Goal: Information Seeking & Learning: Check status

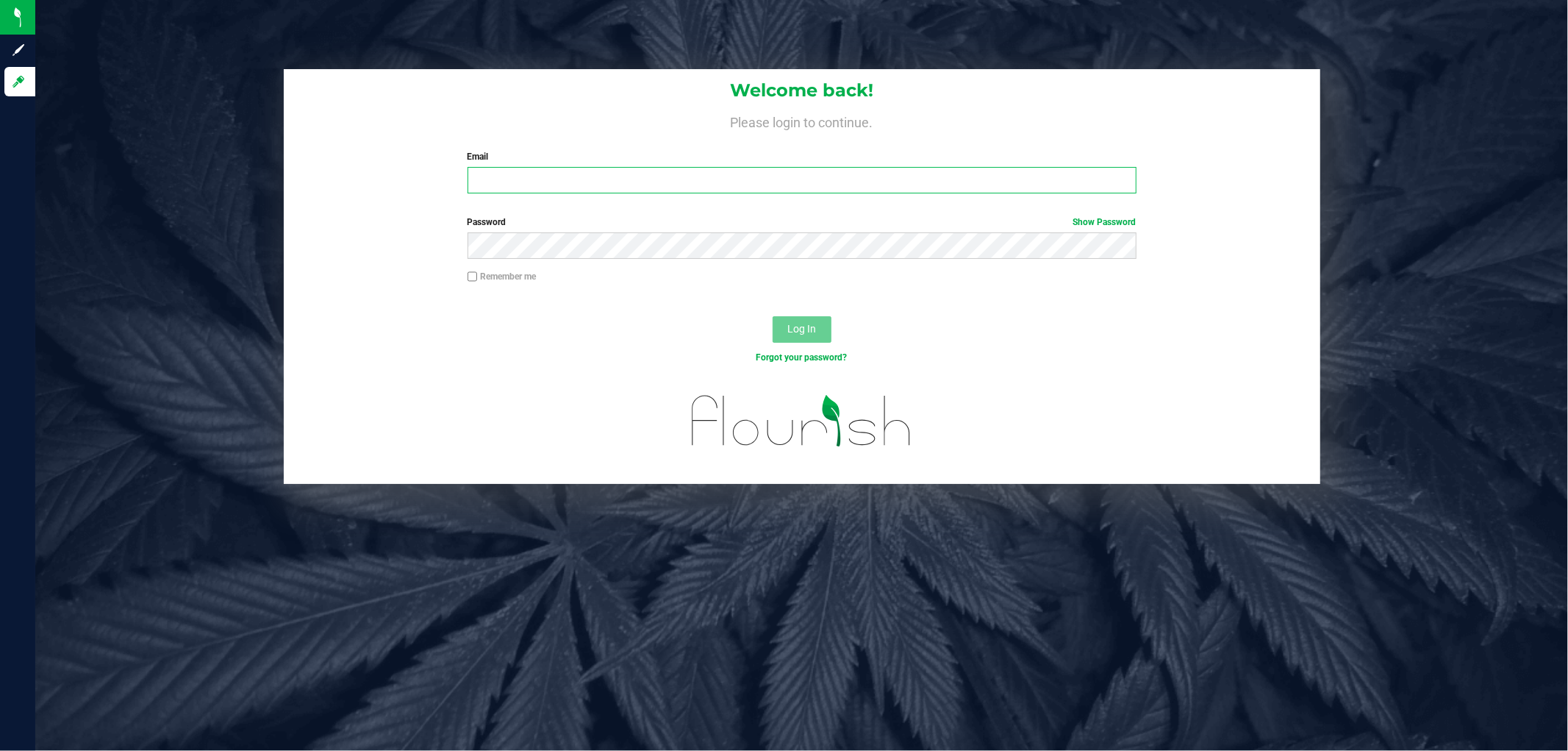
click at [546, 177] on input "Email" at bounding box center [802, 179] width 669 height 26
type input "[EMAIL_ADDRESS][DOMAIN_NAME]"
click at [773, 316] on button "Log In" at bounding box center [802, 329] width 59 height 26
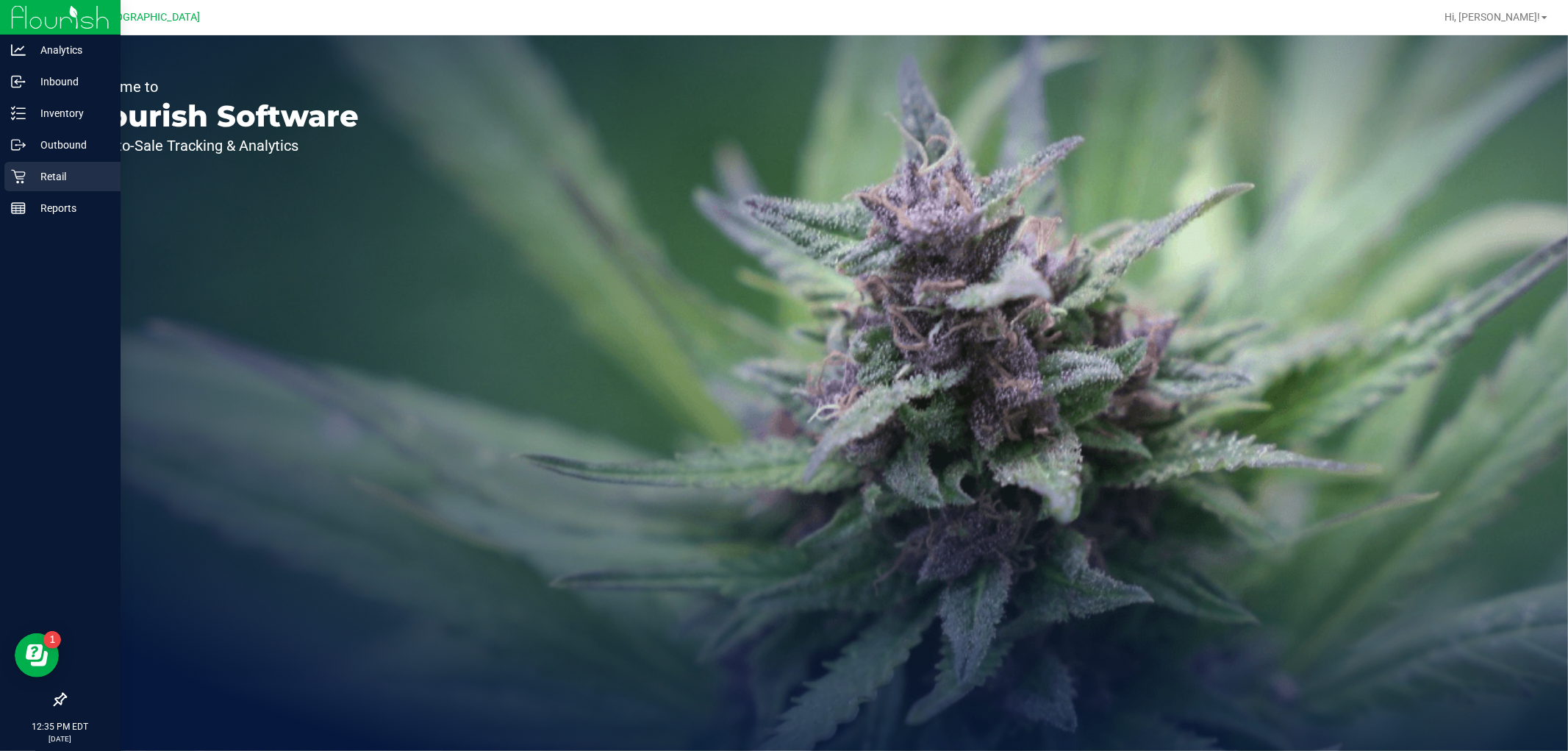
click at [24, 181] on icon at bounding box center [18, 177] width 15 height 15
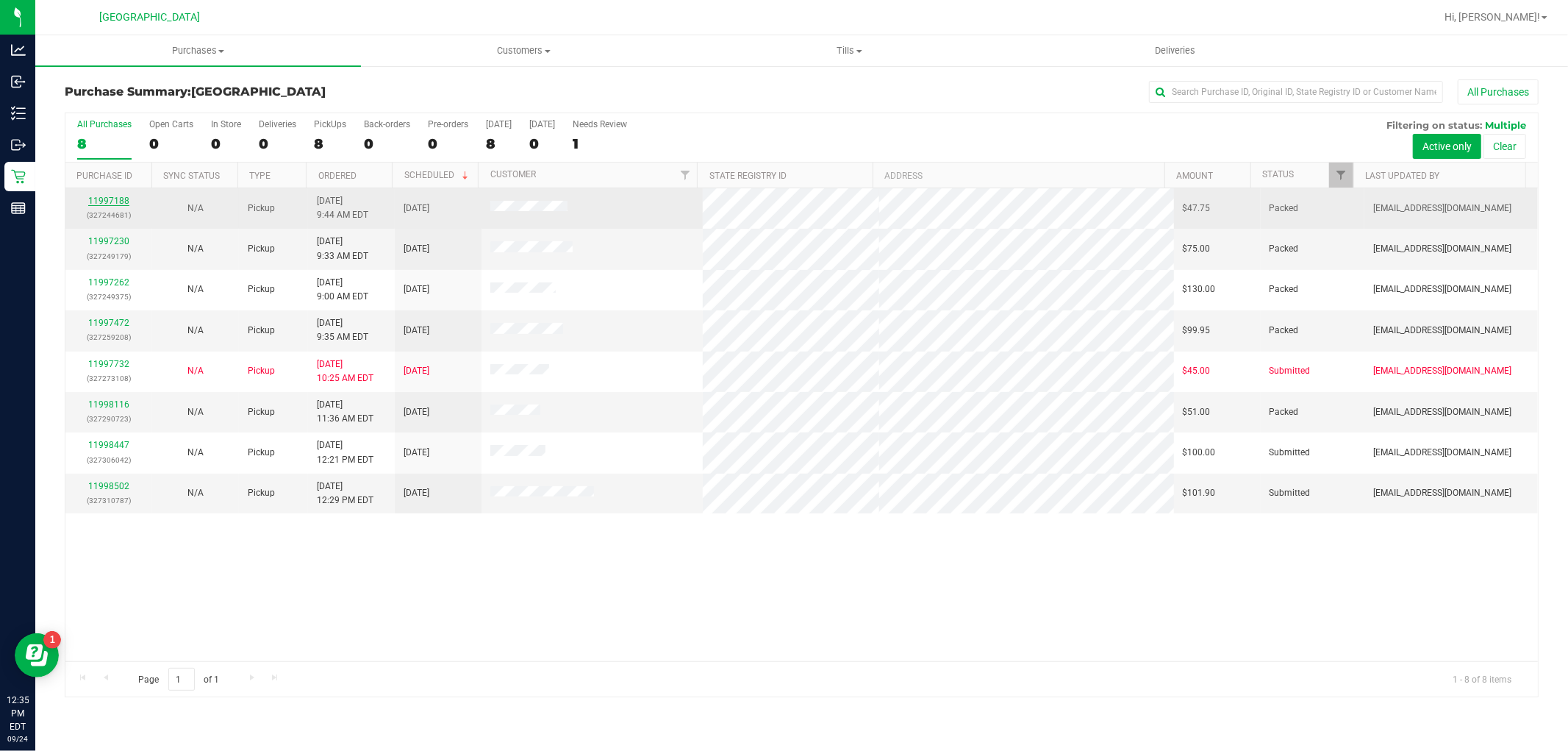
click at [91, 198] on link "11997188" at bounding box center [108, 200] width 41 height 10
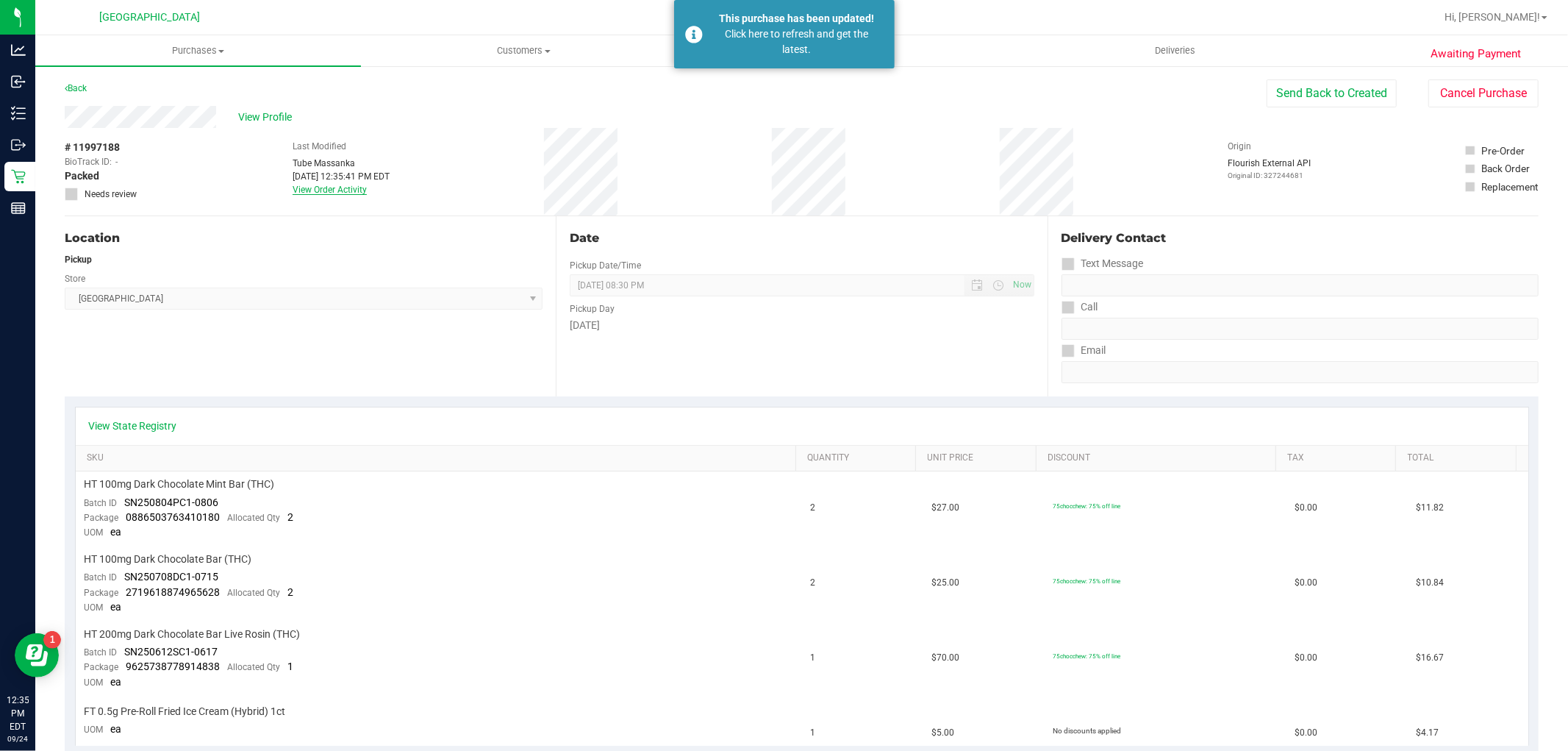
click at [324, 188] on link "View Order Activity" at bounding box center [330, 189] width 75 height 10
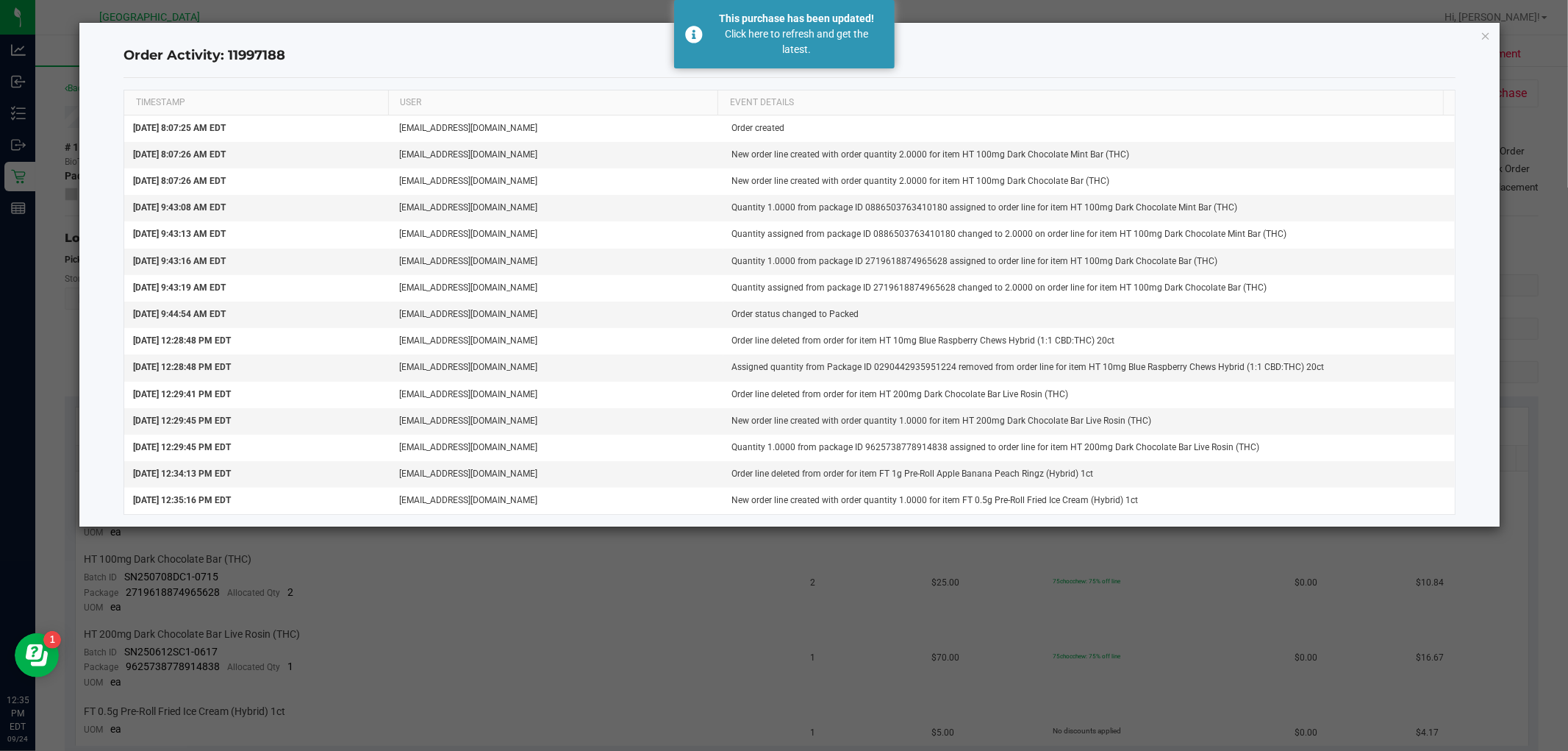
click at [551, 602] on ngb-modal-window "Order Activity: 11997188 TIMESTAMP USER EVENT DETAILS Sep 24, 2025 8:07:25 AM E…" at bounding box center [789, 375] width 1579 height 751
drag, startPoint x: 1485, startPoint y: 39, endPoint x: 1476, endPoint y: 52, distance: 15.8
click at [1485, 42] on icon "button" at bounding box center [1485, 35] width 10 height 17
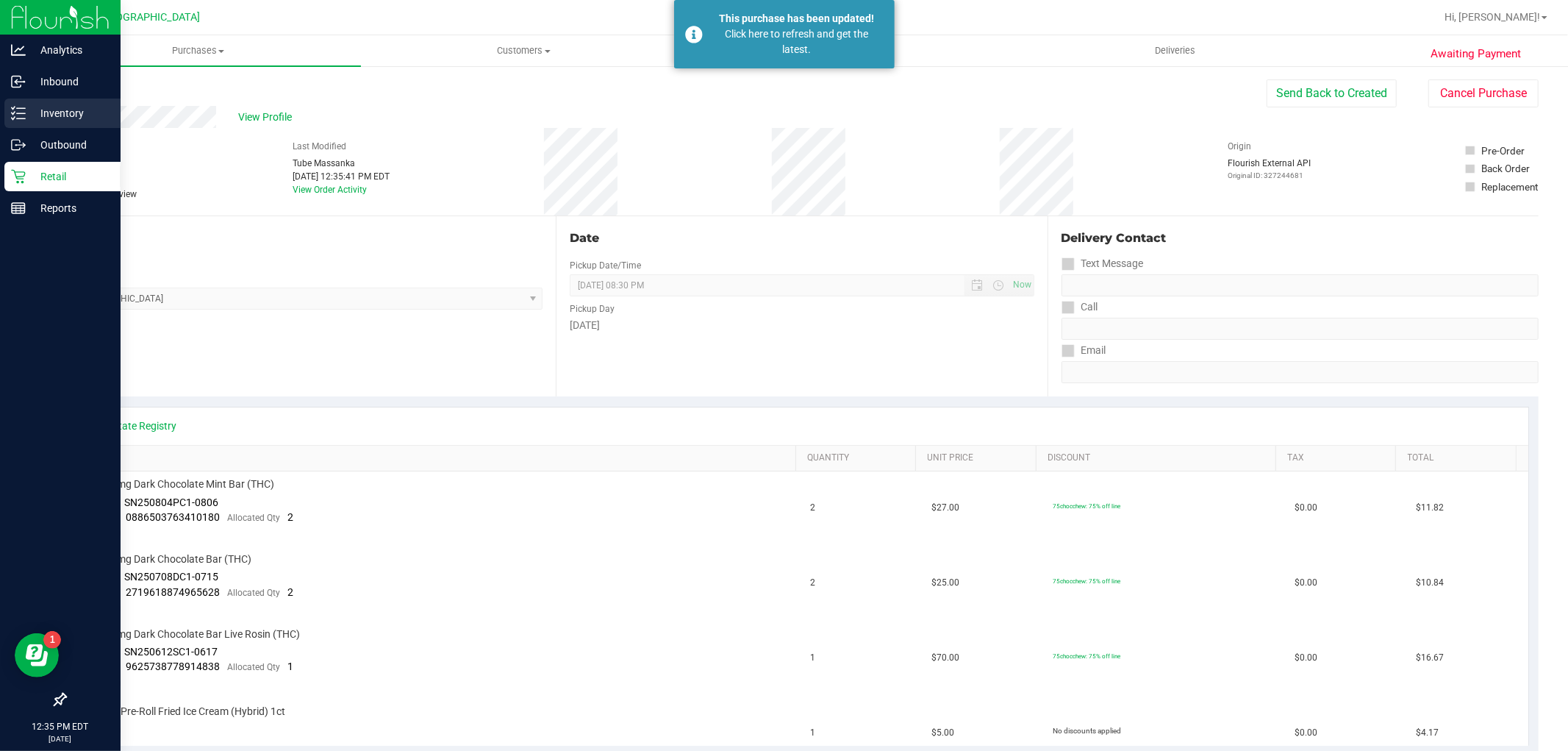
click at [48, 121] on p "Inventory" at bounding box center [69, 113] width 88 height 17
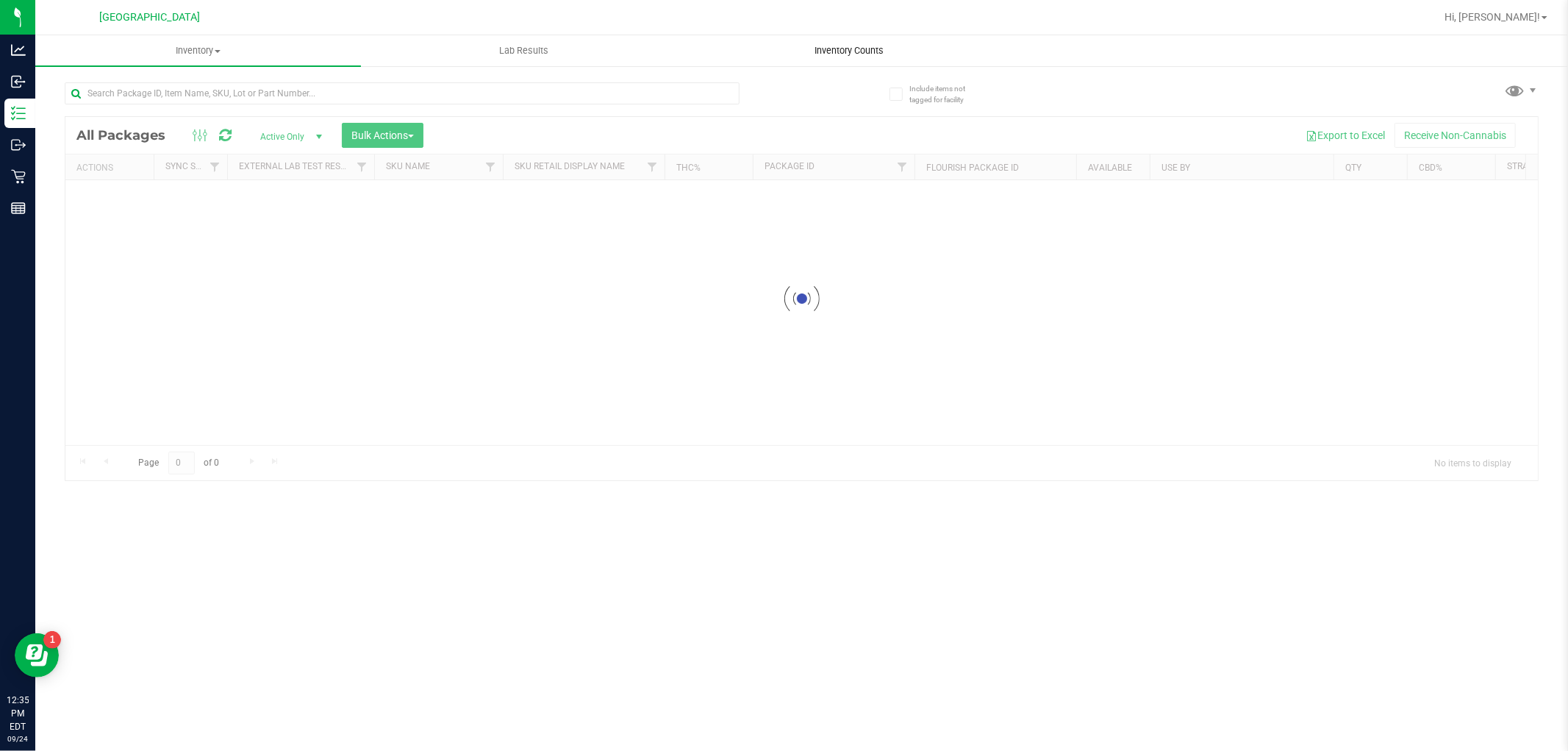
click at [862, 46] on div "Inventory All packages All inventory Waste log Create inventory Lab Results Inv…" at bounding box center [802, 393] width 1533 height 715
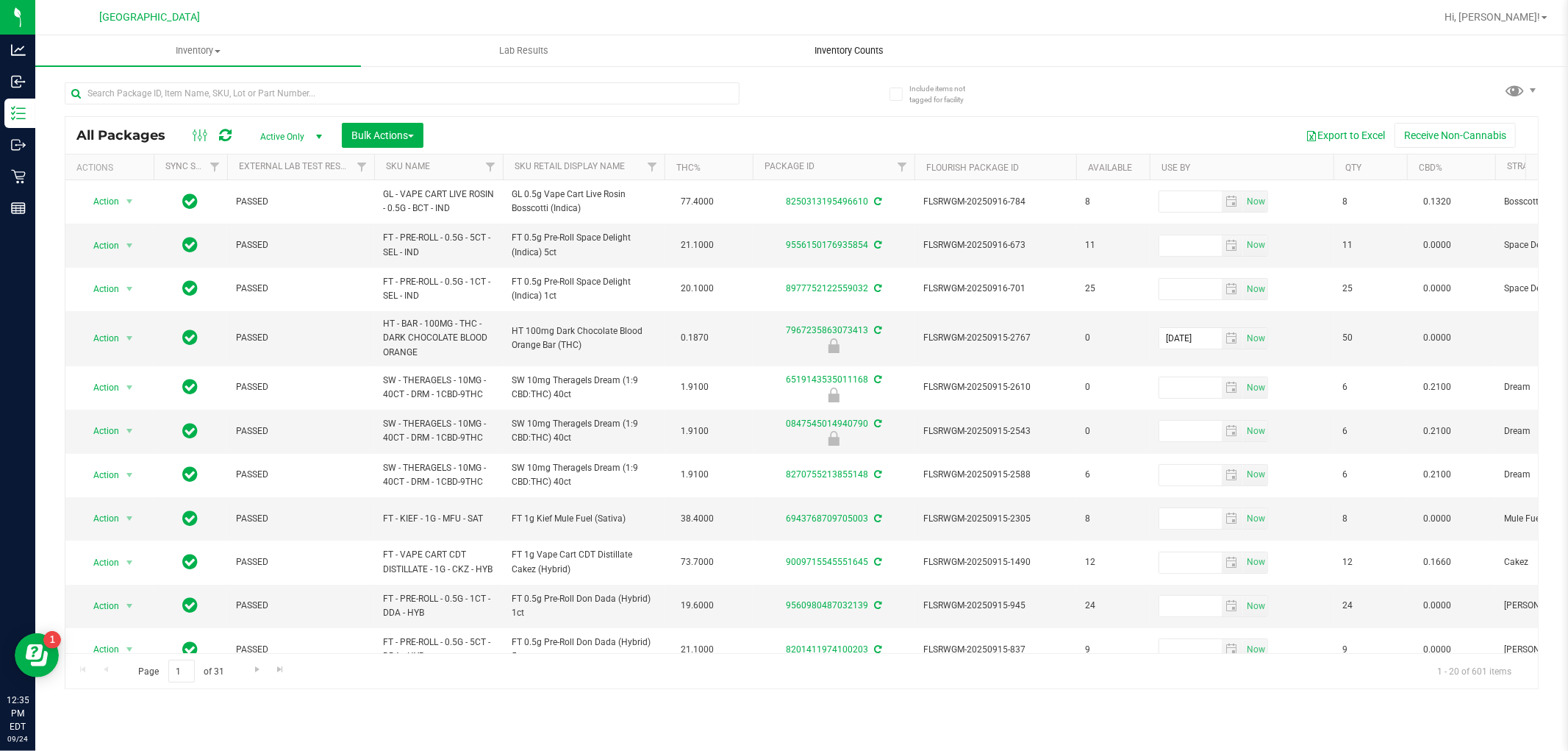
click at [845, 62] on uib-tab-heading "Inventory Counts" at bounding box center [849, 51] width 324 height 29
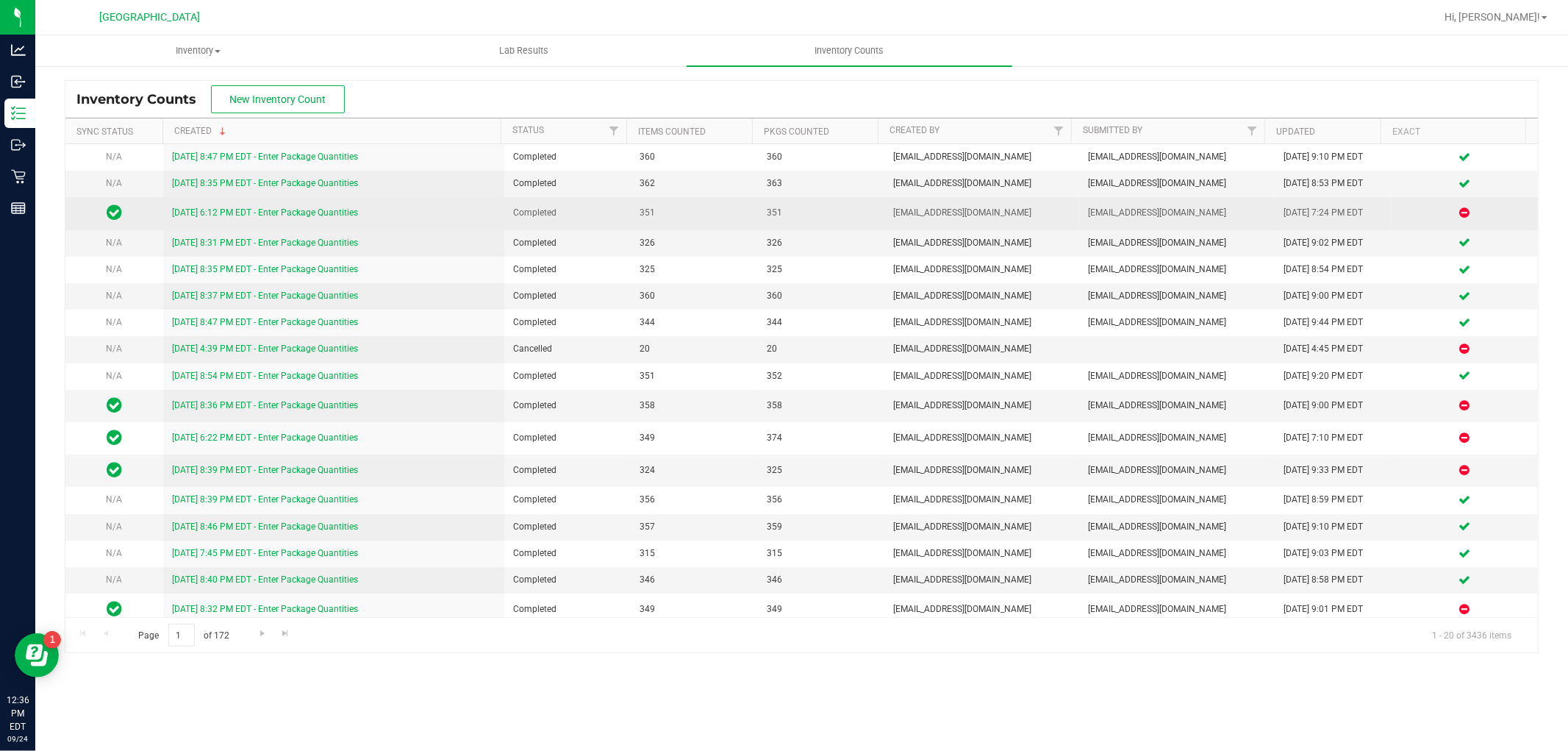
click at [289, 211] on link "[DATE] 6:12 PM EDT - Enter Package Quantities" at bounding box center [265, 212] width 186 height 10
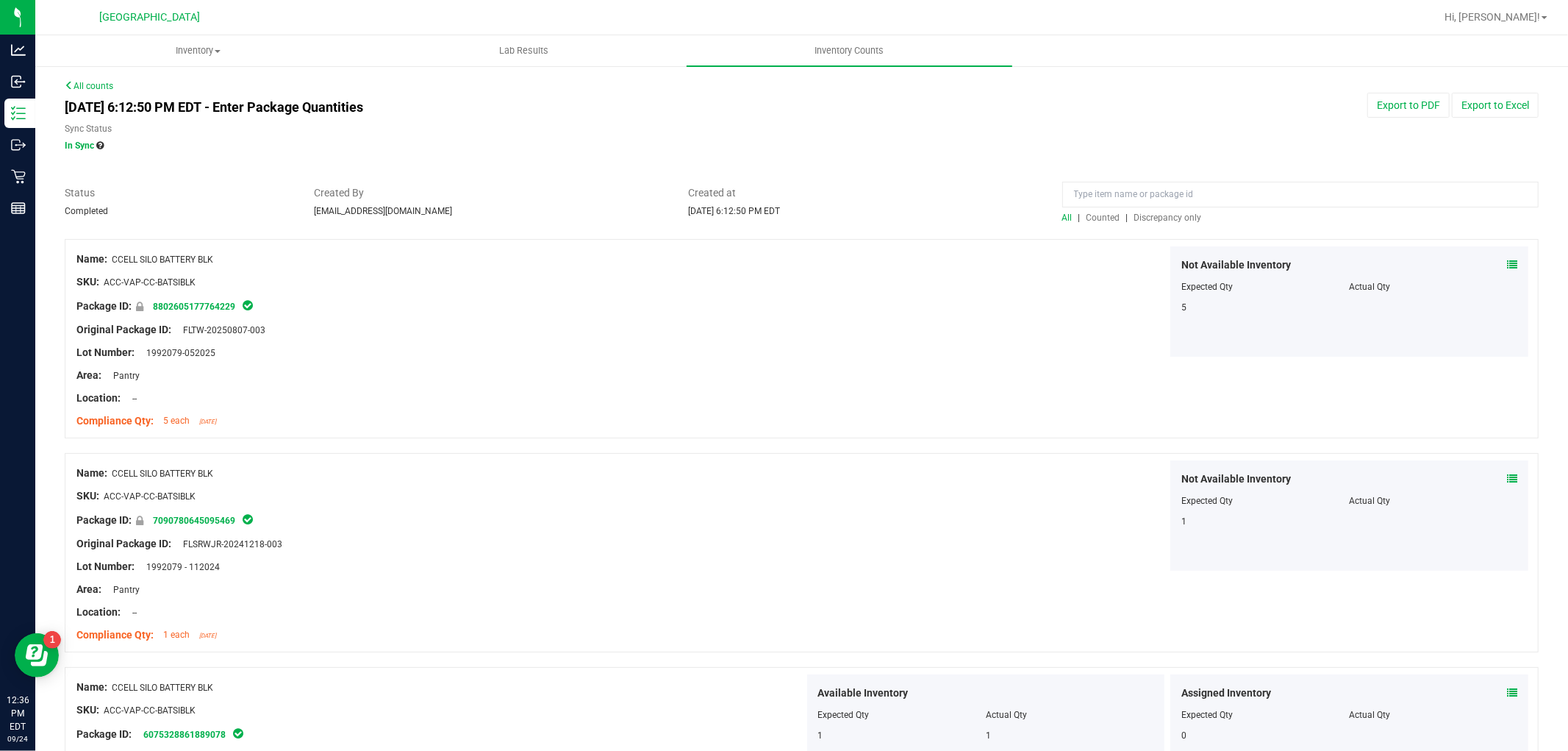
click at [1177, 222] on span "Discrepancy only" at bounding box center [1168, 217] width 67 height 10
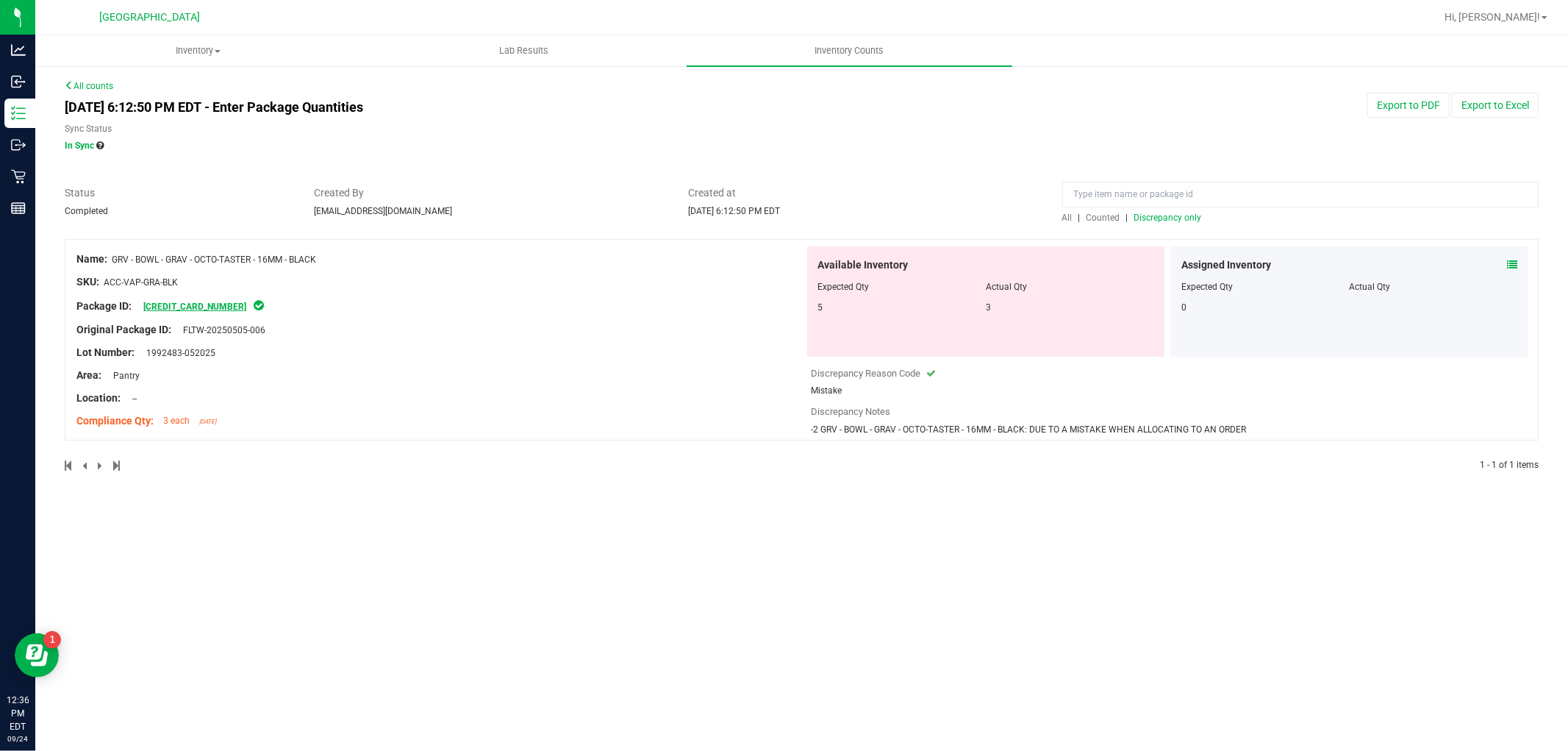
click at [208, 310] on link "6032395842530894" at bounding box center [195, 306] width 103 height 10
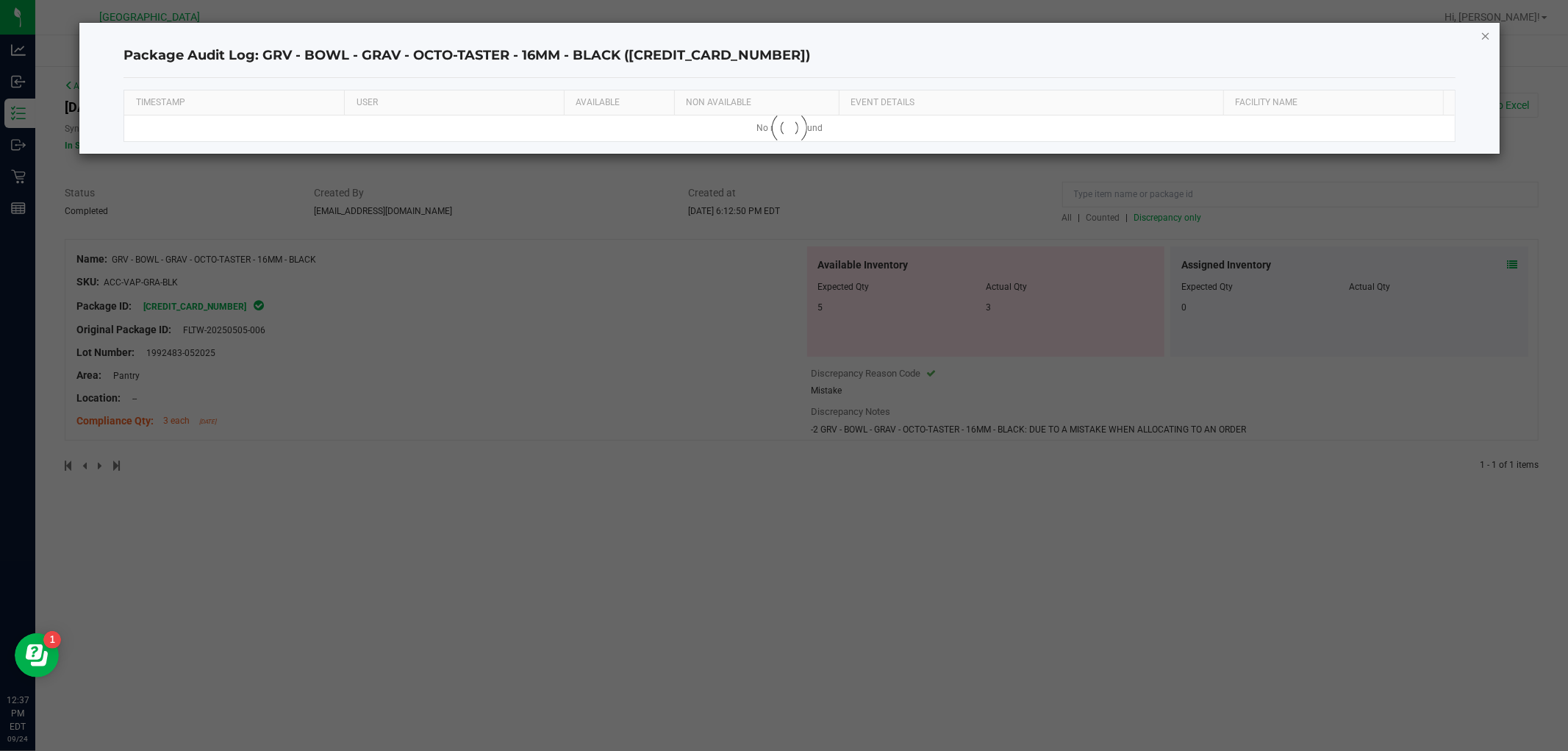
click at [1481, 33] on icon "button" at bounding box center [1485, 35] width 10 height 17
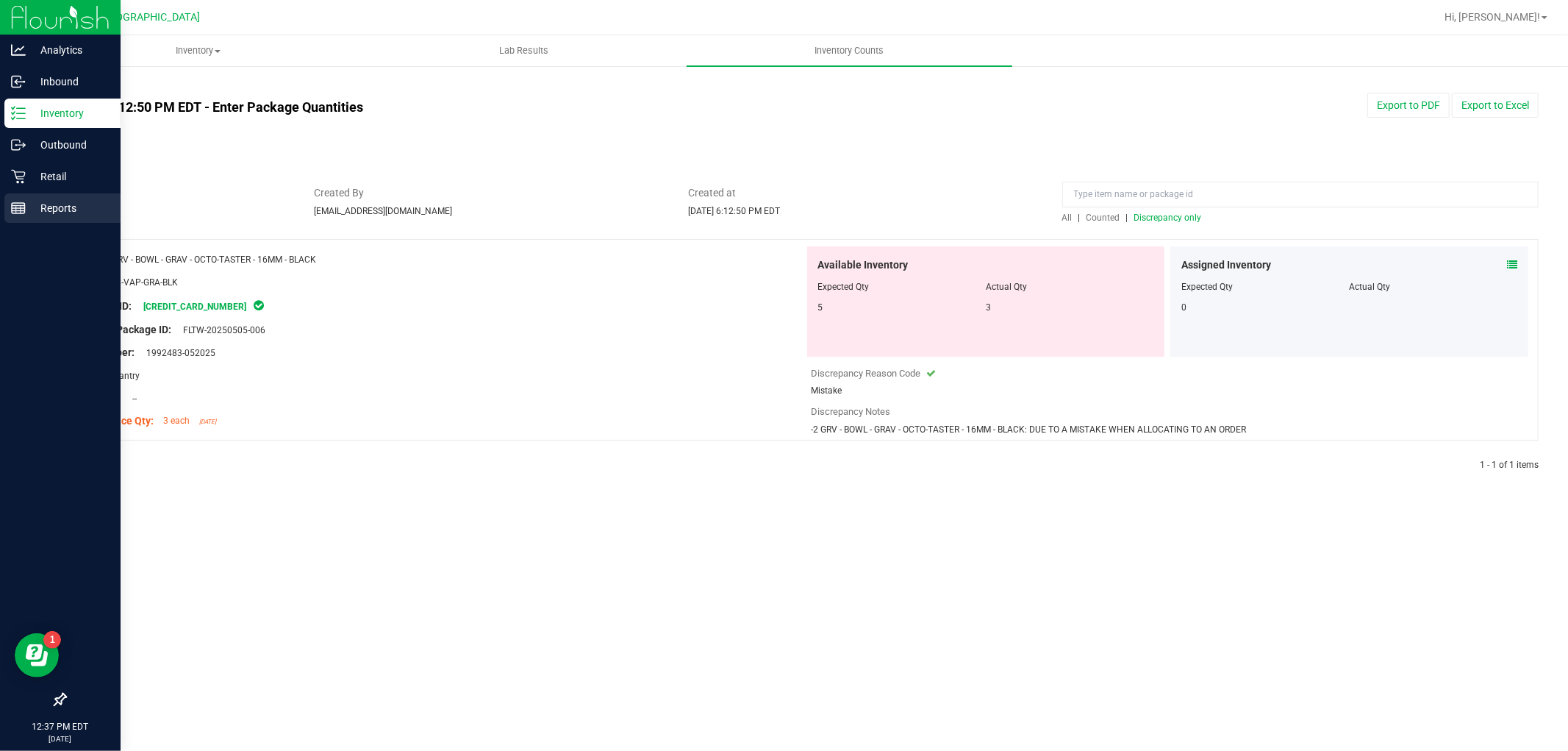
click at [62, 207] on p "Reports" at bounding box center [69, 208] width 88 height 17
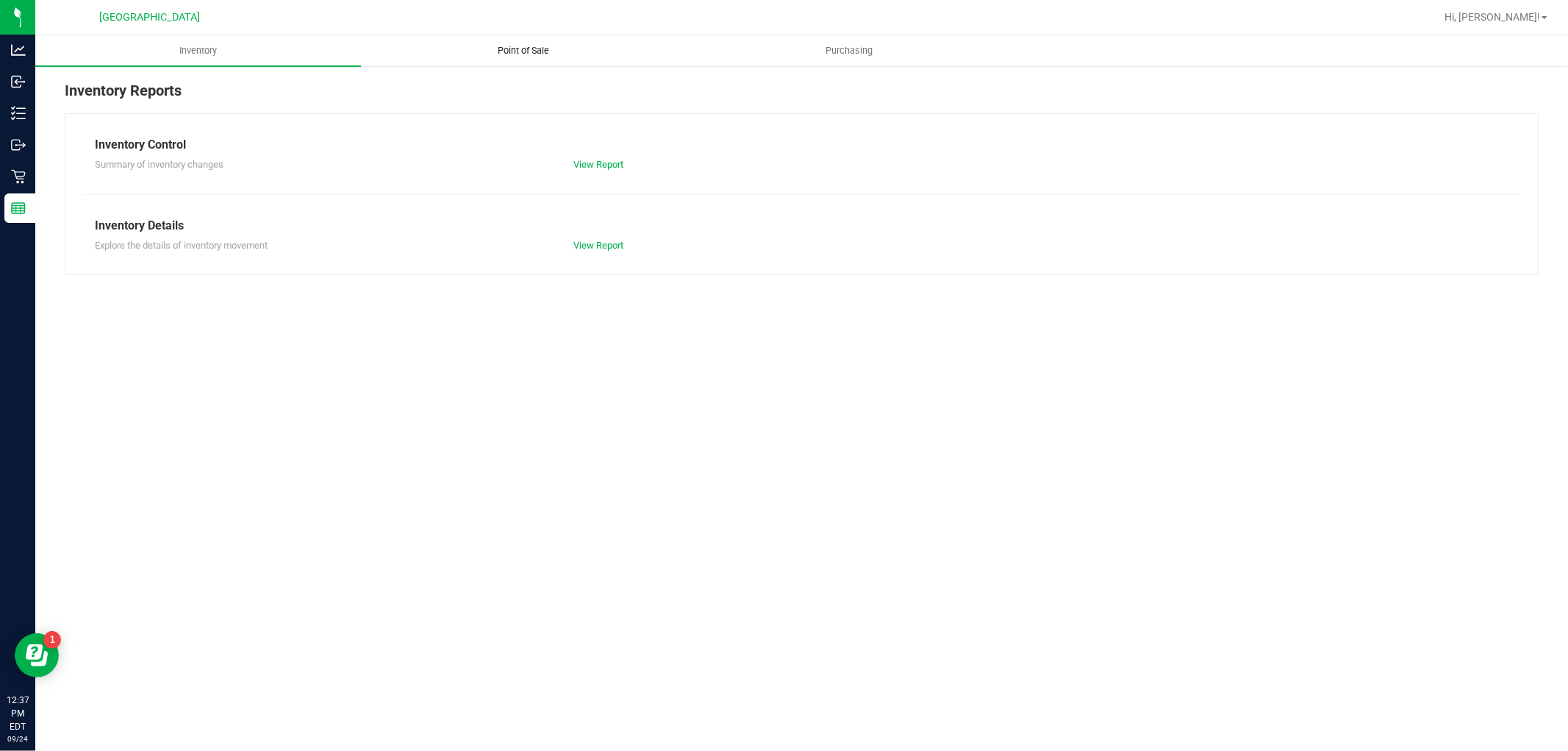
click at [539, 56] on span "Point of Sale" at bounding box center [524, 50] width 91 height 14
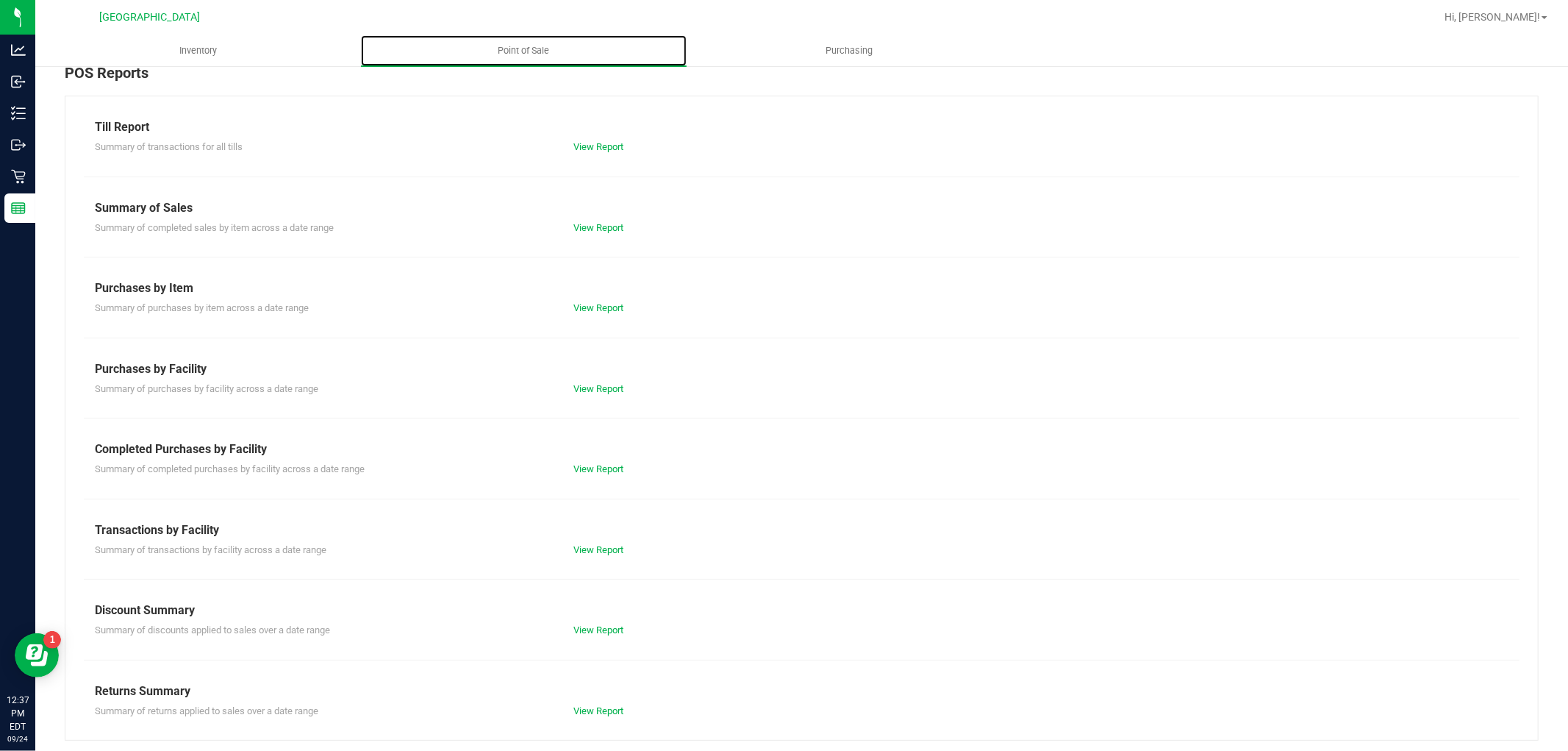
scroll to position [23, 0]
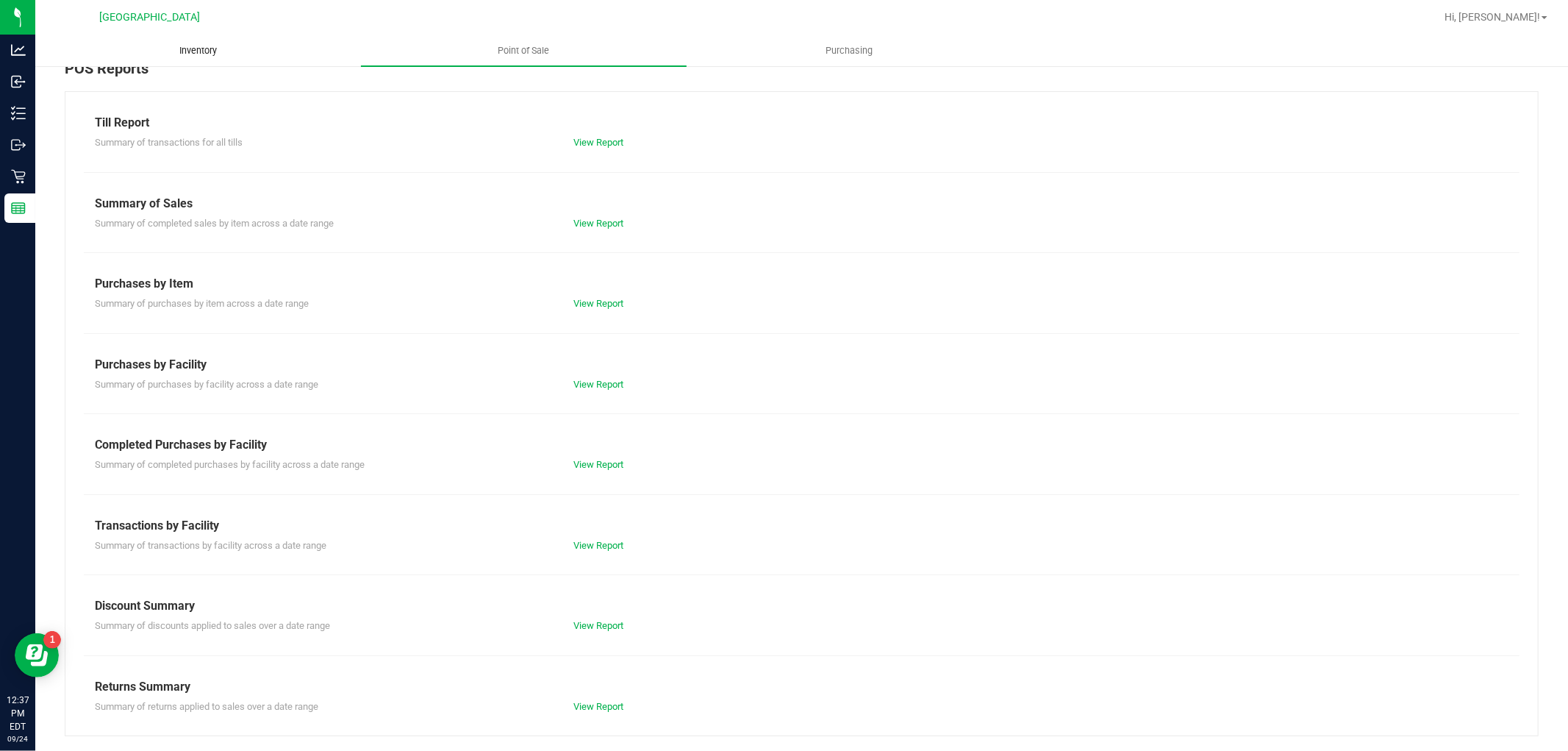
click at [196, 52] on span "Inventory" at bounding box center [197, 50] width 77 height 14
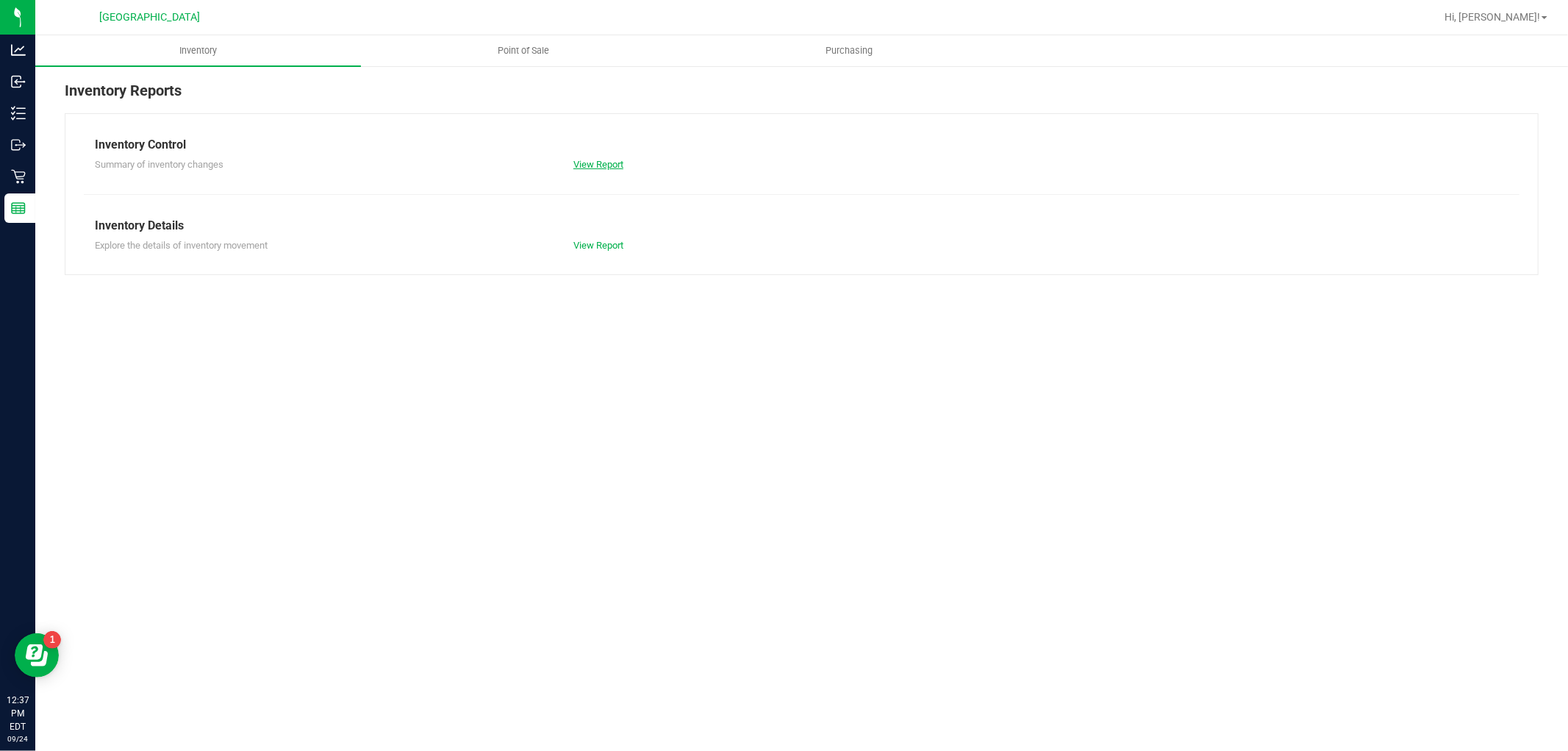
click at [616, 164] on link "View Report" at bounding box center [598, 165] width 50 height 11
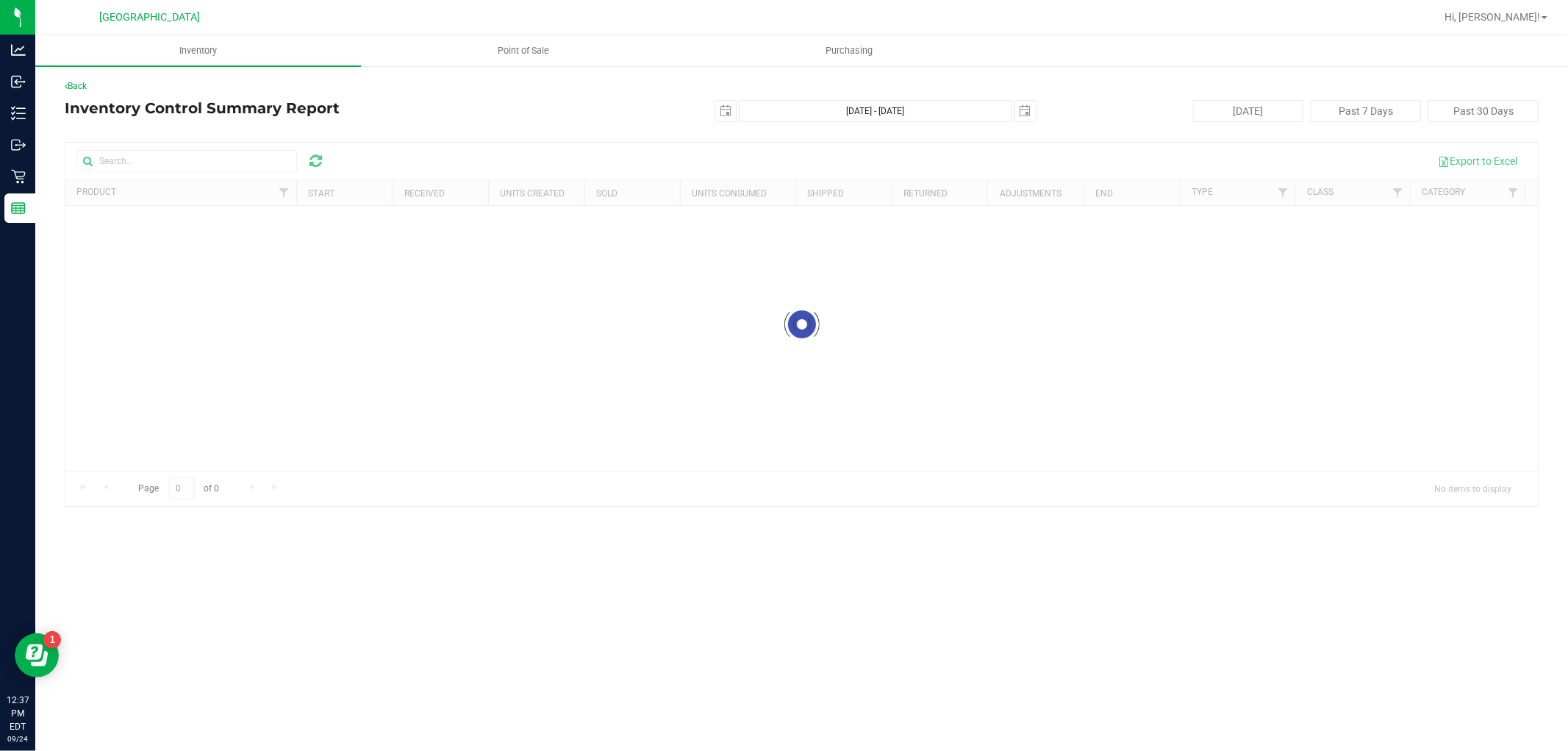
click at [75, 96] on div "Back Inventory Control Summary Report 2025-09-24 Sep 24, 2025 - Sep 24, 2025 20…" at bounding box center [802, 292] width 1474 height 427
click at [85, 71] on div "Back Inventory Control Summary Report 2025-09-24 Sep 24, 2025 - Sep 24, 2025 20…" at bounding box center [802, 293] width 1533 height 457
click at [78, 88] on link "Back" at bounding box center [76, 86] width 22 height 10
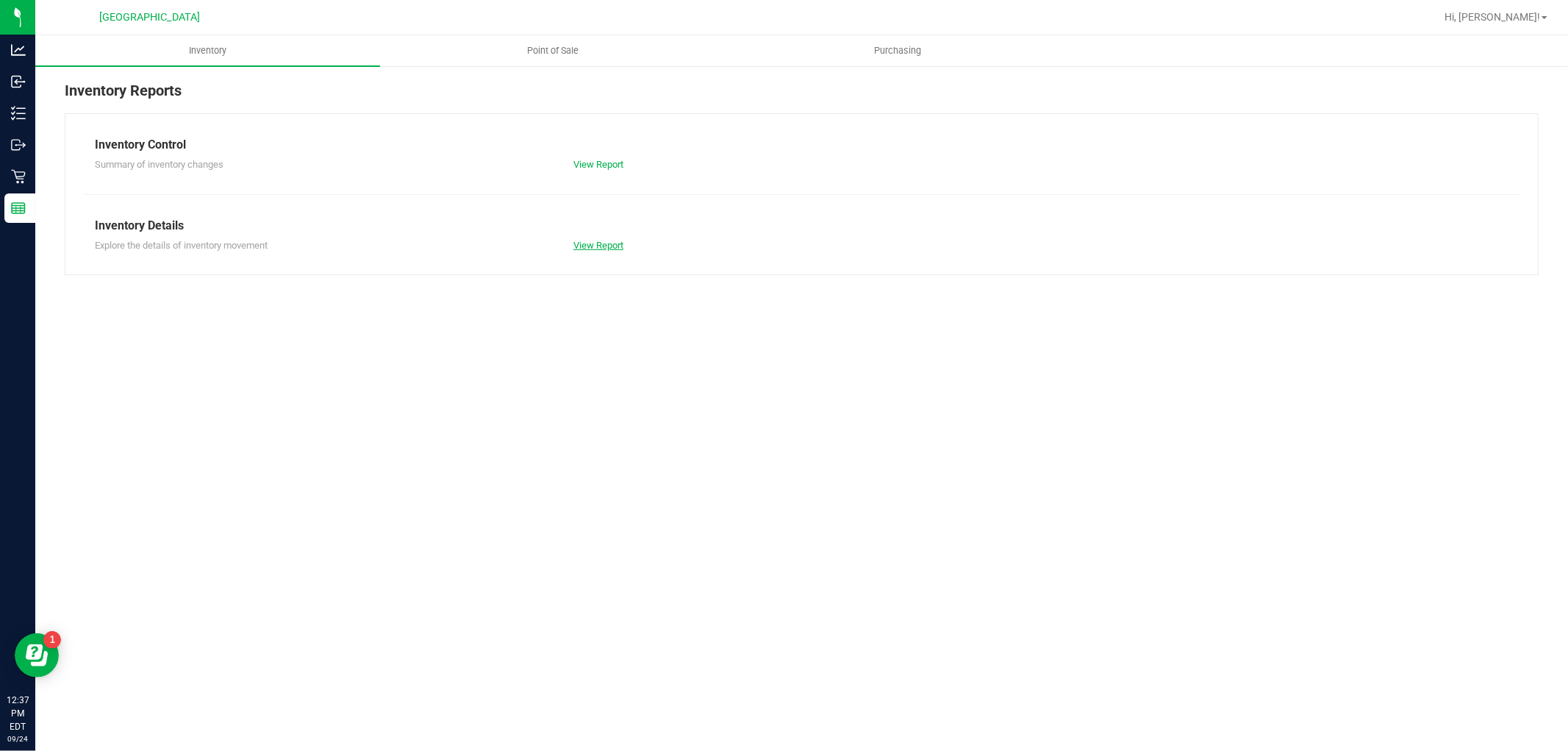
click at [616, 240] on link "View Report" at bounding box center [598, 245] width 50 height 11
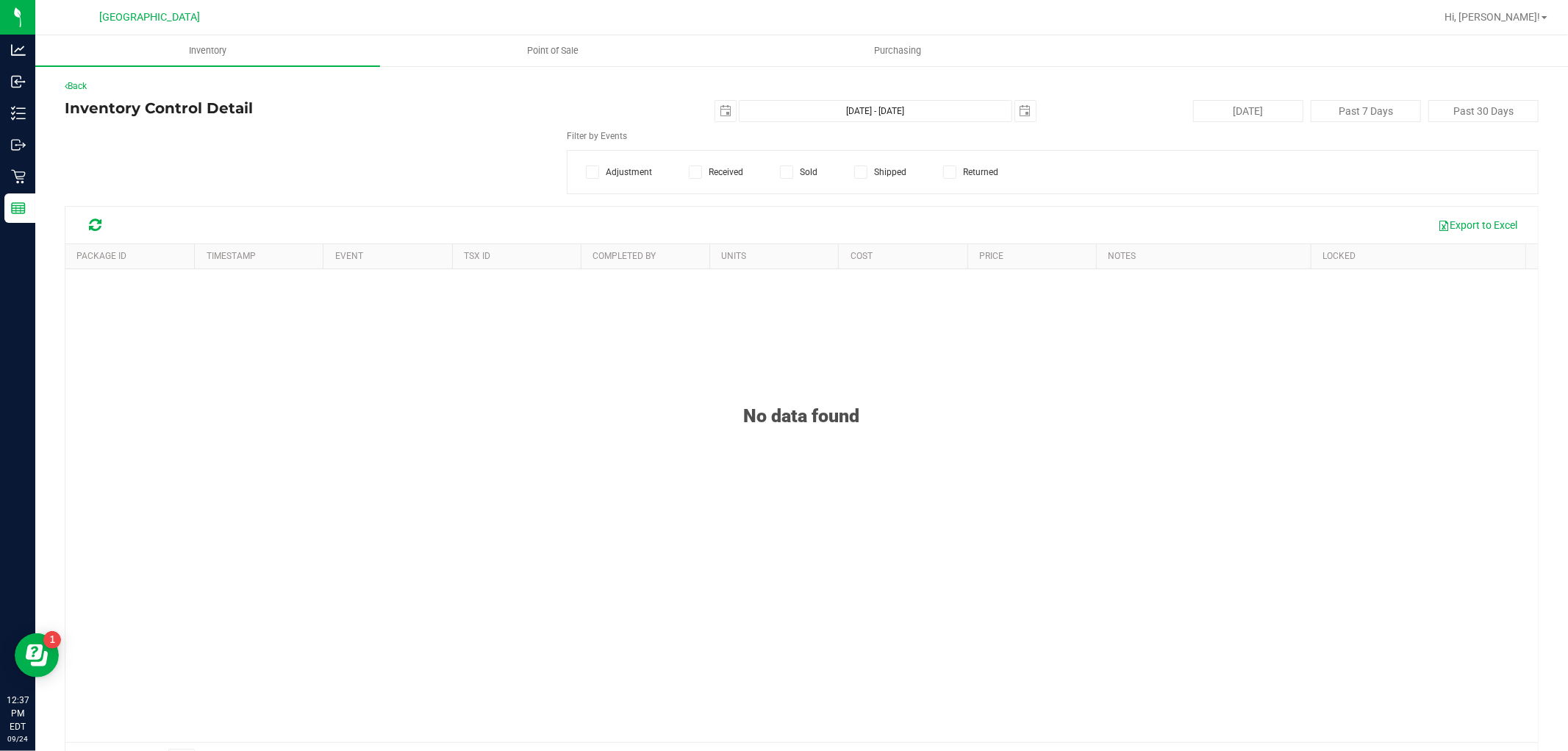
click at [783, 172] on icon at bounding box center [787, 172] width 10 height 0
click at [0, 0] on input "Sold" at bounding box center [0, 0] width 0 height 0
click at [722, 103] on span "select" at bounding box center [725, 111] width 21 height 21
click at [746, 185] on link "1" at bounding box center [741, 192] width 21 height 23
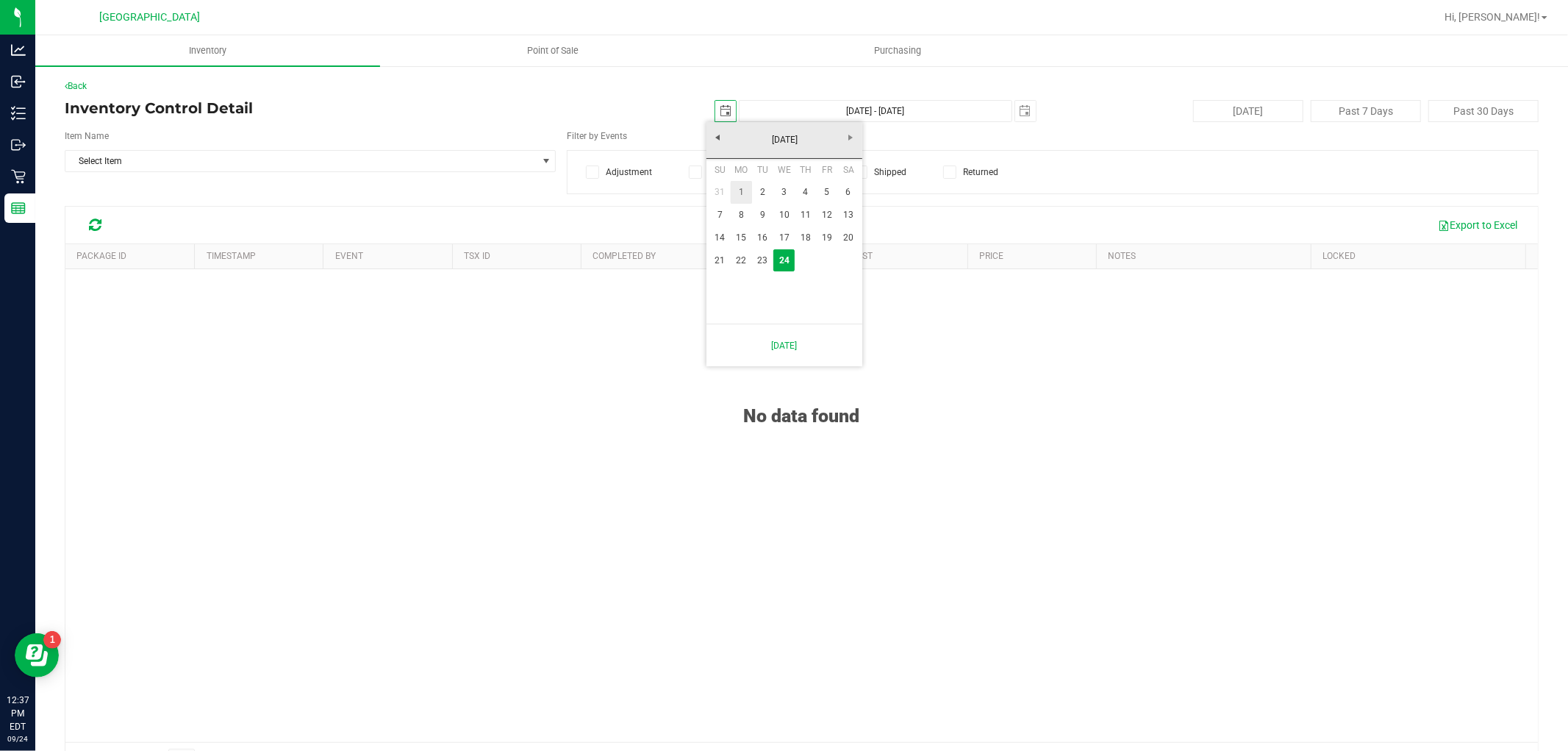
type input "2025-09-01"
type input "Sep 1, 2025 - Sep 24, 2025"
click at [274, 188] on div "Item Name Select Item Select Item 15mL Bottle 1mL CR Glass Dropper 30mL Bottle …" at bounding box center [802, 161] width 1474 height 65
click at [251, 160] on span "Select Item" at bounding box center [301, 161] width 471 height 21
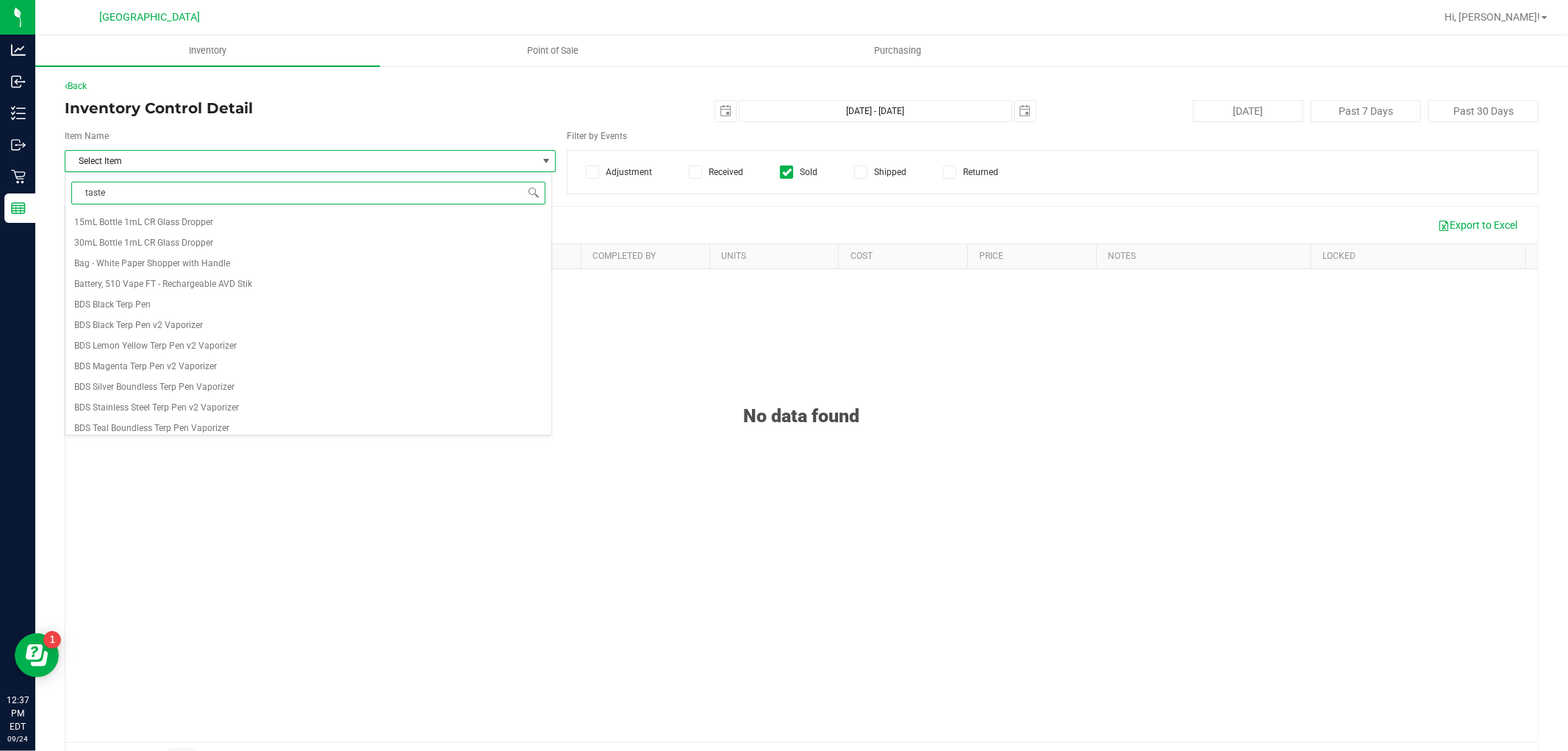
type input "taster"
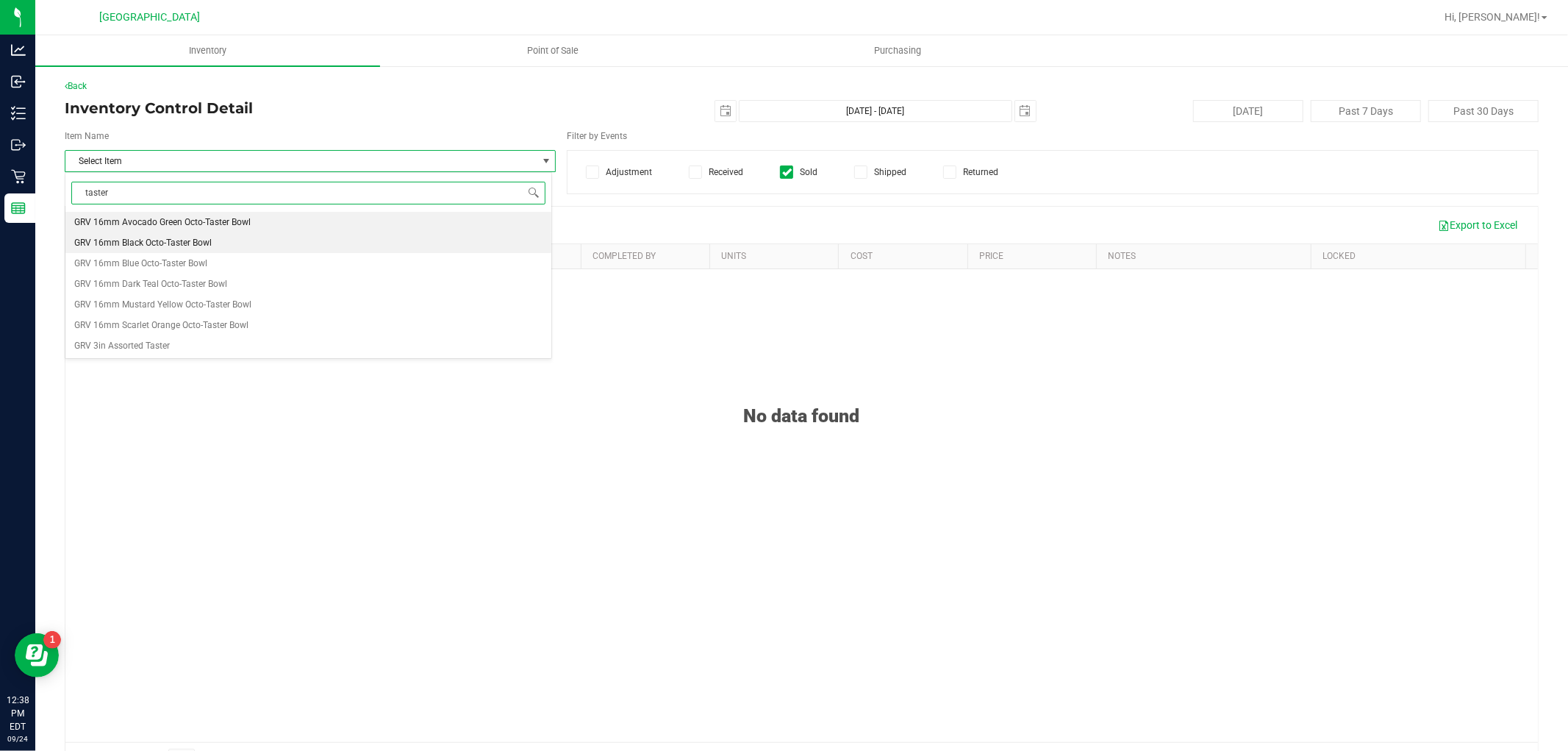
click at [208, 238] on span "GRV 16mm Black Octo-Taster Bowl" at bounding box center [143, 242] width 137 height 10
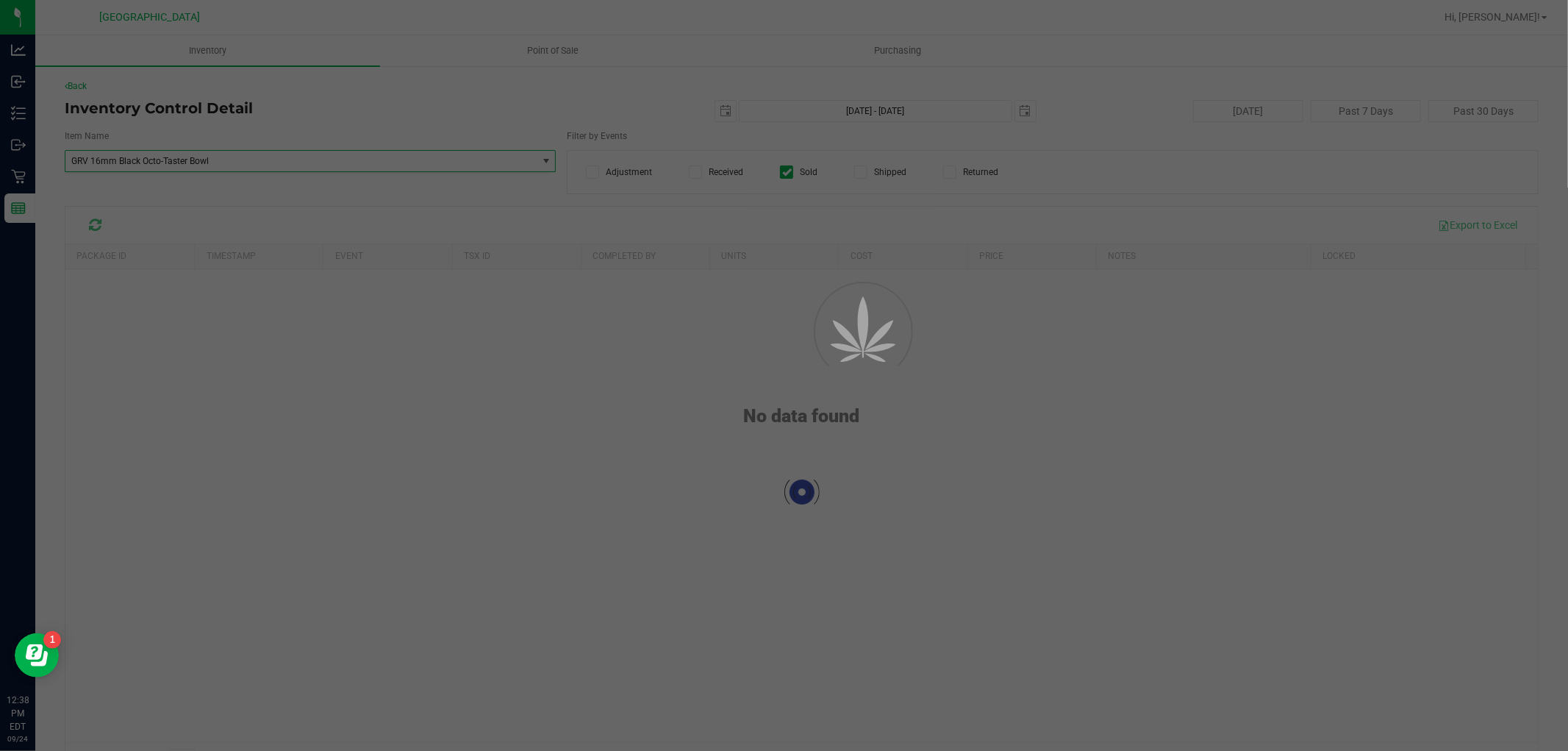
scroll to position [77265, 0]
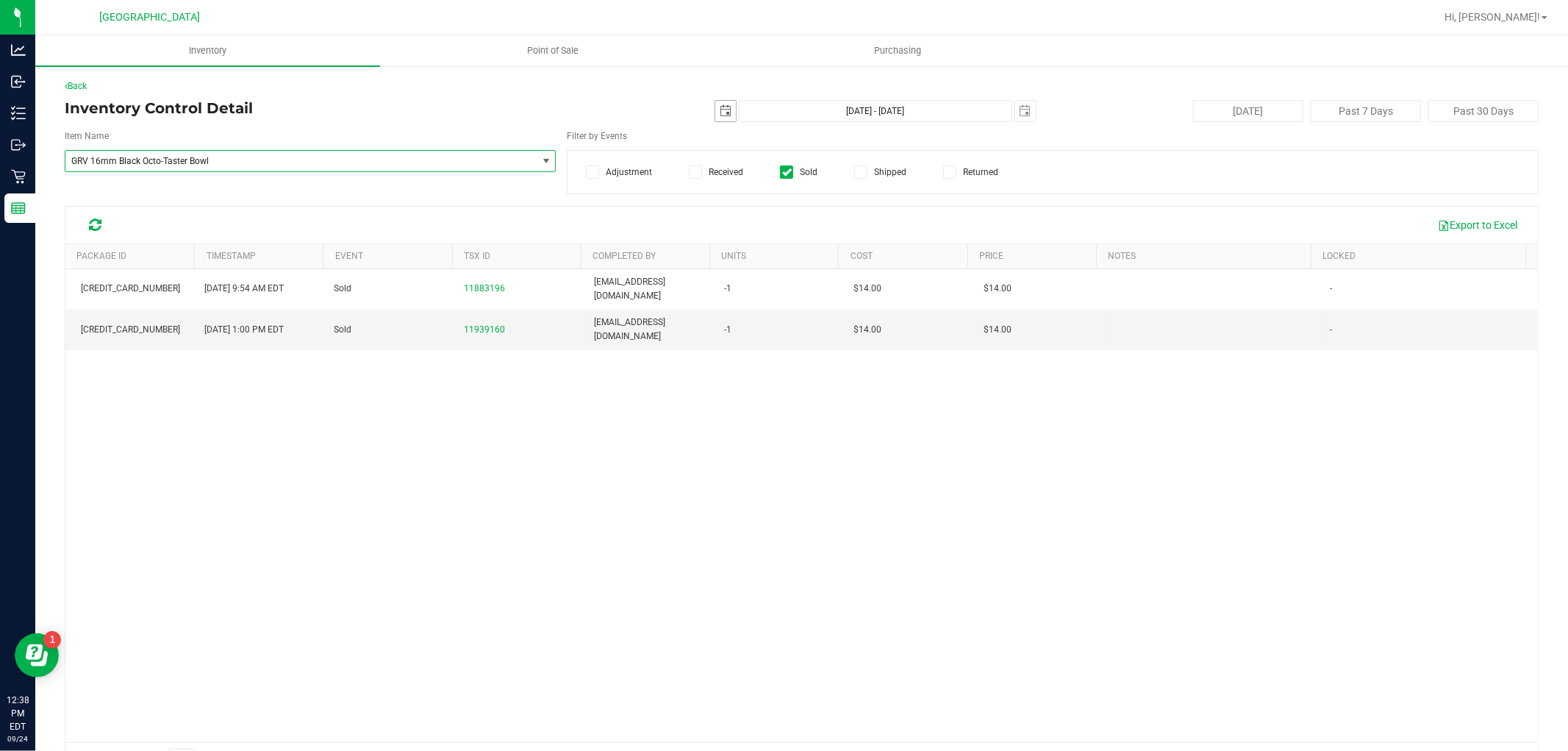
click at [715, 114] on span "select" at bounding box center [725, 111] width 21 height 21
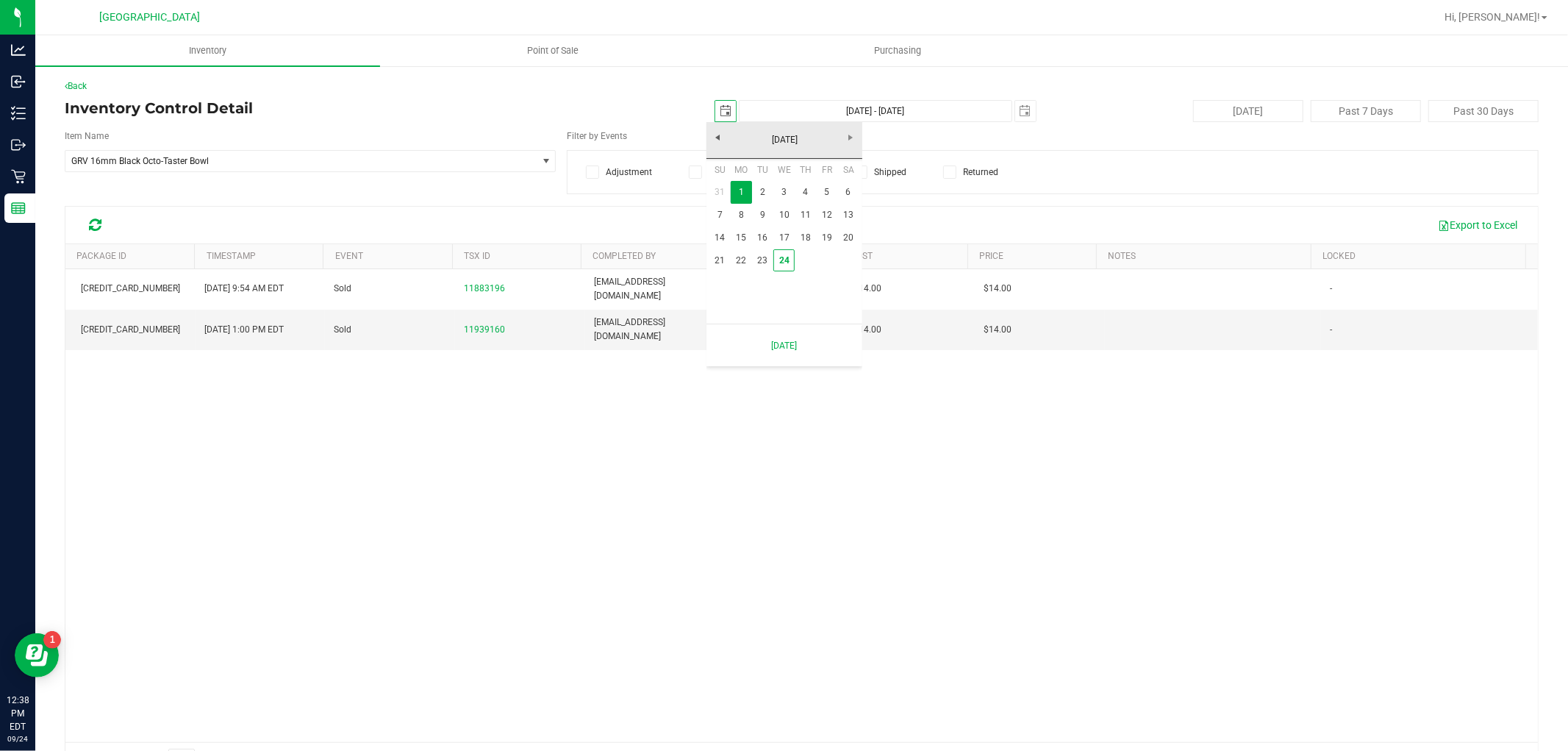
scroll to position [0, 36]
click at [706, 140] on link "September 2025" at bounding box center [785, 139] width 158 height 23
click at [833, 217] on link "Aug" at bounding box center [840, 221] width 37 height 37
click at [833, 188] on link "1" at bounding box center [826, 192] width 21 height 23
type input "2025-08-01"
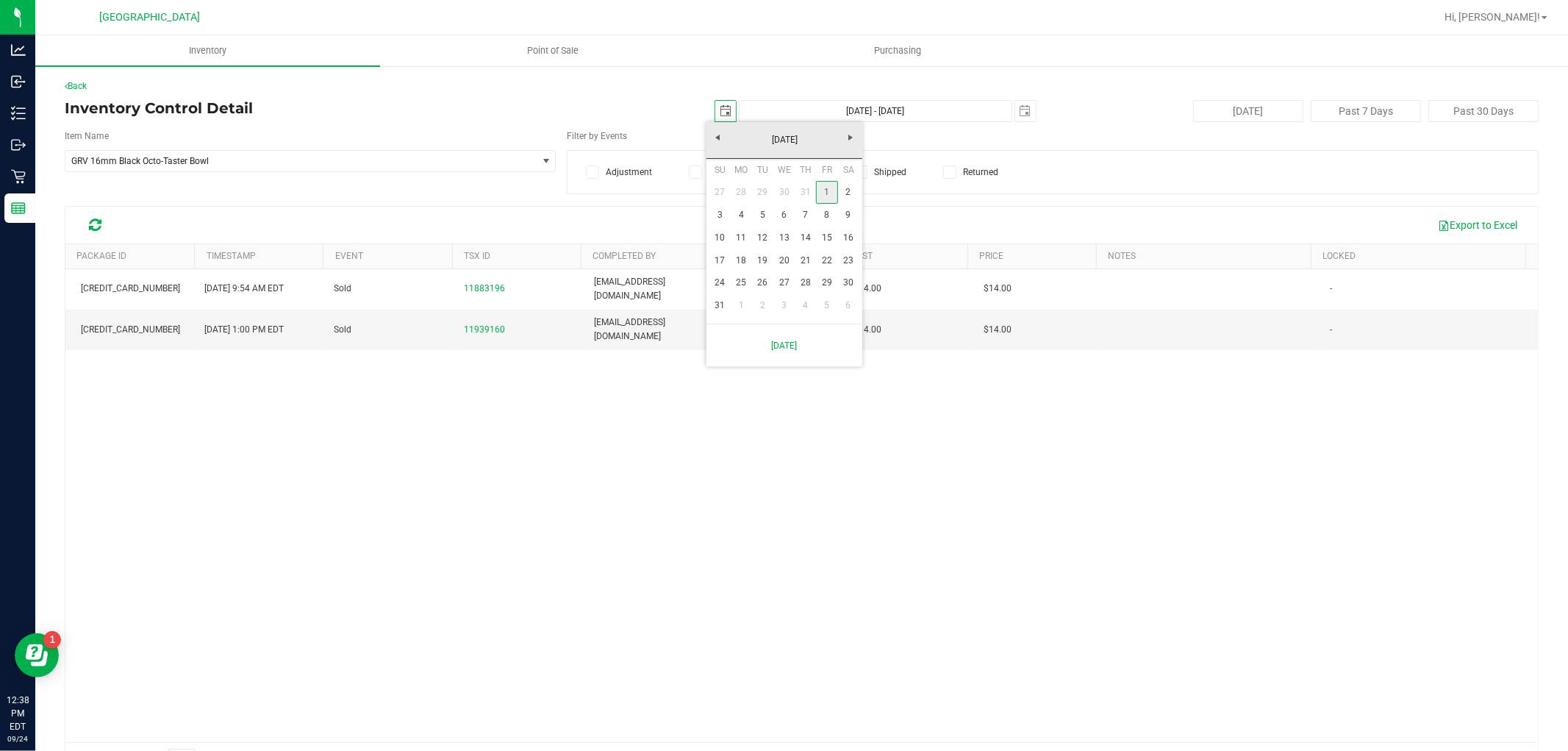
type input "Aug 1, 2025 - Sep 24, 2025"
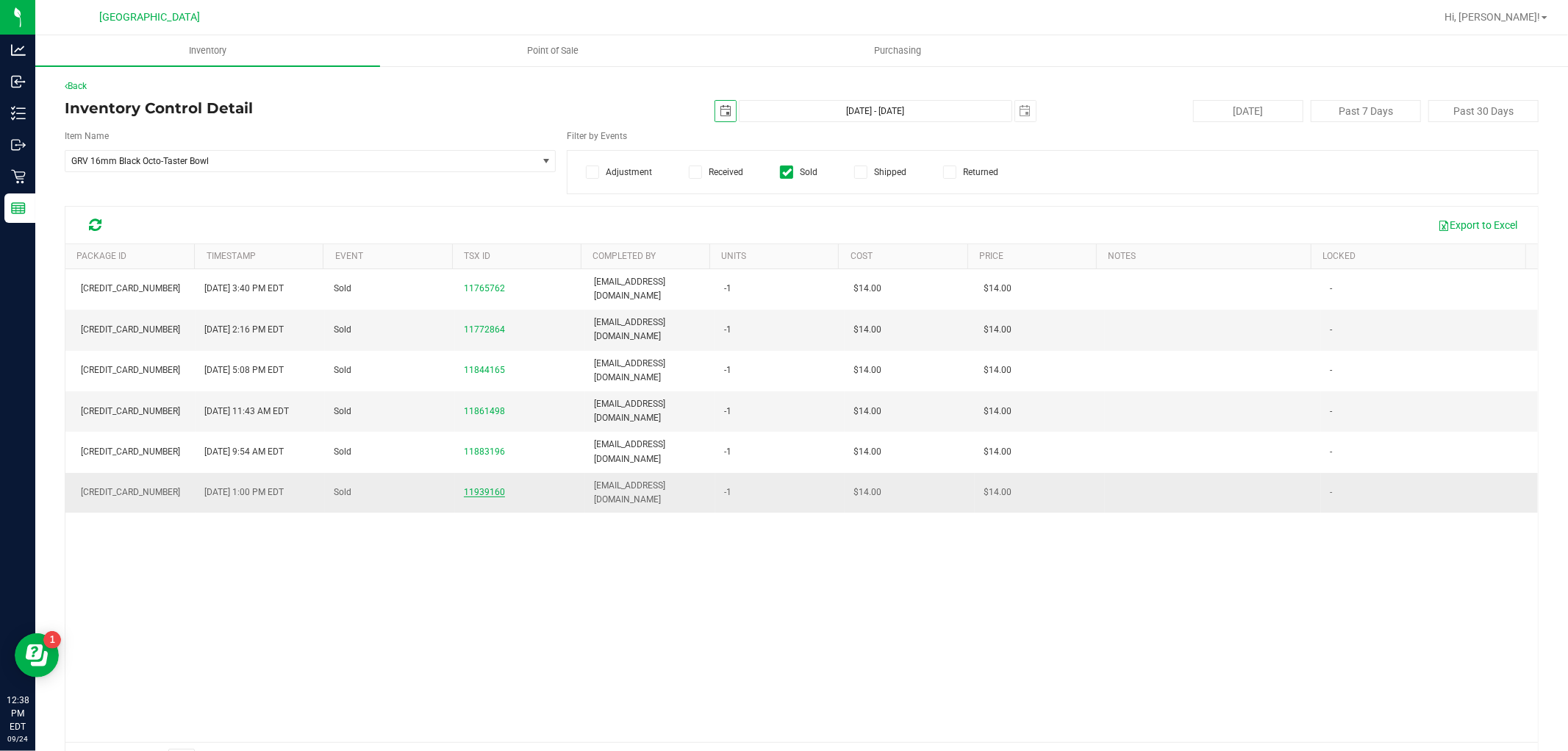
click at [479, 487] on span "11939160" at bounding box center [484, 492] width 41 height 10
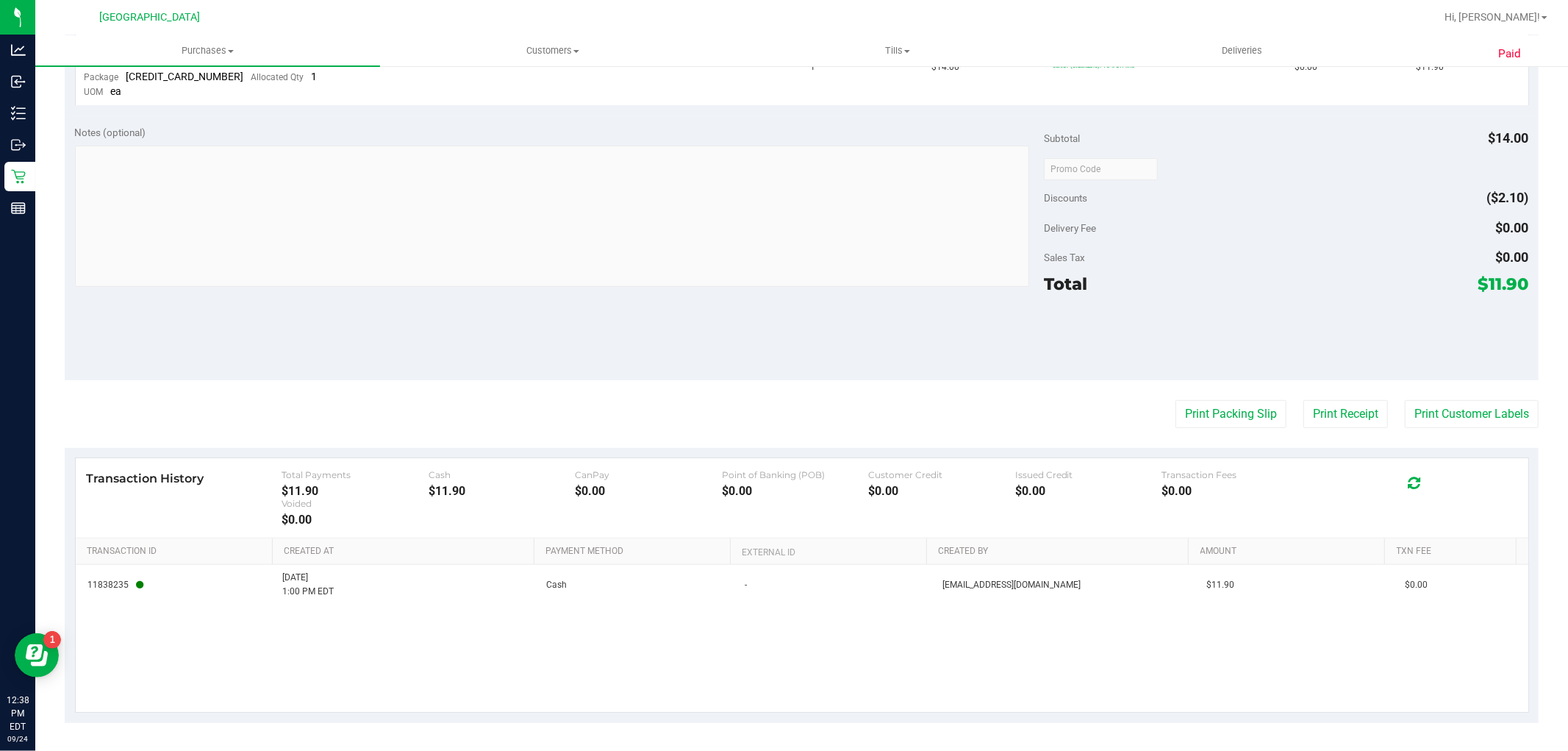
scroll to position [461, 0]
click at [1204, 420] on button "Print Packing Slip" at bounding box center [1231, 412] width 111 height 28
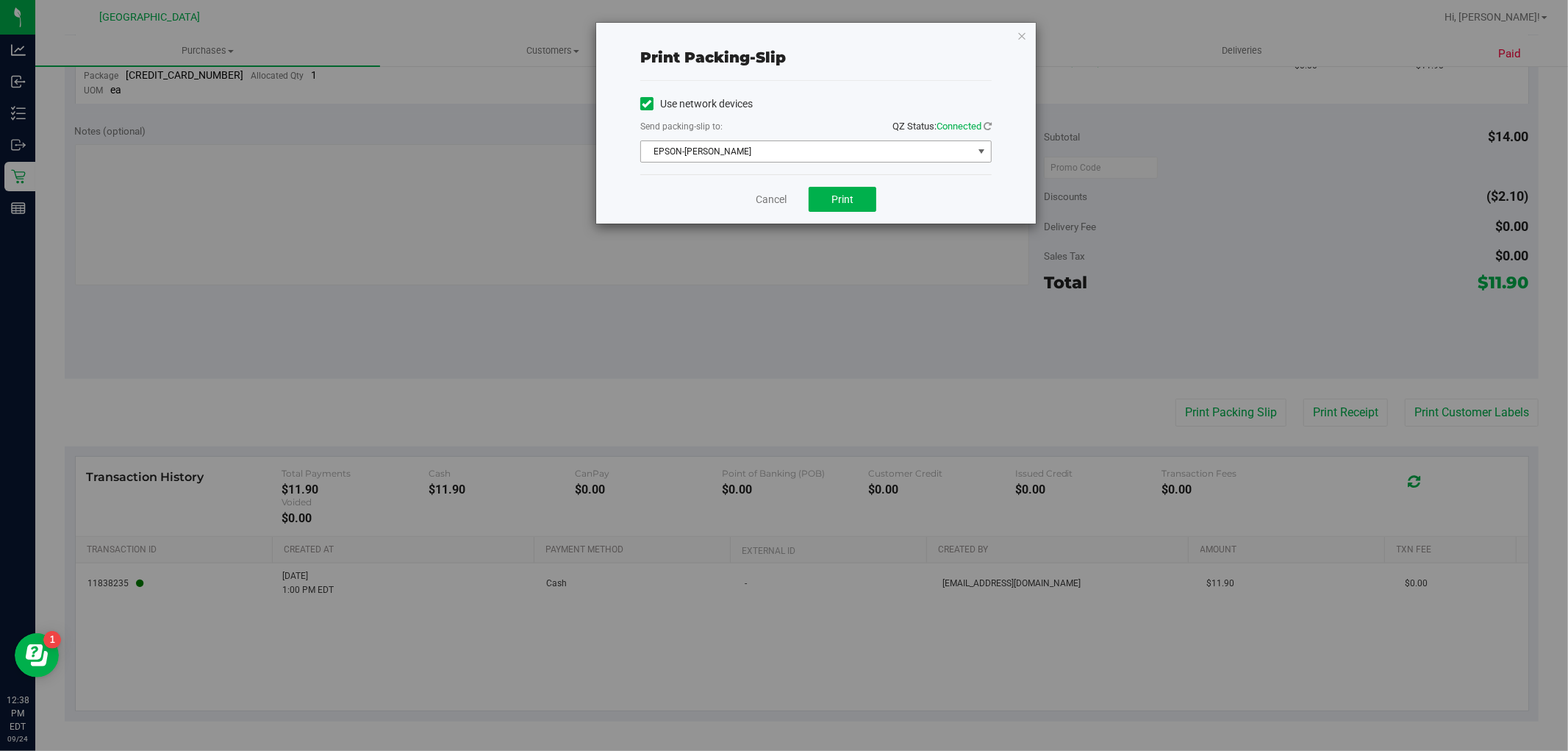
click at [760, 152] on span "EPSON-AUDREY-KITCHING" at bounding box center [807, 151] width 331 height 21
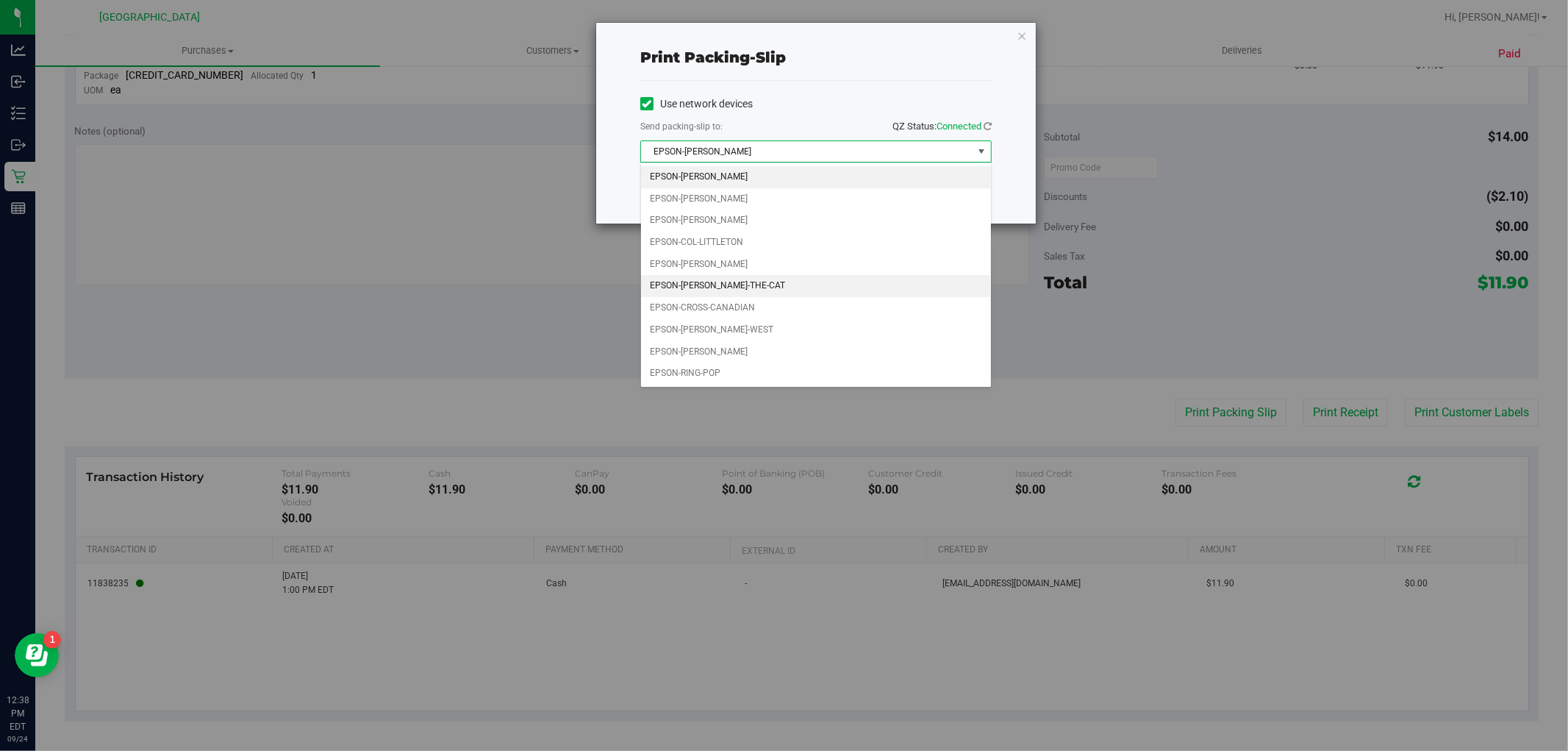
click at [706, 281] on li "EPSON-CONRAD-THE-CAT" at bounding box center [816, 286] width 350 height 22
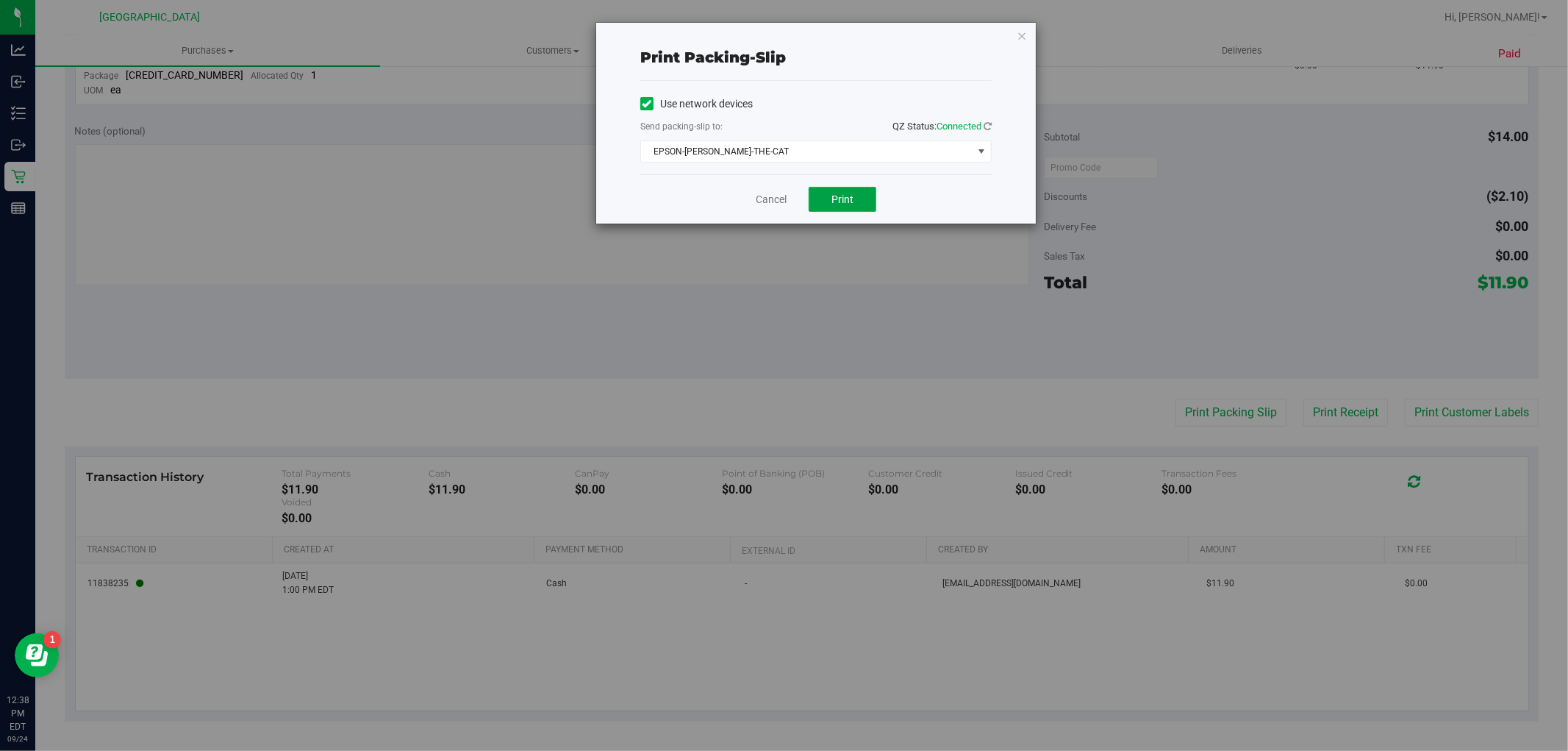
click at [852, 197] on span "Print" at bounding box center [843, 198] width 22 height 12
click at [770, 204] on link "Cancel" at bounding box center [772, 199] width 31 height 15
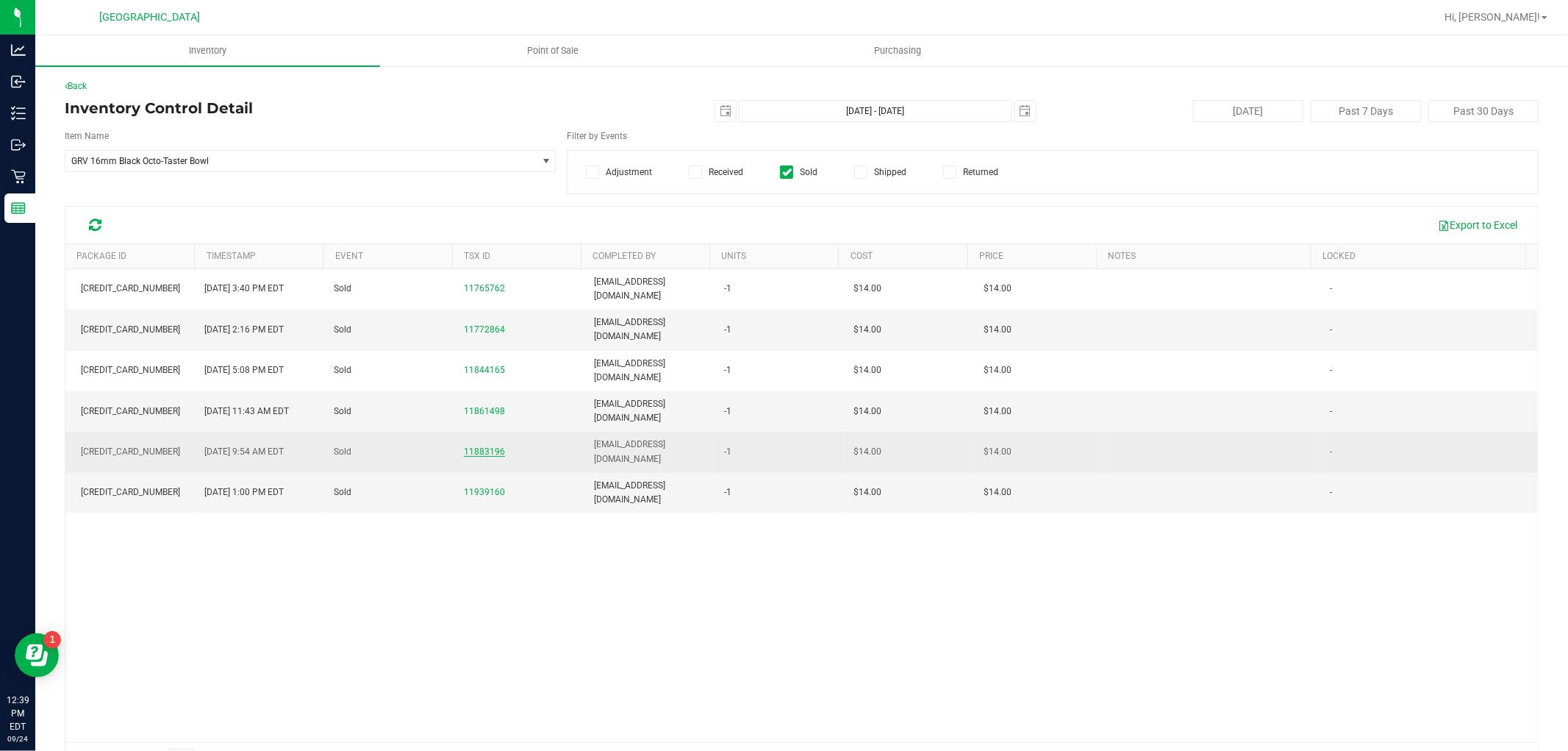
click at [479, 446] on span "11883196" at bounding box center [484, 451] width 41 height 10
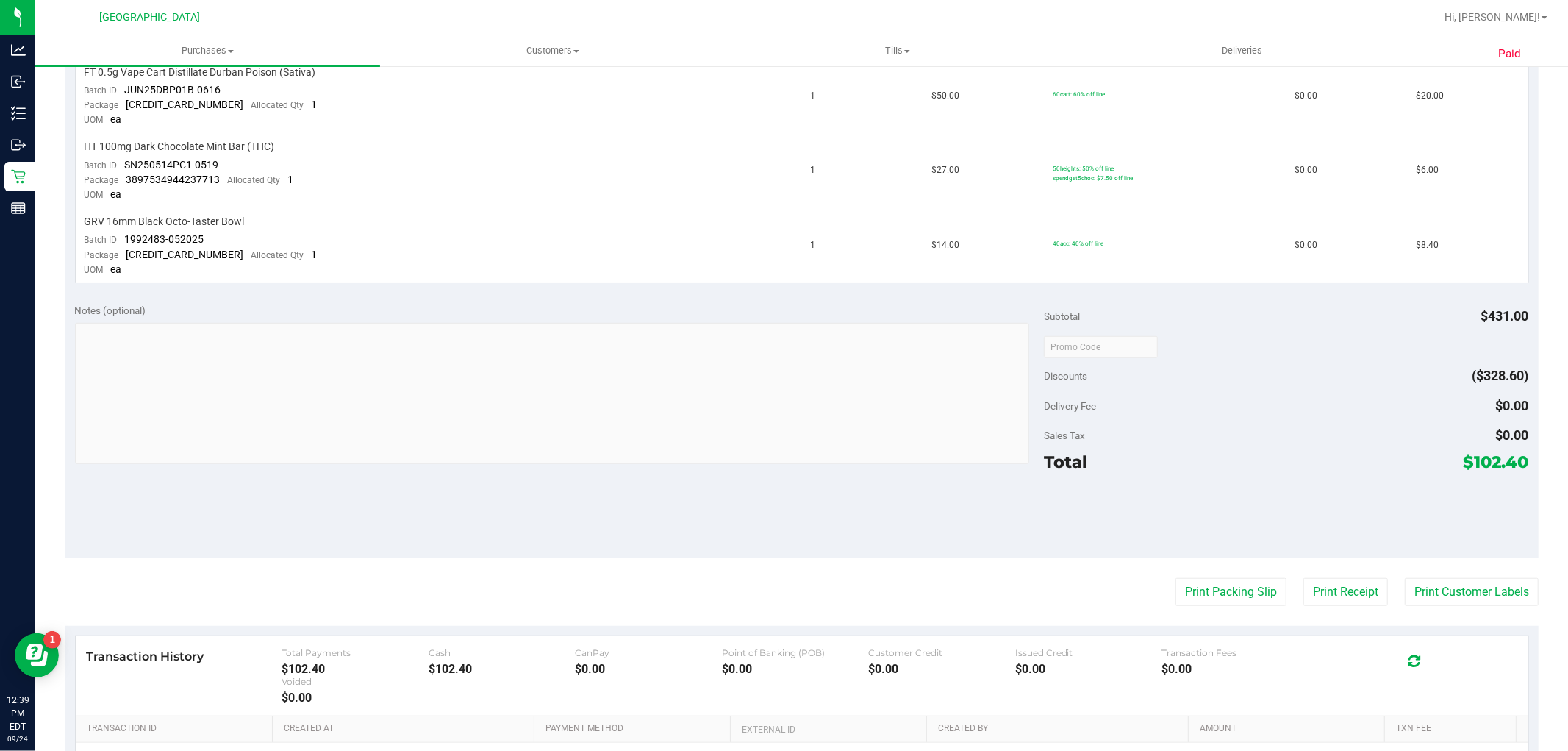
scroll to position [736, 0]
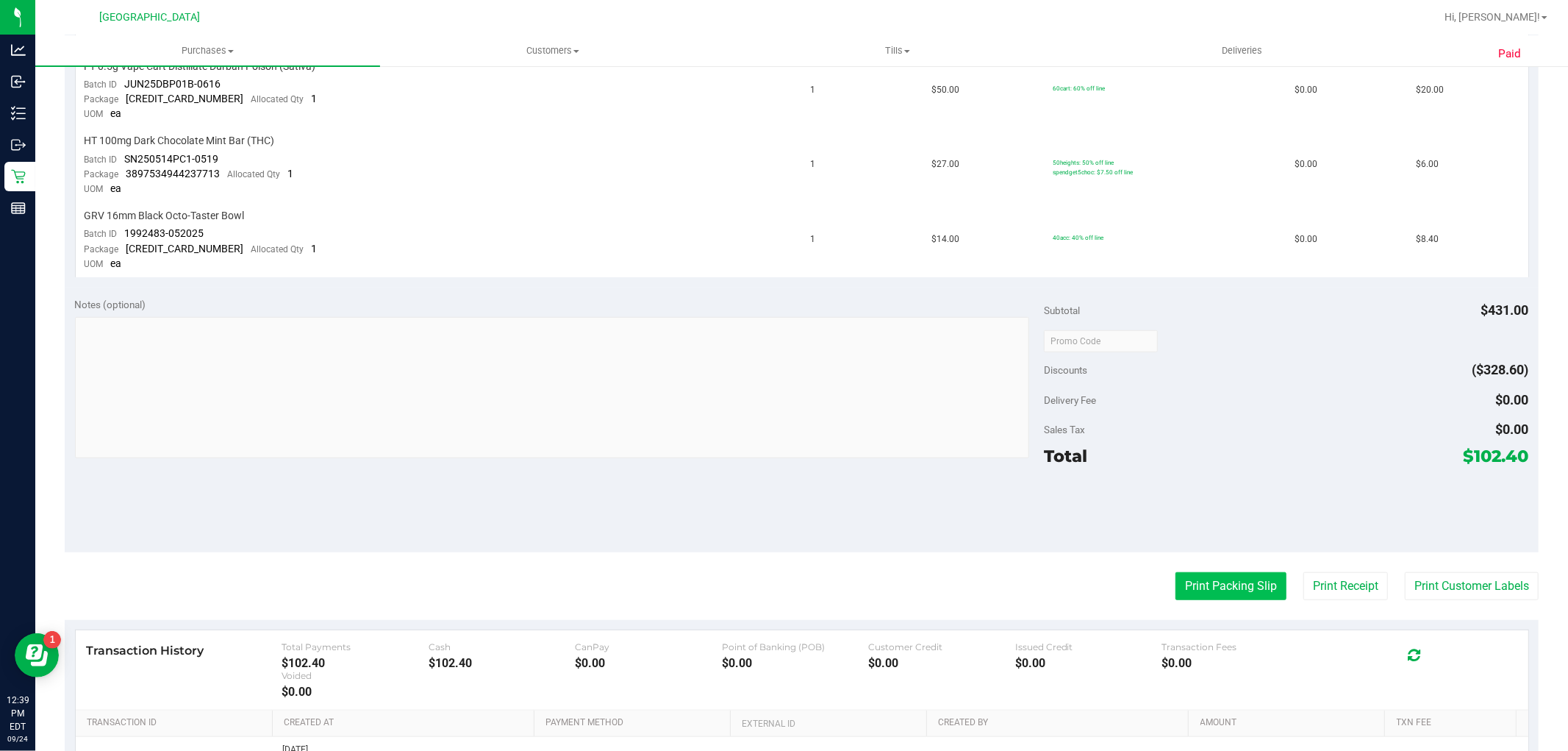
click at [1216, 596] on button "Print Packing Slip" at bounding box center [1231, 586] width 111 height 28
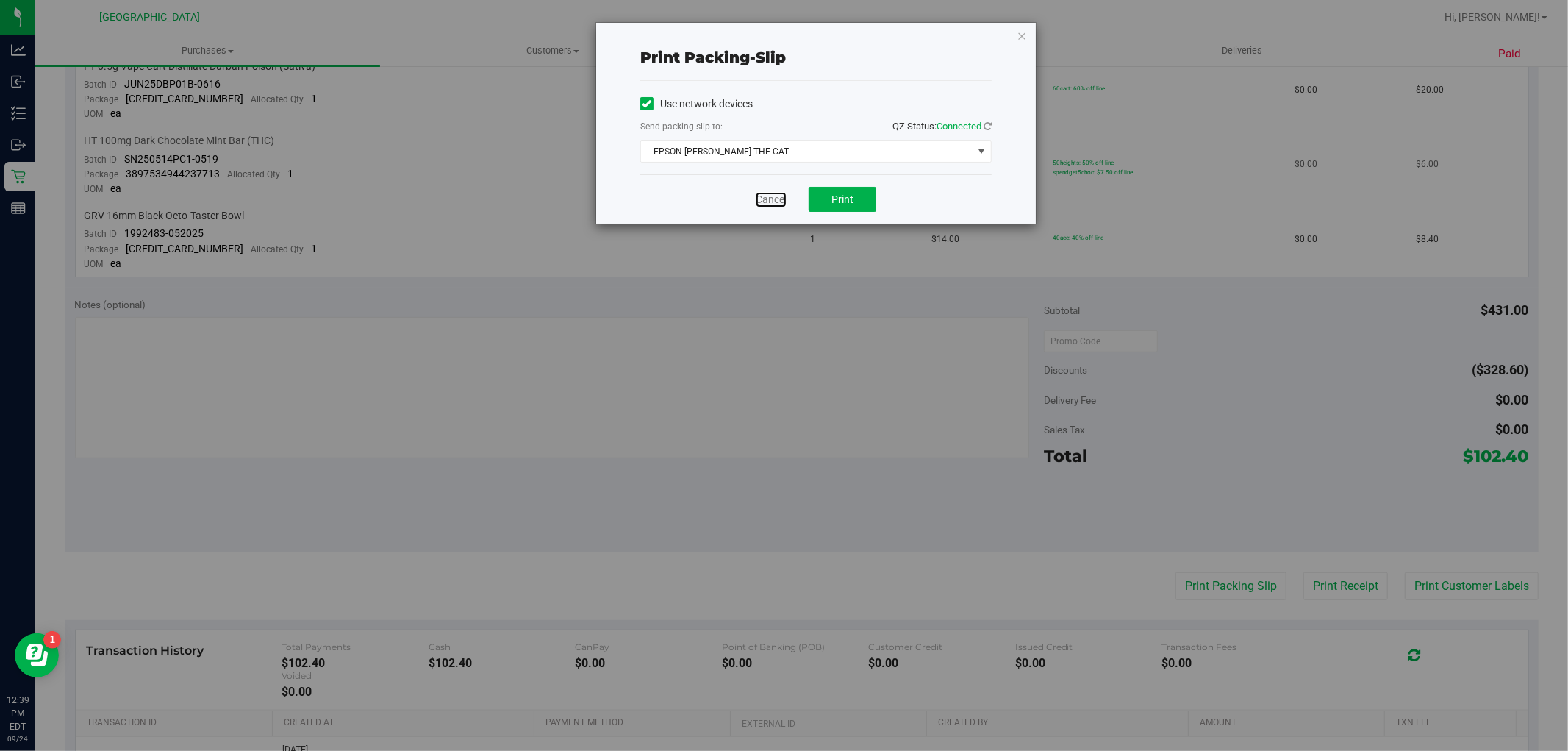
click at [780, 196] on link "Cancel" at bounding box center [772, 199] width 31 height 15
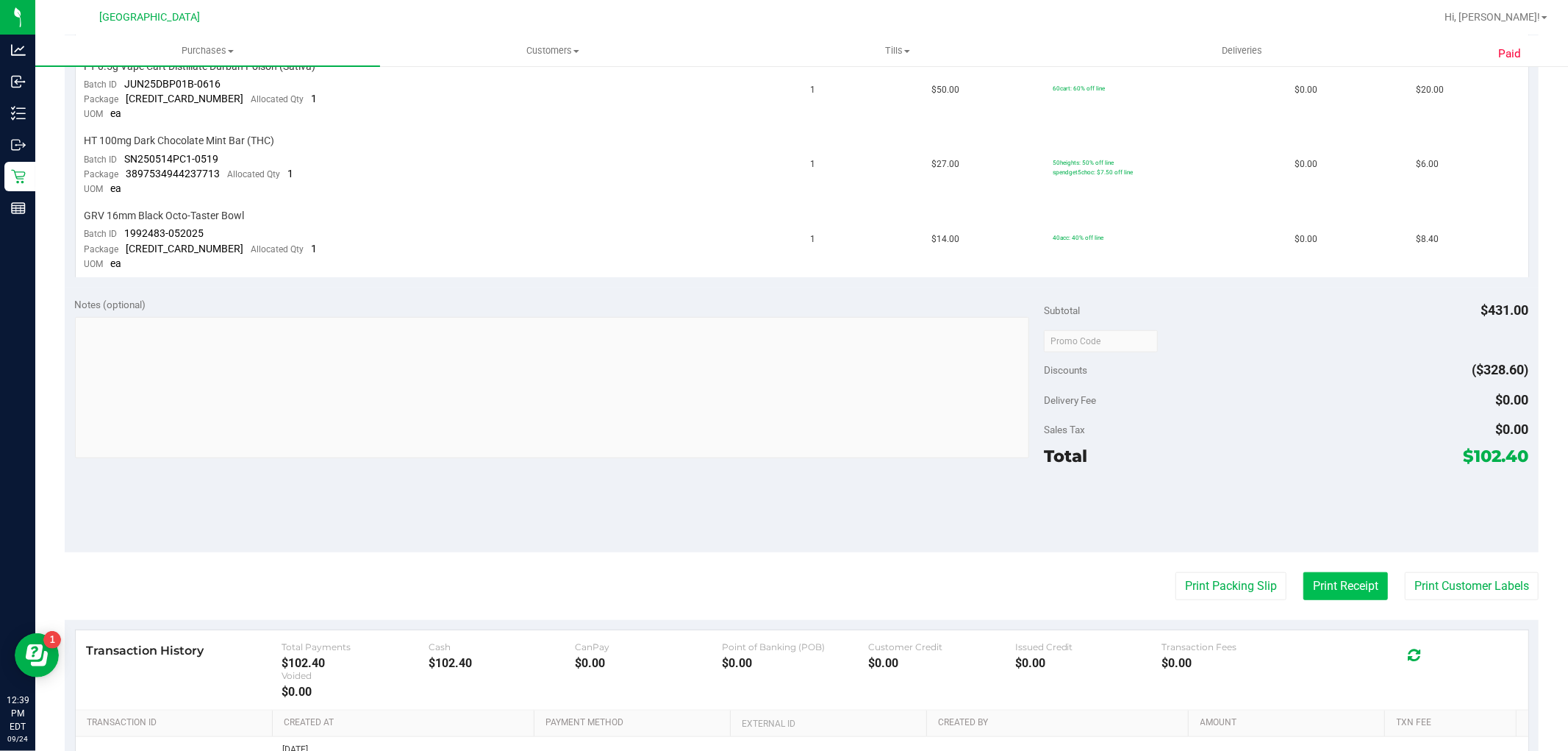
click at [1320, 581] on button "Print Receipt" at bounding box center [1345, 586] width 85 height 28
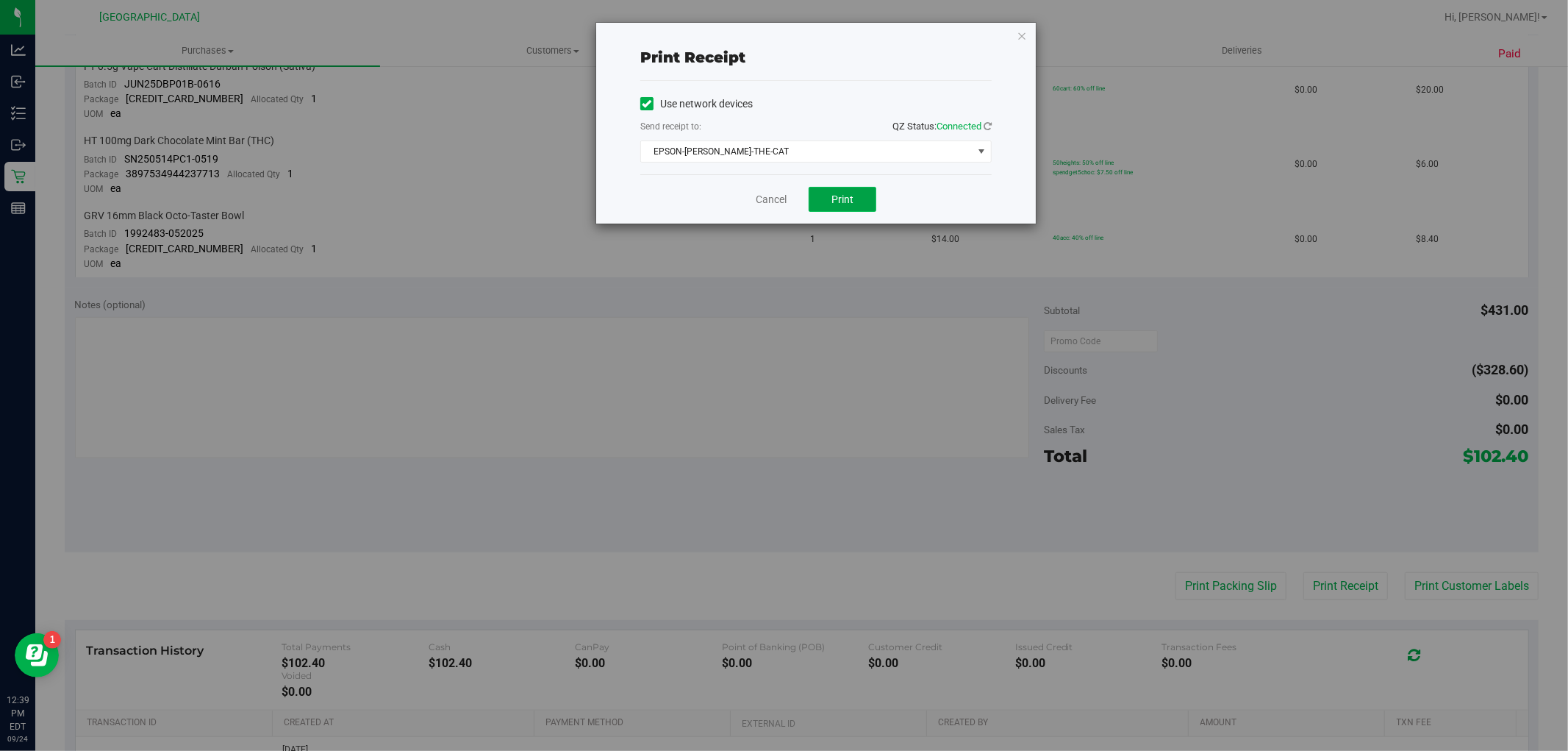
click at [835, 205] on span "Print" at bounding box center [843, 198] width 22 height 12
click at [775, 193] on link "Cancel" at bounding box center [772, 199] width 31 height 15
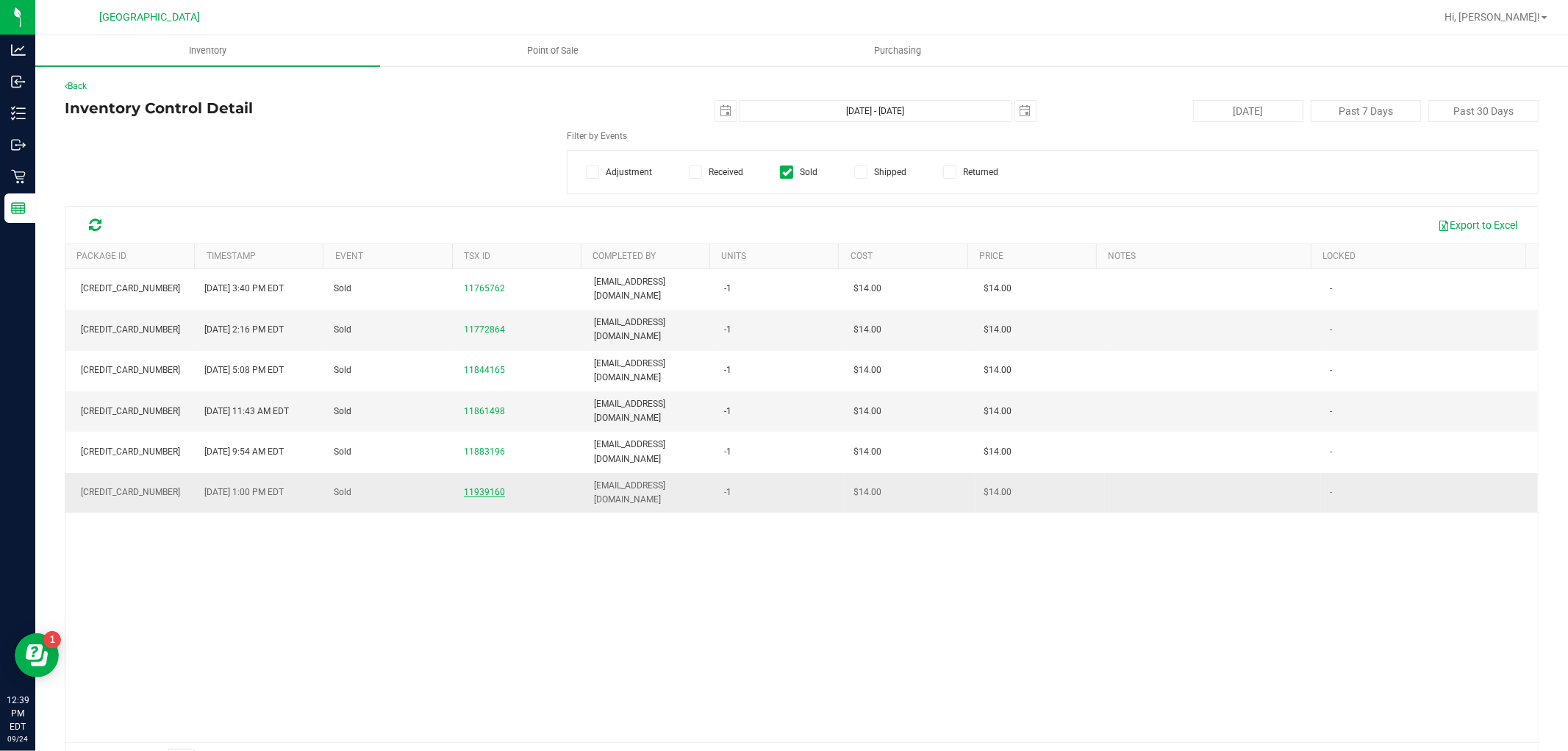
click at [475, 487] on span "11939160" at bounding box center [484, 492] width 41 height 10
click at [472, 487] on span "11939160" at bounding box center [484, 492] width 41 height 10
click at [485, 487] on span "11939160" at bounding box center [484, 492] width 41 height 10
click at [476, 487] on span "11939160" at bounding box center [484, 492] width 41 height 10
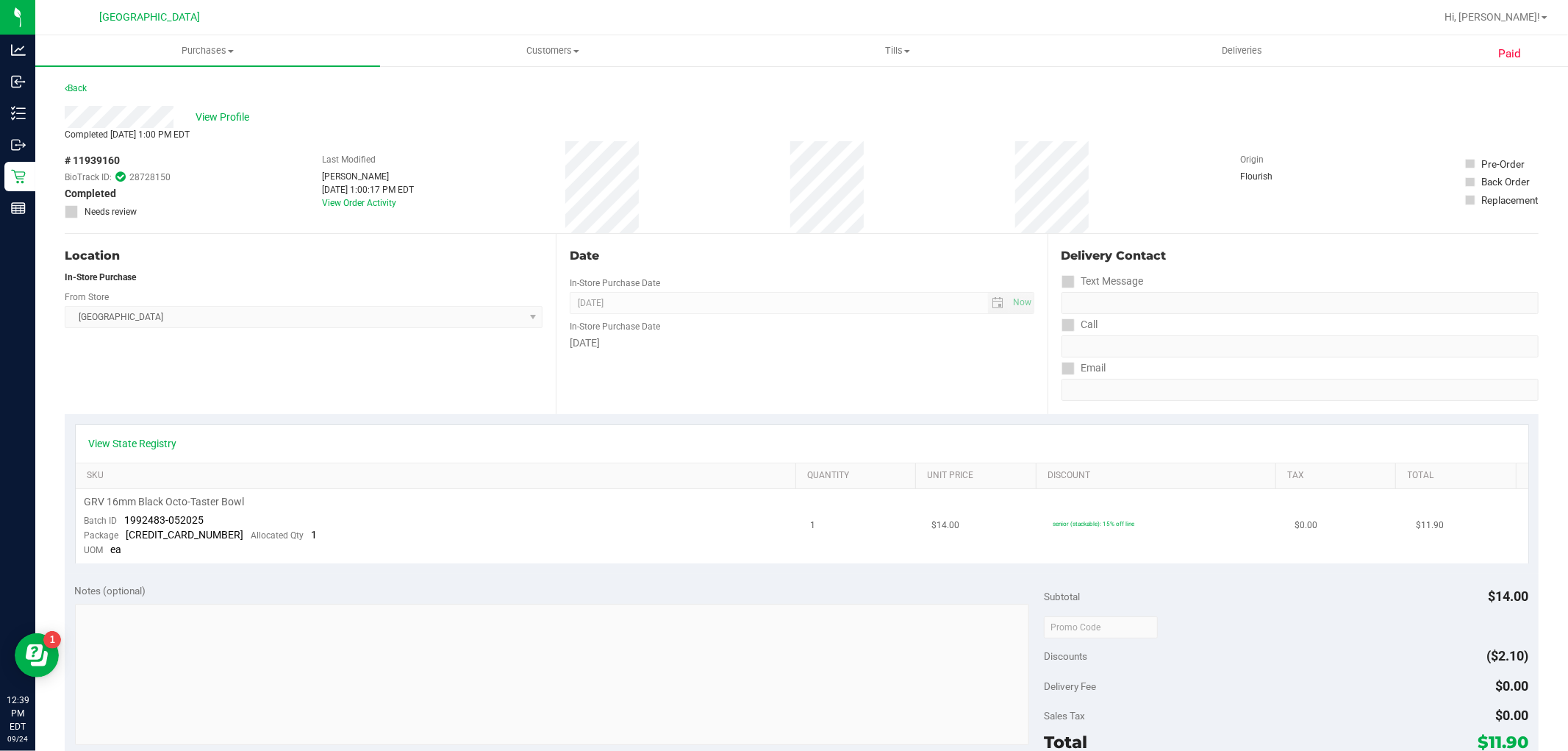
scroll to position [408, 0]
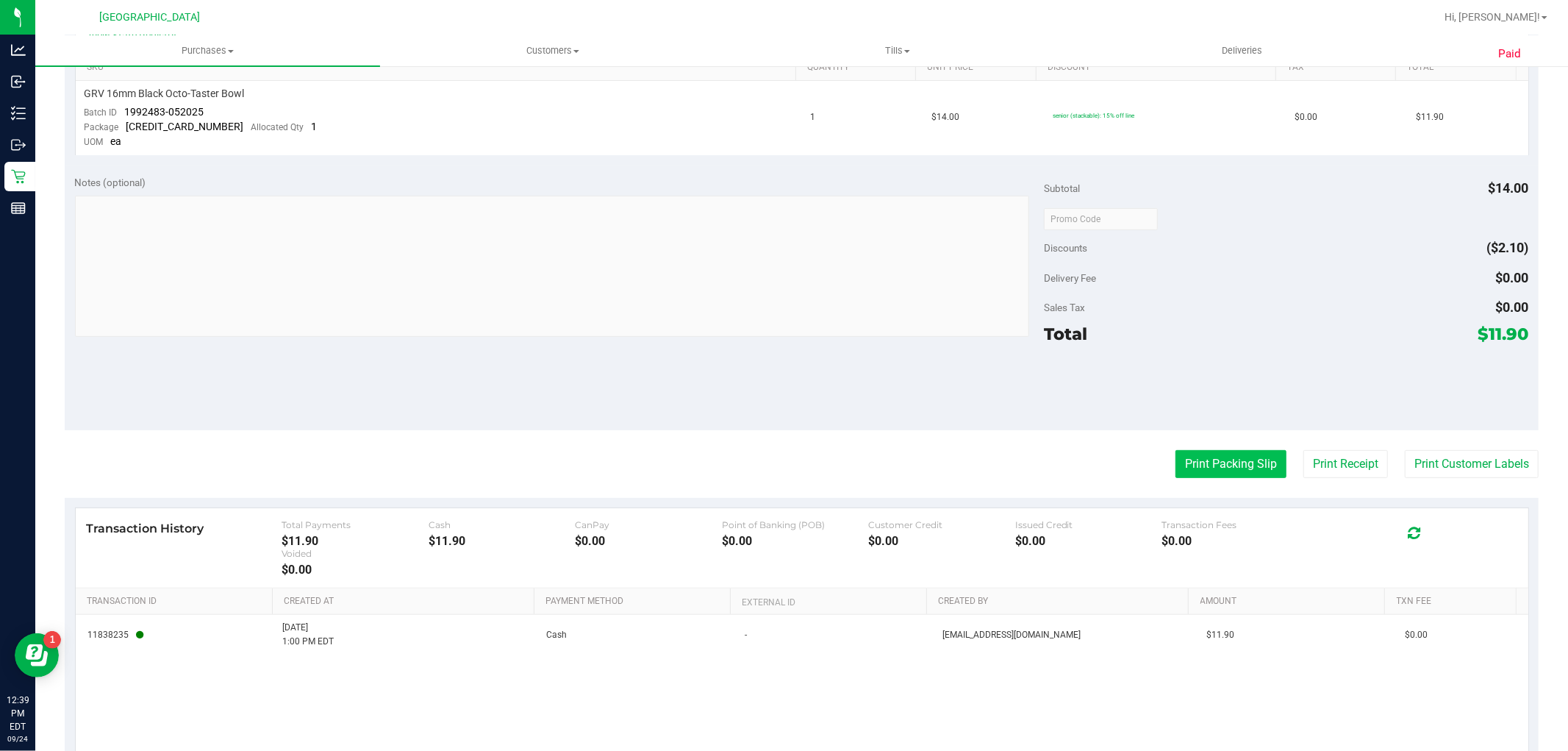
click at [1220, 458] on button "Print Packing Slip" at bounding box center [1231, 463] width 111 height 28
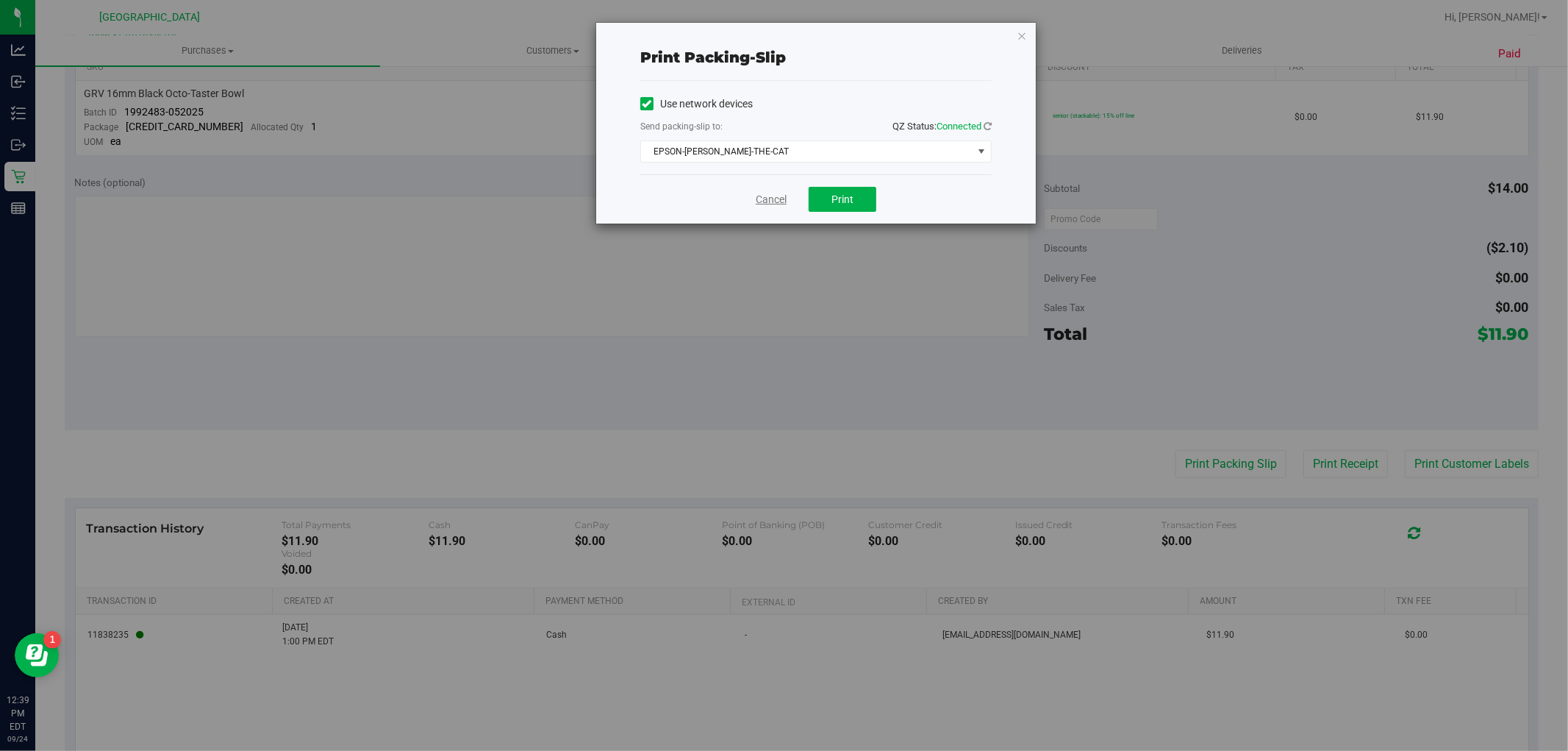
click at [778, 201] on link "Cancel" at bounding box center [772, 199] width 31 height 15
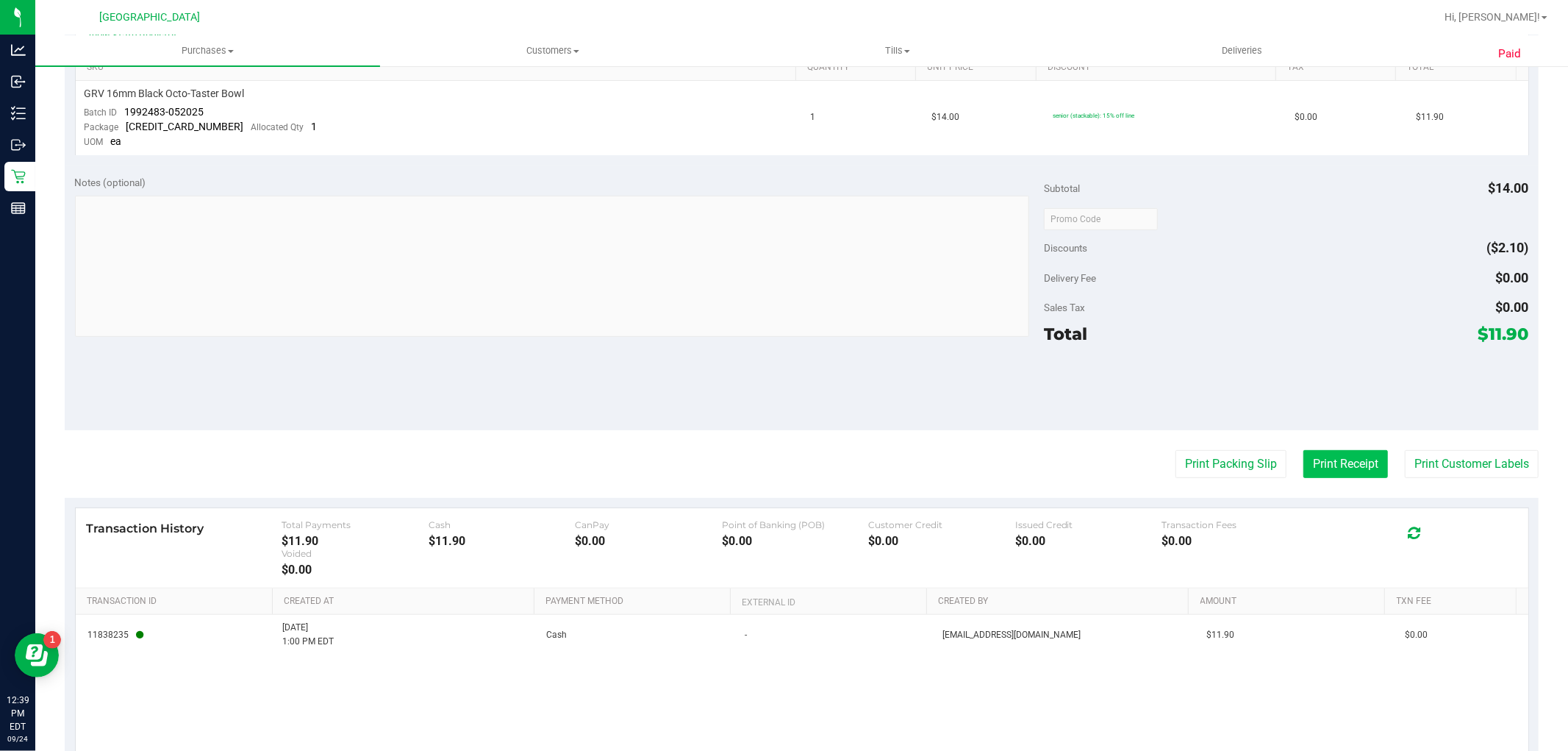
click at [1343, 465] on button "Print Receipt" at bounding box center [1345, 463] width 85 height 28
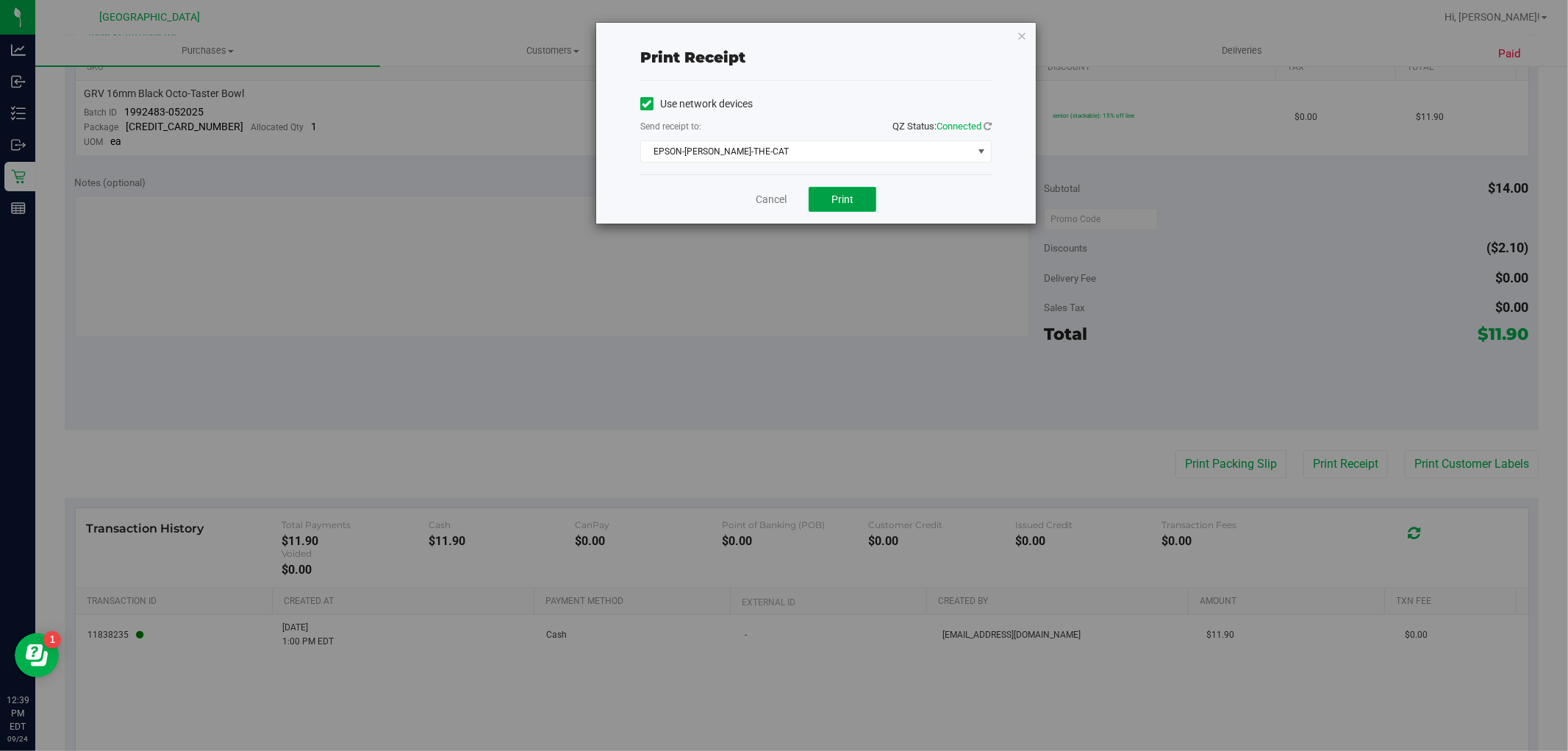
click at [840, 193] on span "Print" at bounding box center [843, 198] width 22 height 12
click at [777, 205] on link "Cancel" at bounding box center [772, 199] width 31 height 15
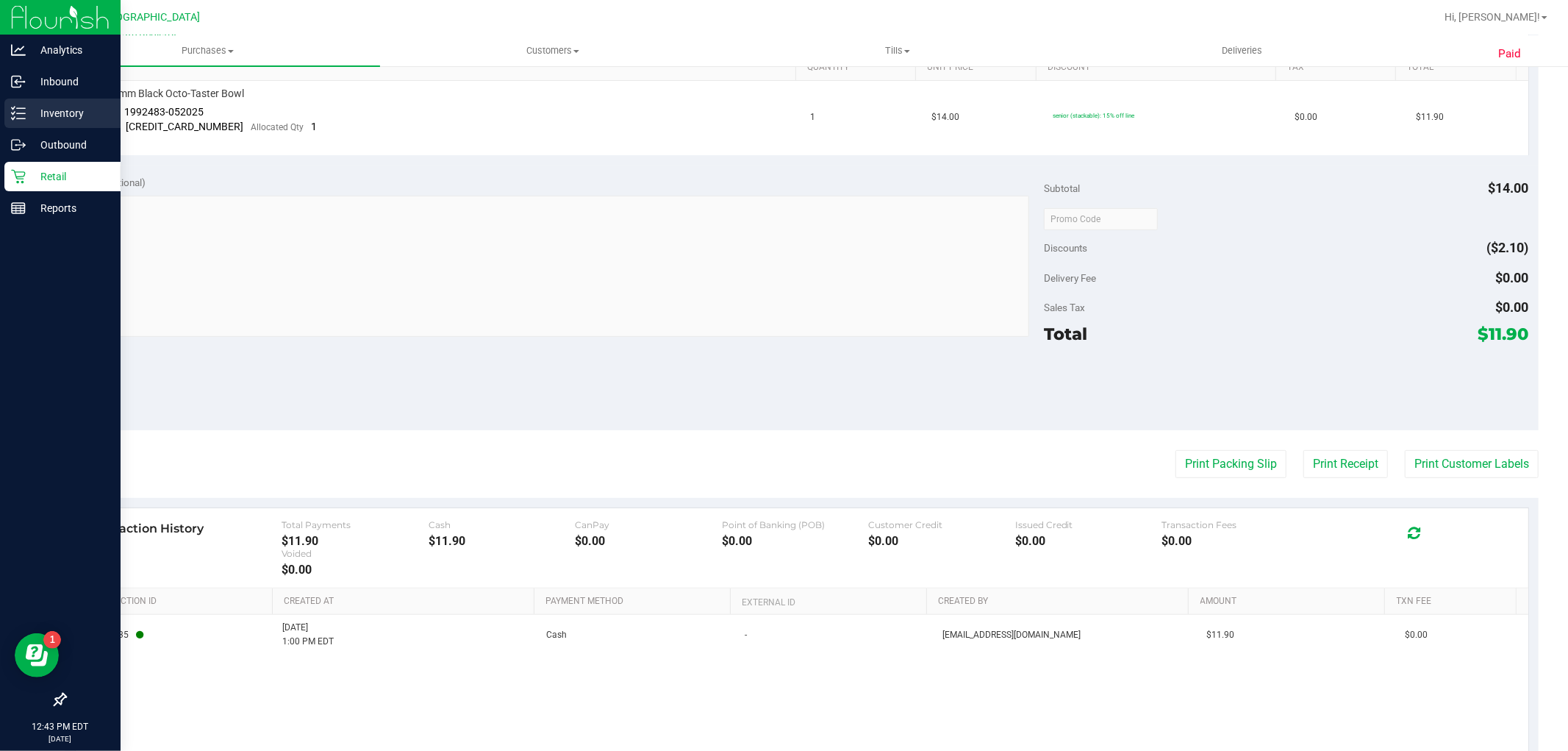
click at [52, 110] on p "Inventory" at bounding box center [69, 113] width 88 height 17
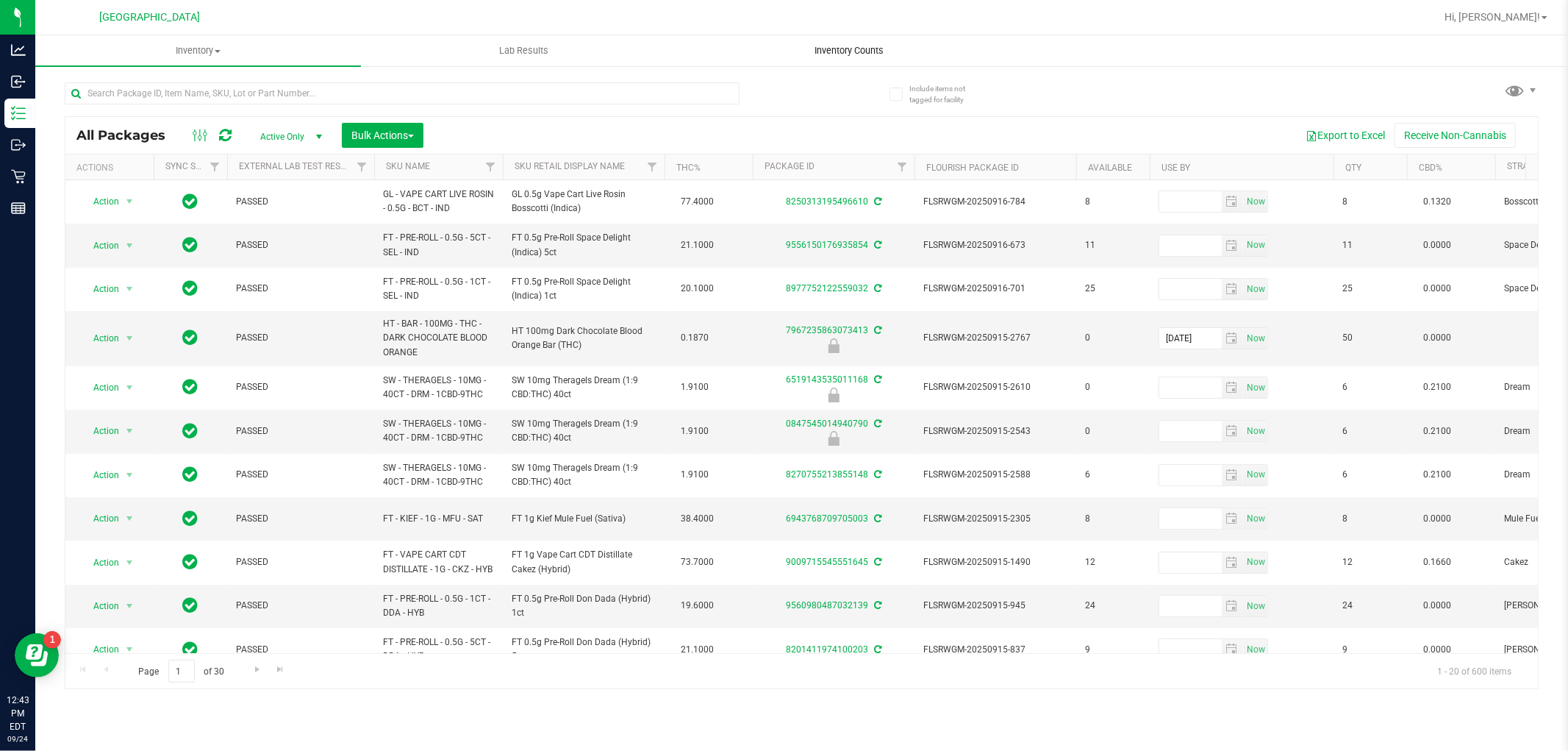
click at [855, 52] on span "Inventory Counts" at bounding box center [850, 50] width 109 height 14
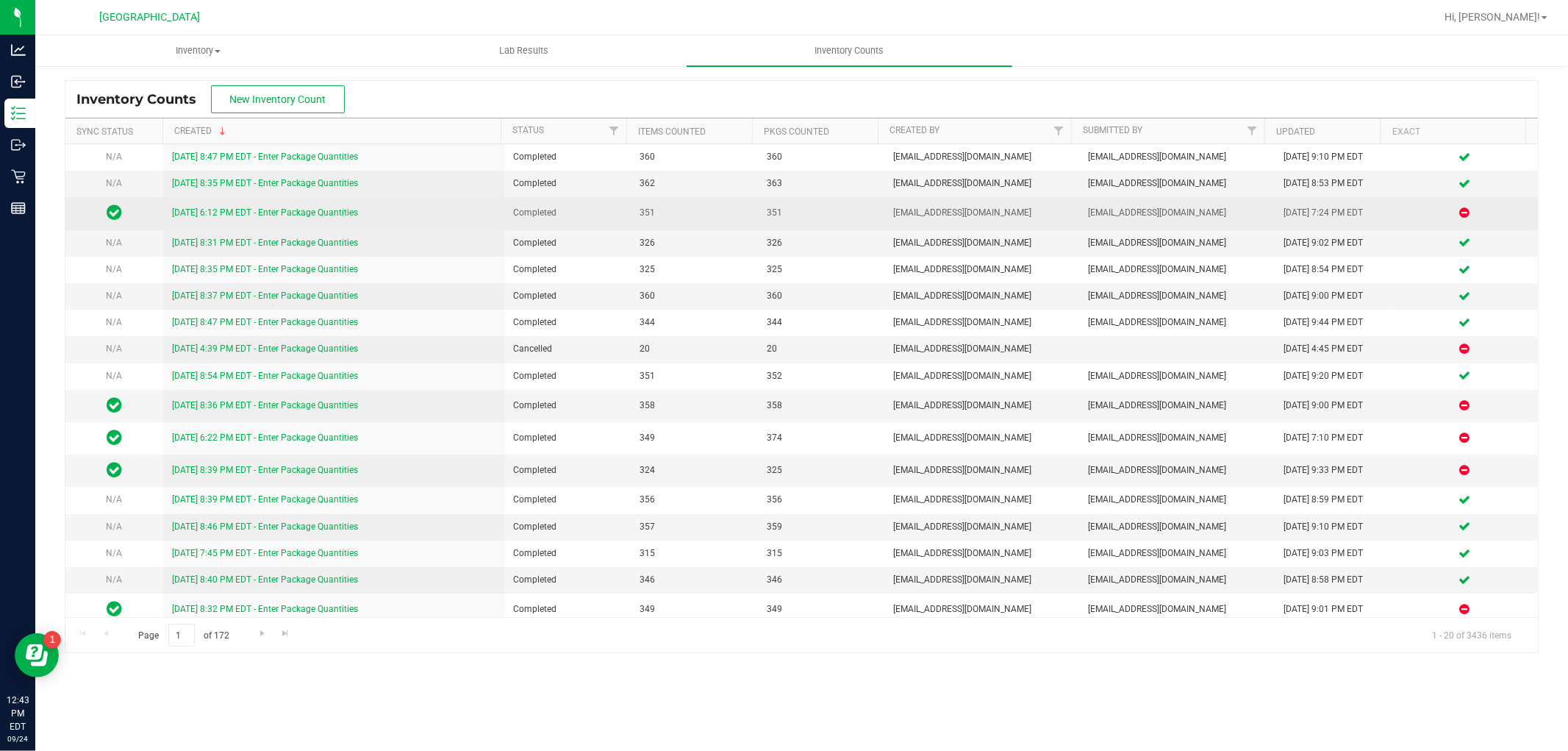
click at [277, 208] on link "[DATE] 6:12 PM EDT - Enter Package Quantities" at bounding box center [265, 212] width 186 height 10
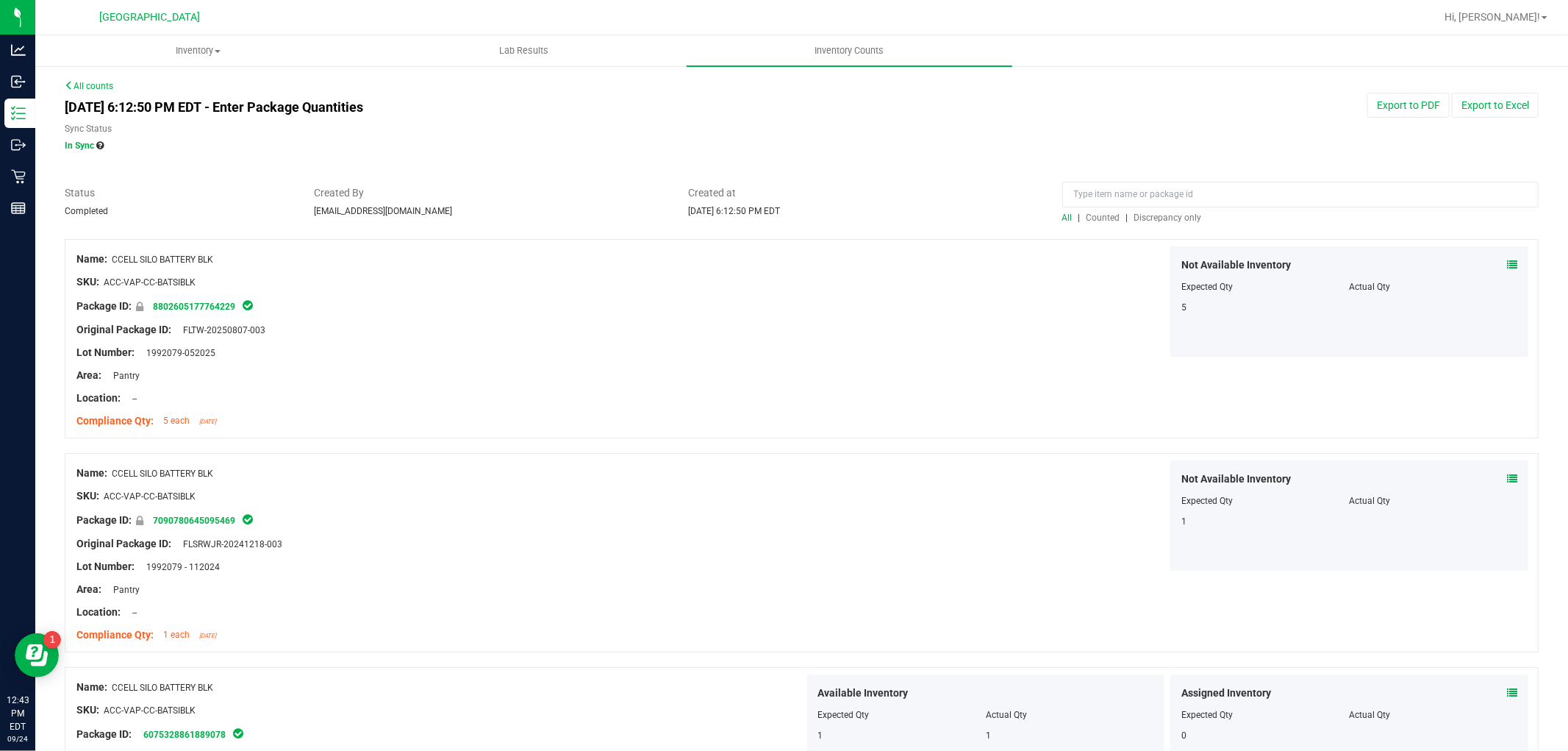
click at [1150, 228] on div at bounding box center [802, 231] width 1474 height 15
click at [1153, 223] on div "All | Counted | Discrepancy only" at bounding box center [1300, 218] width 477 height 14
click at [1154, 215] on span "Discrepancy only" at bounding box center [1168, 217] width 67 height 10
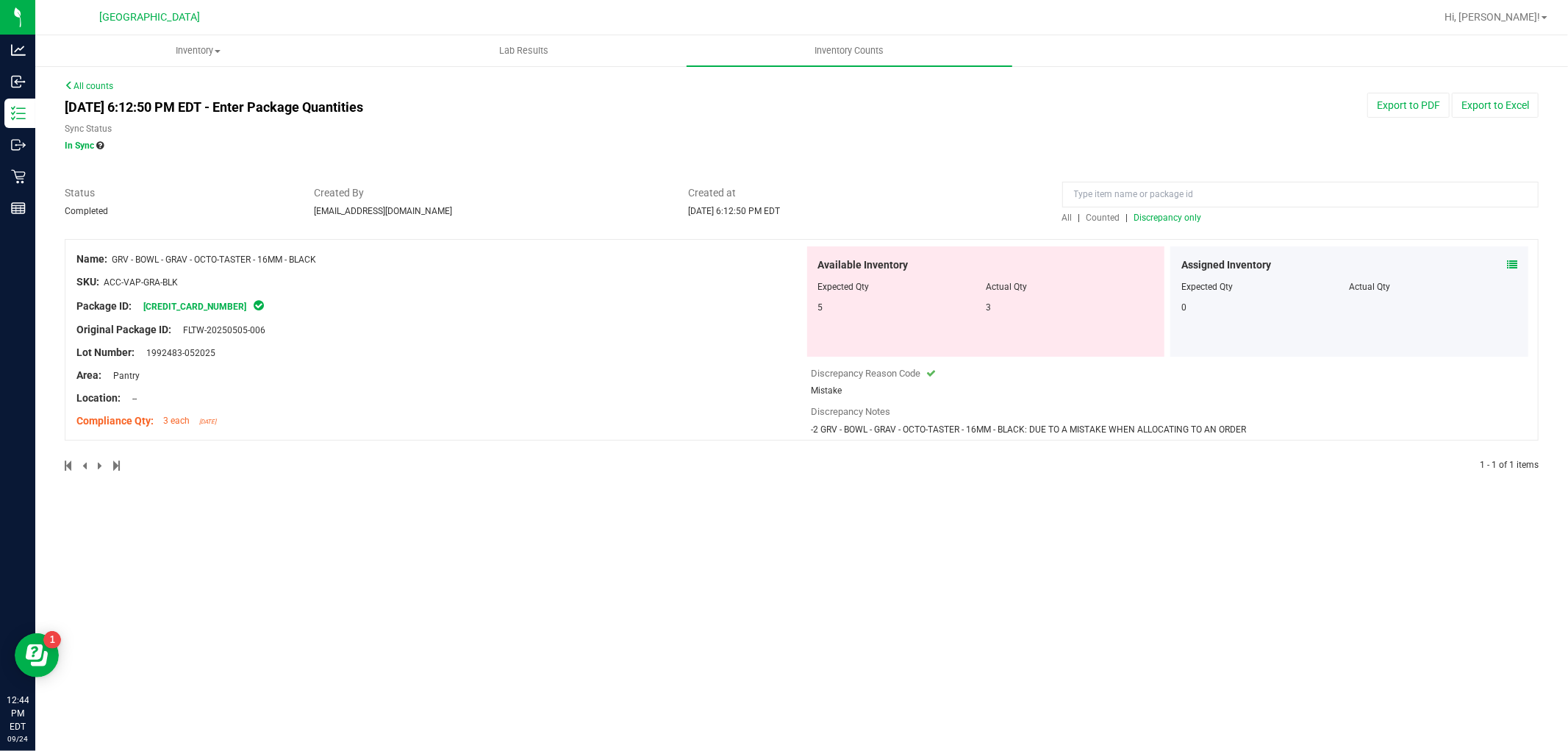
click at [78, 74] on div "All counts Sep 21, 2025 6:12:50 PM EDT - Enter Package Quantities Sync Status I…" at bounding box center [802, 285] width 1533 height 441
click at [76, 89] on link "All counts" at bounding box center [88, 86] width 48 height 10
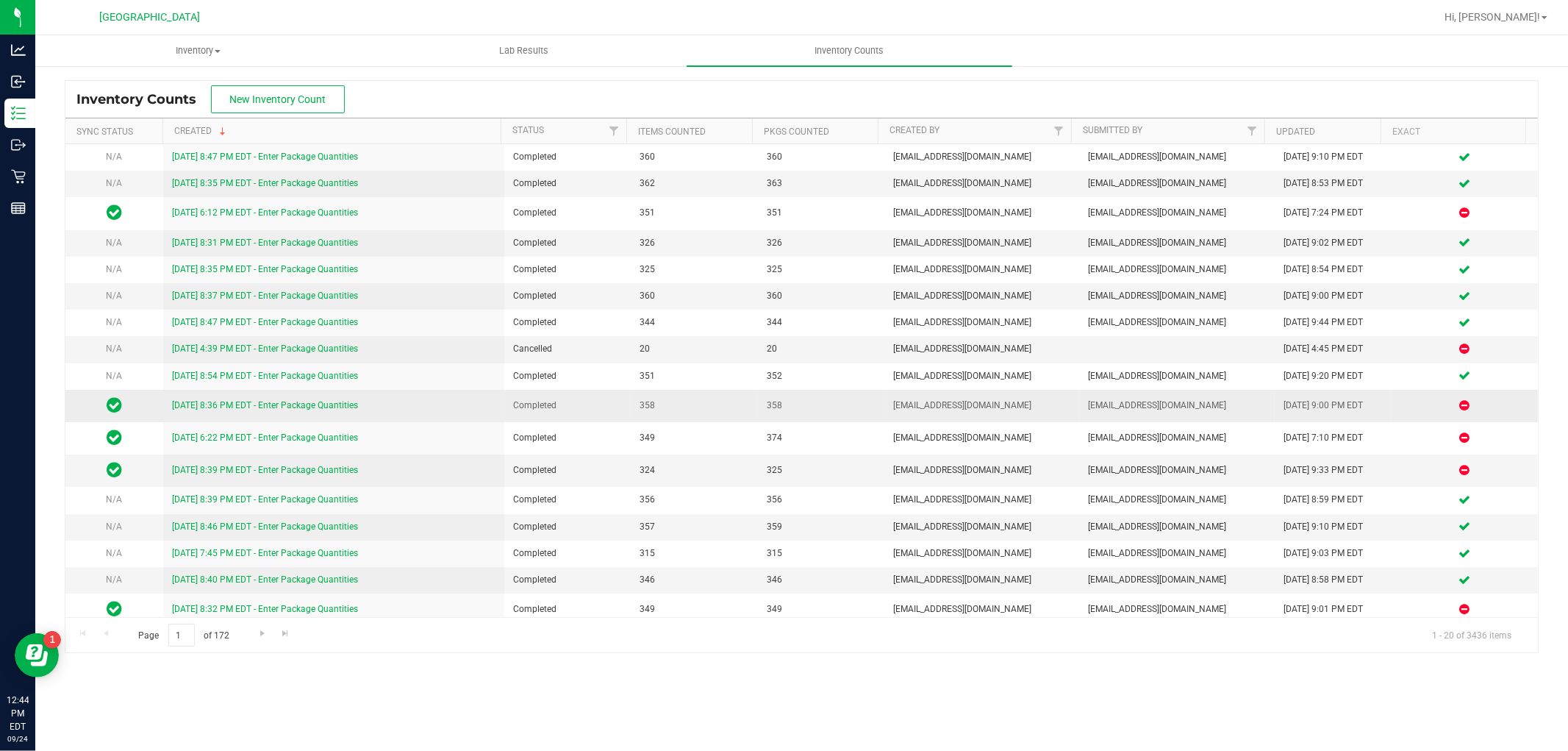
click at [272, 401] on link "[DATE] 8:36 PM EDT - Enter Package Quantities" at bounding box center [265, 405] width 186 height 10
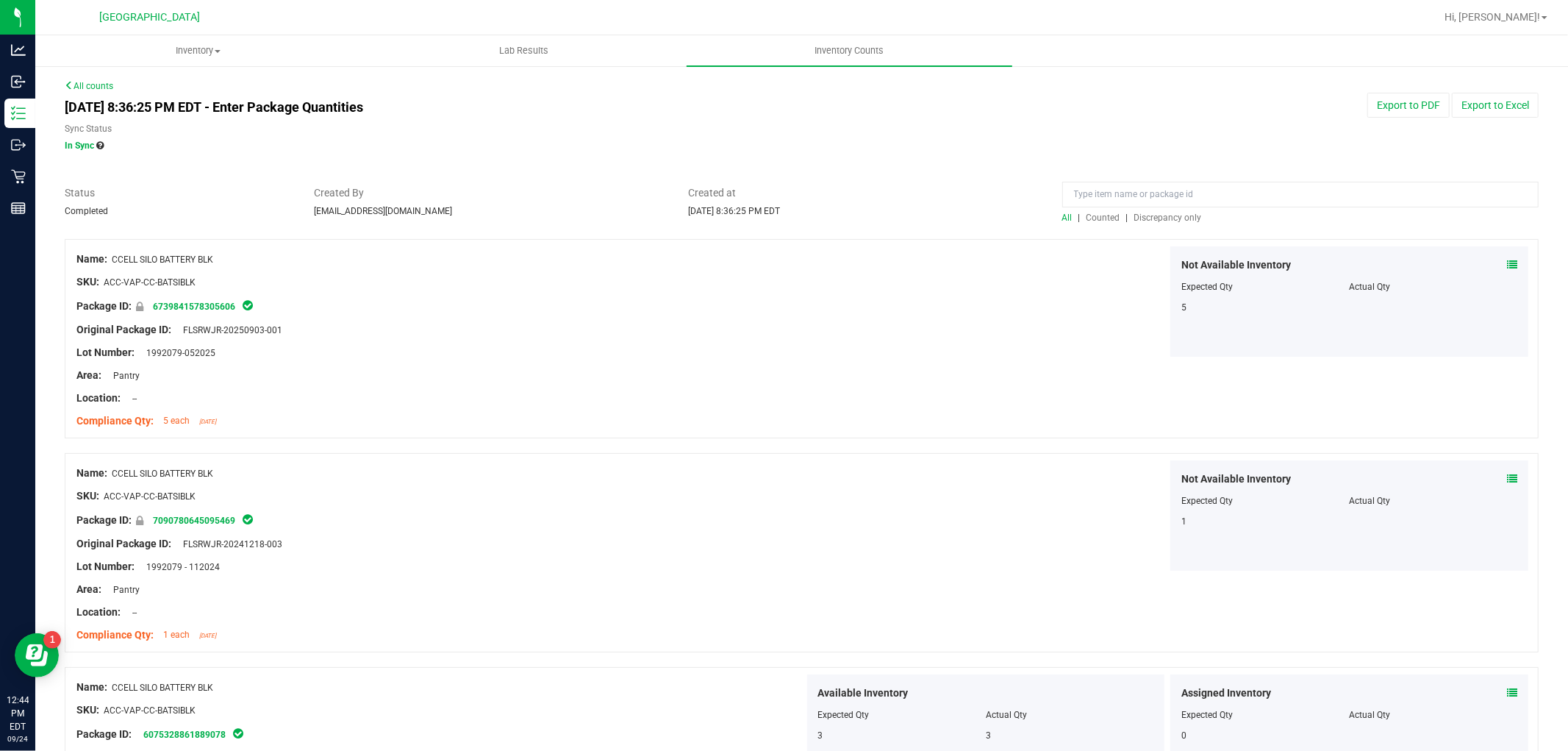
click at [1179, 217] on span "Discrepancy only" at bounding box center [1168, 217] width 67 height 10
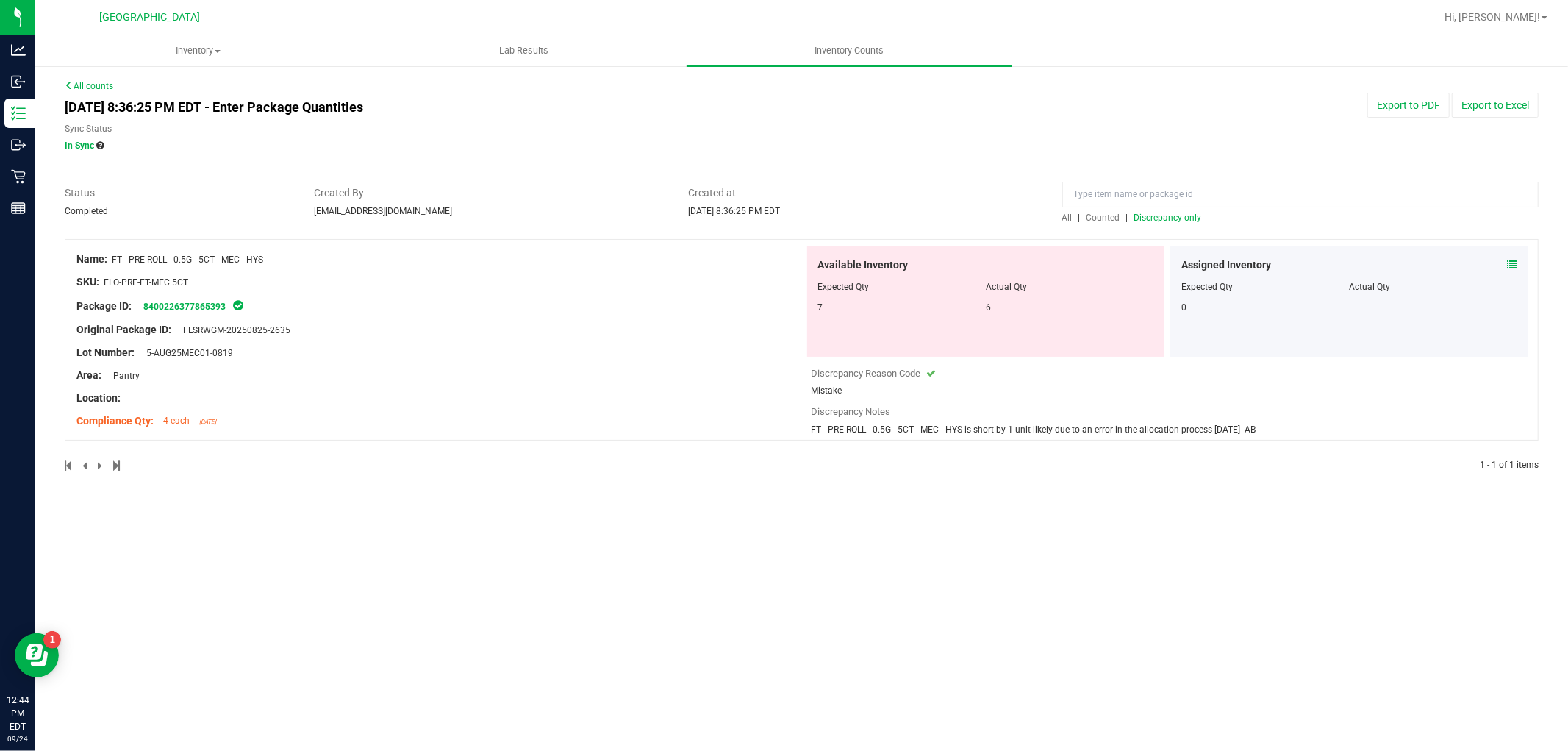
drag, startPoint x: 319, startPoint y: 246, endPoint x: 114, endPoint y: 260, distance: 205.5
click at [114, 260] on div "Name: FT - PRE-ROLL - 0.5G - 5CT - MEC - HYS SKU: FLO-PRE-FT-MEC.5CT Package ID…" at bounding box center [802, 340] width 1474 height 201
copy span "FT - PRE-ROLL - 0.5G - 5CT - MEC - HYS"
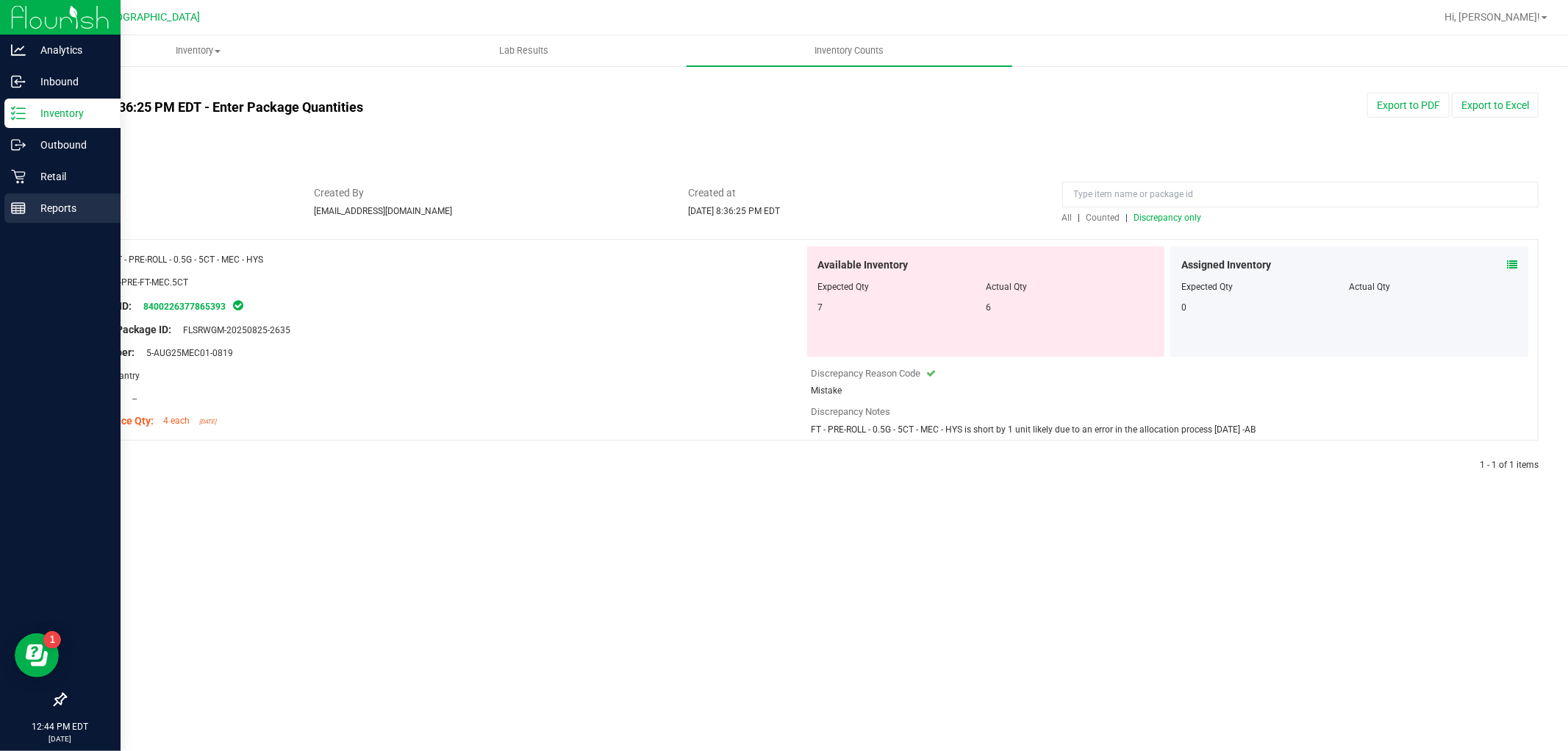
click at [56, 207] on p "Reports" at bounding box center [69, 208] width 88 height 17
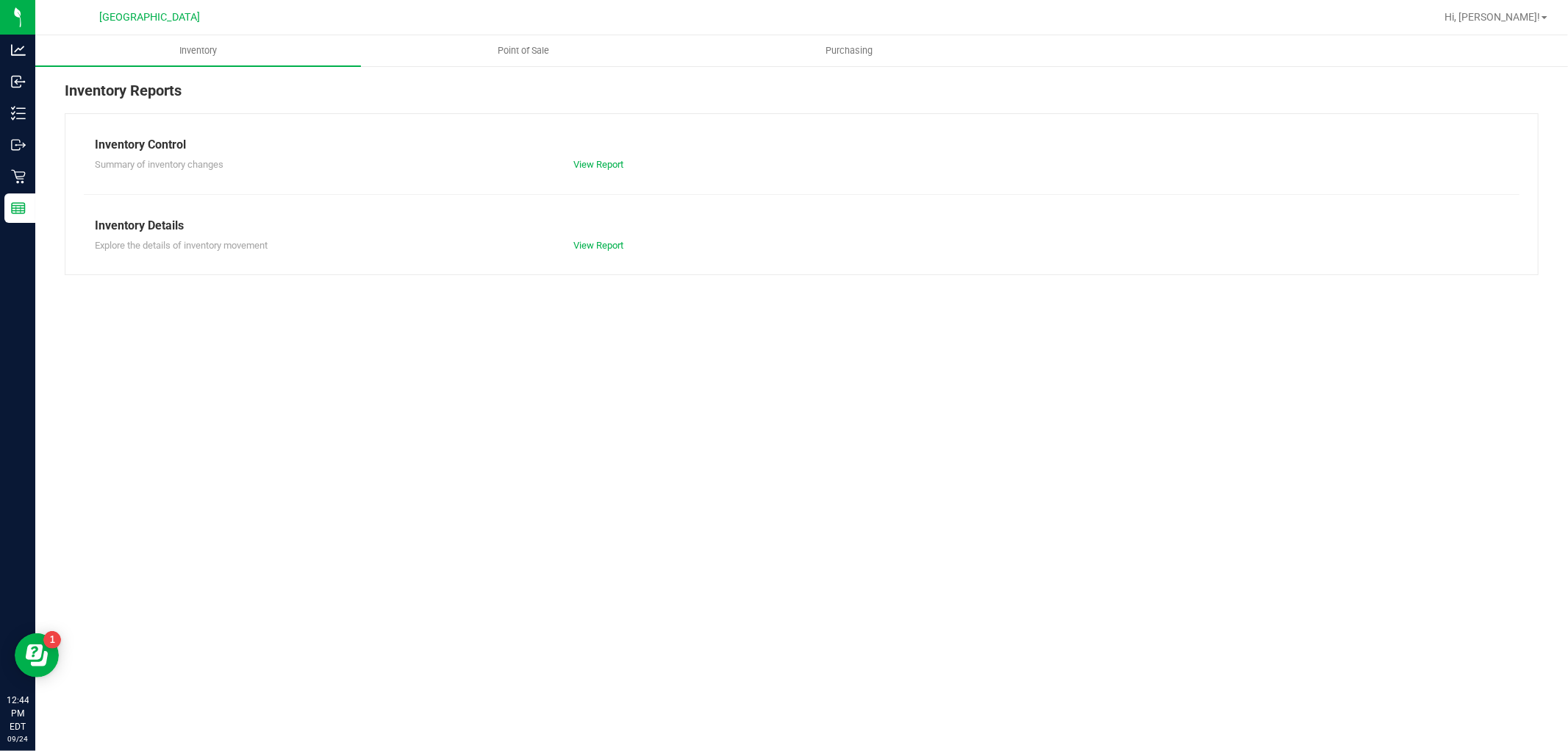
click at [592, 236] on div "Explore the details of inventory movement View Report" at bounding box center [802, 244] width 1436 height 18
click at [582, 245] on link "View Report" at bounding box center [598, 245] width 50 height 11
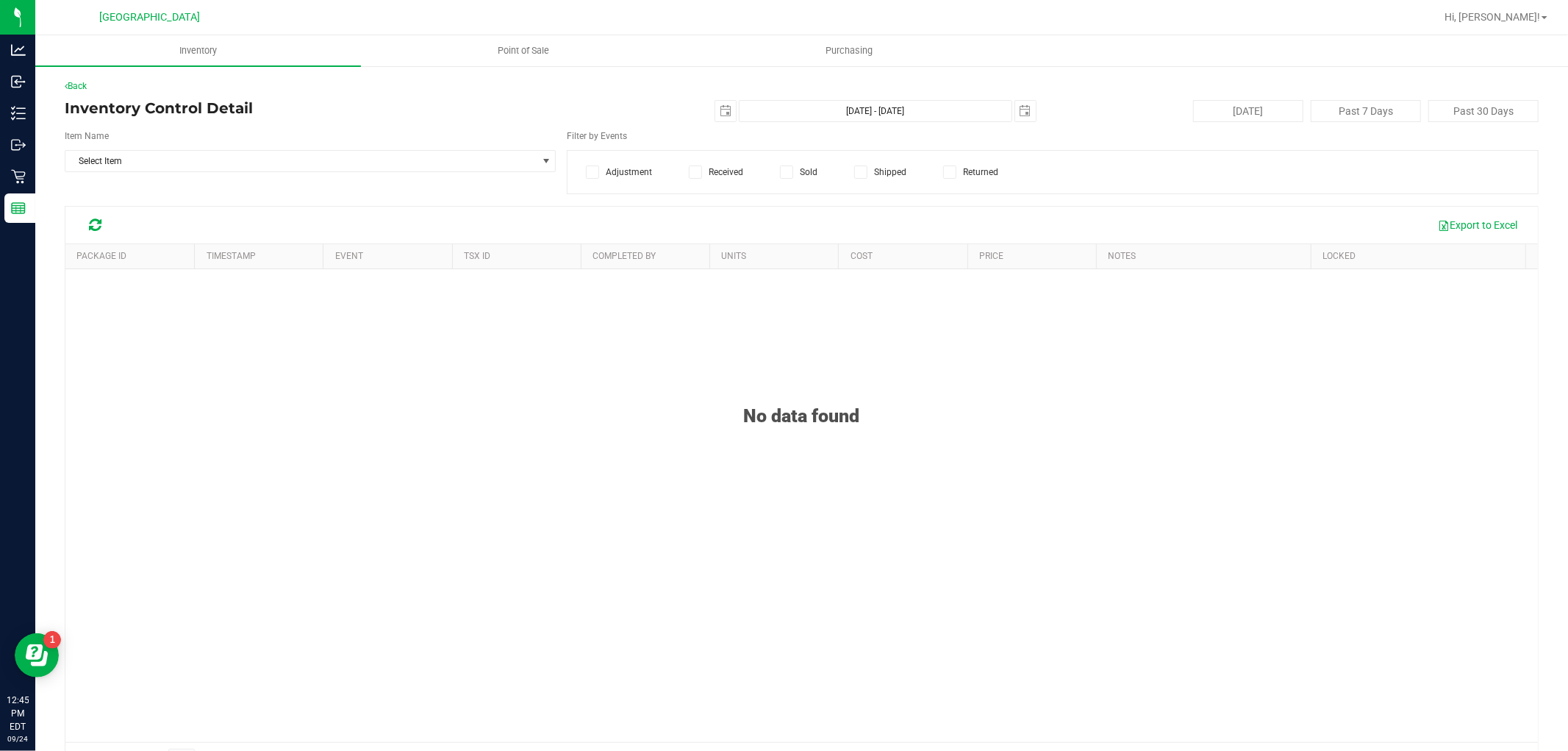
click at [790, 167] on label "Sold" at bounding box center [798, 172] width 37 height 14
click at [0, 0] on input "Sold" at bounding box center [0, 0] width 0 height 0
click at [280, 157] on span "Select Item" at bounding box center [301, 161] width 471 height 21
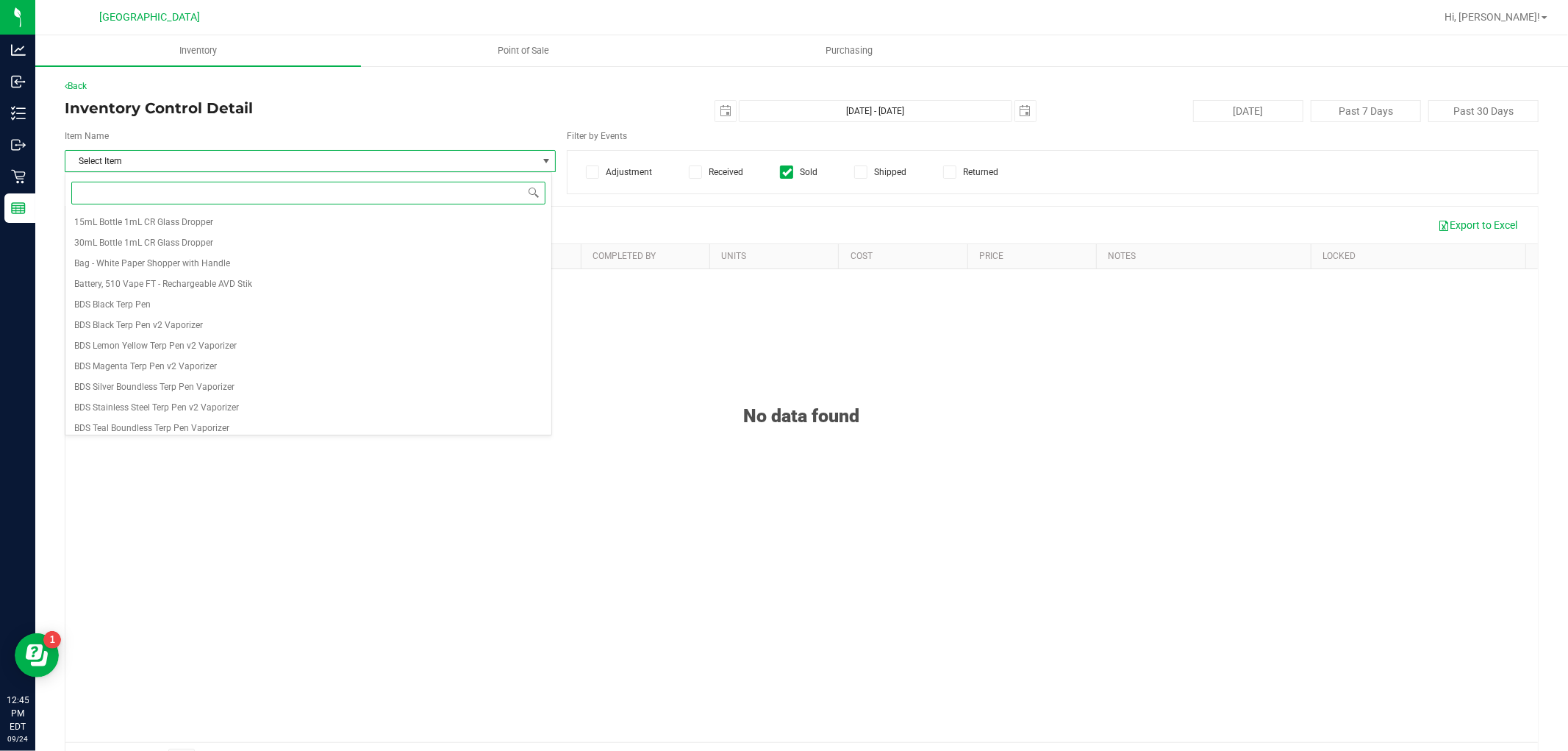
paste input "FT - PRE-ROLL - 0.5G - 5CT - MEC - HYS"
type input "FT - PRE-ROLL - 0.5G - 5CT - MEC - HYS"
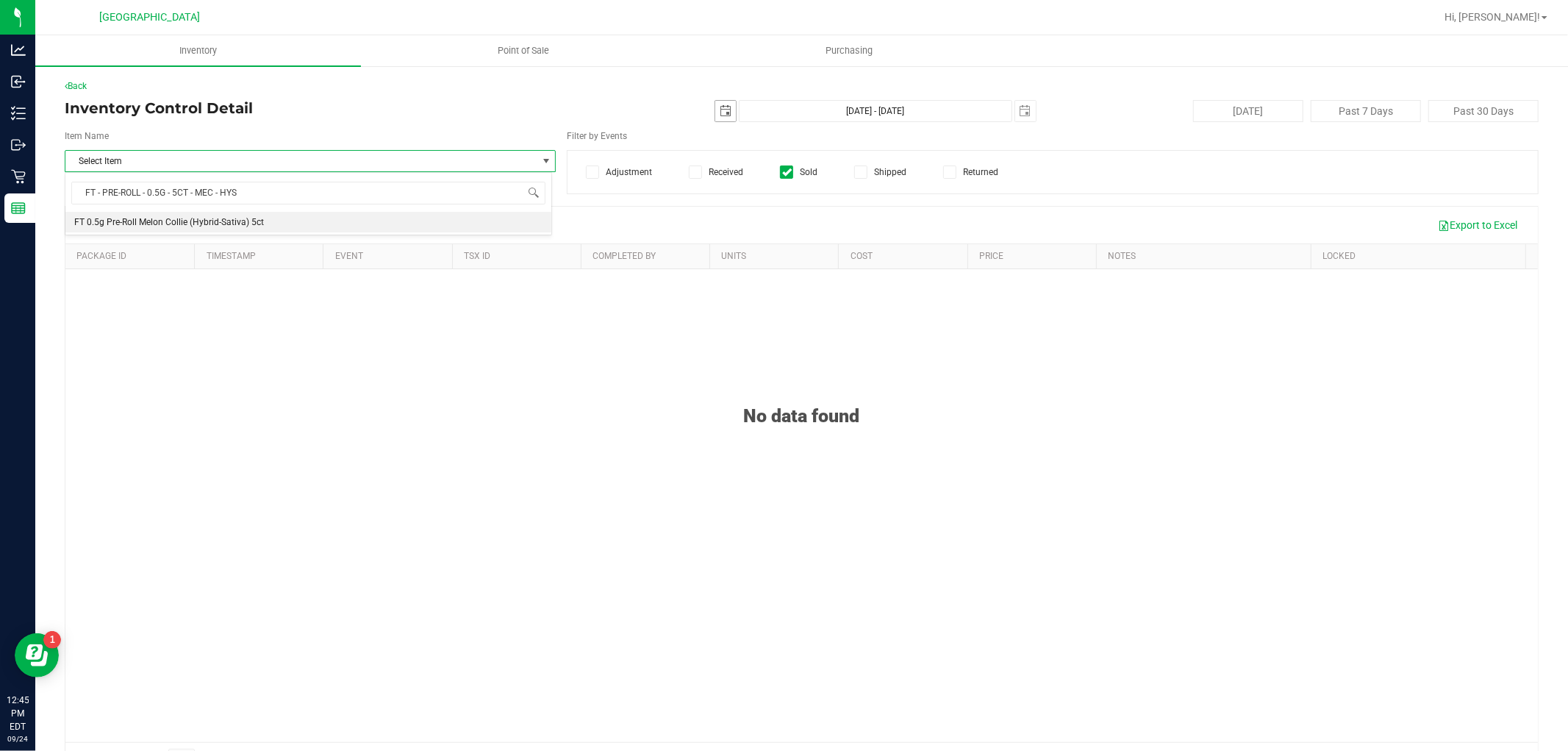
click at [722, 107] on span "select" at bounding box center [725, 111] width 12 height 12
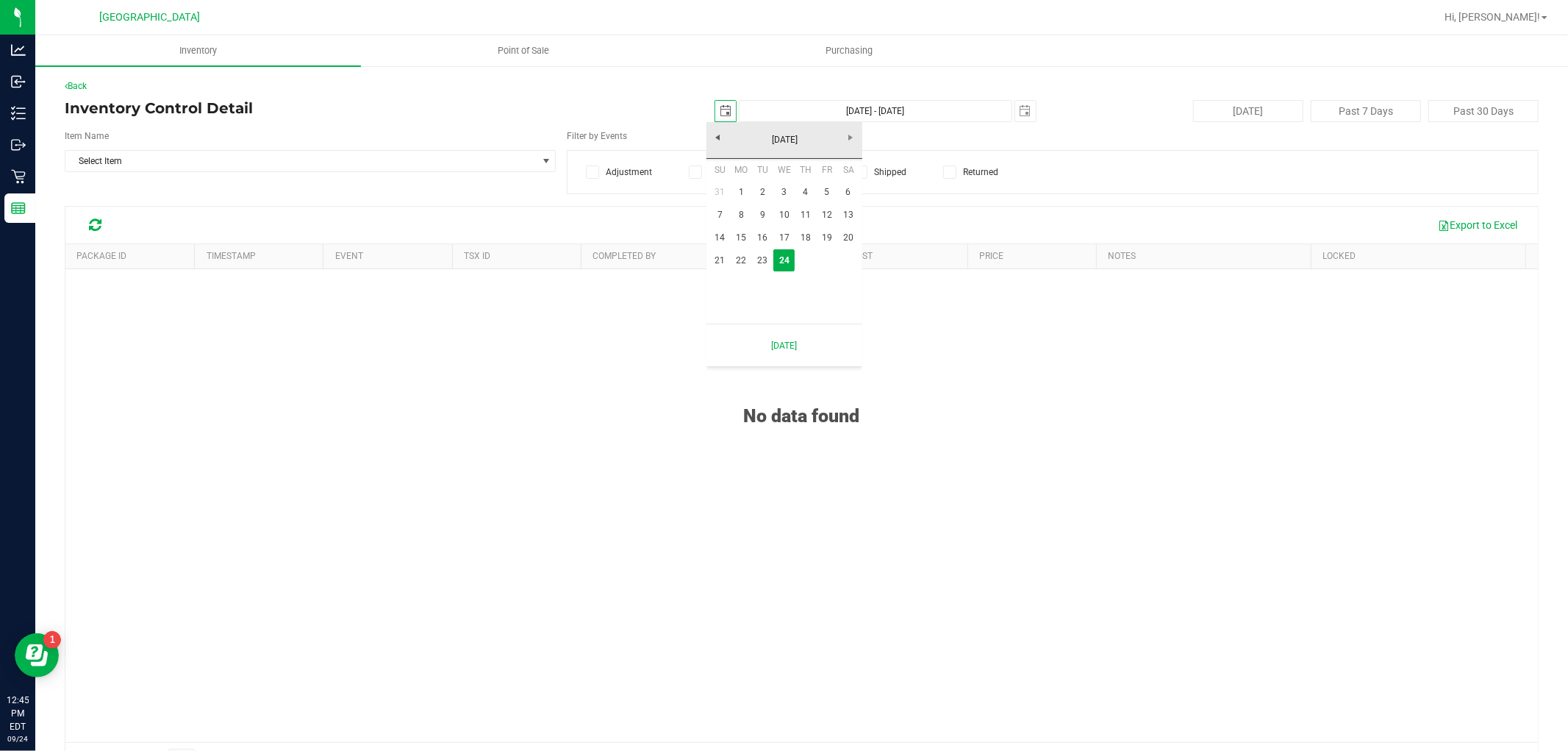
scroll to position [0, 36]
click at [740, 232] on link "15" at bounding box center [741, 238] width 21 height 23
type input "2025-09-15"
click at [1024, 113] on span "select" at bounding box center [1026, 111] width 21 height 21
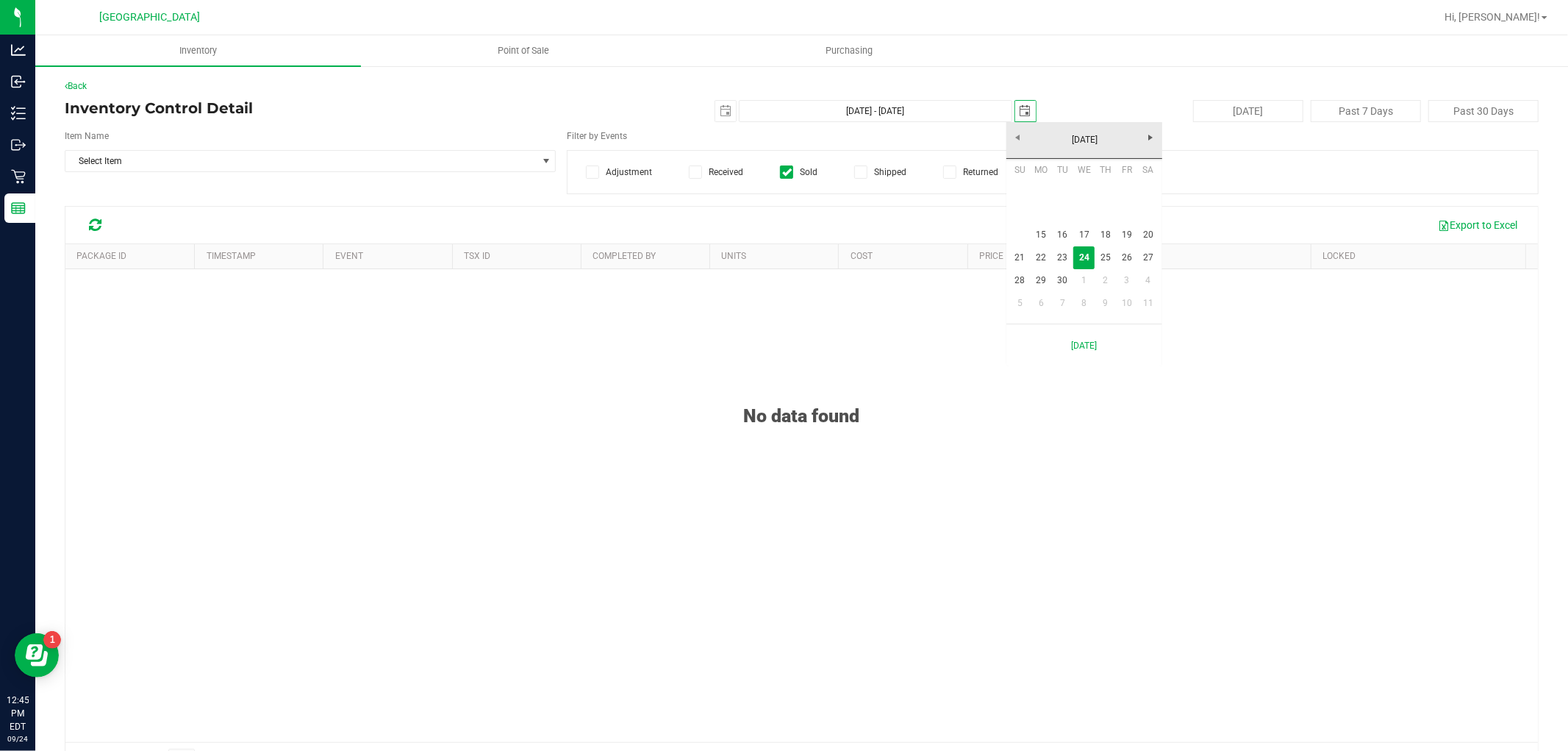
scroll to position [0, 36]
click at [1038, 232] on link "15" at bounding box center [1041, 235] width 21 height 23
type input "Sep 15, 2025 - Sep 15, 2025"
type input "2025-09-15"
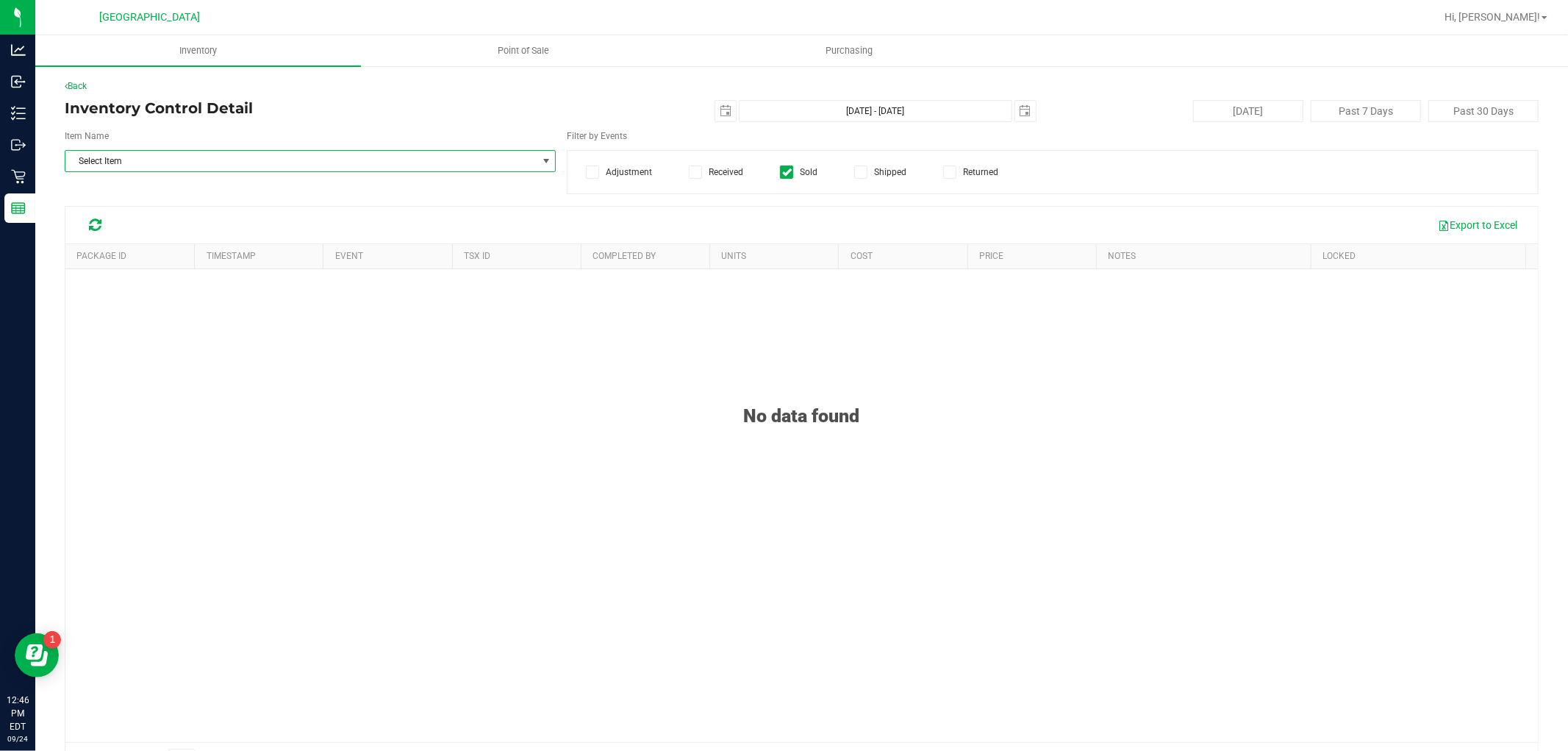
click at [431, 171] on span "Select Item" at bounding box center [310, 161] width 491 height 22
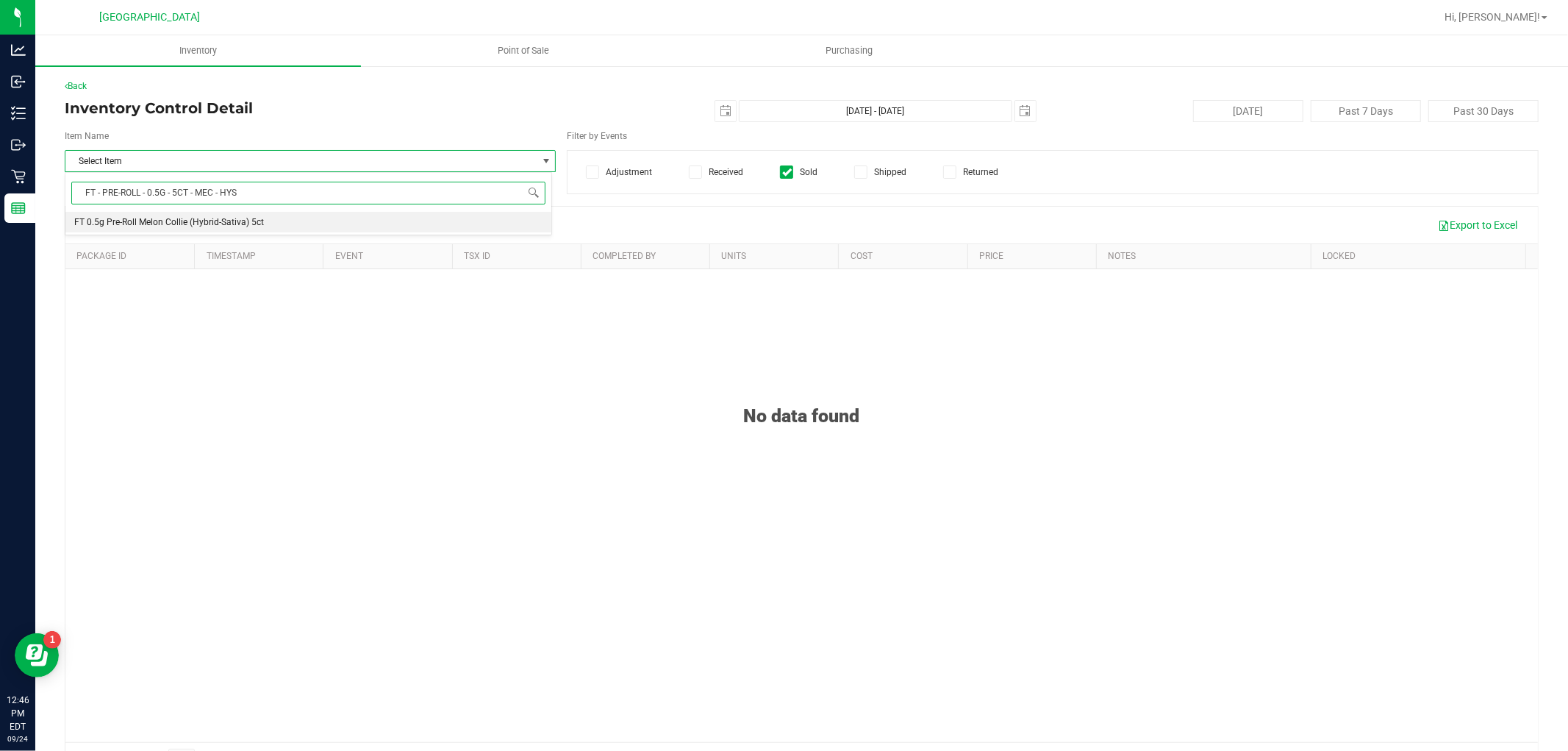
click at [234, 220] on span "FT 0.5g Pre-Roll Melon Collie (Hybrid-Sativa) 5ct" at bounding box center [169, 221] width 189 height 10
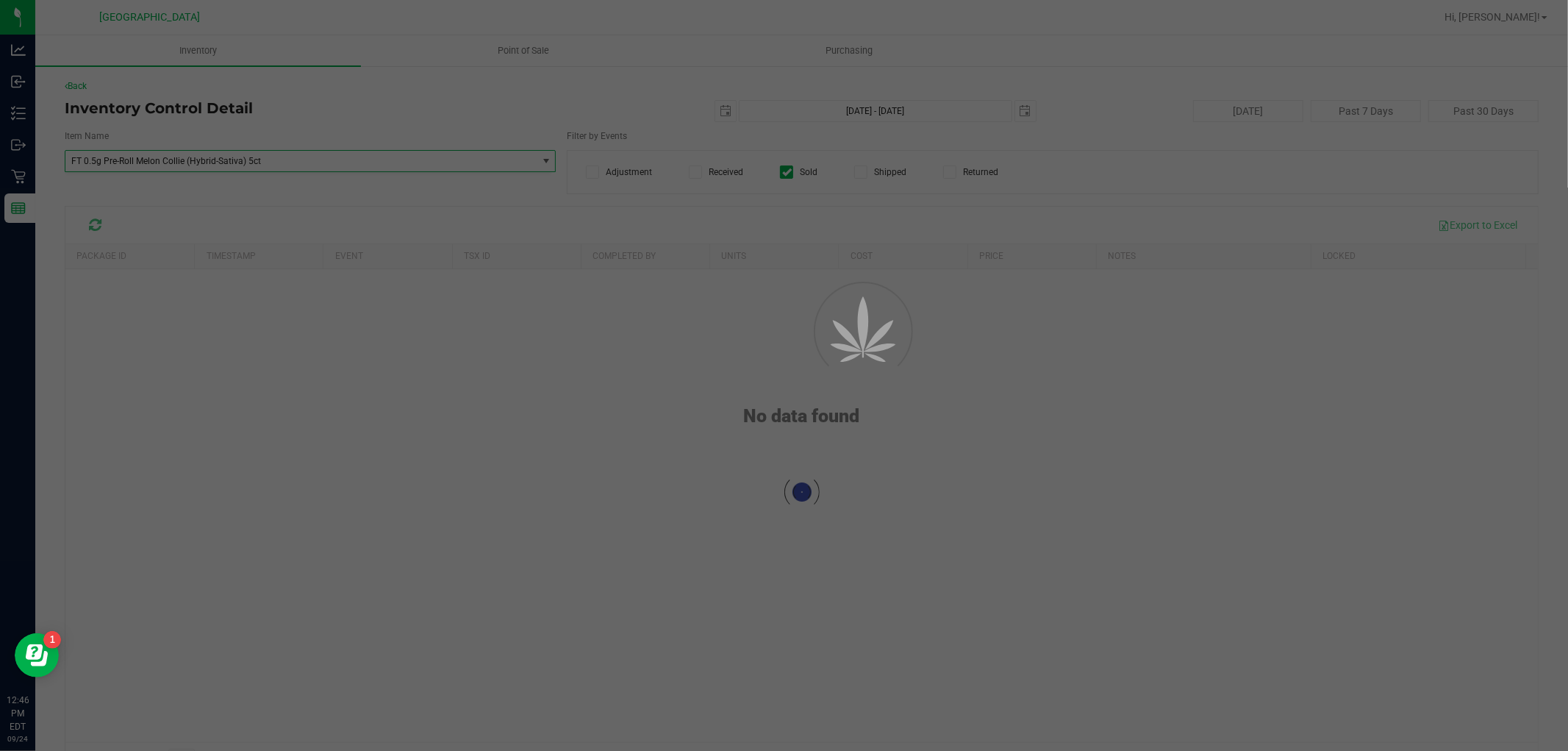
scroll to position [12933, 0]
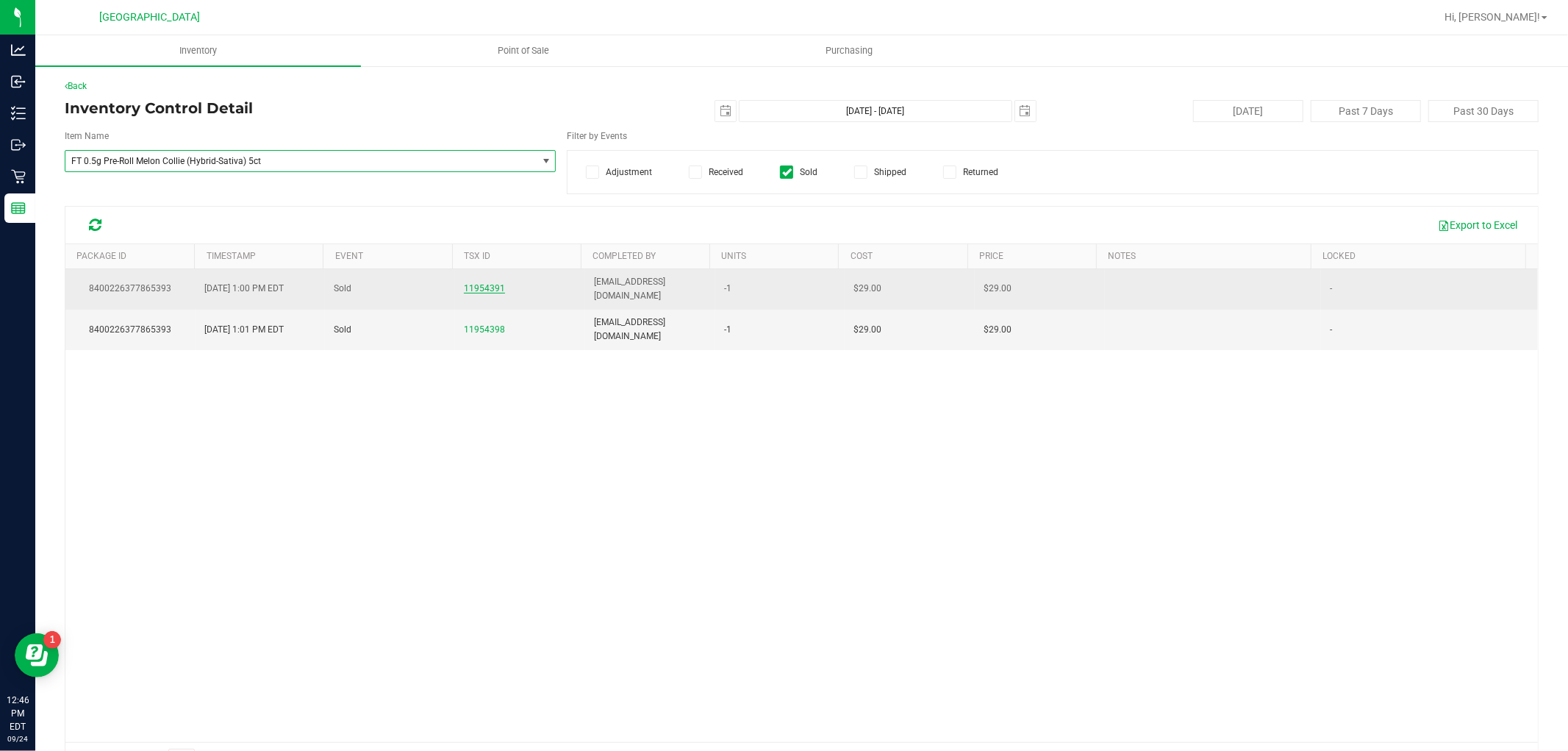
click at [473, 283] on span "11954391" at bounding box center [484, 288] width 41 height 10
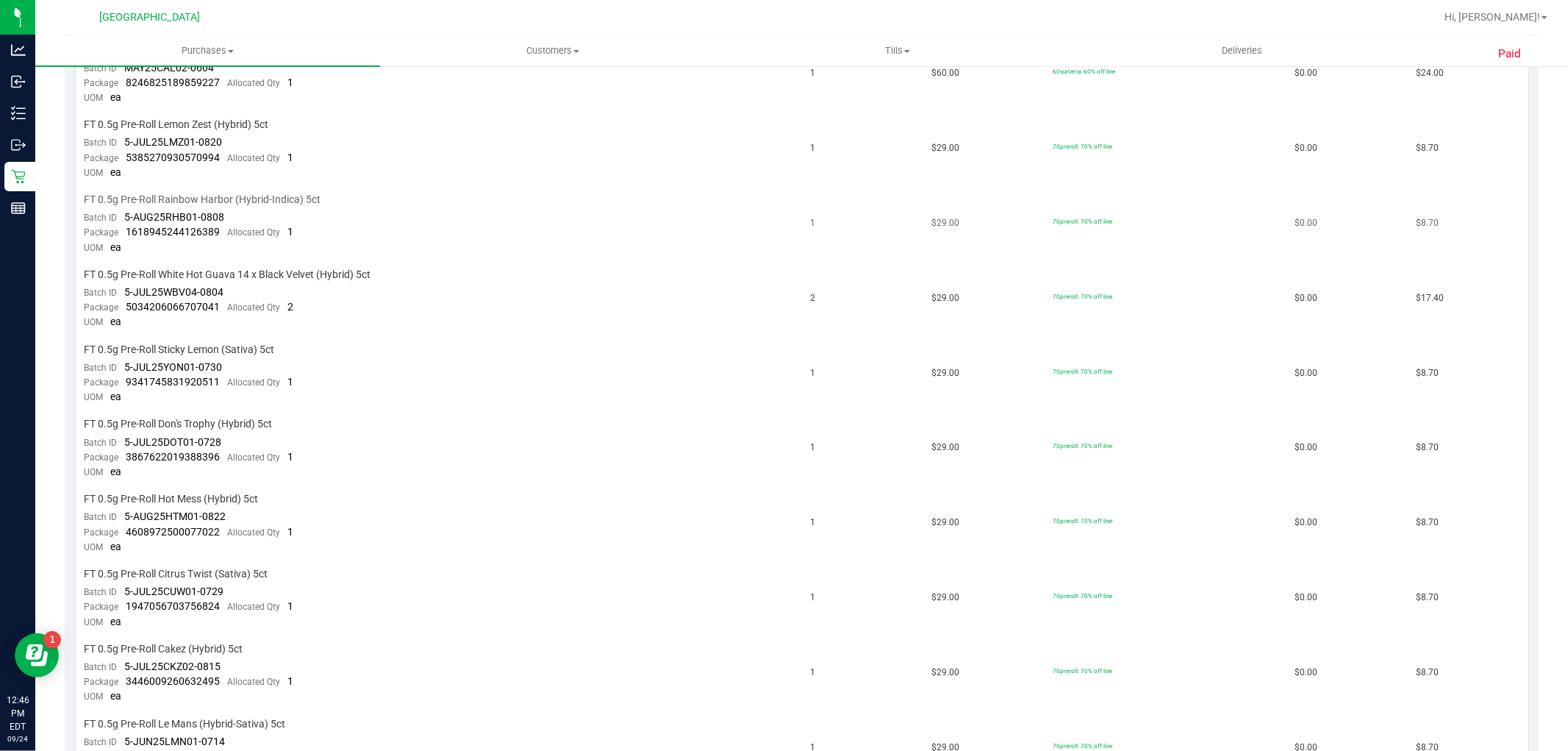
scroll to position [327, 0]
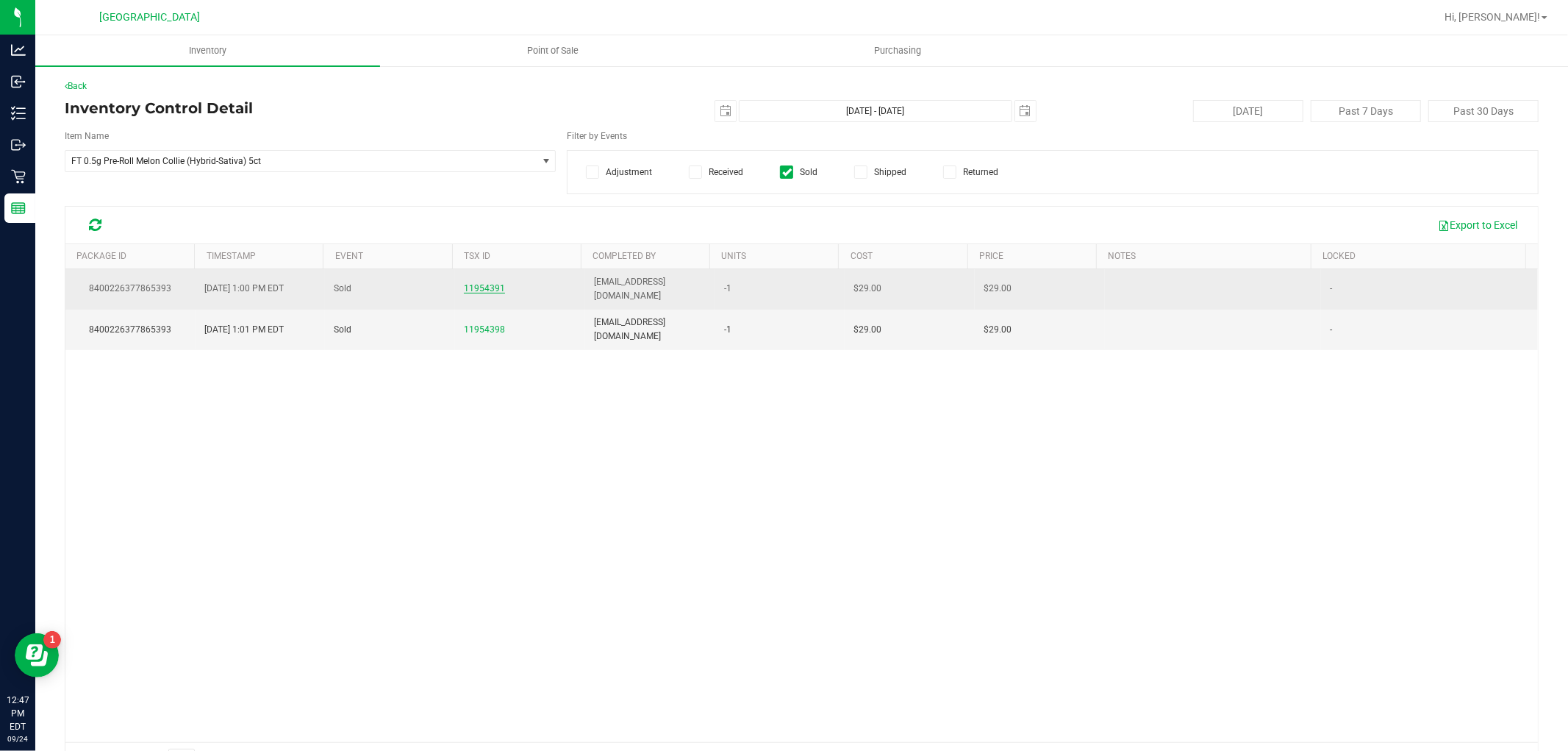
click at [473, 283] on span "11954391" at bounding box center [484, 288] width 41 height 10
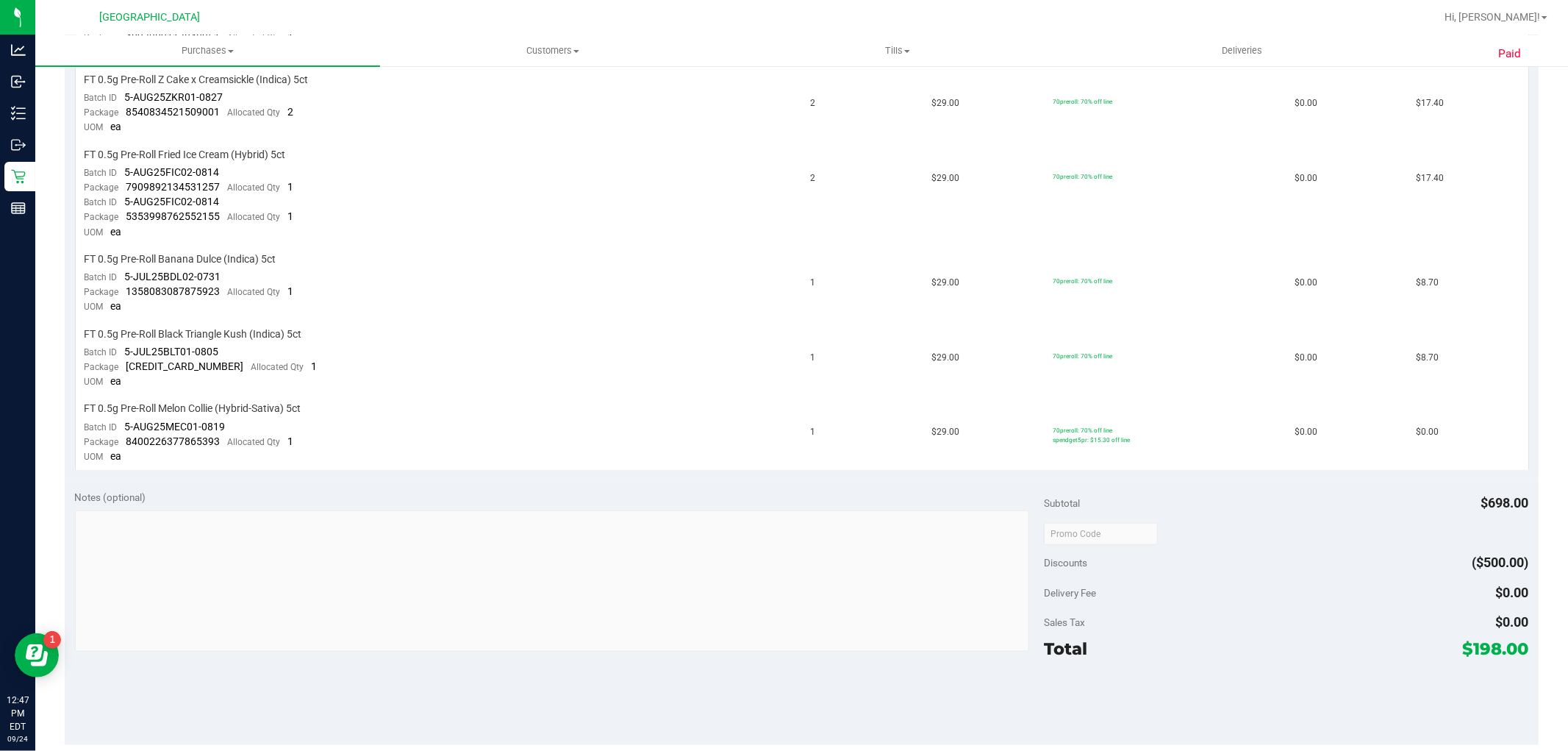
scroll to position [1859, 0]
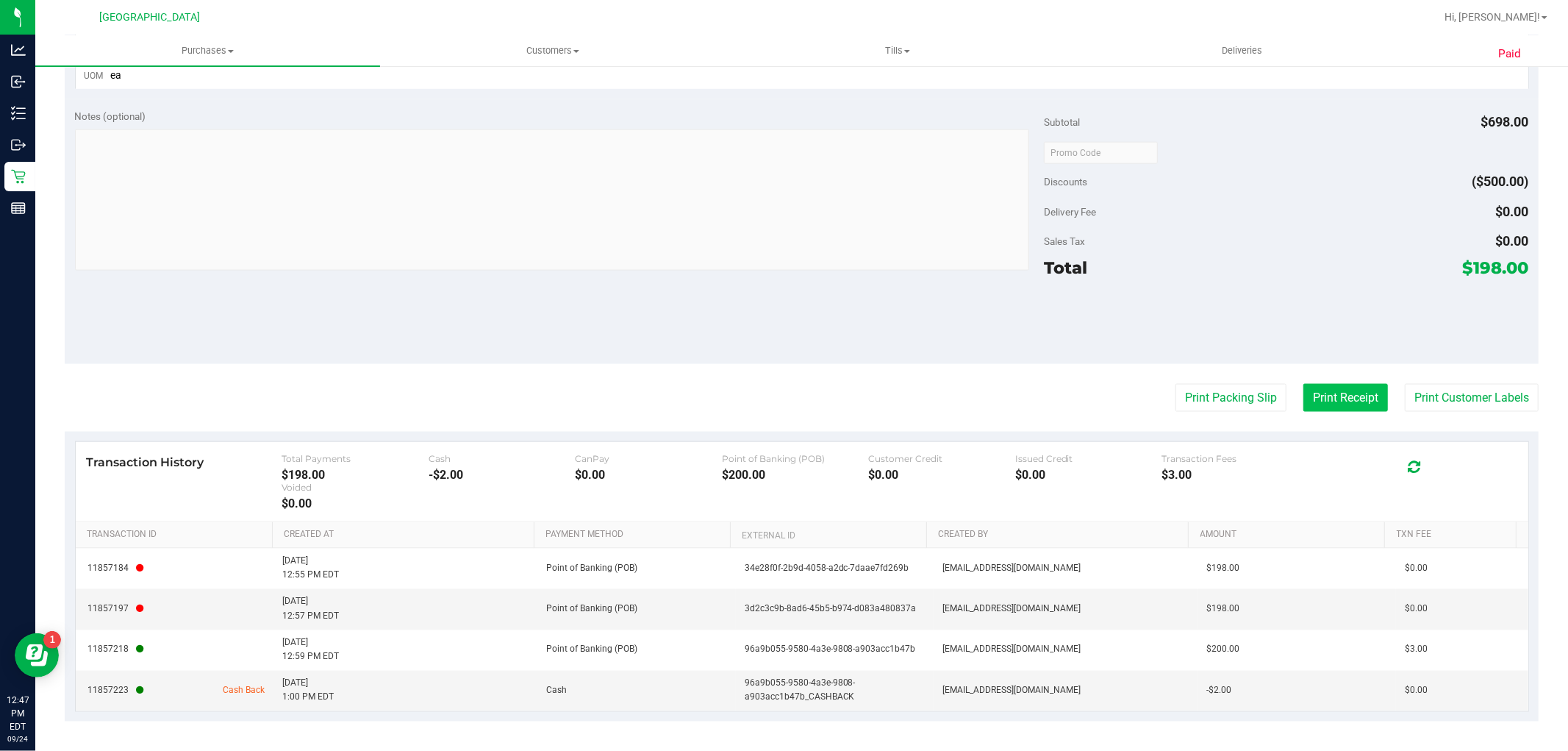
click at [1355, 399] on button "Print Receipt" at bounding box center [1345, 398] width 85 height 28
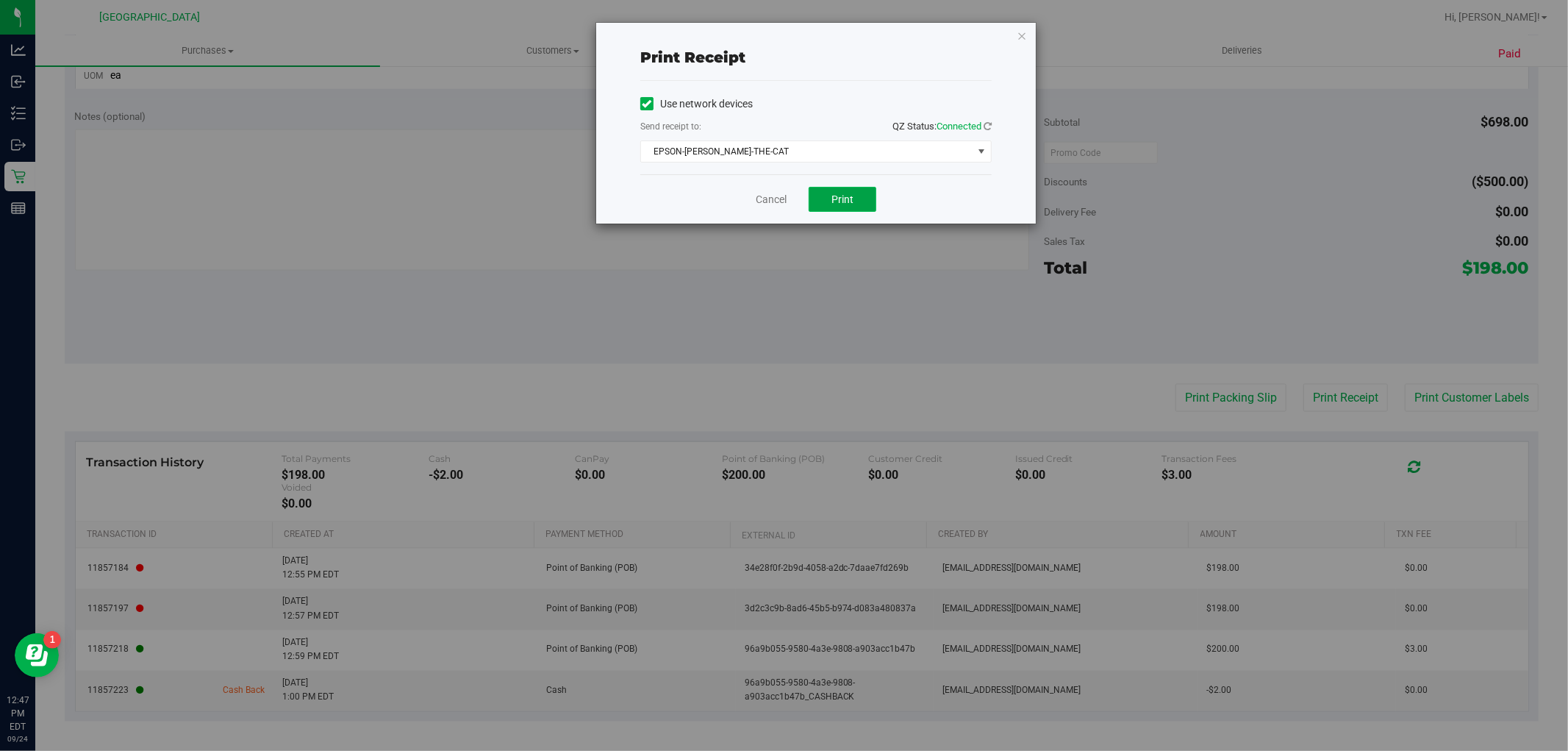
click at [855, 207] on button "Print" at bounding box center [843, 198] width 67 height 25
click at [764, 198] on link "Cancel" at bounding box center [772, 199] width 31 height 15
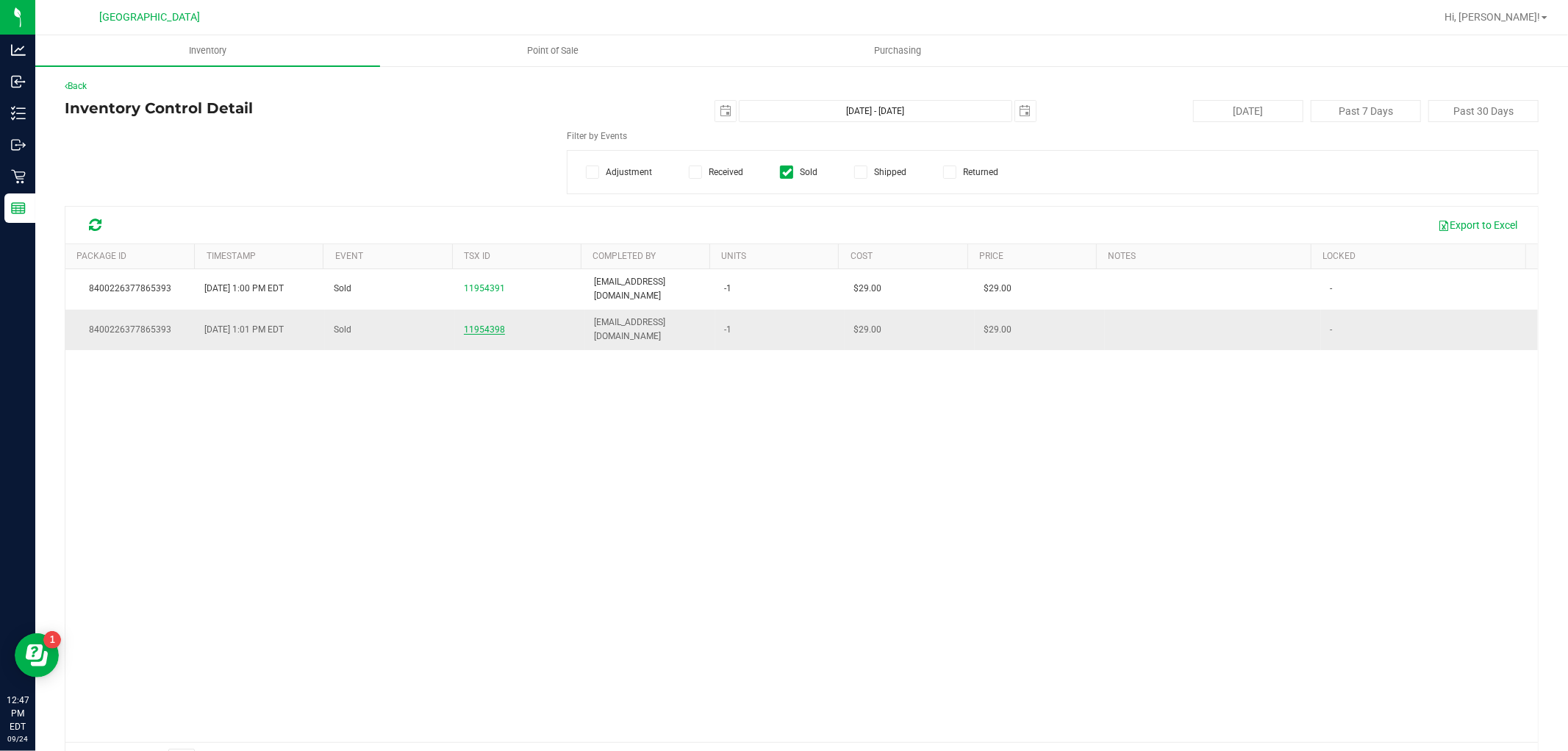
click at [479, 324] on span "11954398" at bounding box center [484, 329] width 41 height 10
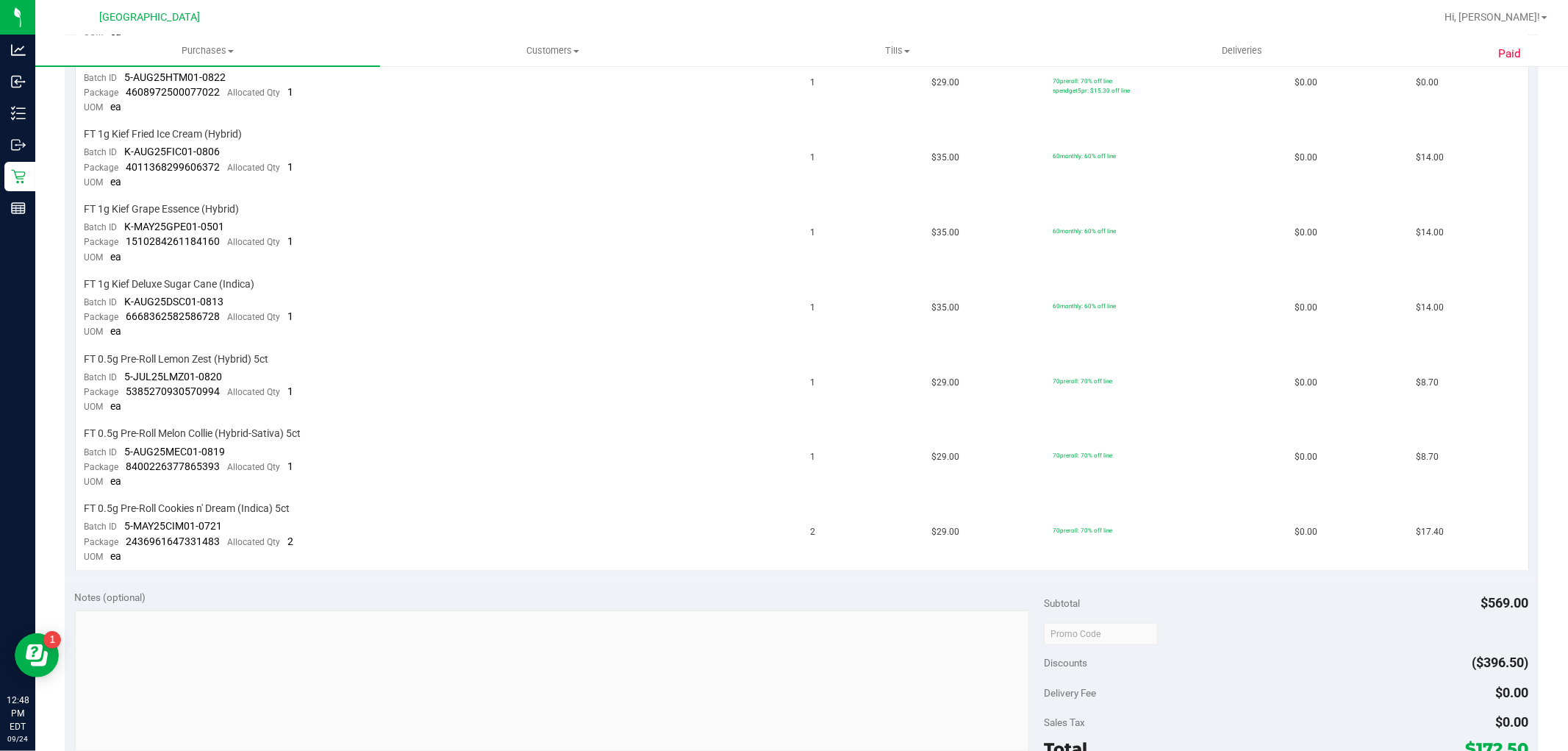
scroll to position [1225, 0]
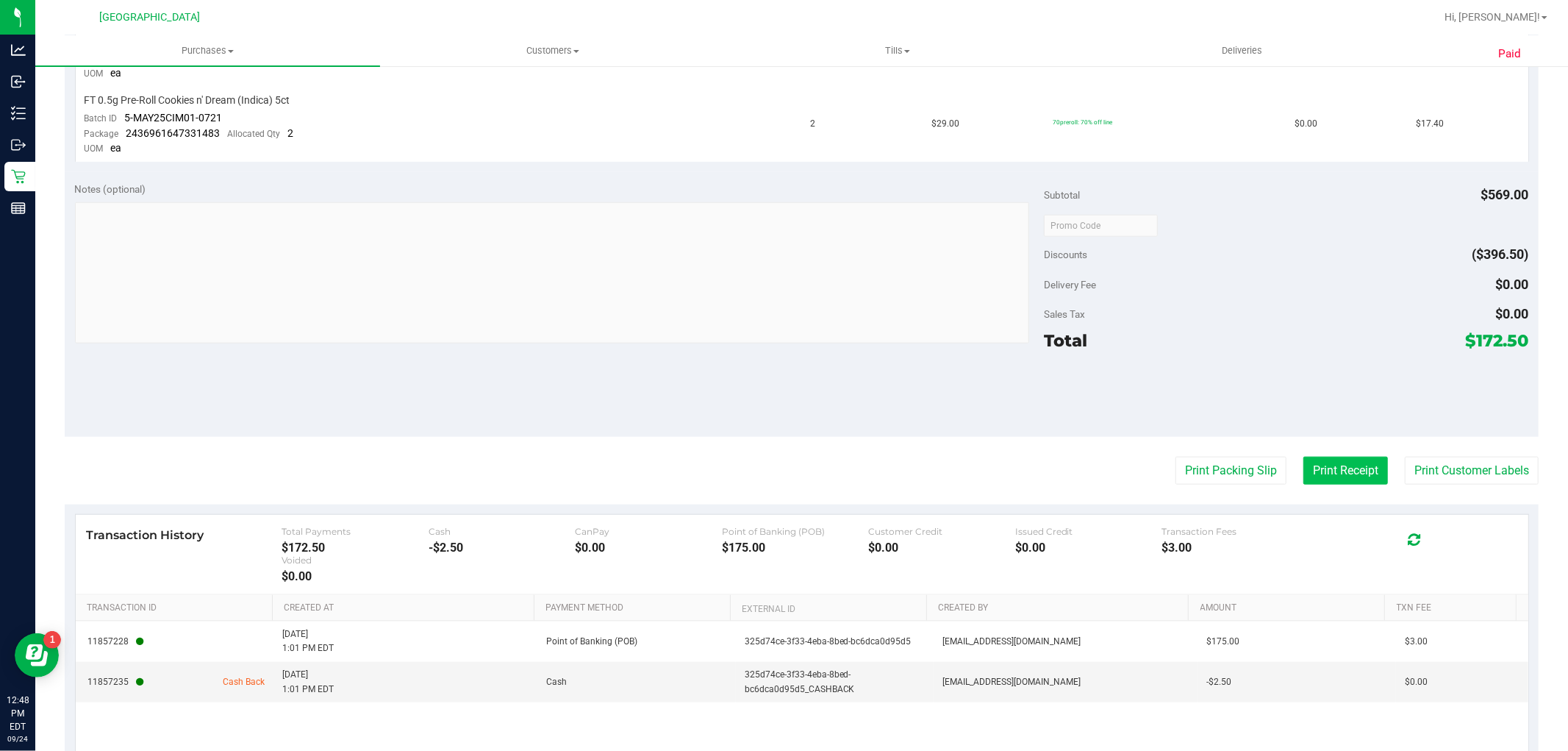
click at [1328, 474] on button "Print Receipt" at bounding box center [1345, 471] width 85 height 28
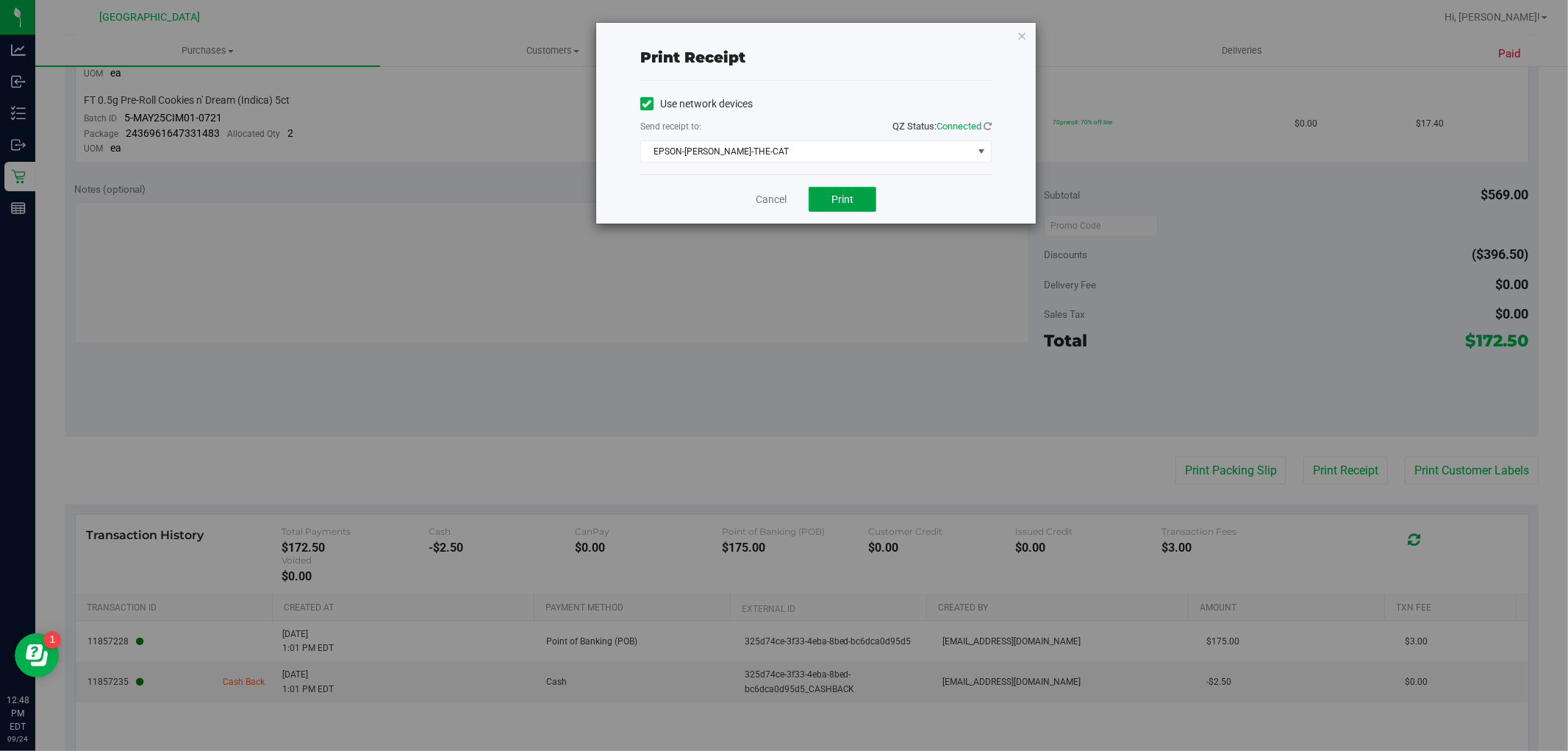
click at [851, 195] on span "Print" at bounding box center [843, 198] width 22 height 12
click at [1016, 33] on div "Print receipt Use network devices Send receipt to: QZ Status: Connected EPSON-C…" at bounding box center [815, 123] width 440 height 201
click at [1022, 35] on icon "button" at bounding box center [1021, 35] width 10 height 17
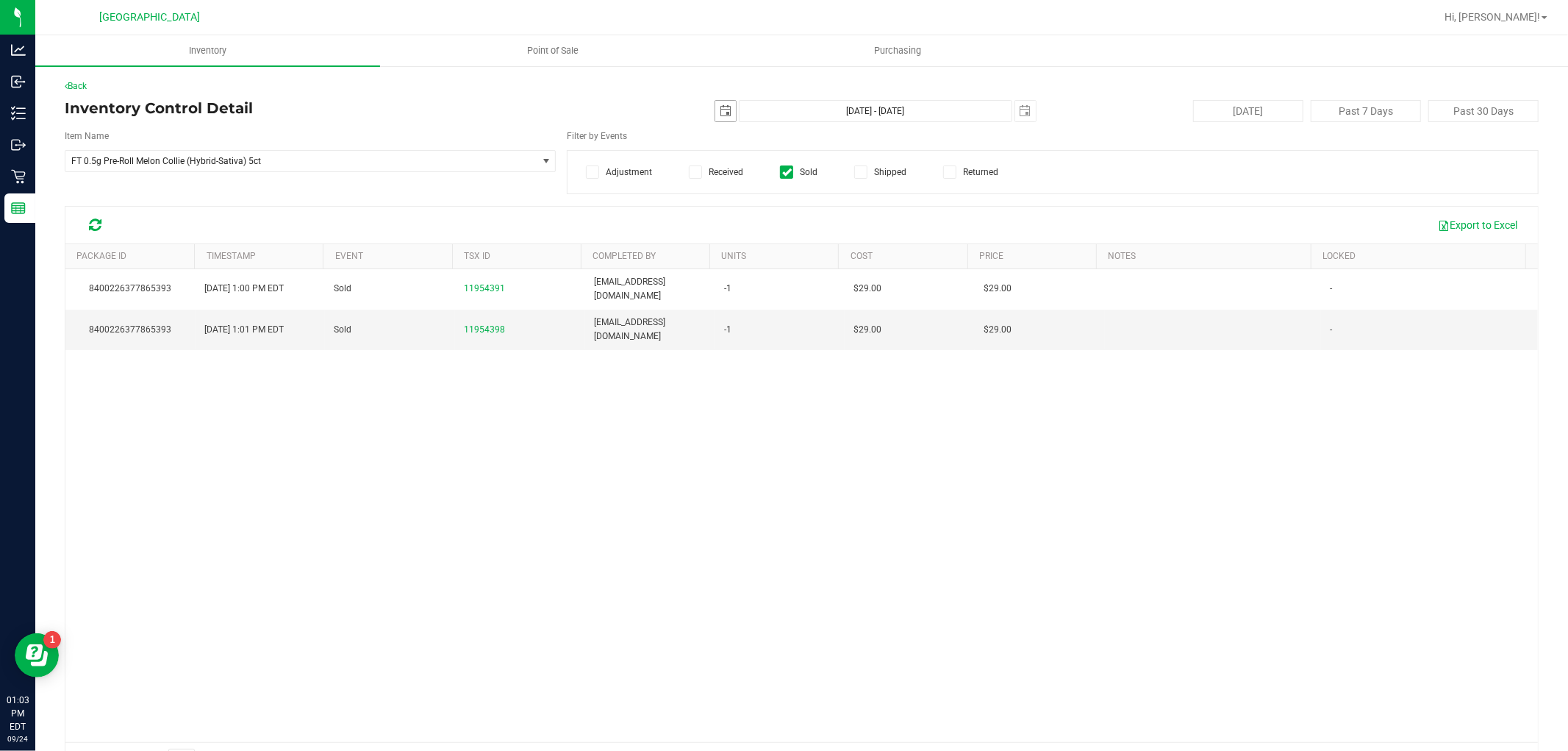
click at [718, 119] on span "select" at bounding box center [725, 111] width 21 height 21
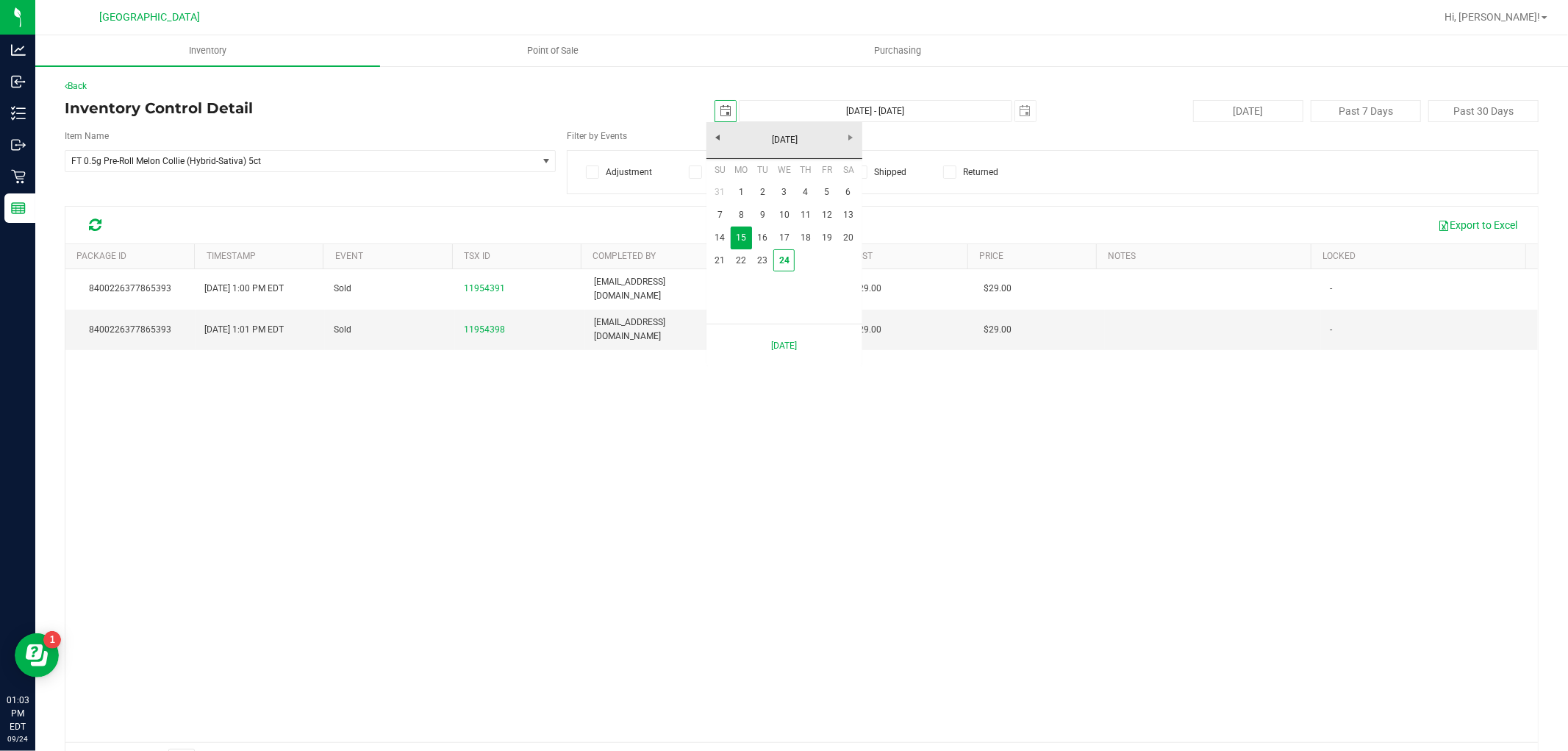
scroll to position [0, 36]
click at [722, 232] on link "14" at bounding box center [720, 238] width 21 height 23
type input "2025-09-14"
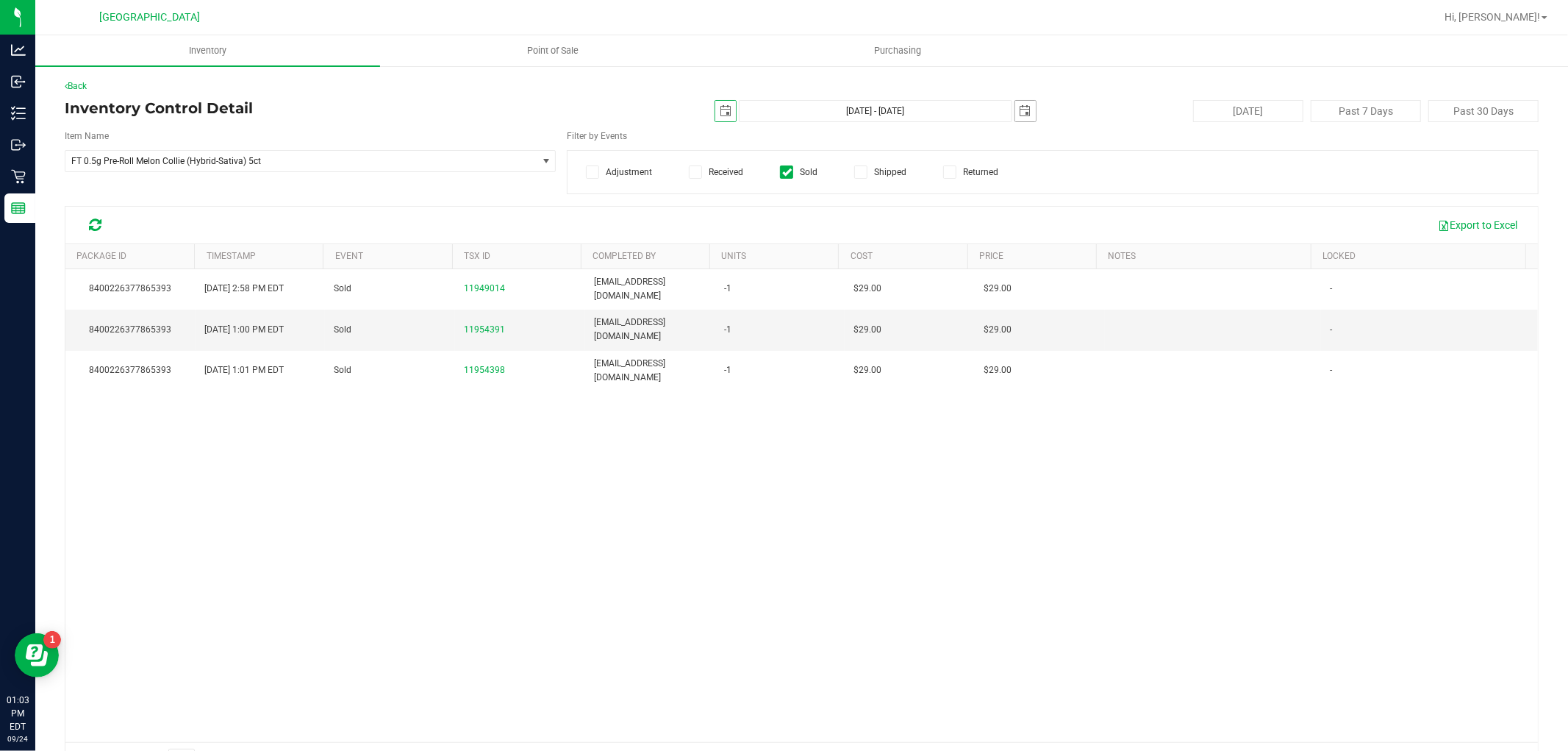
click at [1020, 109] on span "select" at bounding box center [1026, 111] width 12 height 12
click at [1020, 237] on link "14" at bounding box center [1019, 235] width 21 height 23
type input "Sep 14, 2025 - Sep 14, 2025"
type input "2025-09-14"
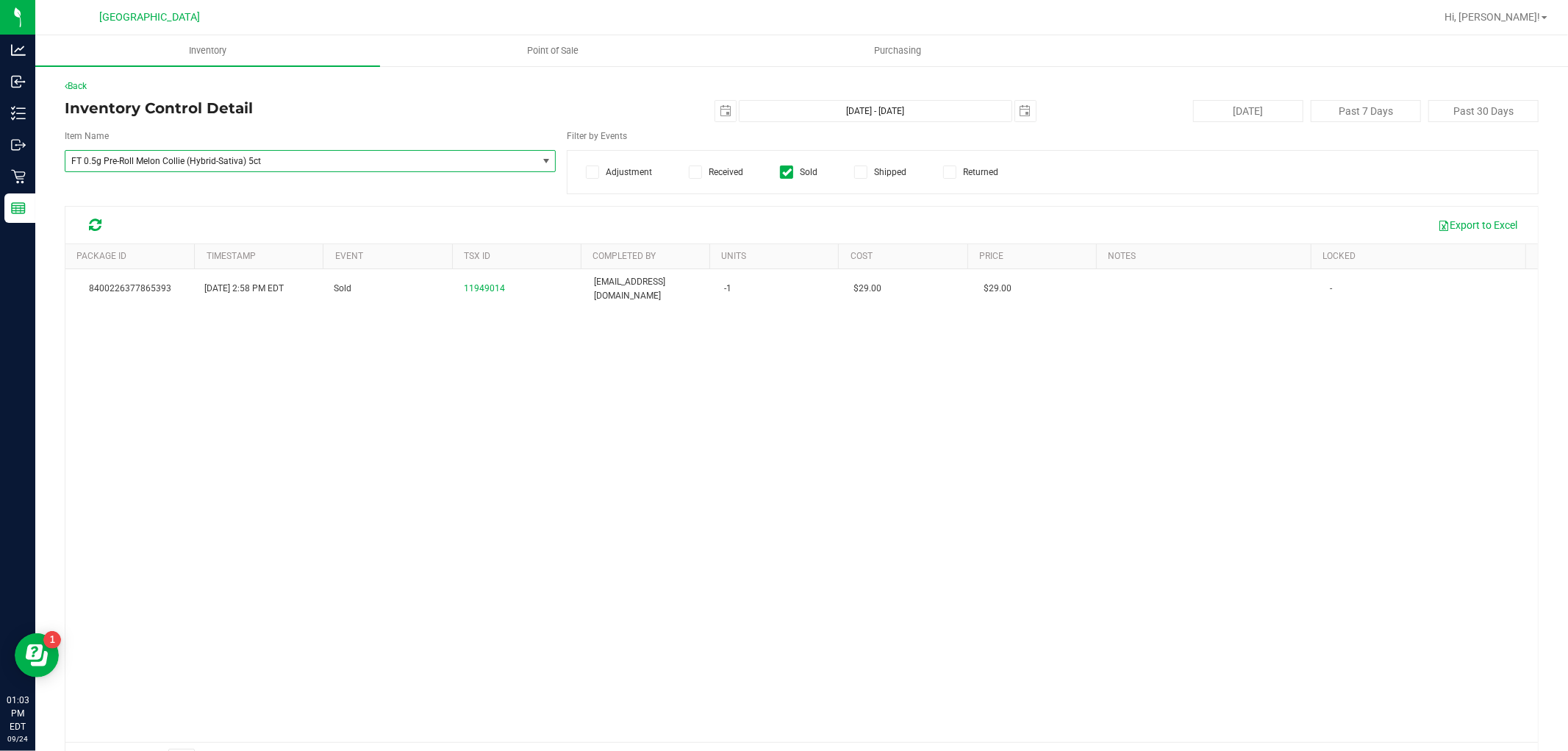
click at [443, 166] on span "FT 0.5g Pre-Roll Melon Collie (Hybrid-Sativa) 5ct" at bounding box center [291, 160] width 441 height 10
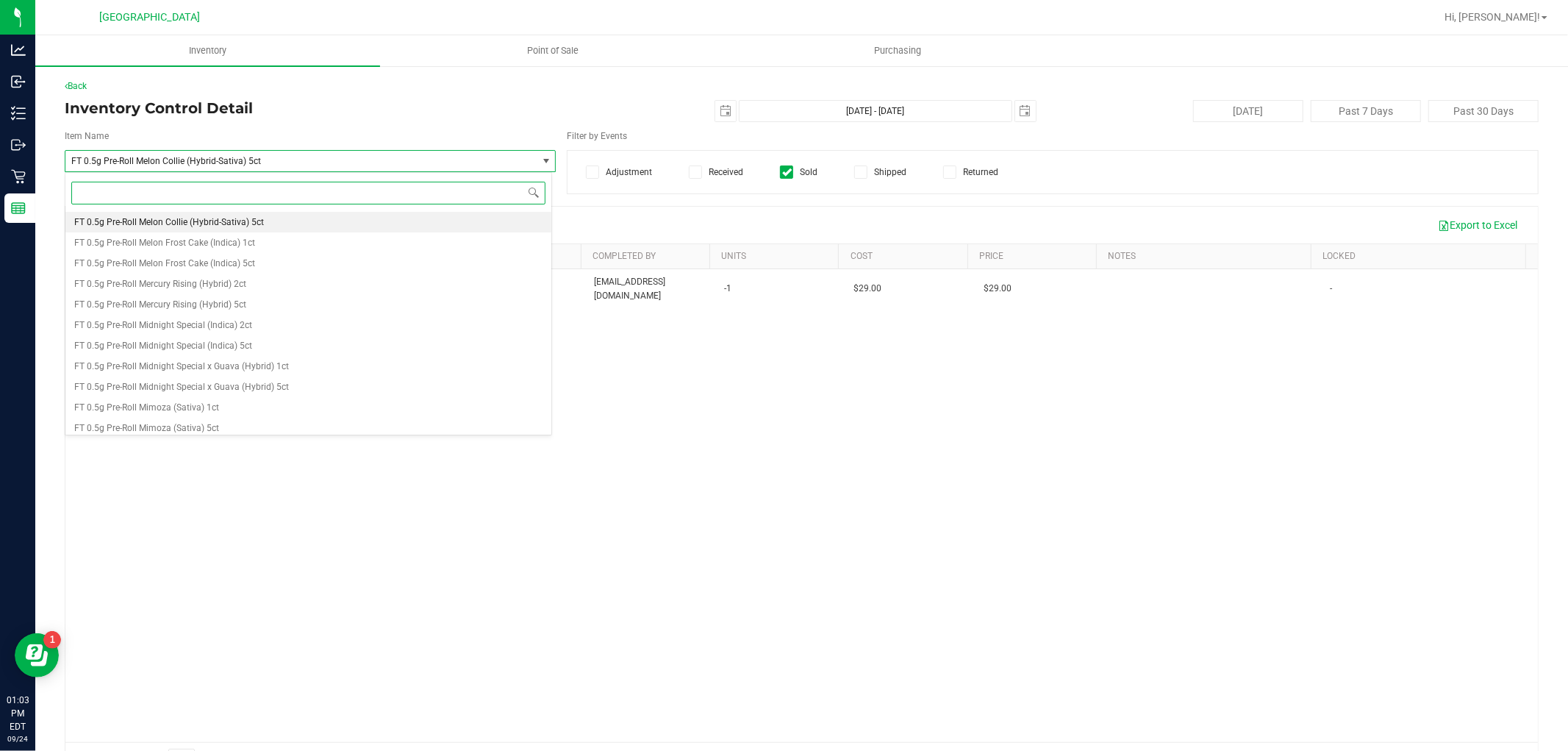
paste input "FT - KIEF - 1G - DSC - IND"
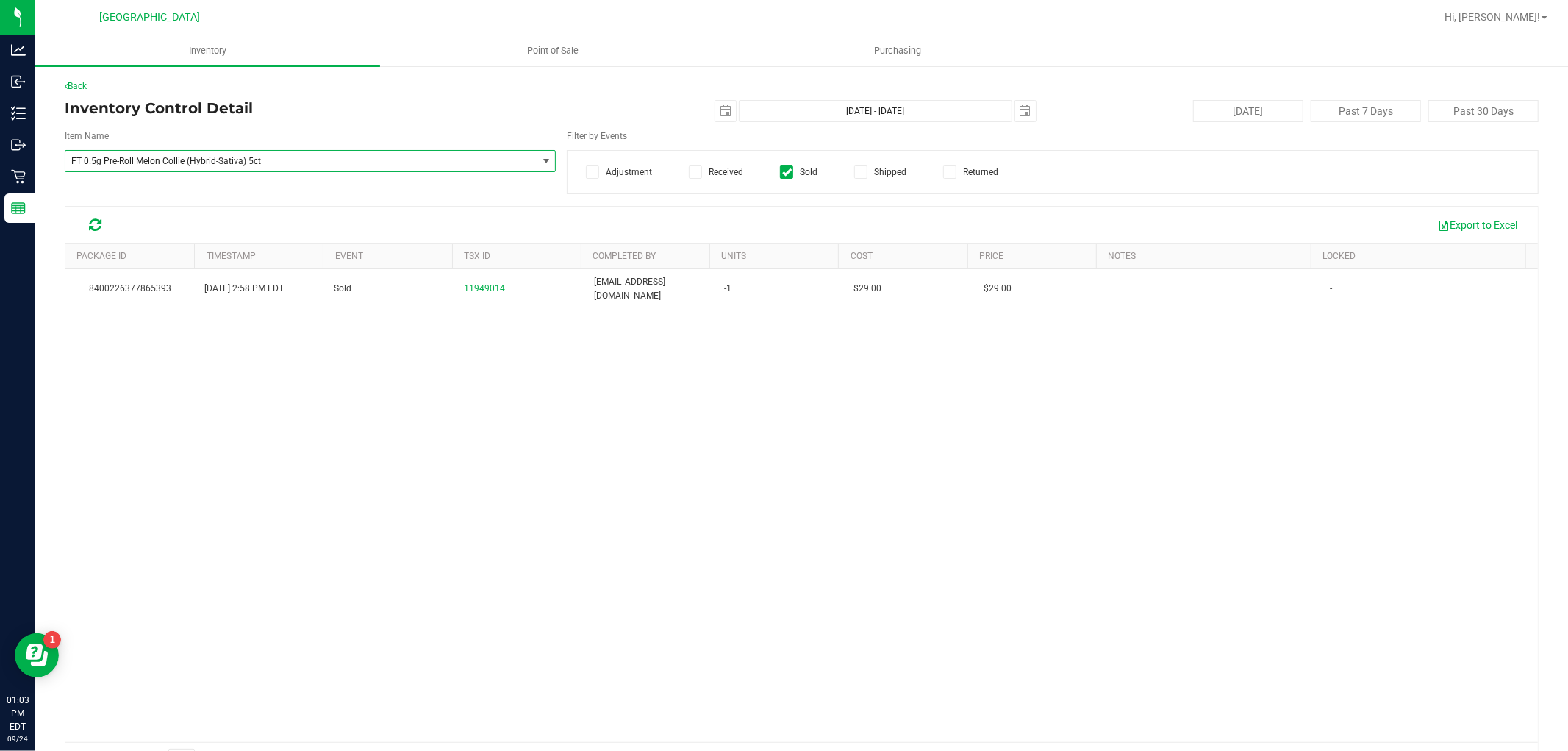
click at [364, 163] on span "FT 0.5g Pre-Roll Melon Collie (Hybrid-Sativa) 5ct" at bounding box center [291, 160] width 441 height 10
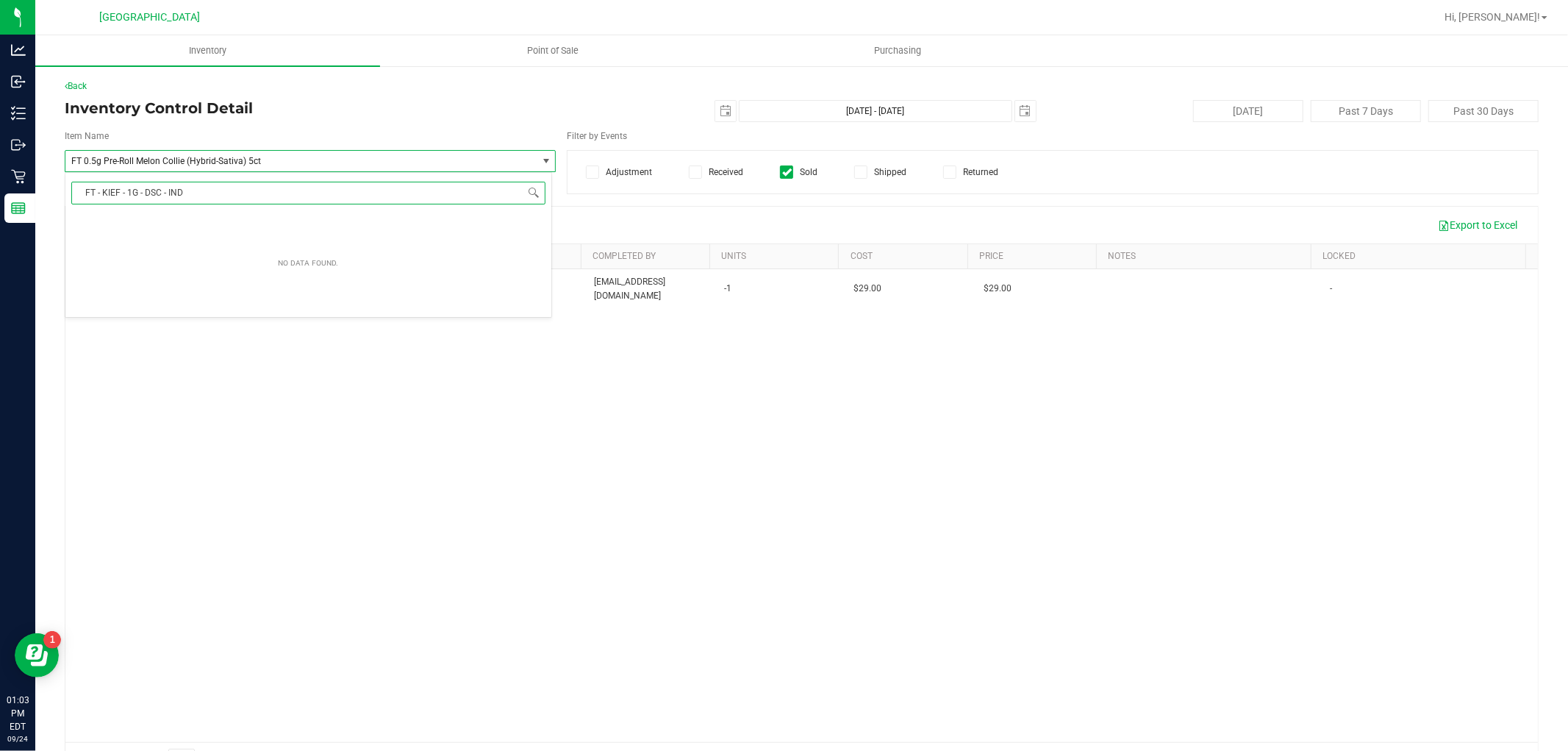
click at [251, 192] on input "FT - KIEF - 1G - DSC - IND" at bounding box center [308, 193] width 474 height 23
click at [534, 195] on span at bounding box center [533, 192] width 12 height 12
click at [533, 191] on span at bounding box center [533, 192] width 12 height 12
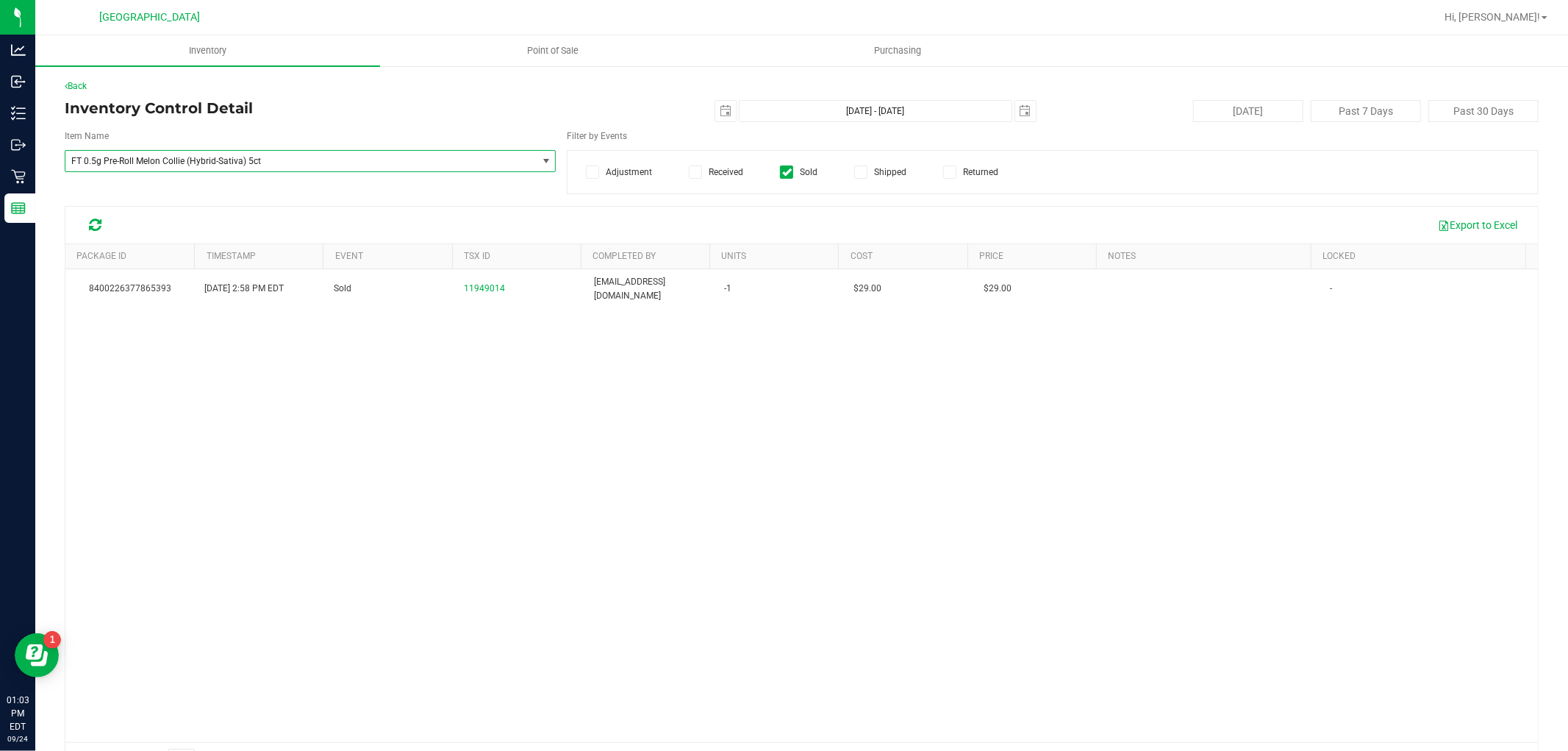
click at [274, 167] on span "FT 0.5g Pre-Roll Melon Collie (Hybrid-Sativa) 5ct" at bounding box center [301, 161] width 471 height 21
type input "F"
click at [211, 418] on div "8400226377865393 Sep 14, 2025 2:58 PM EDT Sold 11949014 jharrison@liveparallel.…" at bounding box center [802, 506] width 1472 height 473
click at [255, 331] on div "8400226377865393 Sep 14, 2025 2:58 PM EDT Sold 11949014 jharrison@liveparallel.…" at bounding box center [802, 506] width 1472 height 473
click at [399, 166] on span "FT 0.5g Pre-Roll Melon Collie (Hybrid-Sativa) 5ct" at bounding box center [291, 160] width 441 height 10
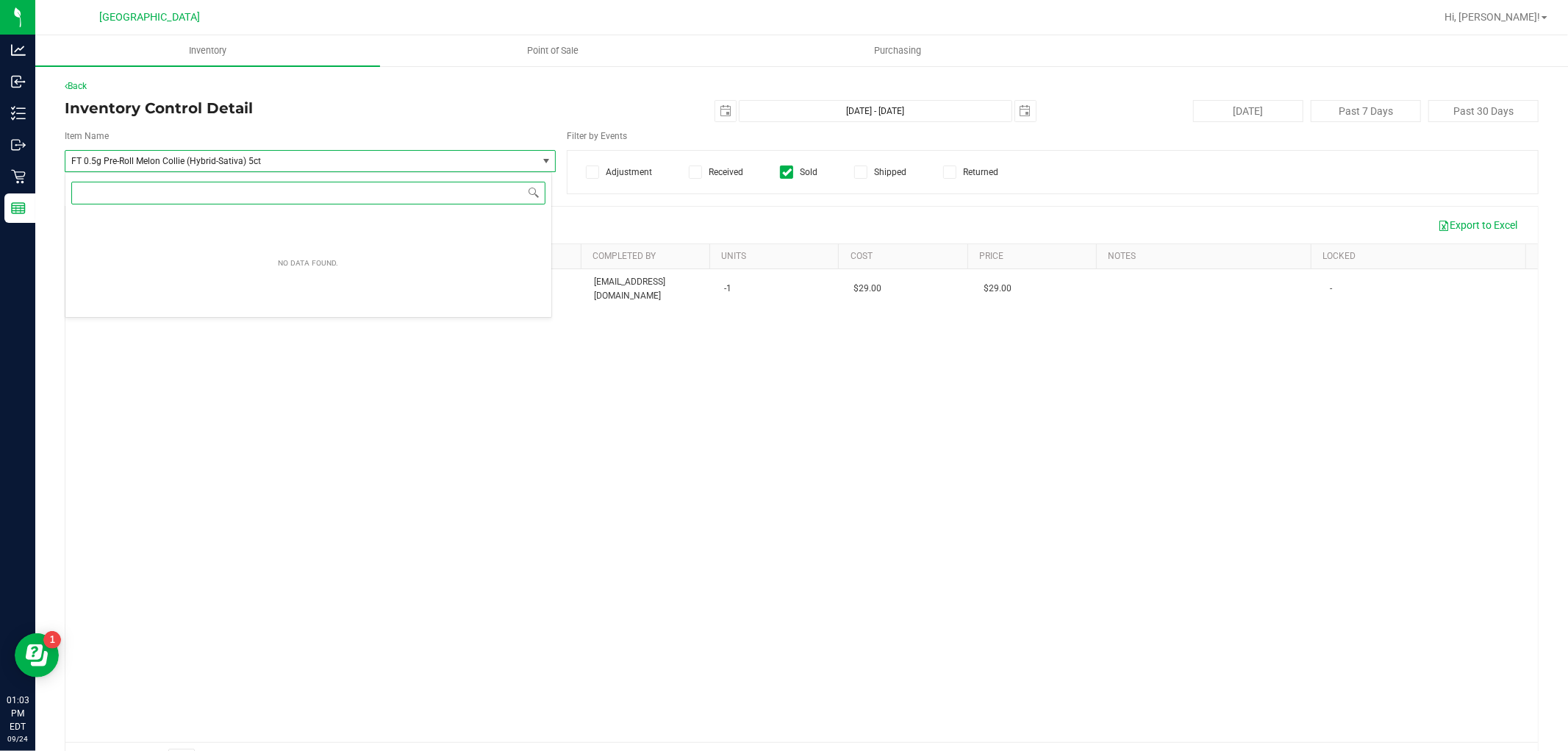
paste input "FT - KIEF - 1G - DSC - IND"
type input "FT - KIEF - 1G - DSC - IND"
click at [406, 151] on span "FT 0.5g Pre-Roll Melon Collie (Hybrid-Sativa) 5ct" at bounding box center [301, 161] width 471 height 21
click at [791, 172] on label "Sold" at bounding box center [798, 172] width 37 height 14
click at [0, 0] on input "Sold" at bounding box center [0, 0] width 0 height 0
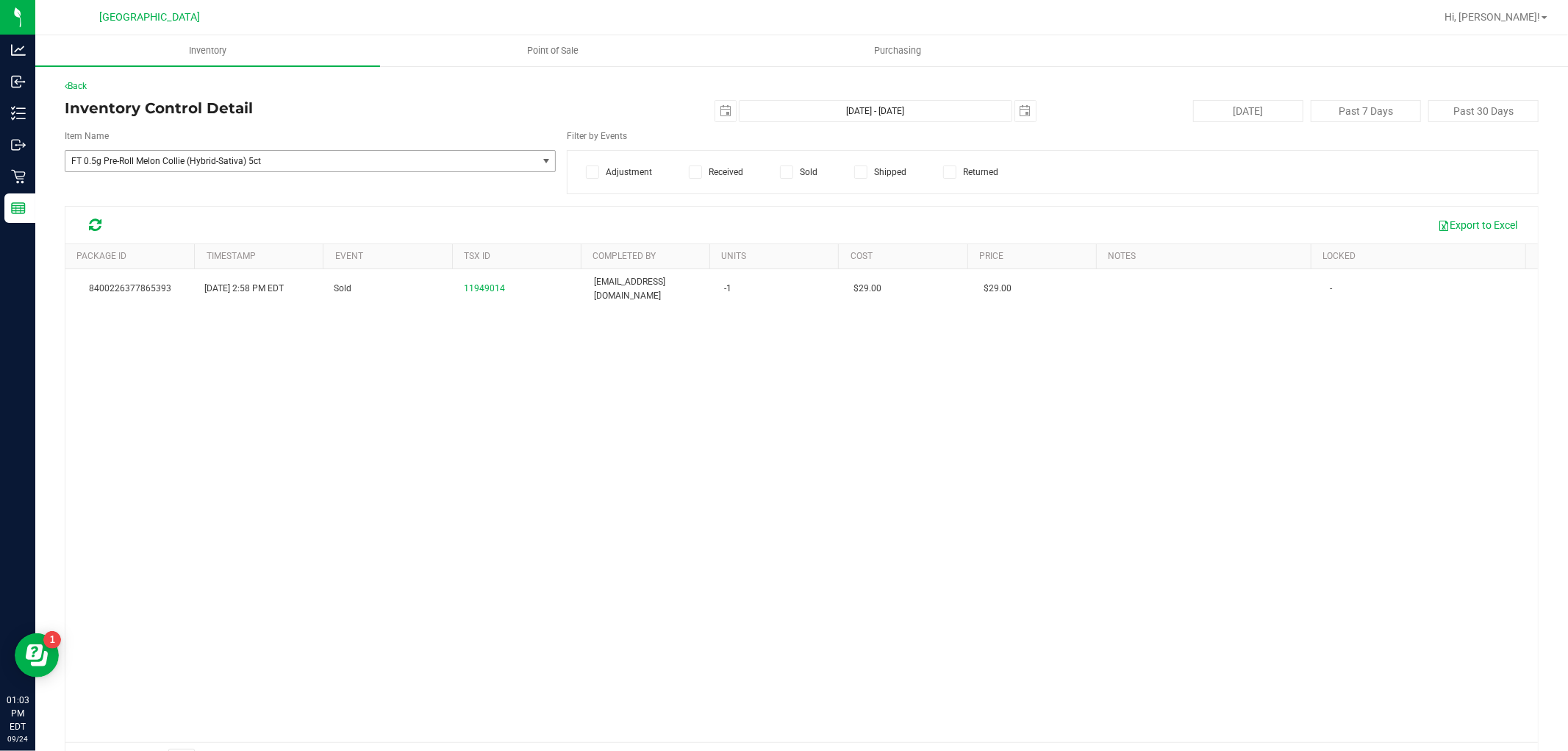
click at [381, 160] on span "FT 0.5g Pre-Roll Melon Collie (Hybrid-Sativa) 5ct" at bounding box center [291, 160] width 441 height 10
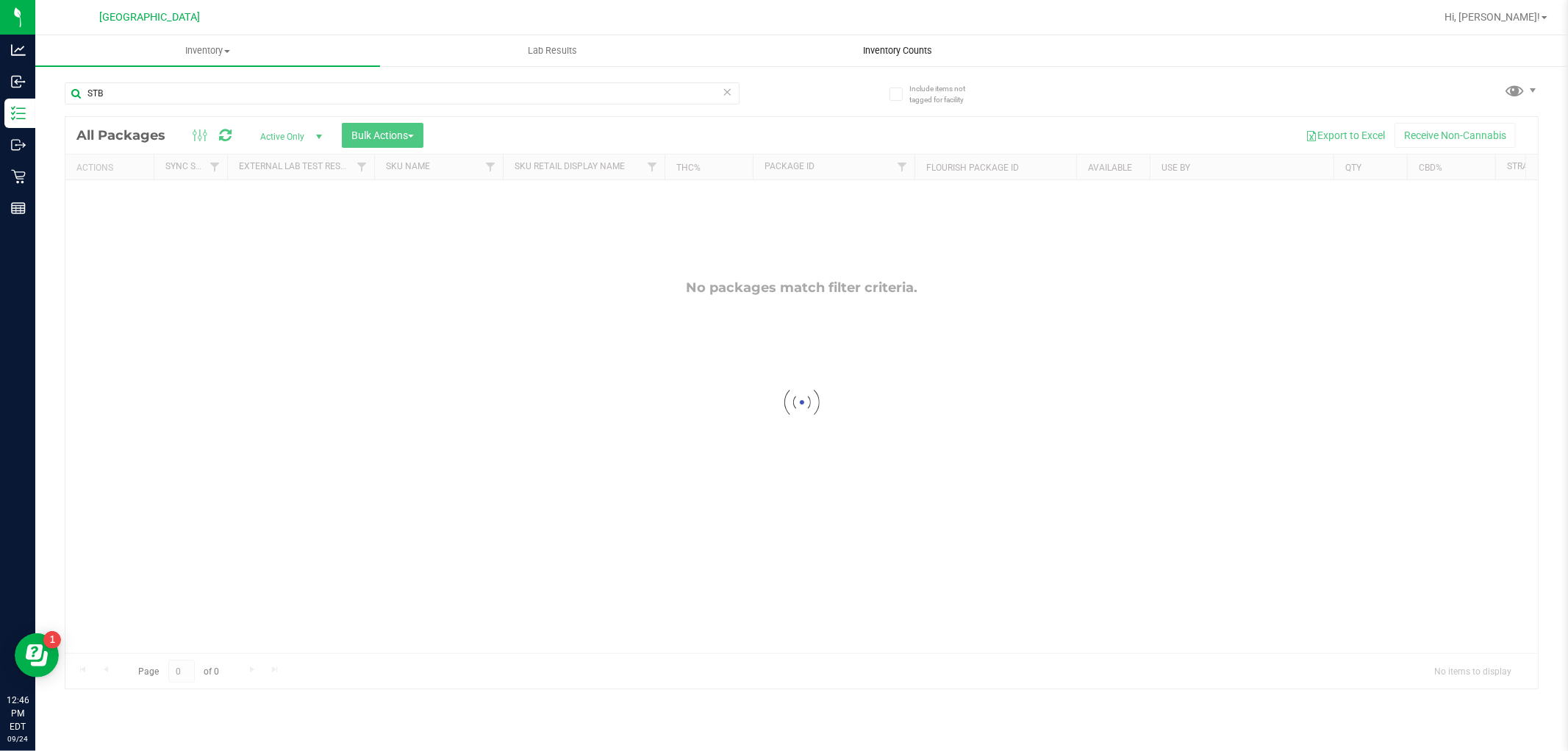
click at [905, 62] on uib-tab-heading "Inventory Counts" at bounding box center [896, 51] width 343 height 29
click at [902, 50] on span "Inventory Counts" at bounding box center [898, 50] width 109 height 14
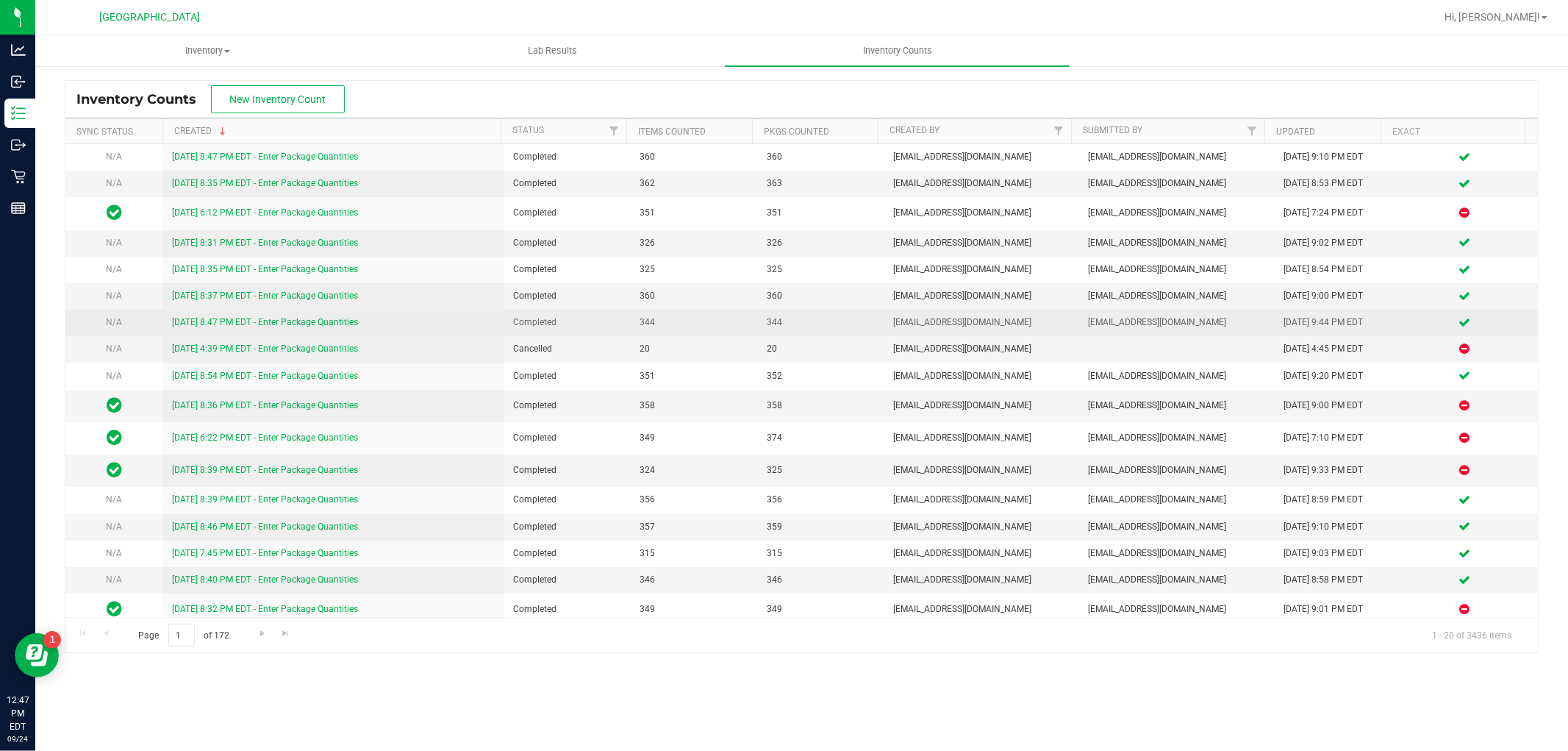
click at [255, 319] on link "[DATE] 8:47 PM EDT - Enter Package Quantities" at bounding box center [265, 321] width 186 height 10
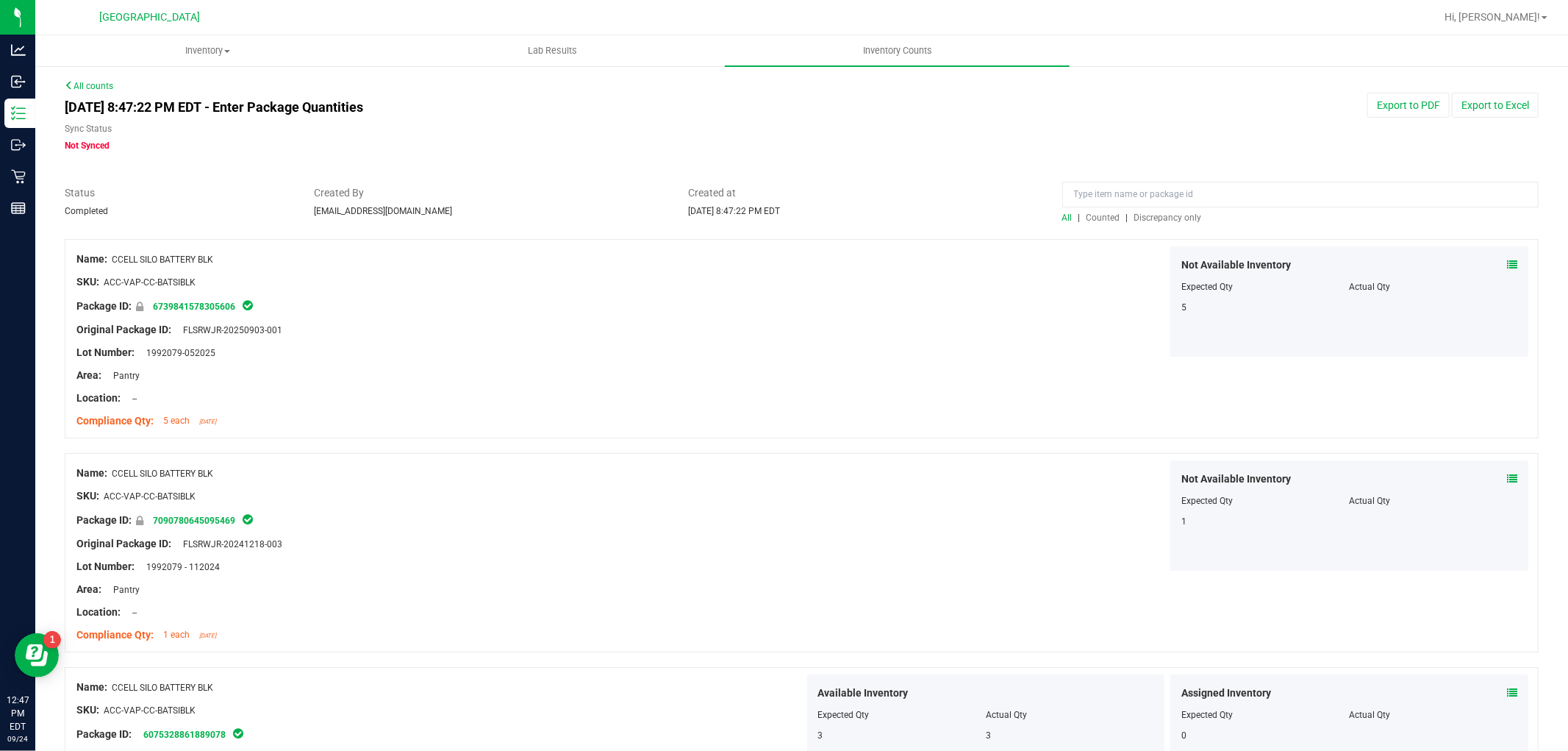
click at [81, 86] on link "All counts" at bounding box center [88, 86] width 48 height 10
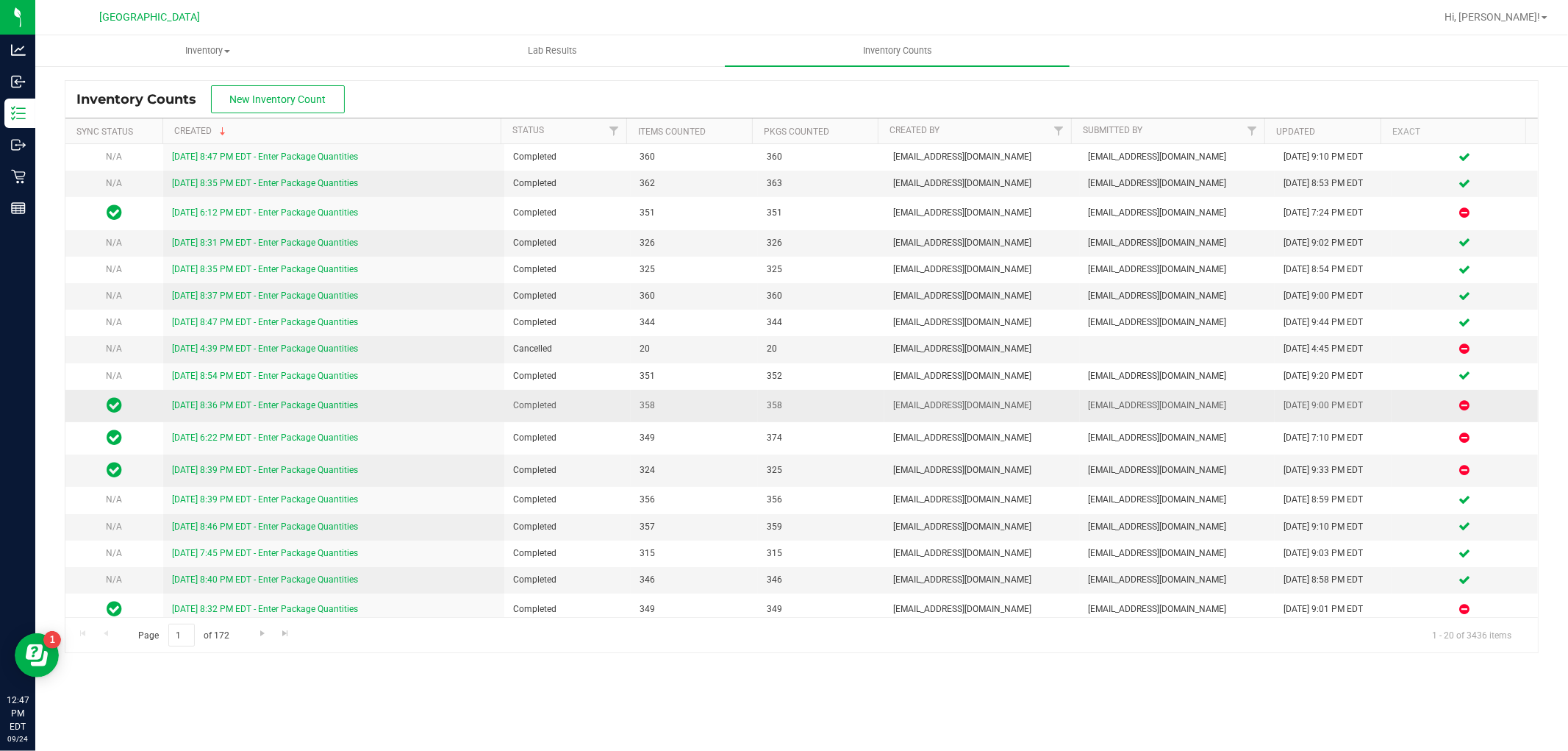
click at [228, 404] on link "[DATE] 8:36 PM EDT - Enter Package Quantities" at bounding box center [265, 405] width 186 height 10
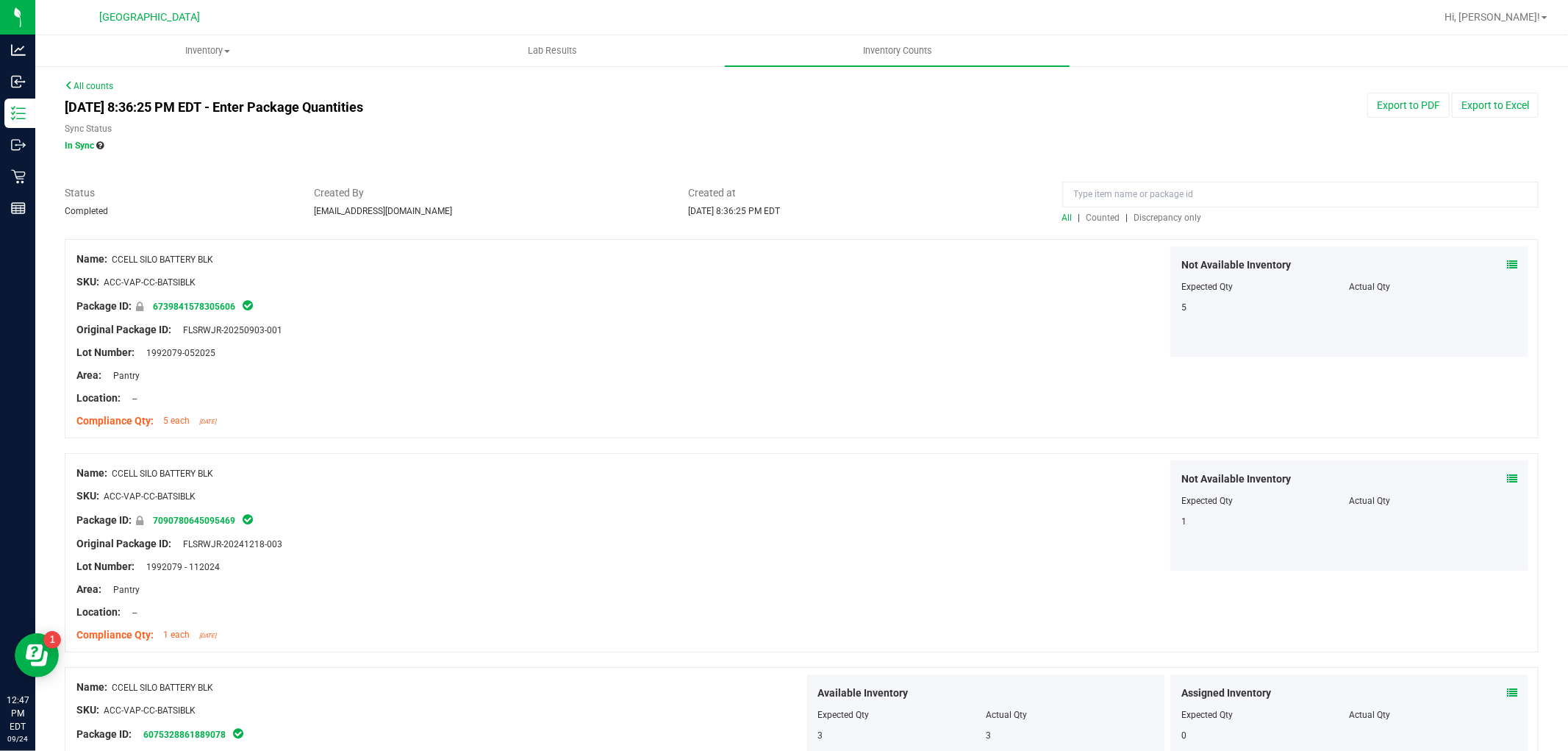
click at [1165, 209] on div at bounding box center [1300, 198] width 477 height 25
click at [1165, 214] on span "Discrepancy only" at bounding box center [1168, 217] width 67 height 10
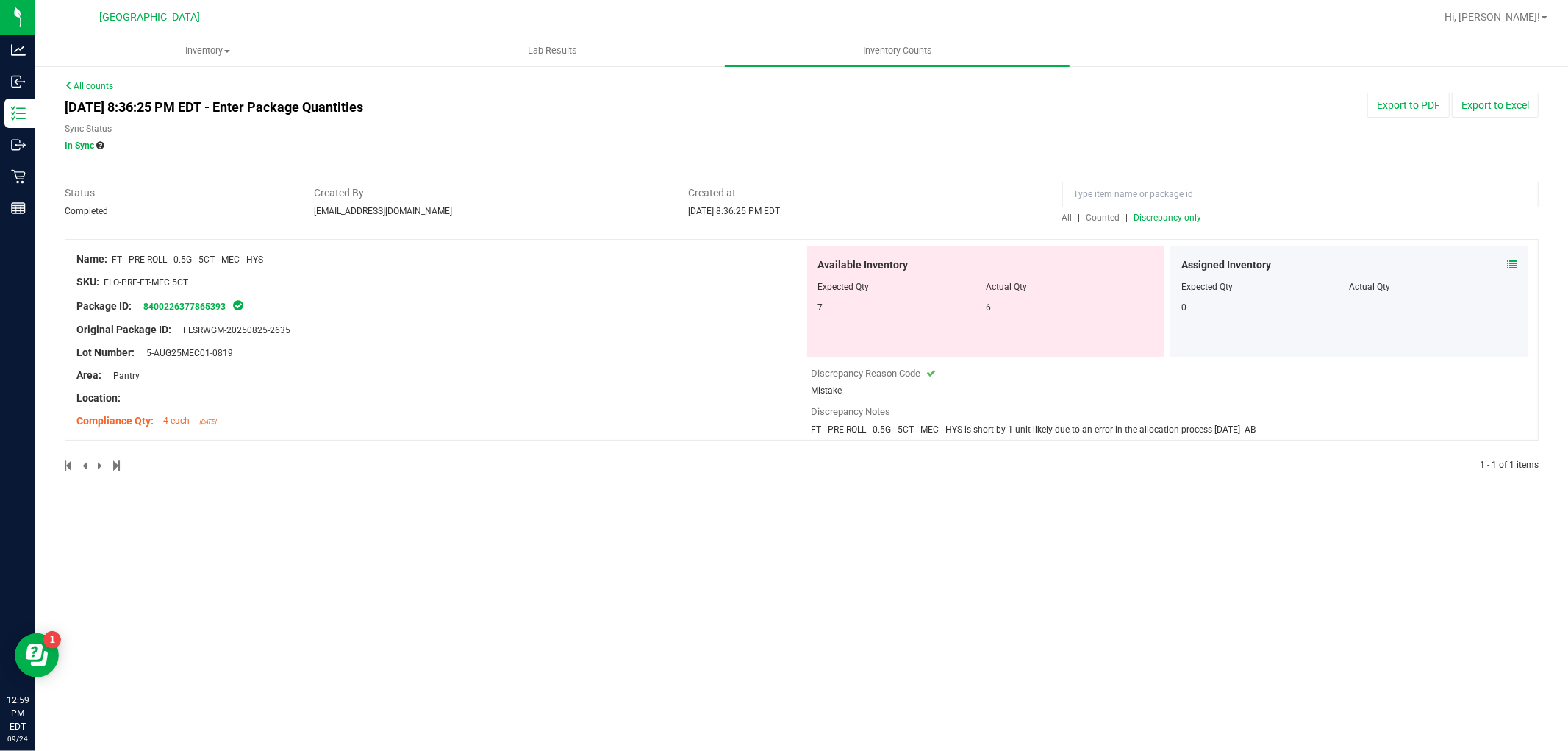
click at [85, 86] on link "All counts" at bounding box center [88, 86] width 48 height 10
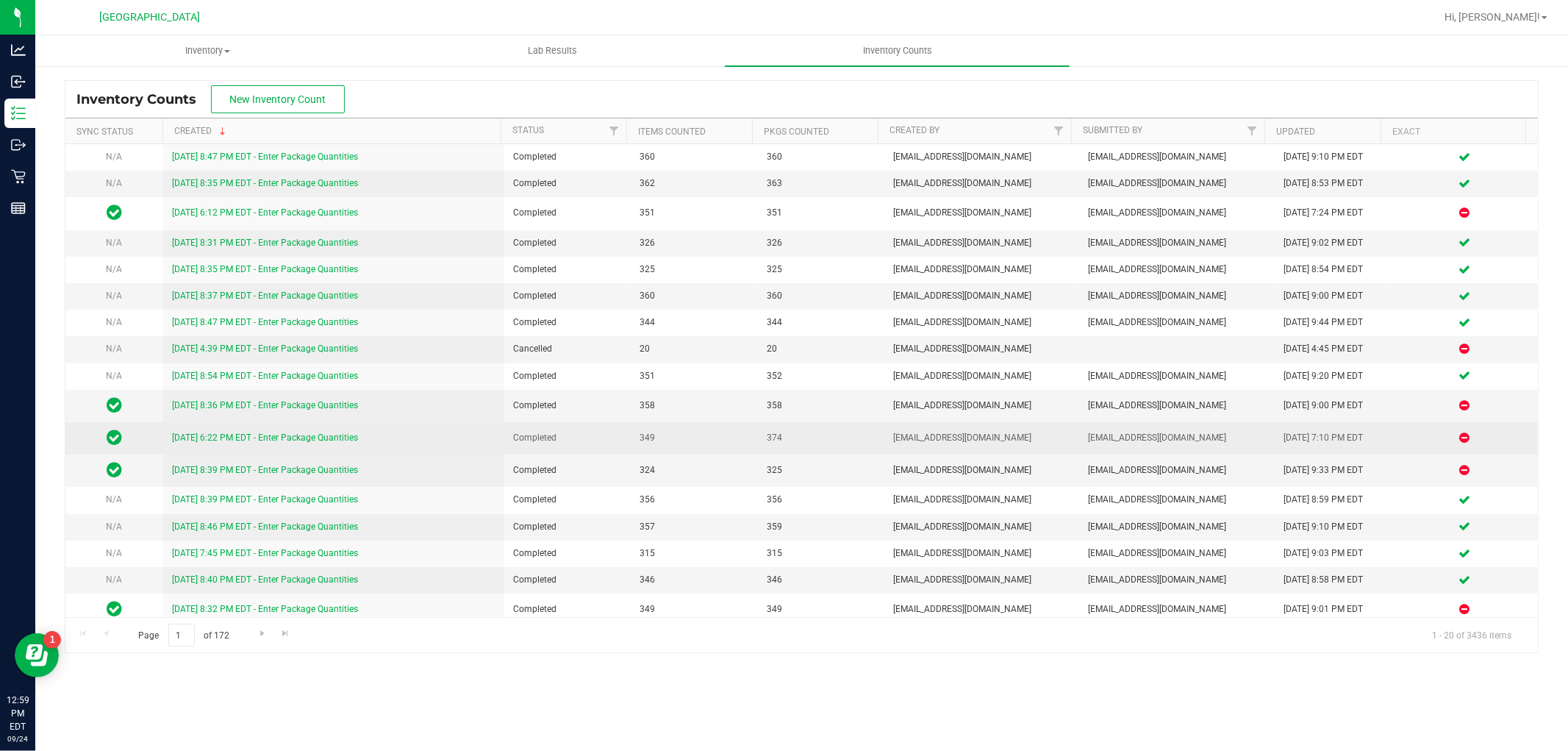
click at [212, 440] on link "[DATE] 6:22 PM EDT - Enter Package Quantities" at bounding box center [265, 437] width 186 height 10
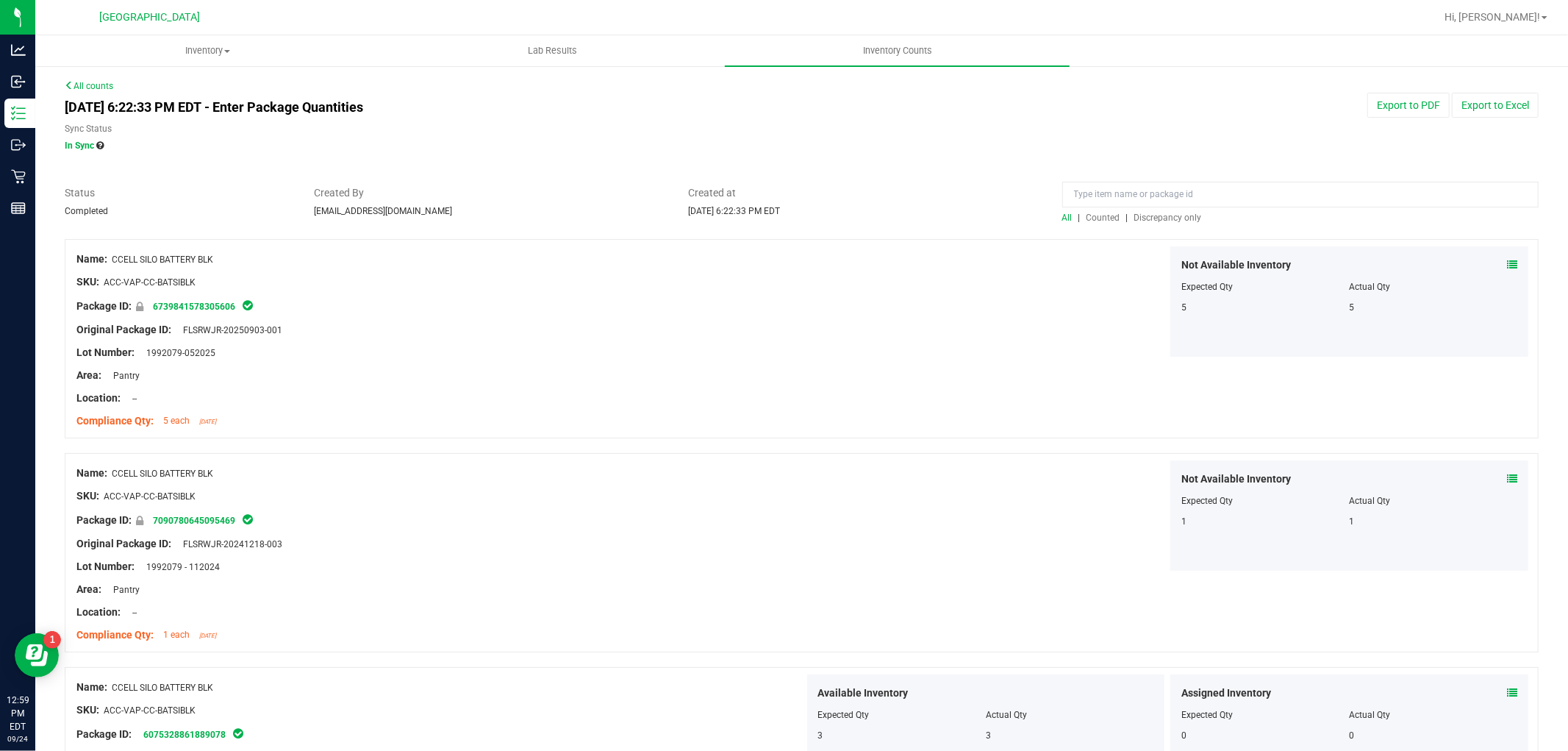
click at [1173, 218] on span "Discrepancy only" at bounding box center [1168, 217] width 67 height 10
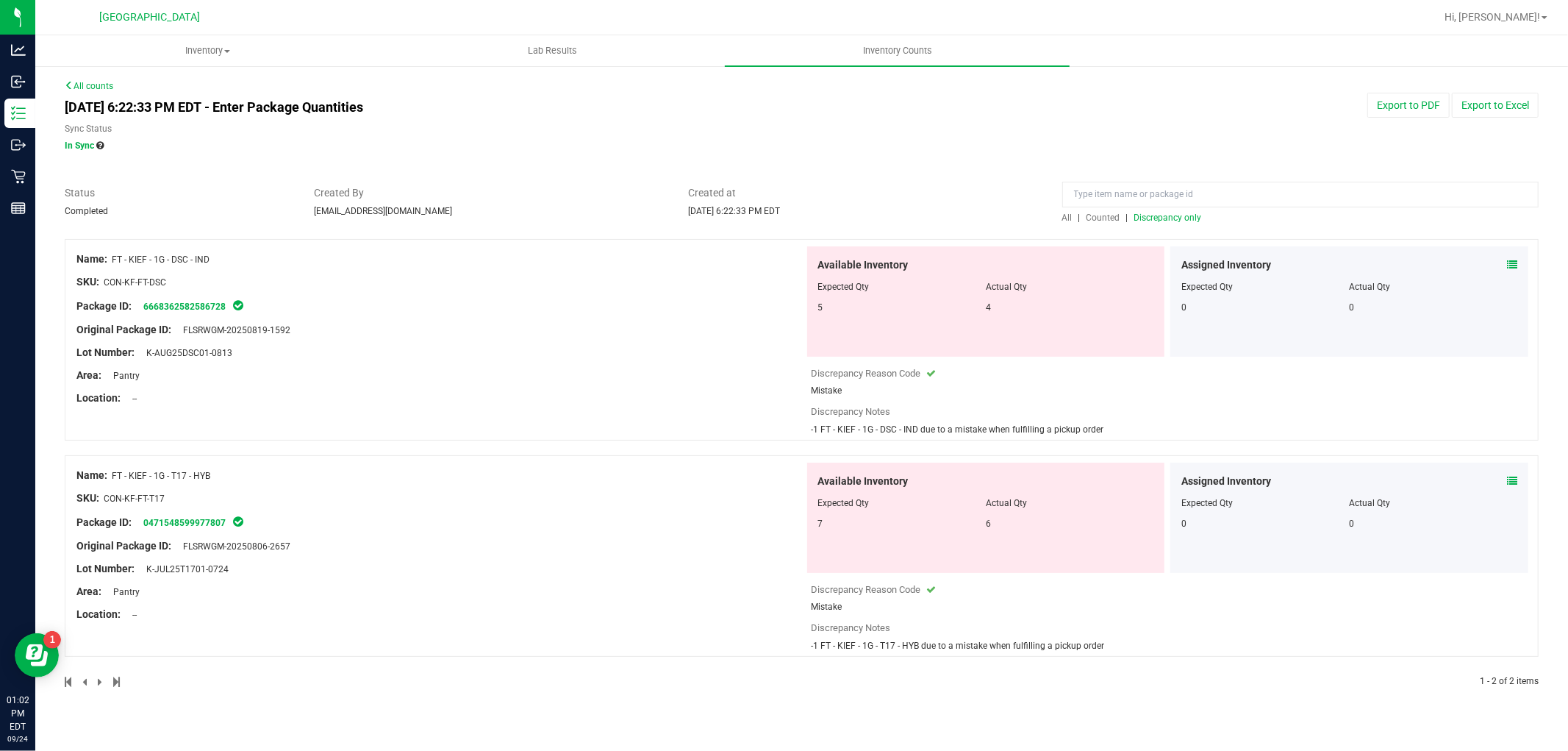
drag, startPoint x: 153, startPoint y: 266, endPoint x: 112, endPoint y: 265, distance: 41.0
click at [112, 265] on div "Name: FT - KIEF - 1G - DSC - IND" at bounding box center [440, 259] width 728 height 15
copy div "FT - KIEF - 1G - DSC - IND"
click at [300, 318] on div at bounding box center [440, 319] width 728 height 7
drag, startPoint x: 255, startPoint y: 482, endPoint x: 112, endPoint y: 477, distance: 143.1
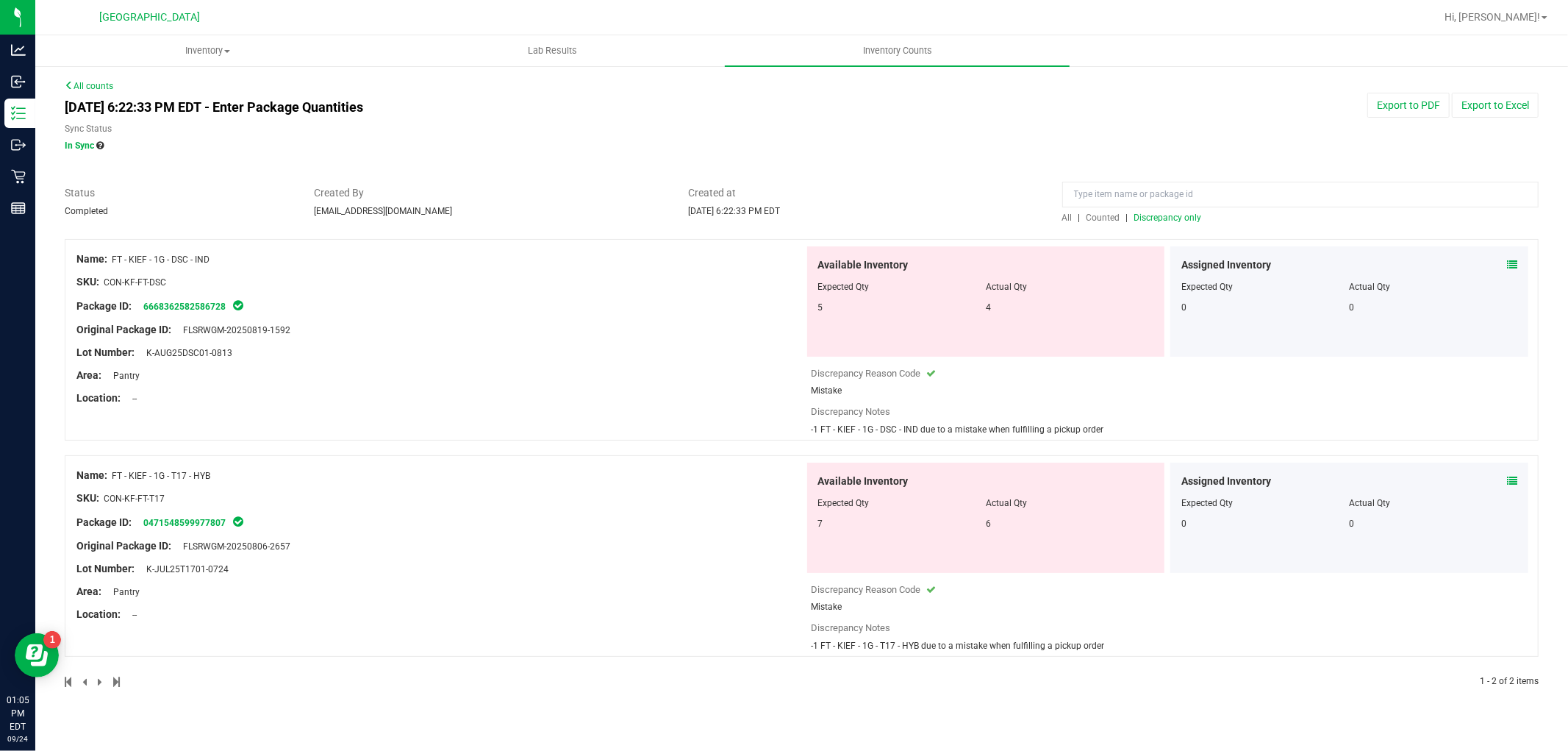
click at [112, 477] on div "Name: FT - KIEF - 1G - T17 - HYB" at bounding box center [440, 475] width 728 height 15
copy div "FT - KIEF - 1G - T17 - HYB"
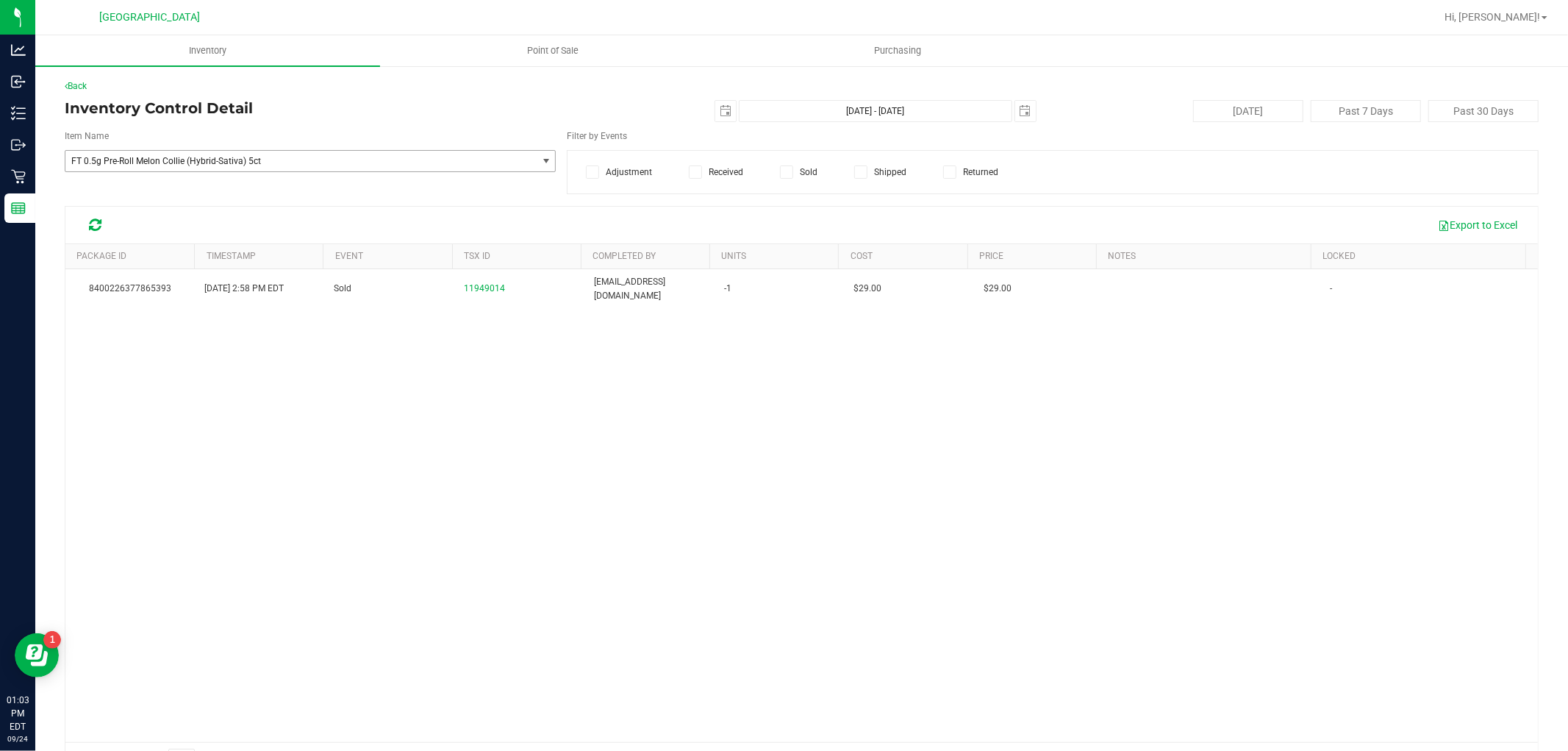
click at [169, 166] on span "FT 0.5g Pre-Roll Melon Collie (Hybrid-Sativa) 5ct" at bounding box center [291, 160] width 441 height 10
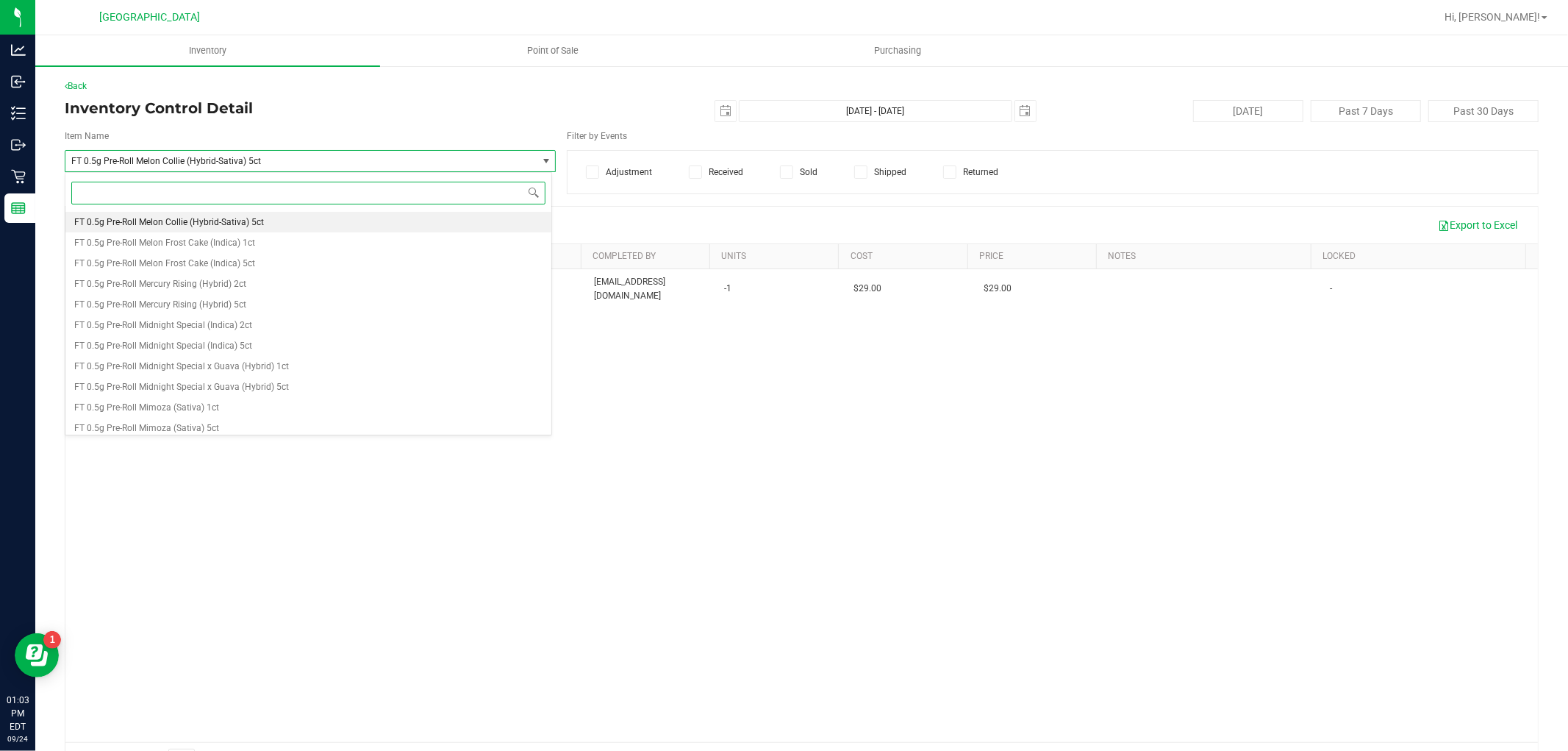
paste input "FT - KIEF - 1G - DSC - IND"
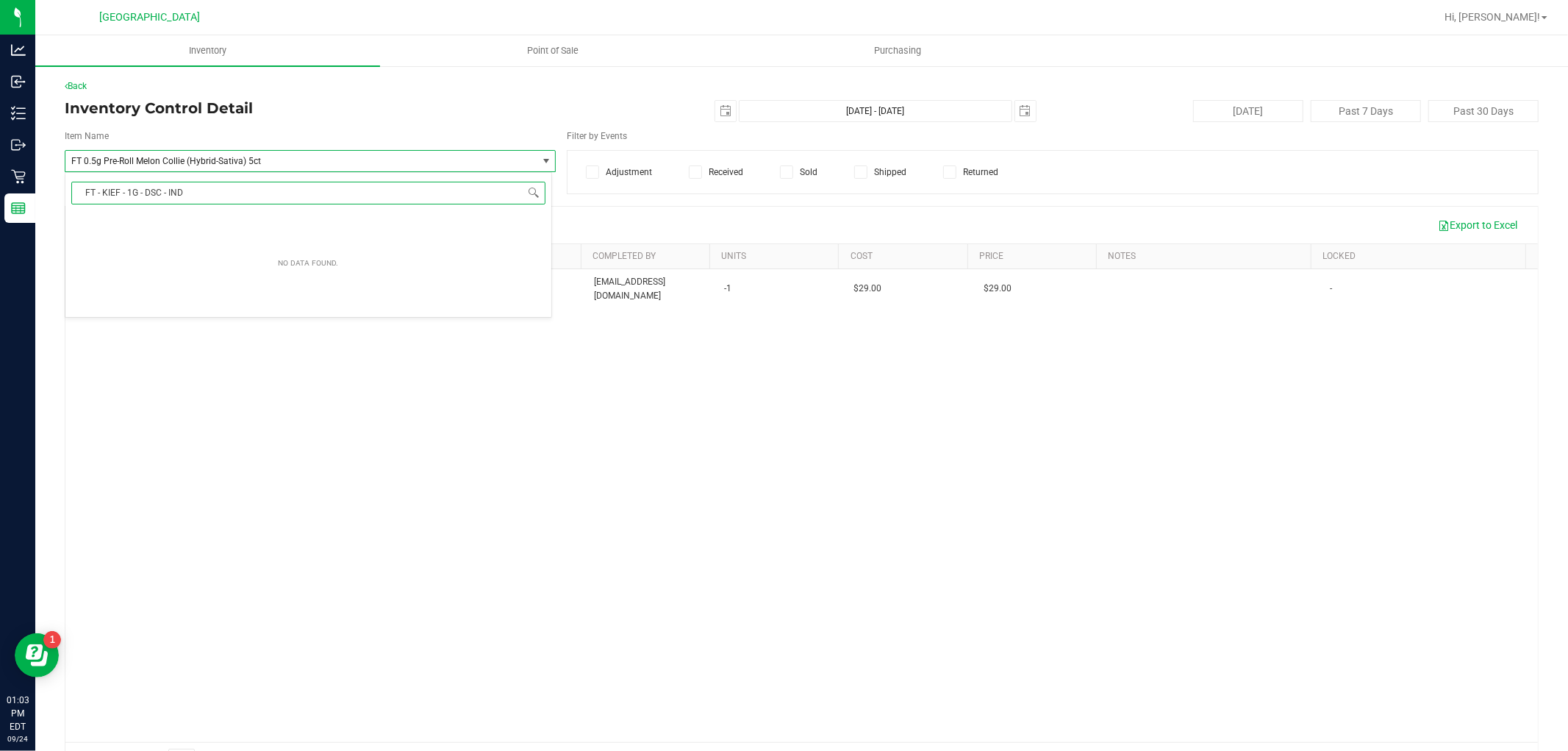
scroll to position [0, 0]
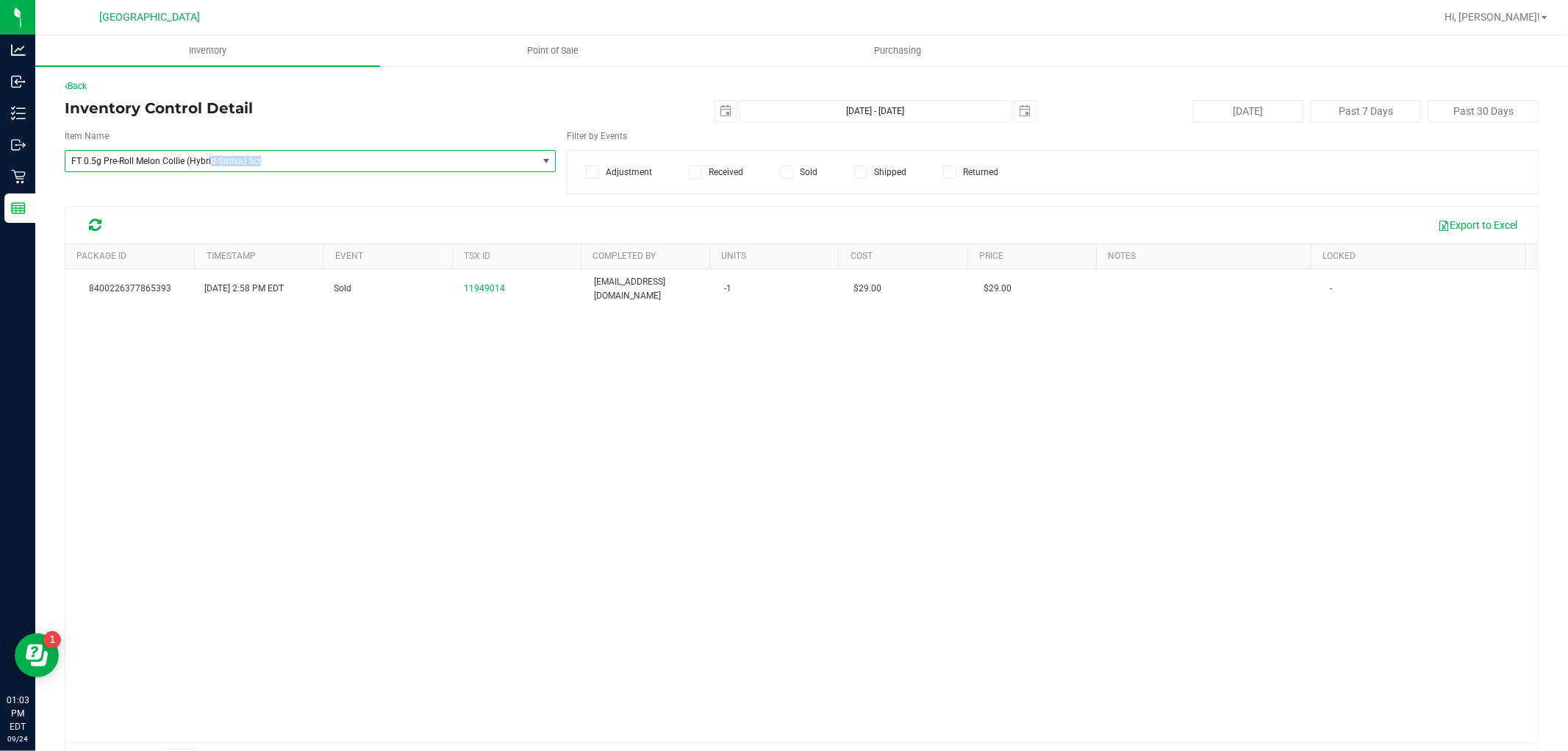
drag, startPoint x: 297, startPoint y: 159, endPoint x: 243, endPoint y: 167, distance: 54.6
click at [208, 164] on span "FT 0.5g Pre-Roll Melon Collie (Hybrid-Sativa) 5ct" at bounding box center [291, 160] width 441 height 10
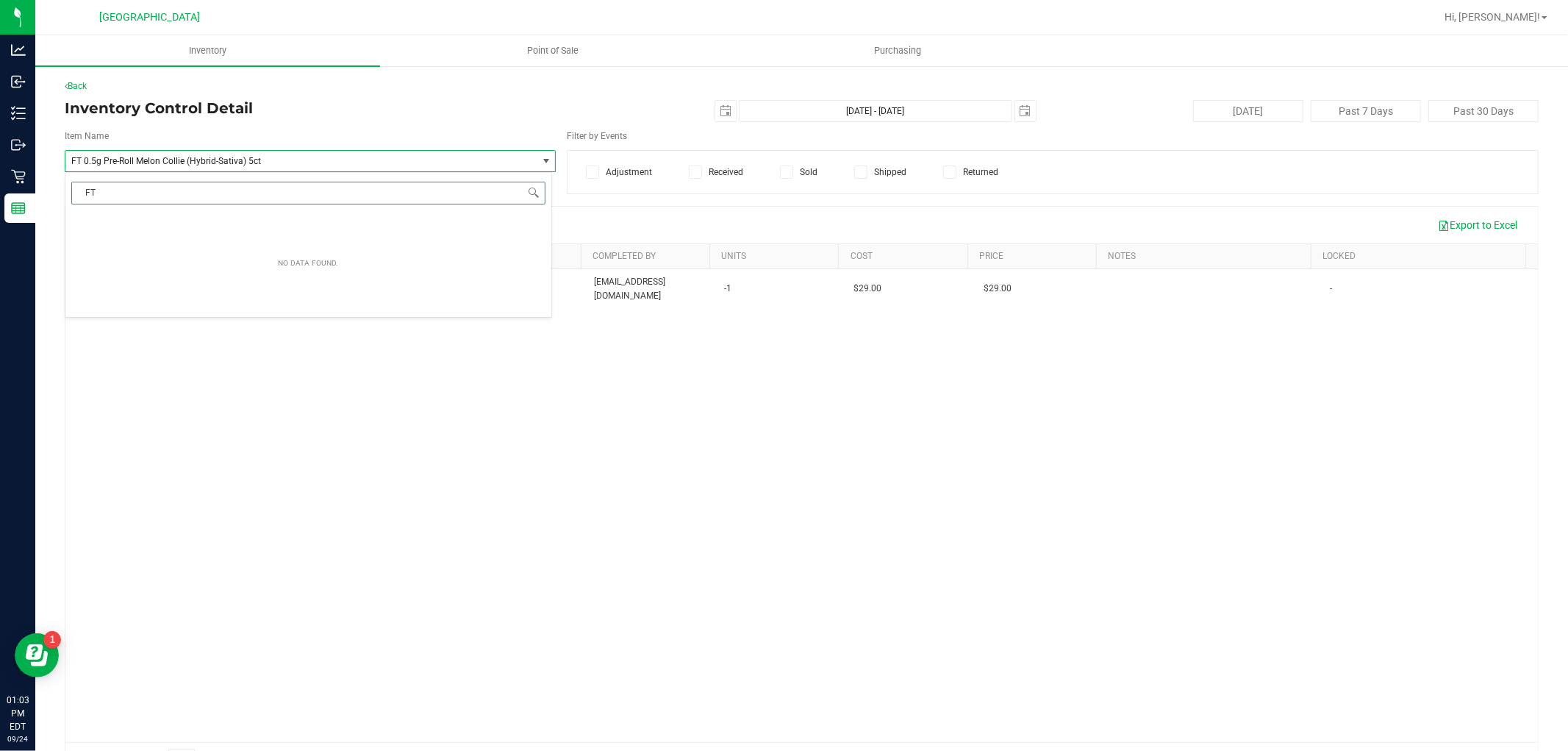
type input "F"
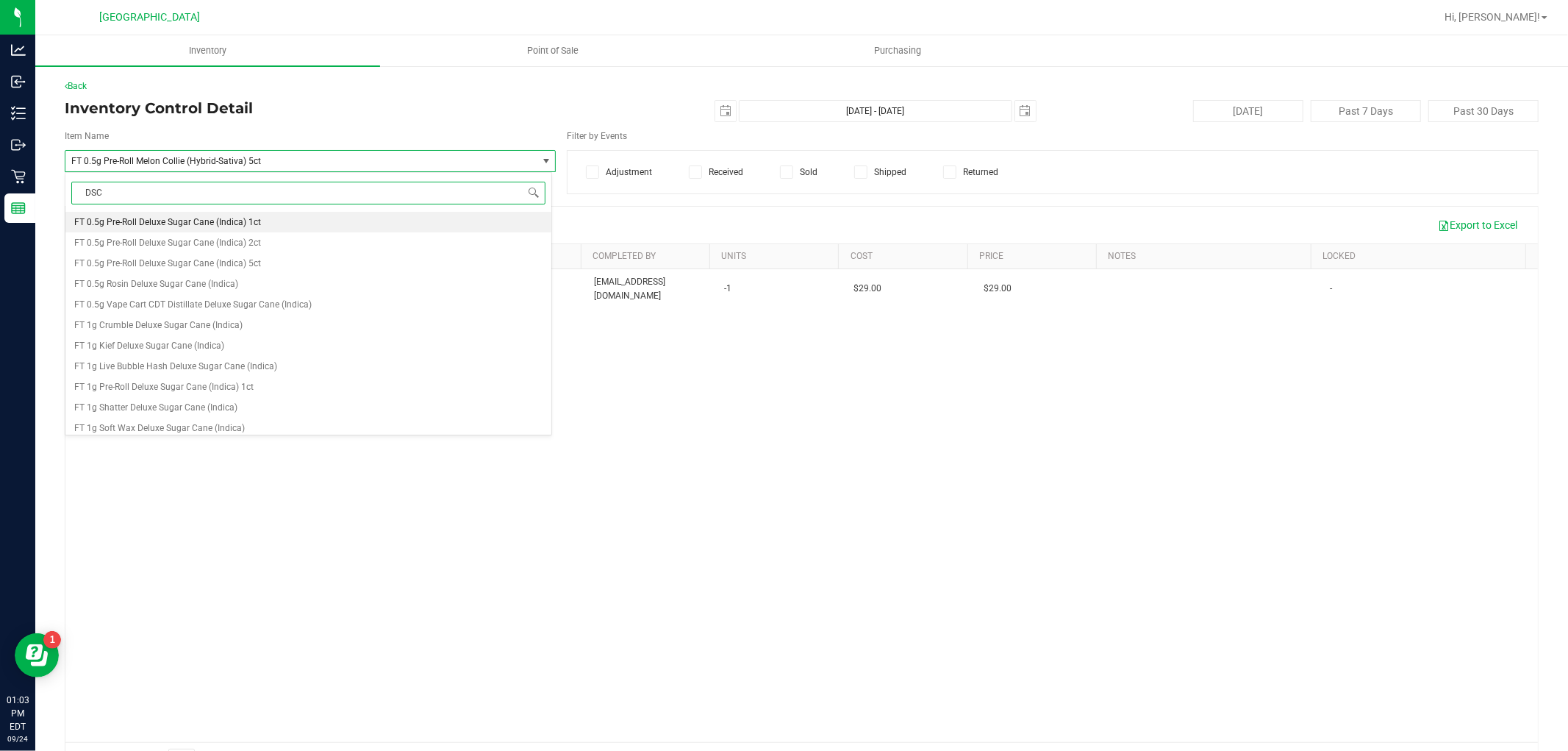
type input "DSC"
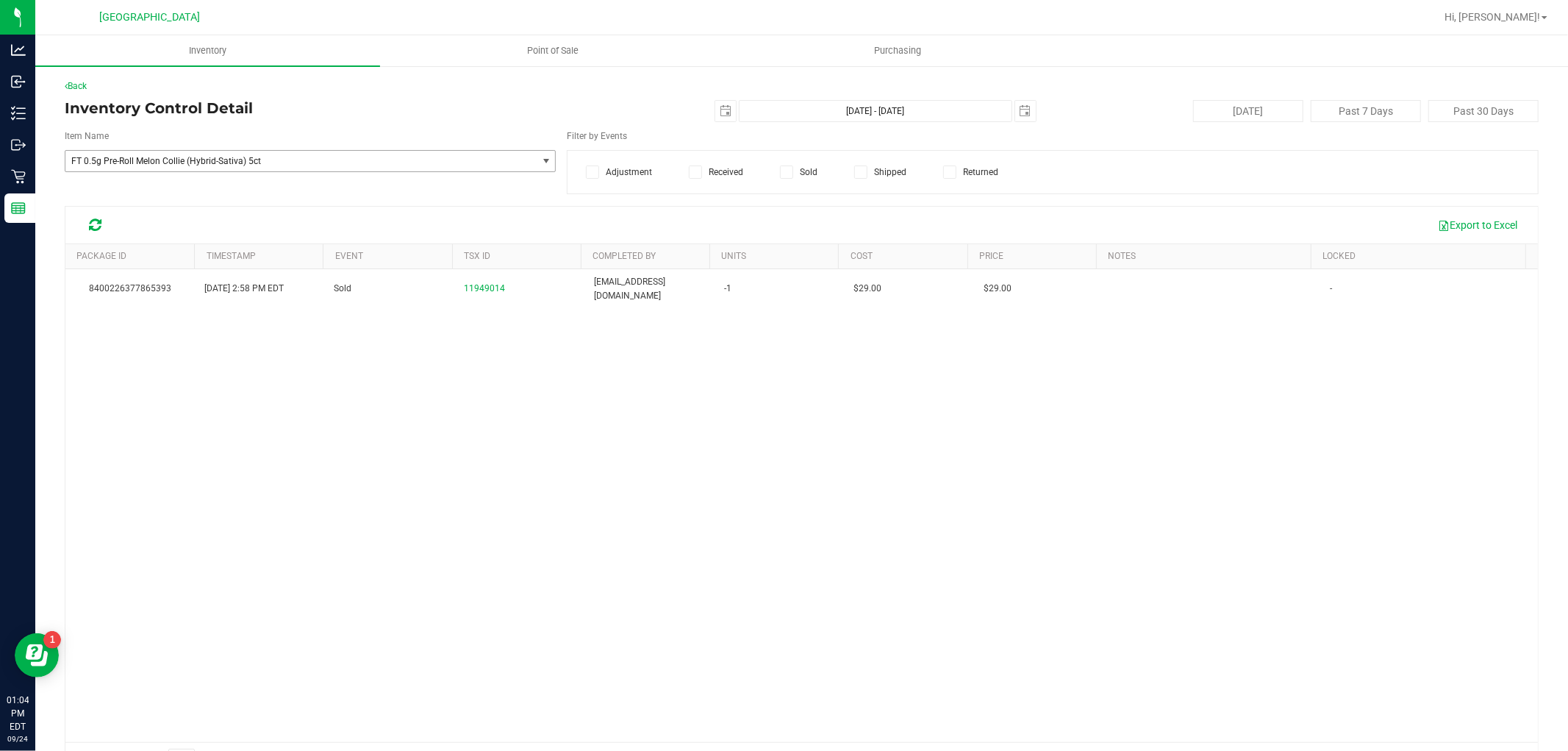
click at [247, 151] on span "FT 0.5g Pre-Roll Melon Collie (Hybrid-Sativa) 5ct" at bounding box center [301, 161] width 471 height 21
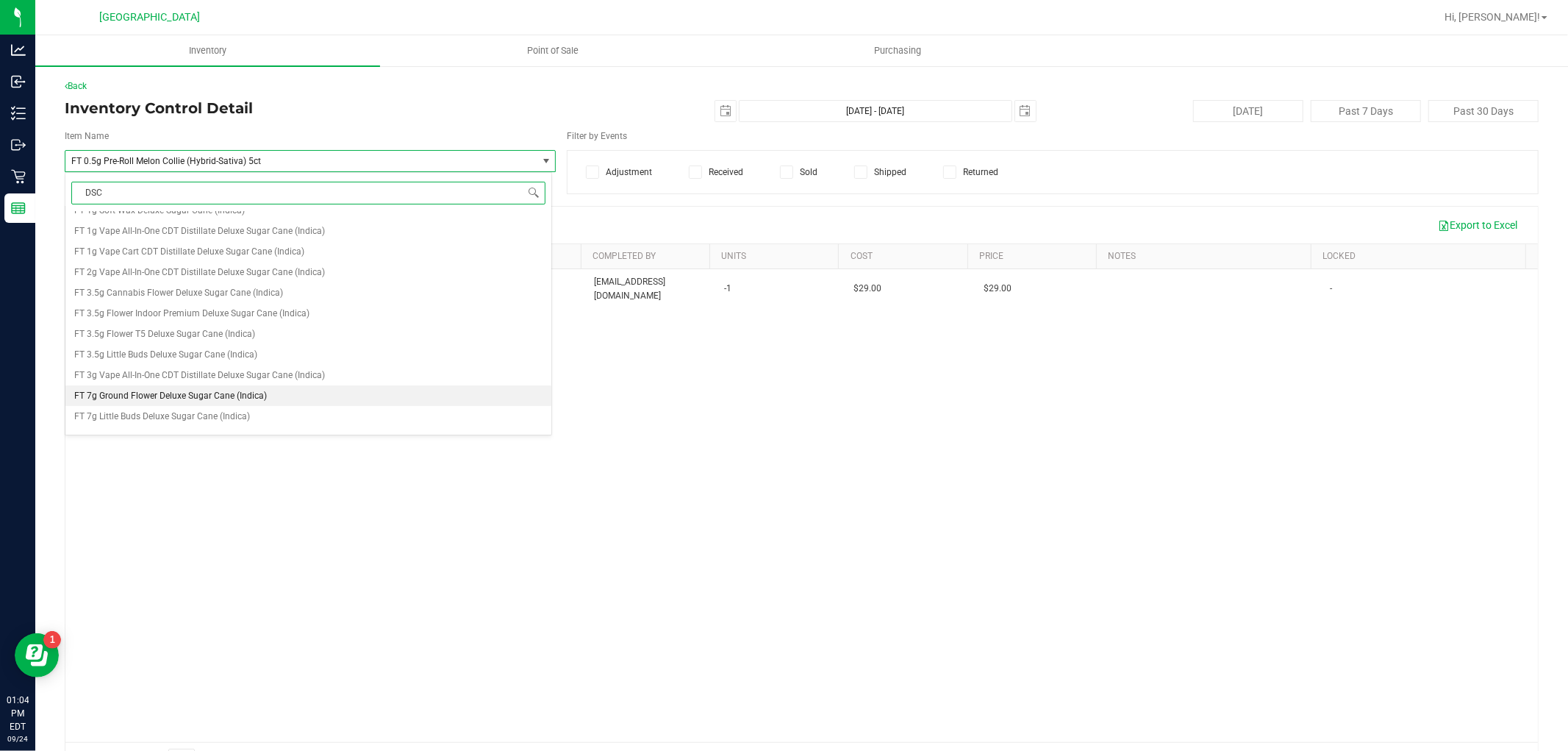
scroll to position [70, 0]
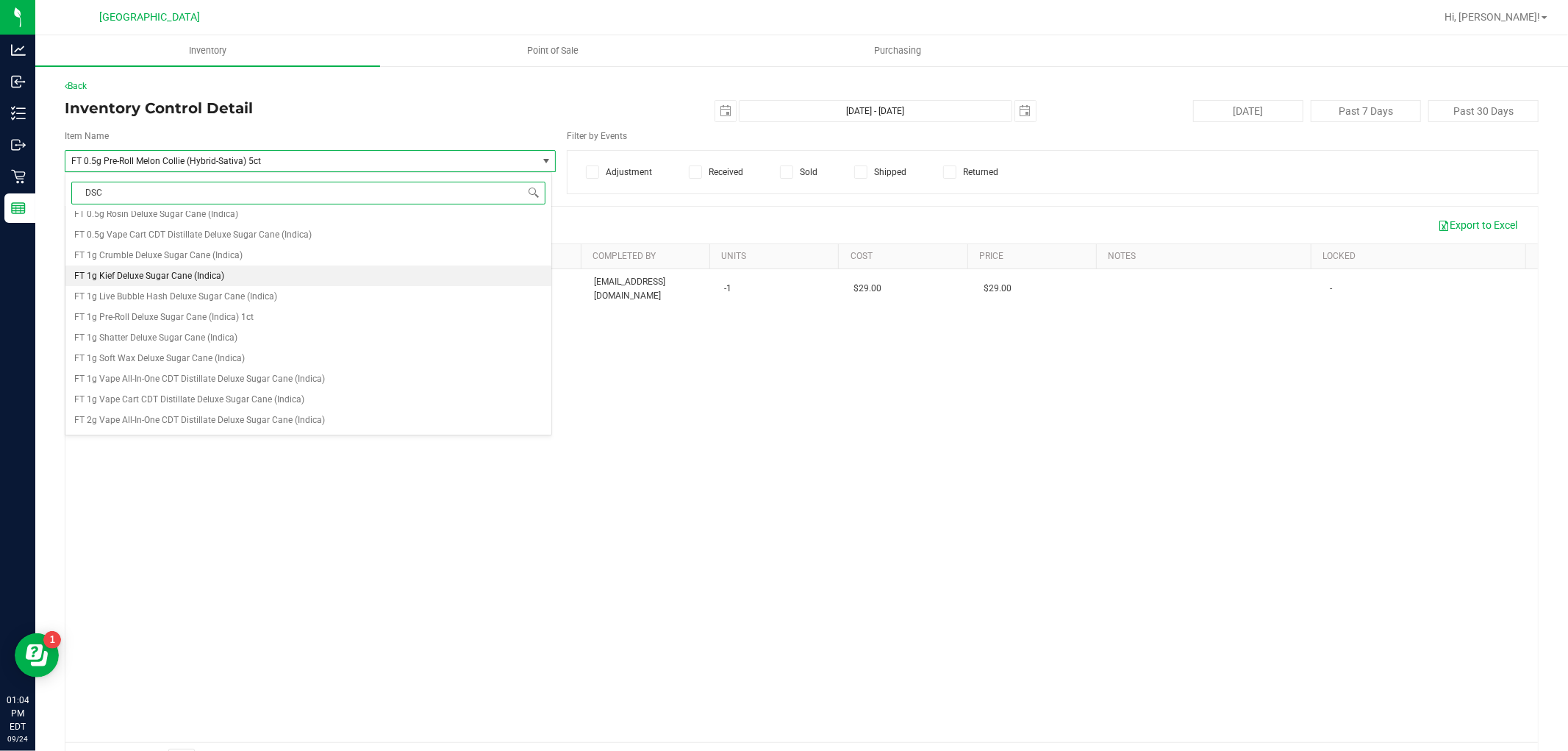
click at [202, 270] on span "FT 1g Kief Deluxe Sugar Cane (Indica)" at bounding box center [149, 275] width 150 height 10
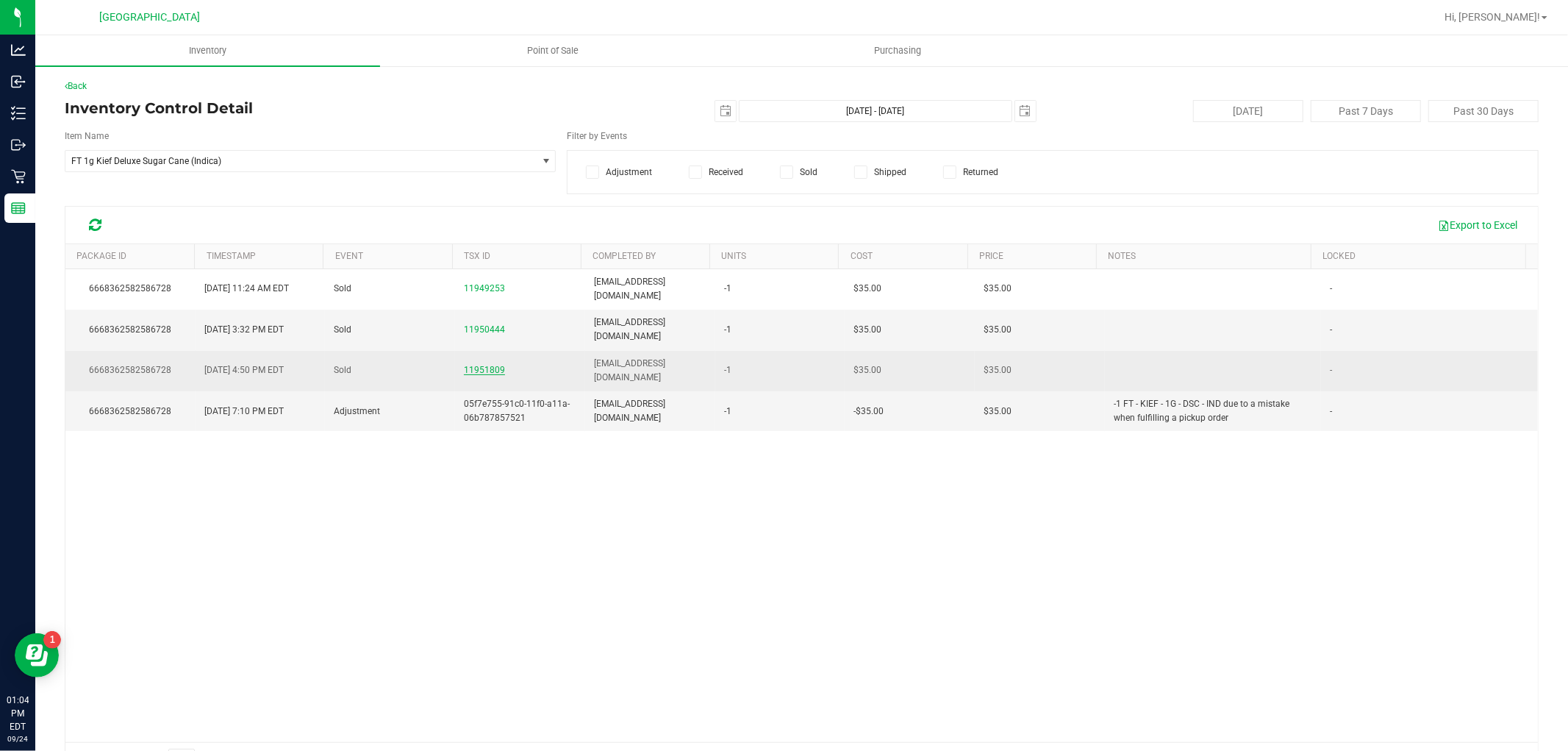
click at [478, 365] on span "11951809" at bounding box center [484, 370] width 41 height 10
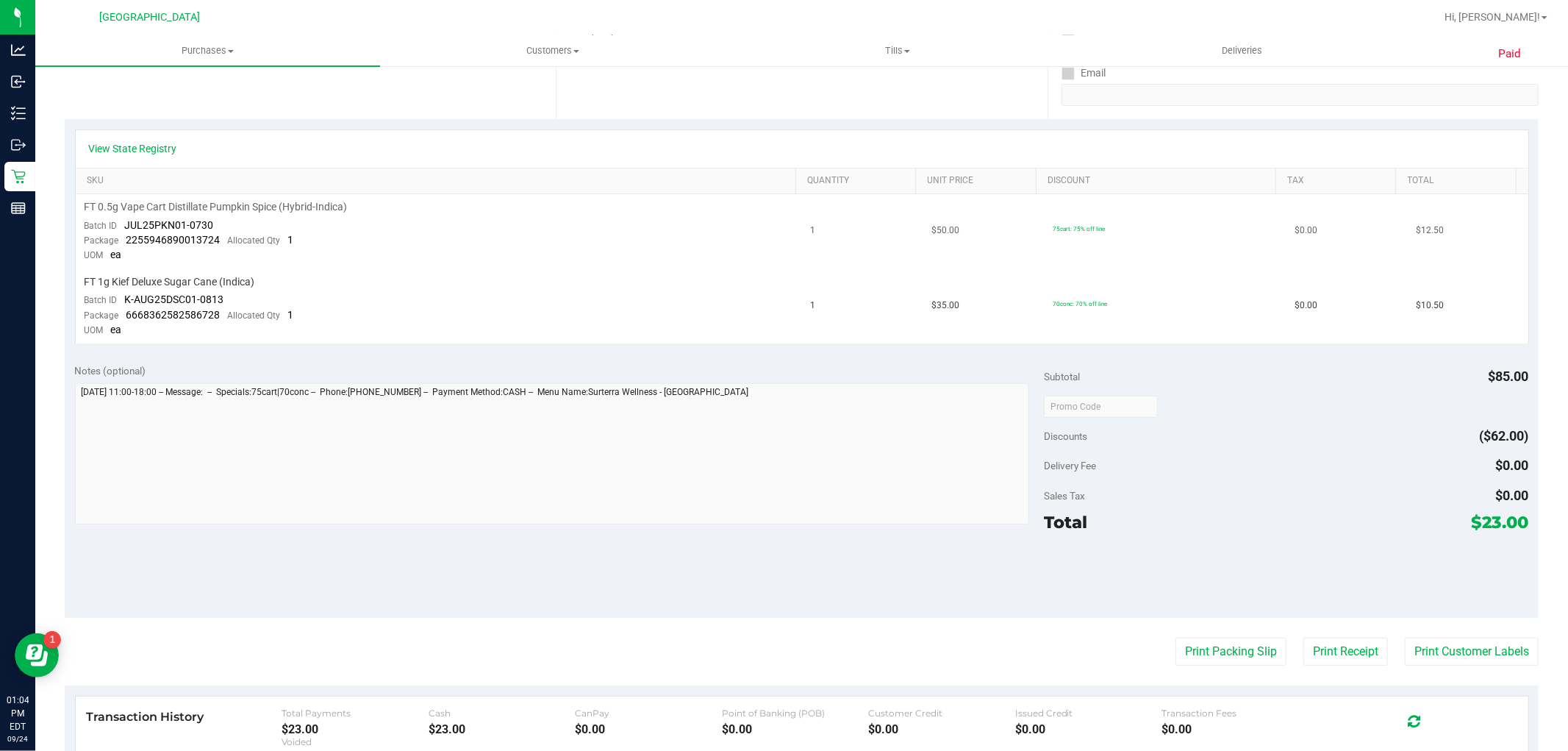
scroll to position [327, 0]
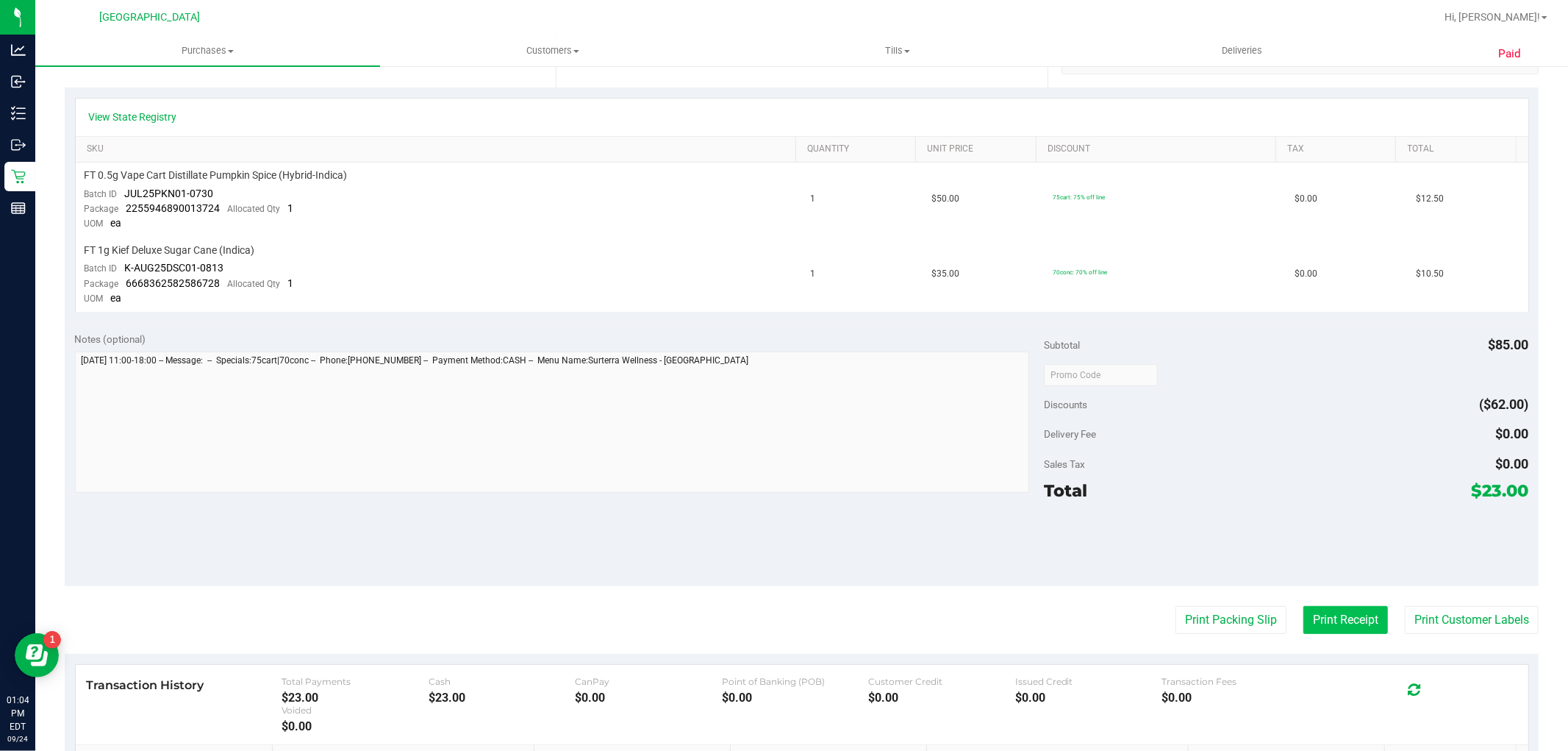
click at [1320, 618] on button "Print Receipt" at bounding box center [1345, 620] width 85 height 28
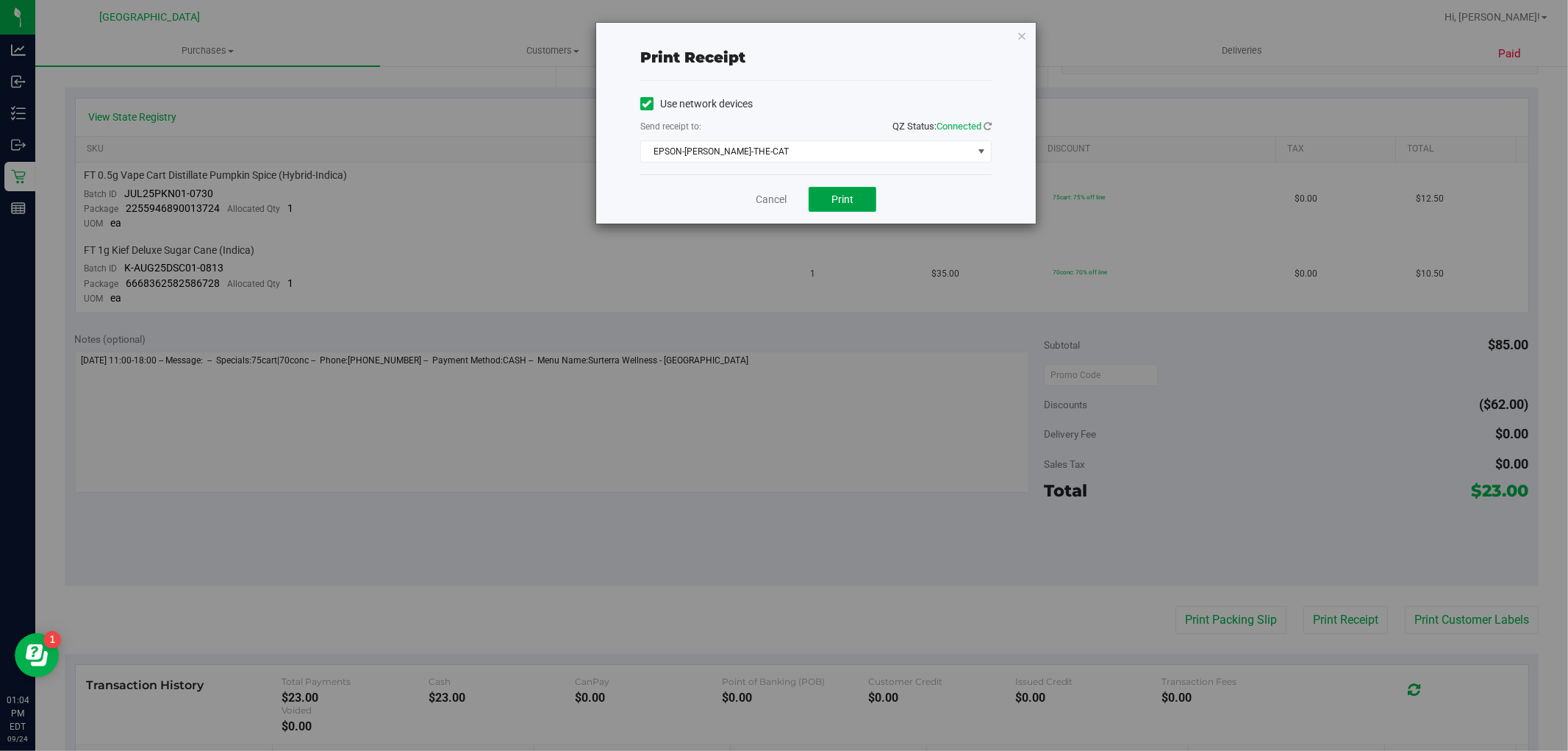
click at [829, 210] on button "Print" at bounding box center [843, 198] width 67 height 25
click at [778, 198] on link "Cancel" at bounding box center [772, 199] width 31 height 15
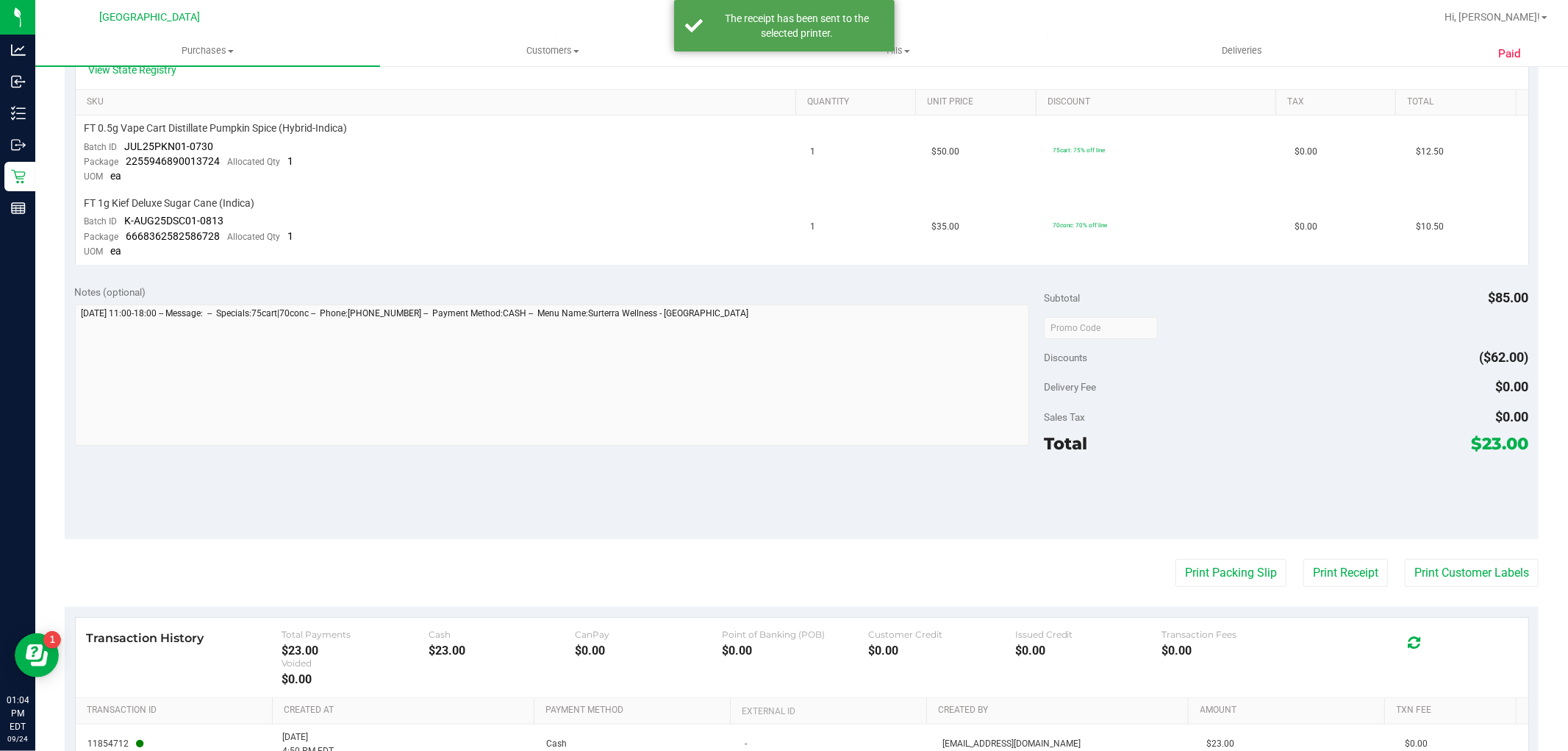
scroll to position [408, 0]
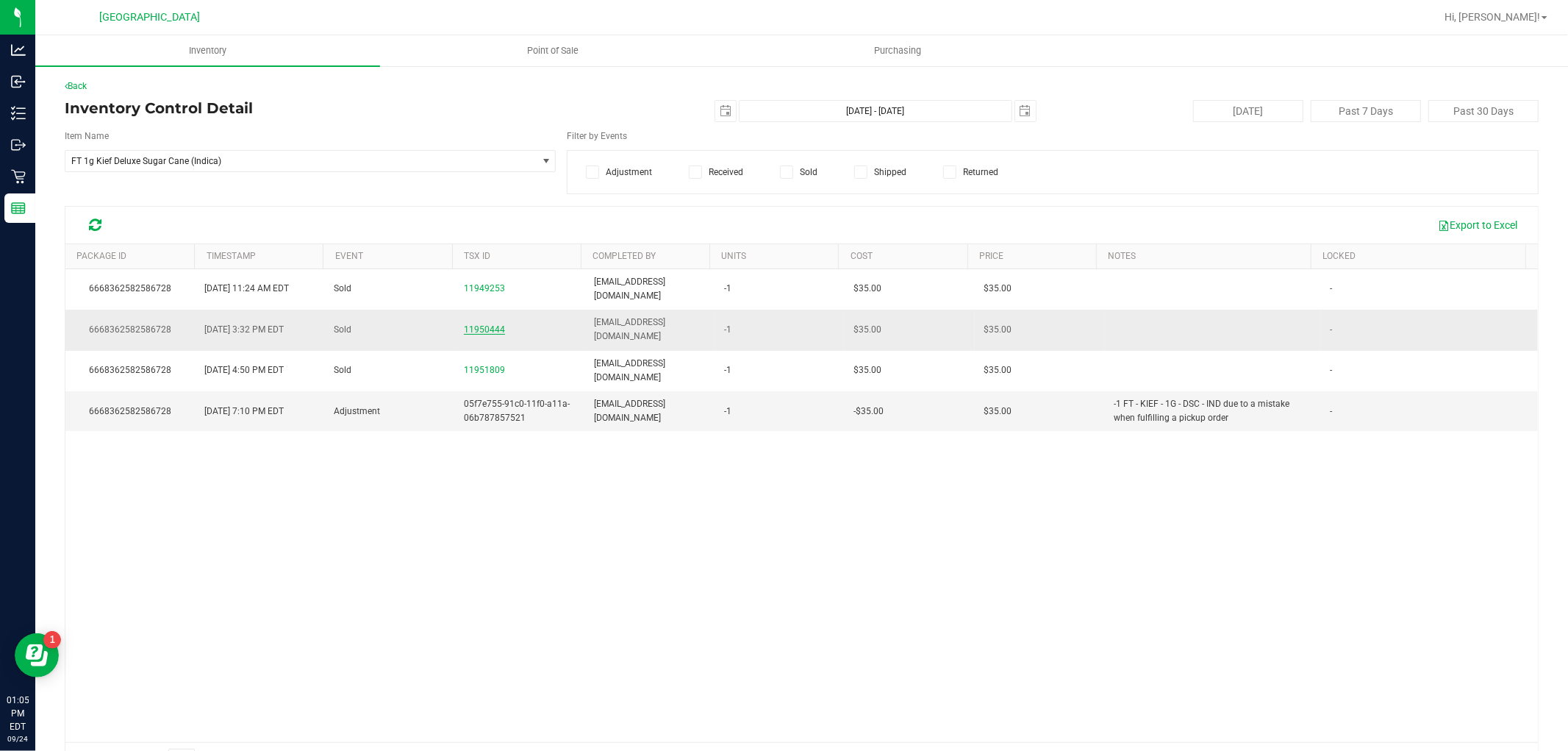
click at [479, 324] on span "11950444" at bounding box center [484, 329] width 41 height 10
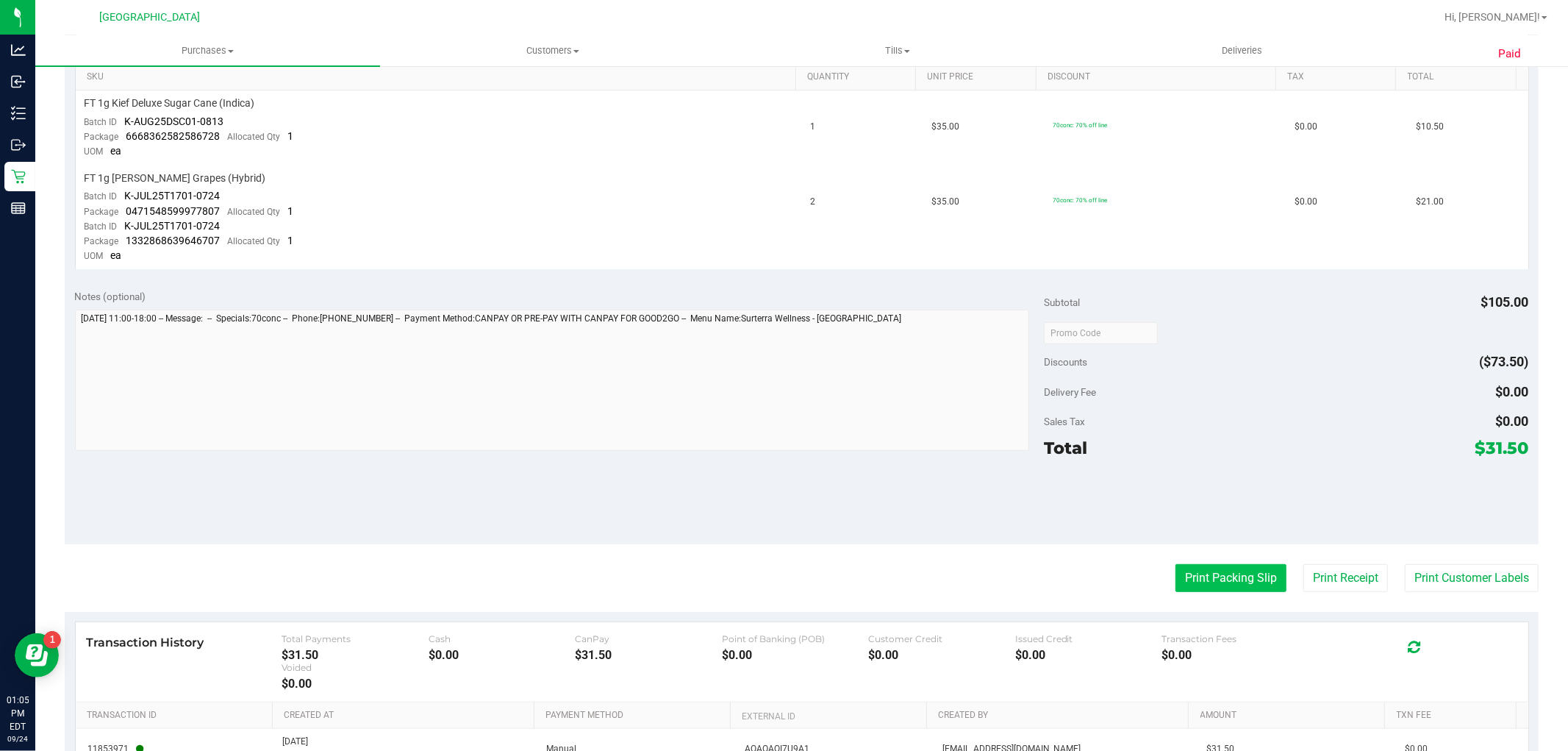
scroll to position [408, 0]
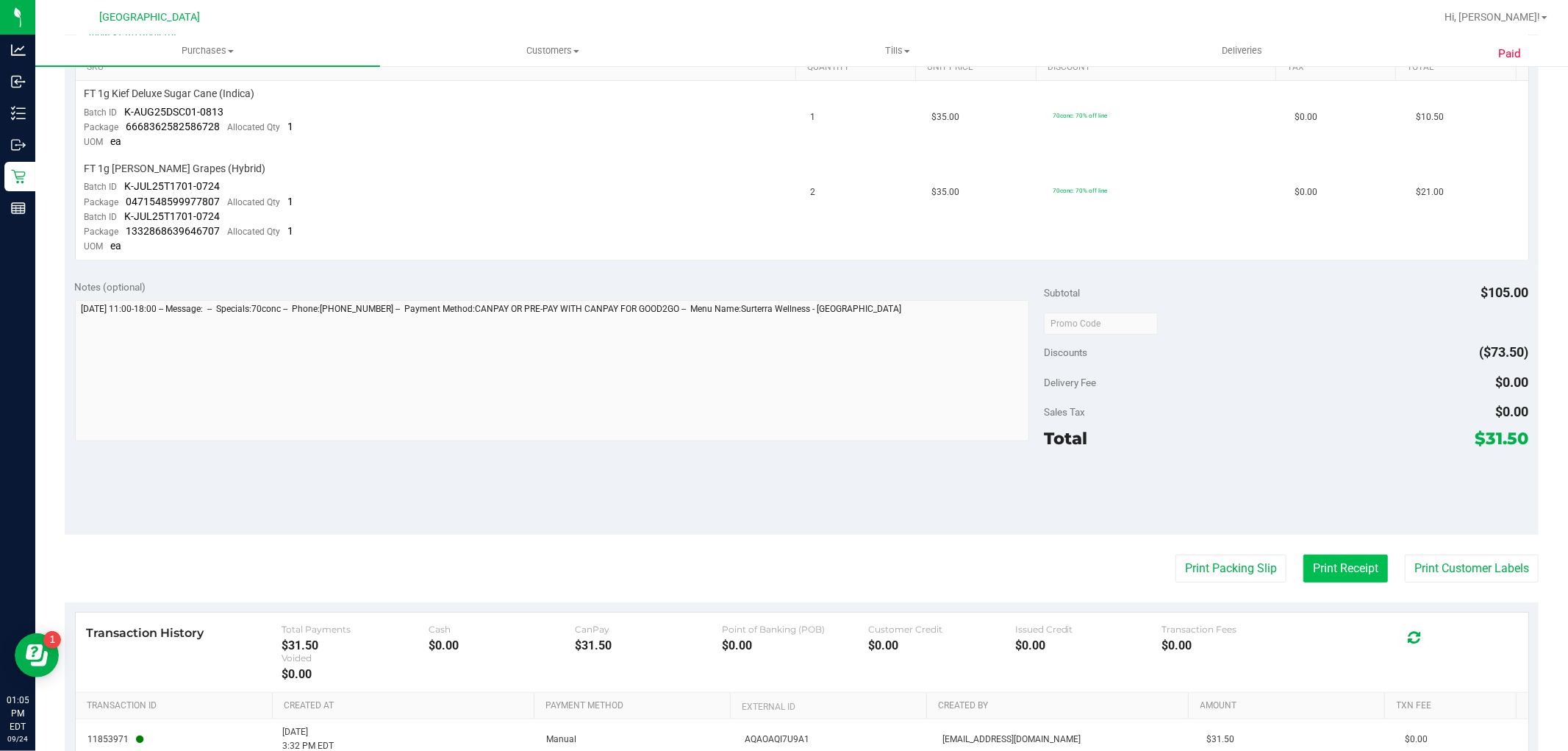
click at [1317, 566] on button "Print Receipt" at bounding box center [1345, 568] width 85 height 28
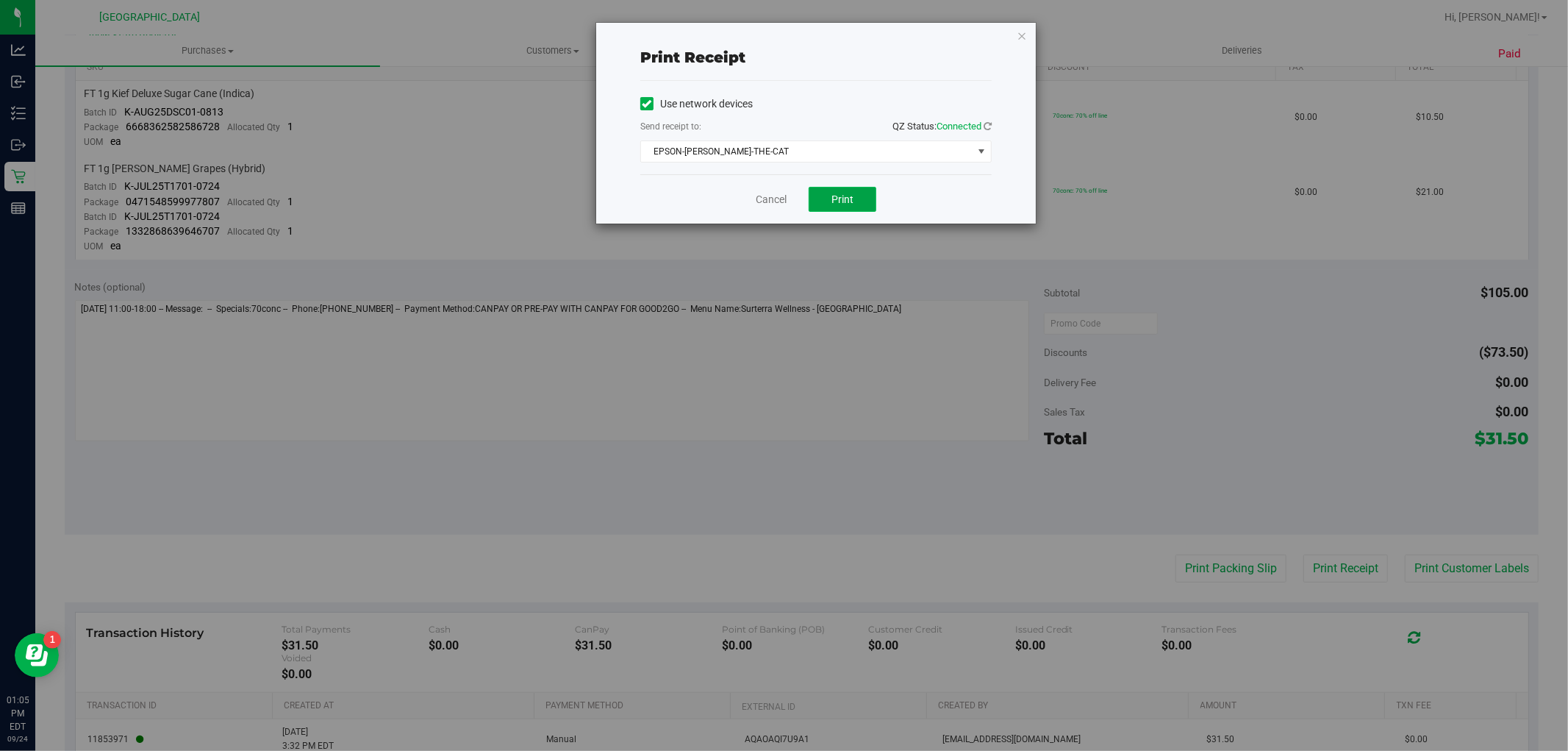
click at [836, 205] on span "Print" at bounding box center [843, 198] width 22 height 12
click at [770, 196] on link "Cancel" at bounding box center [772, 199] width 31 height 15
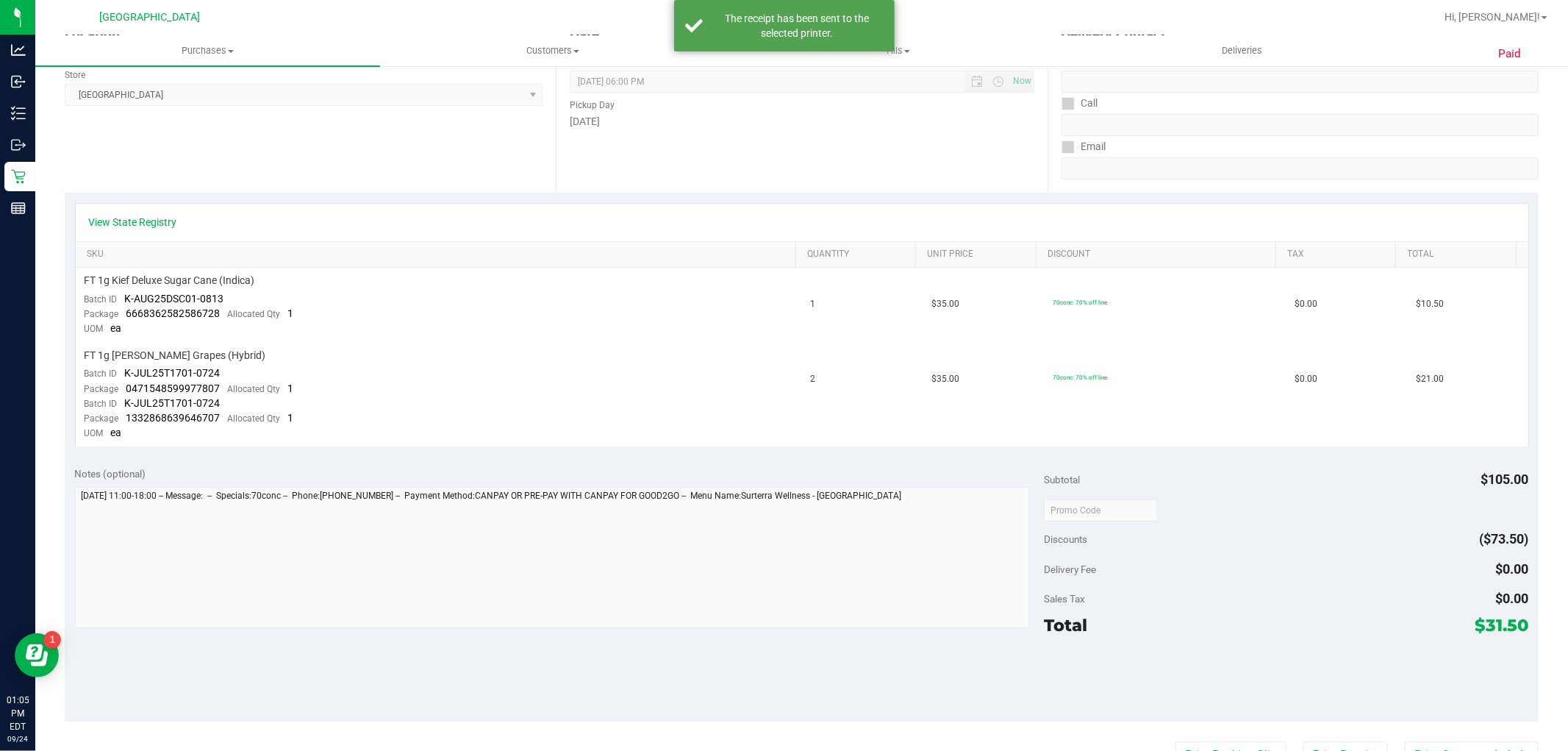
scroll to position [0, 0]
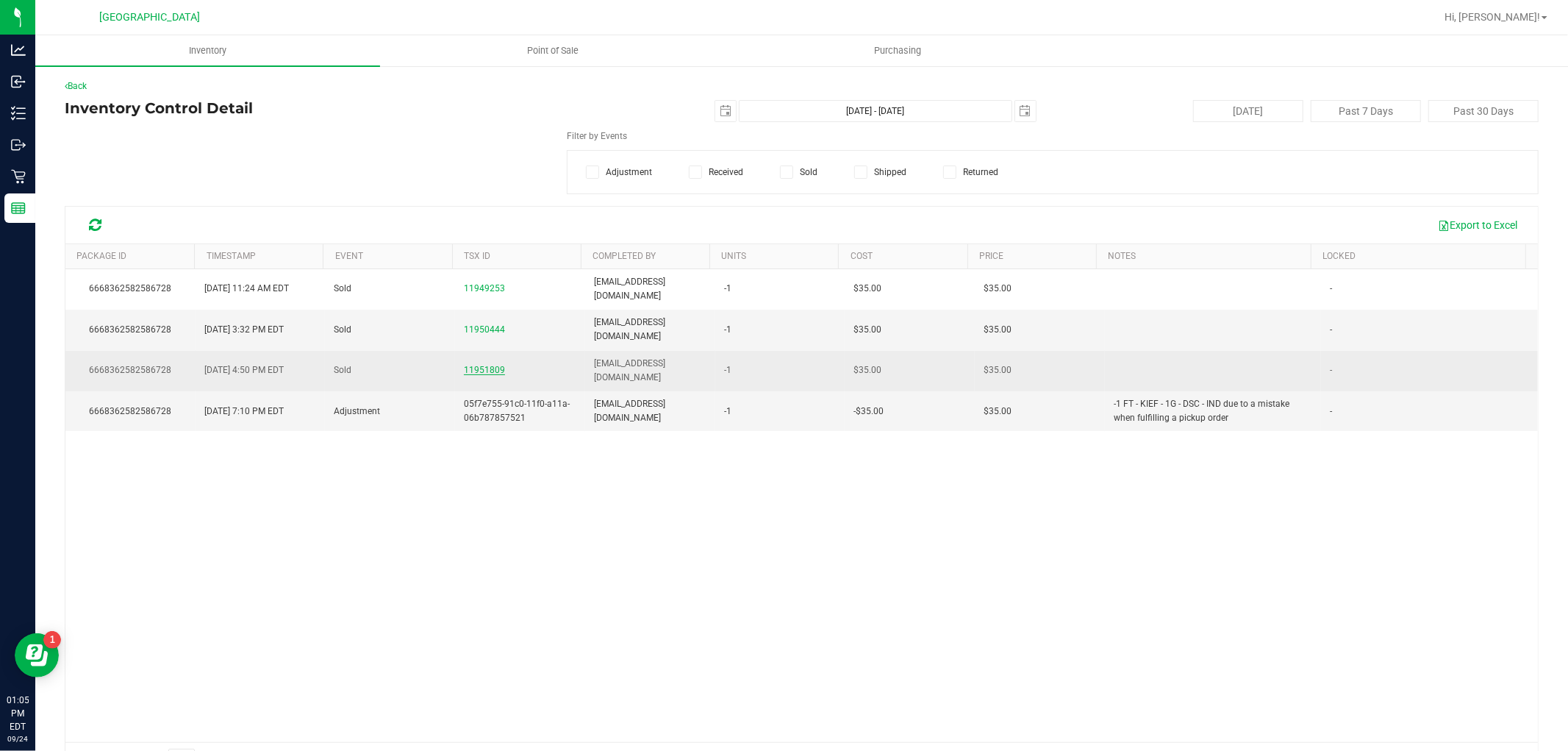
click at [475, 365] on span "11951809" at bounding box center [484, 370] width 41 height 10
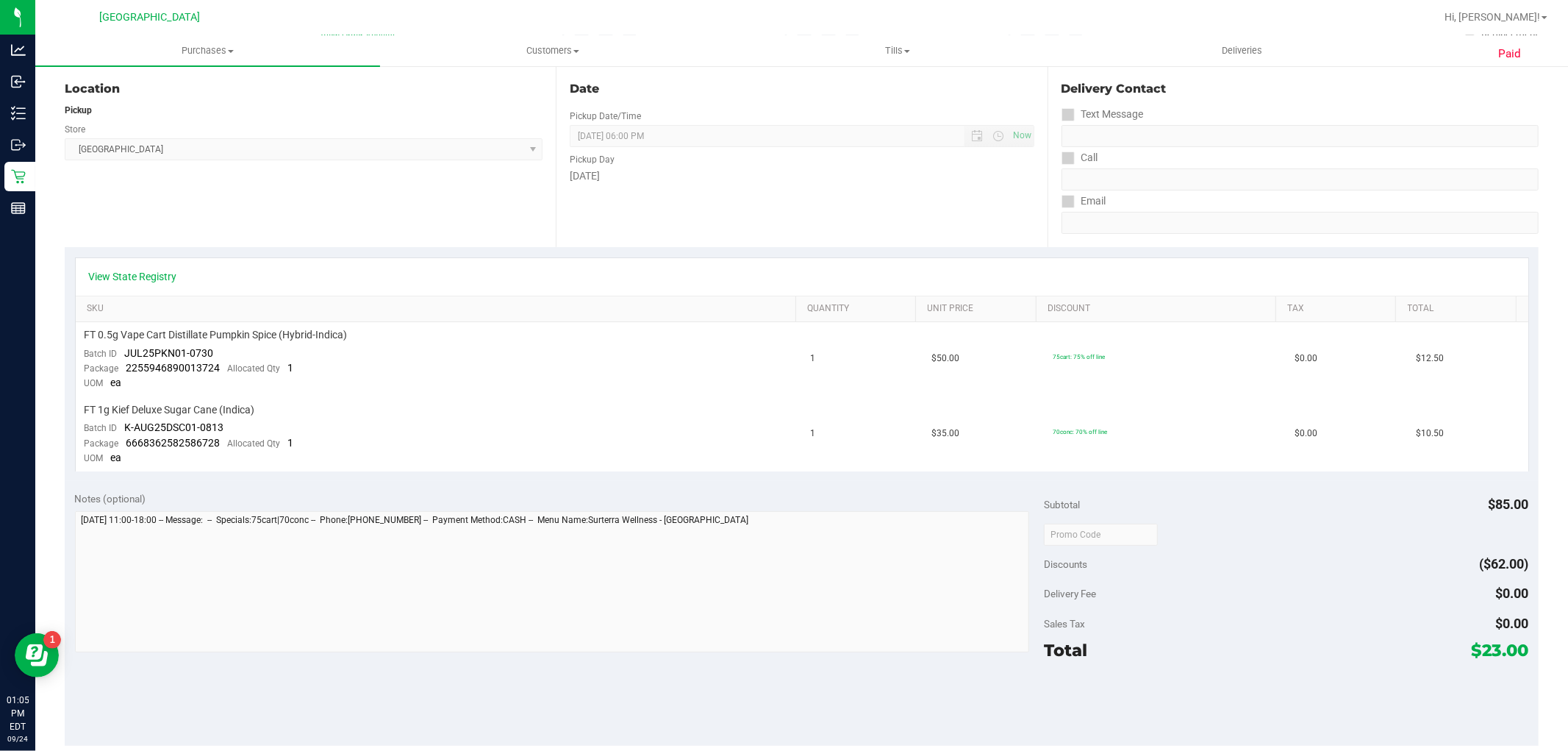
scroll to position [327, 0]
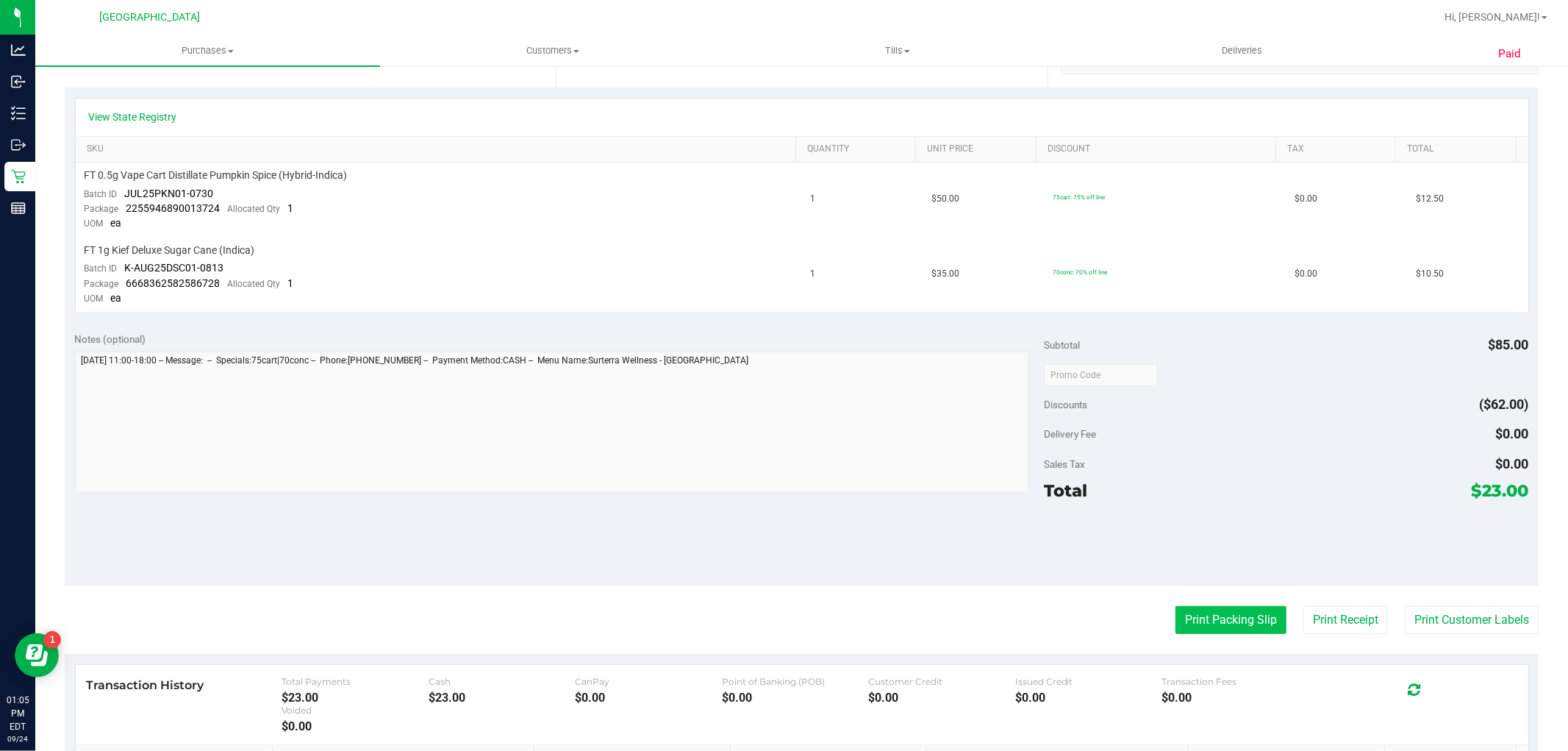
click at [1200, 622] on button "Print Packing Slip" at bounding box center [1231, 620] width 111 height 28
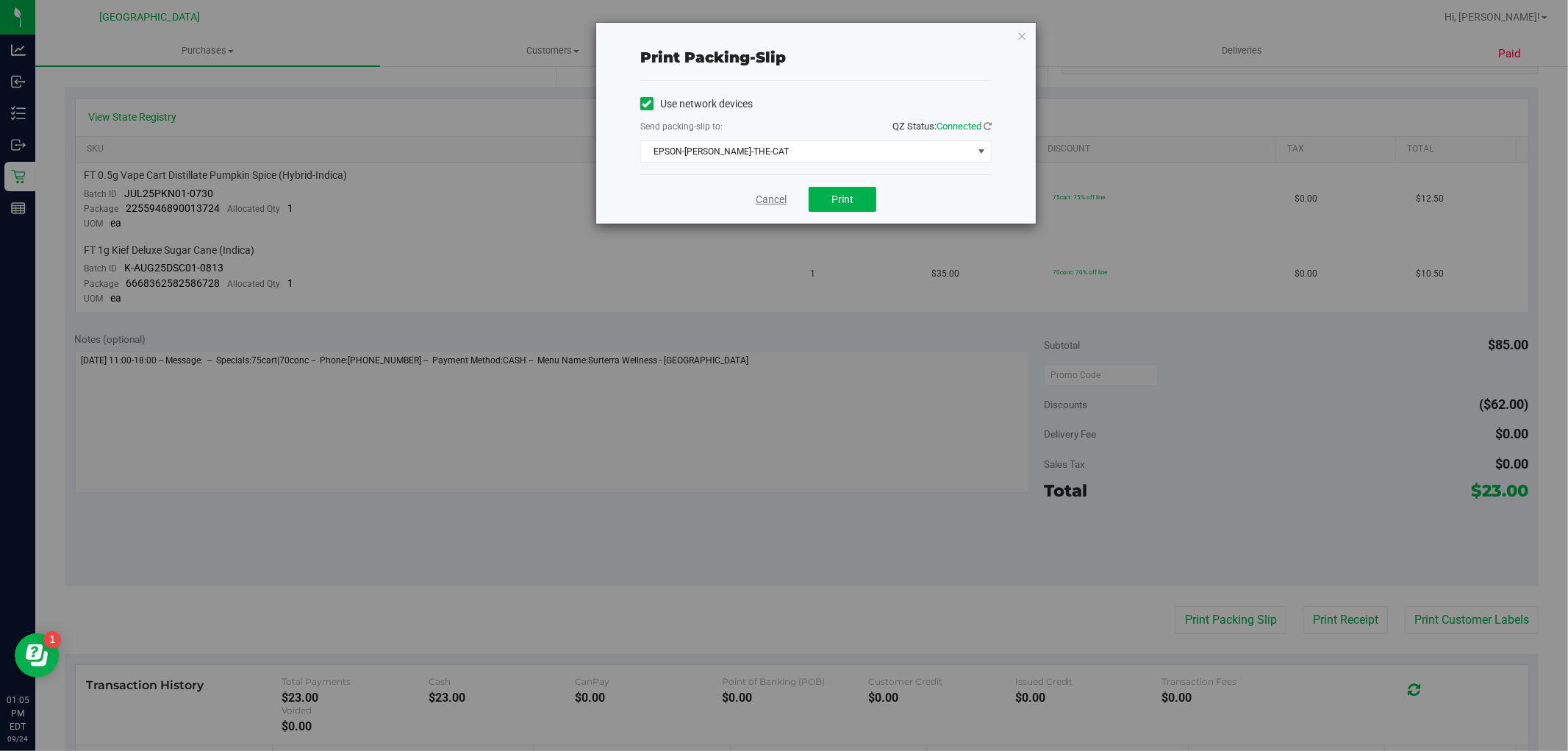
click at [775, 198] on link "Cancel" at bounding box center [772, 199] width 31 height 15
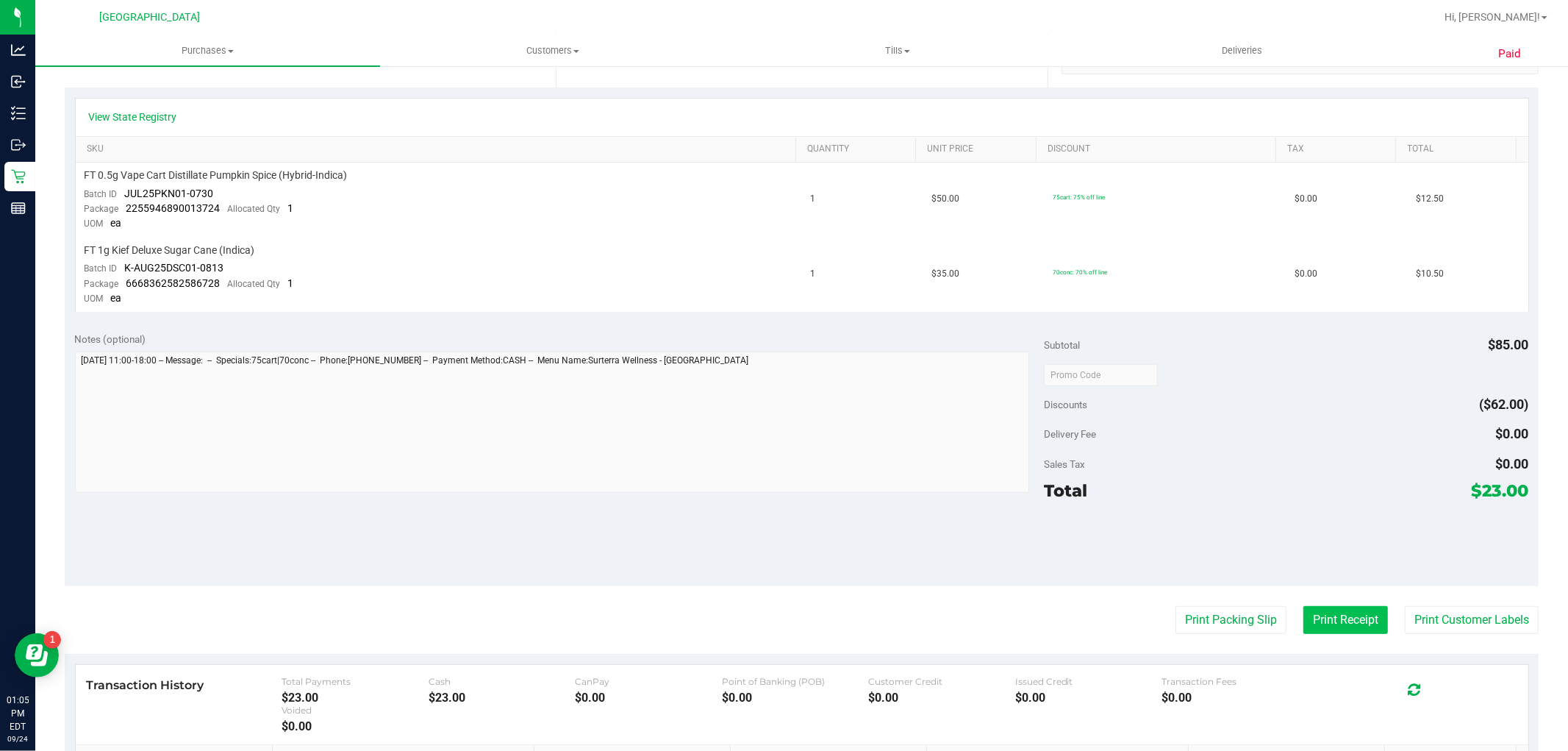
click at [1359, 622] on button "Print Receipt" at bounding box center [1345, 620] width 85 height 28
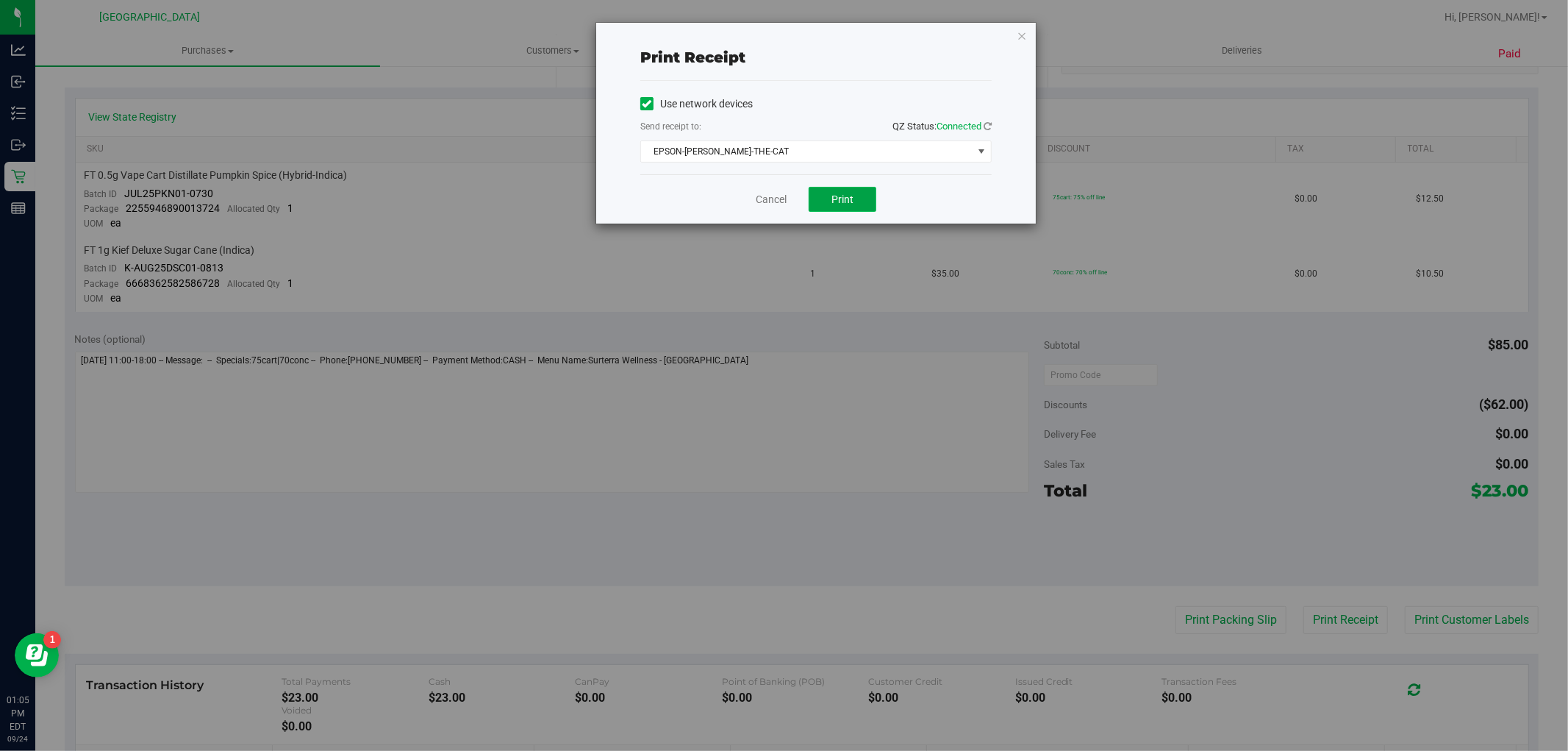
click at [824, 195] on button "Print" at bounding box center [843, 198] width 67 height 25
click at [767, 199] on link "Cancel" at bounding box center [772, 199] width 31 height 15
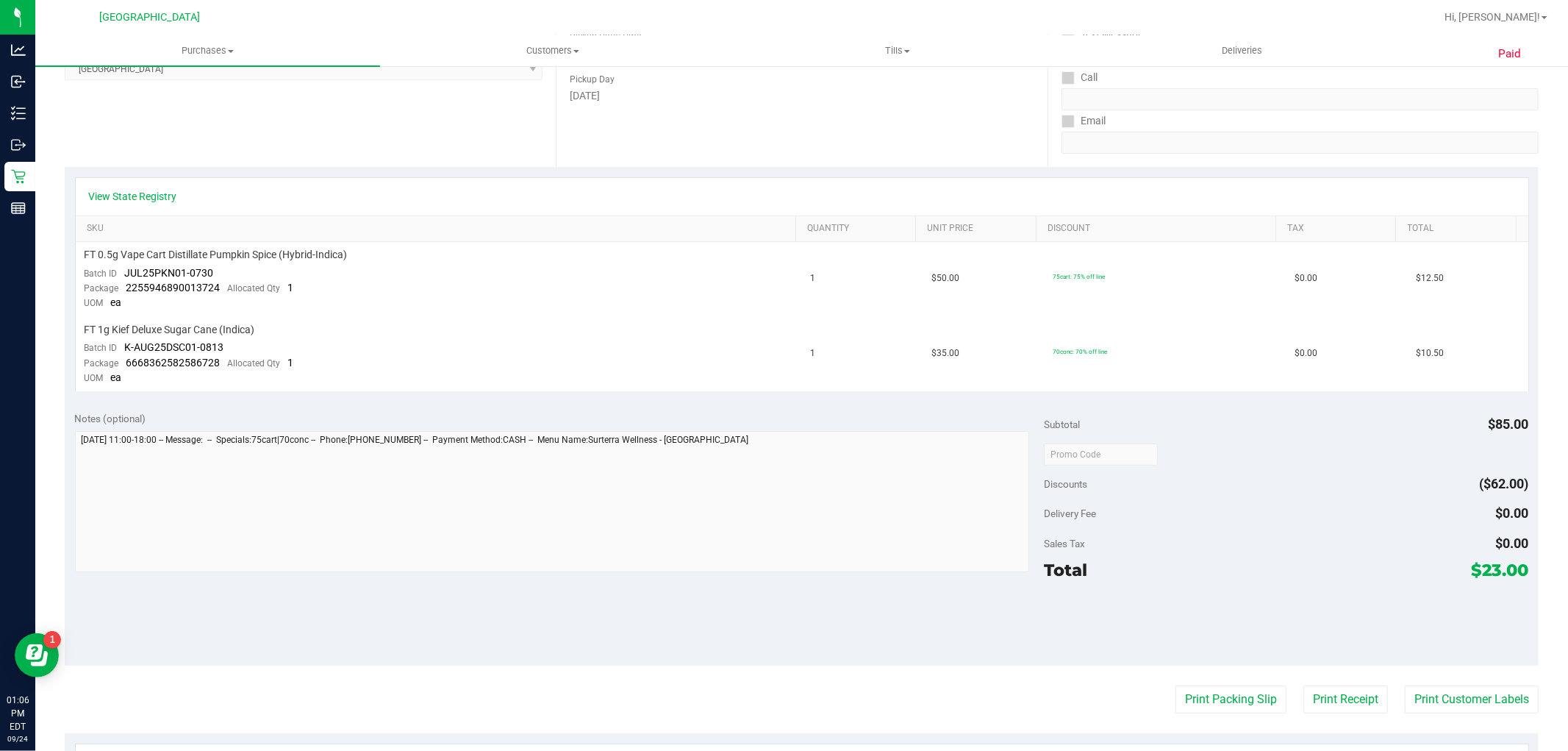
scroll to position [0, 0]
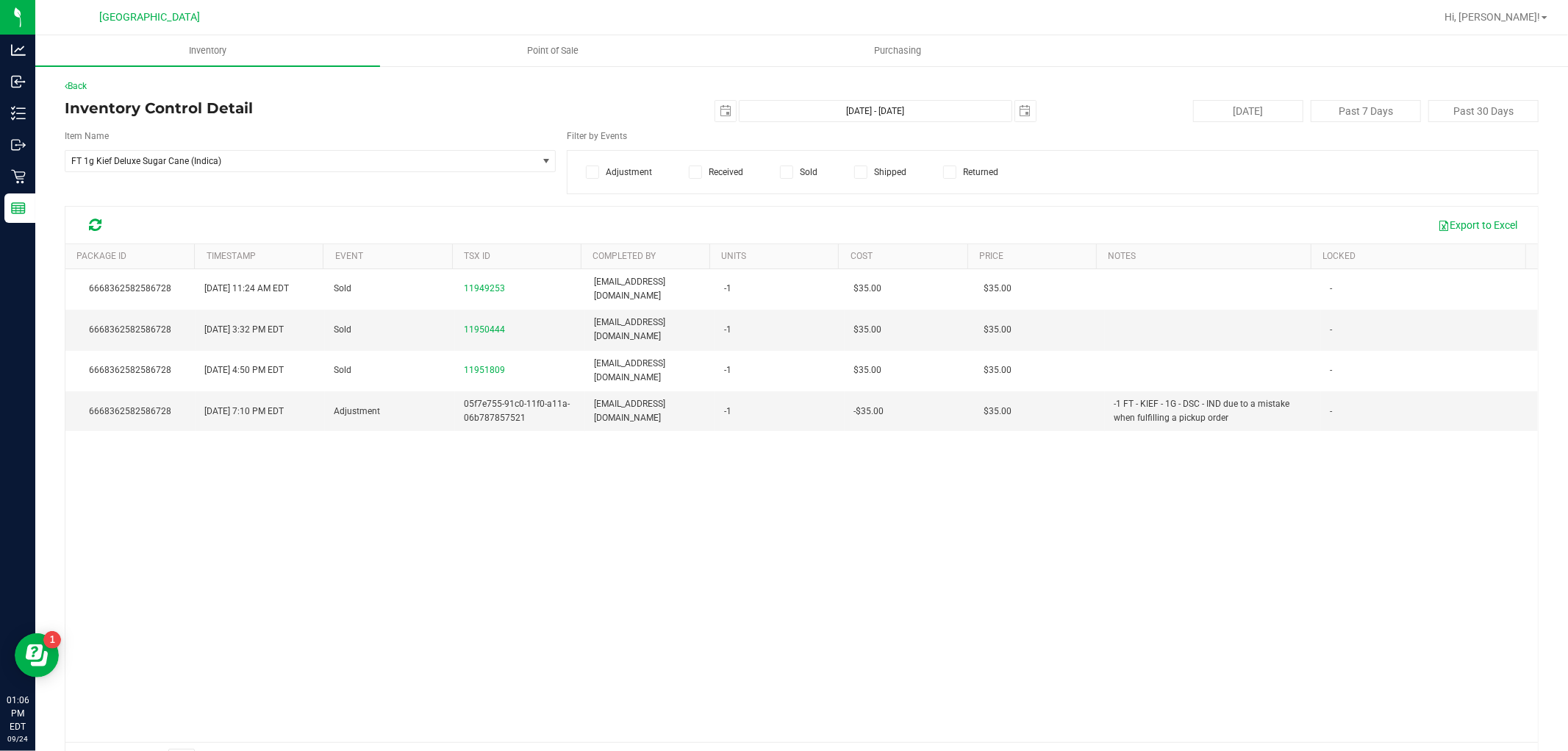
click at [780, 169] on span at bounding box center [786, 172] width 14 height 14
click at [0, 0] on input "Sold" at bounding box center [0, 0] width 0 height 0
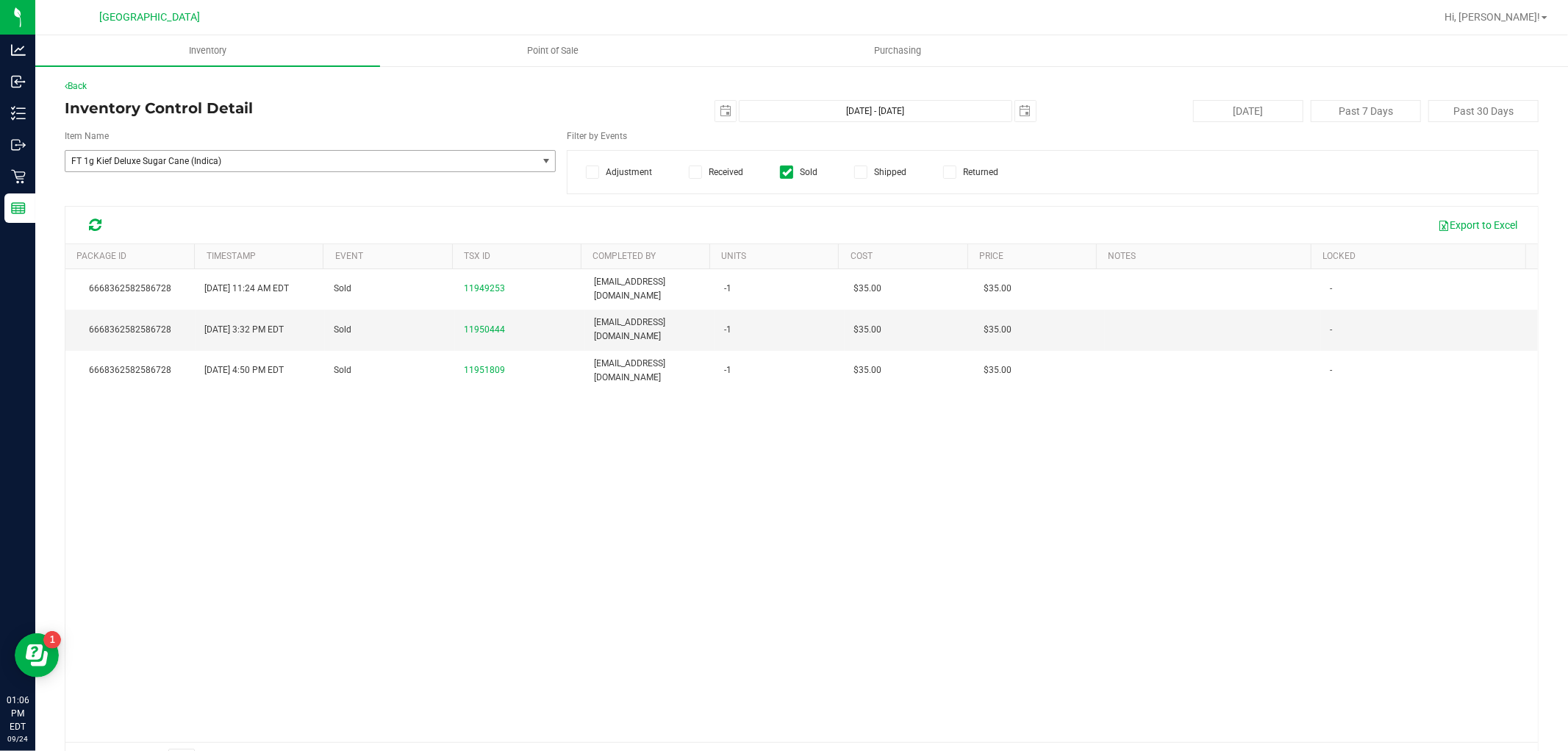
click at [269, 156] on span "FT 1g Kief Deluxe Sugar Cane (Indica)" at bounding box center [291, 160] width 441 height 10
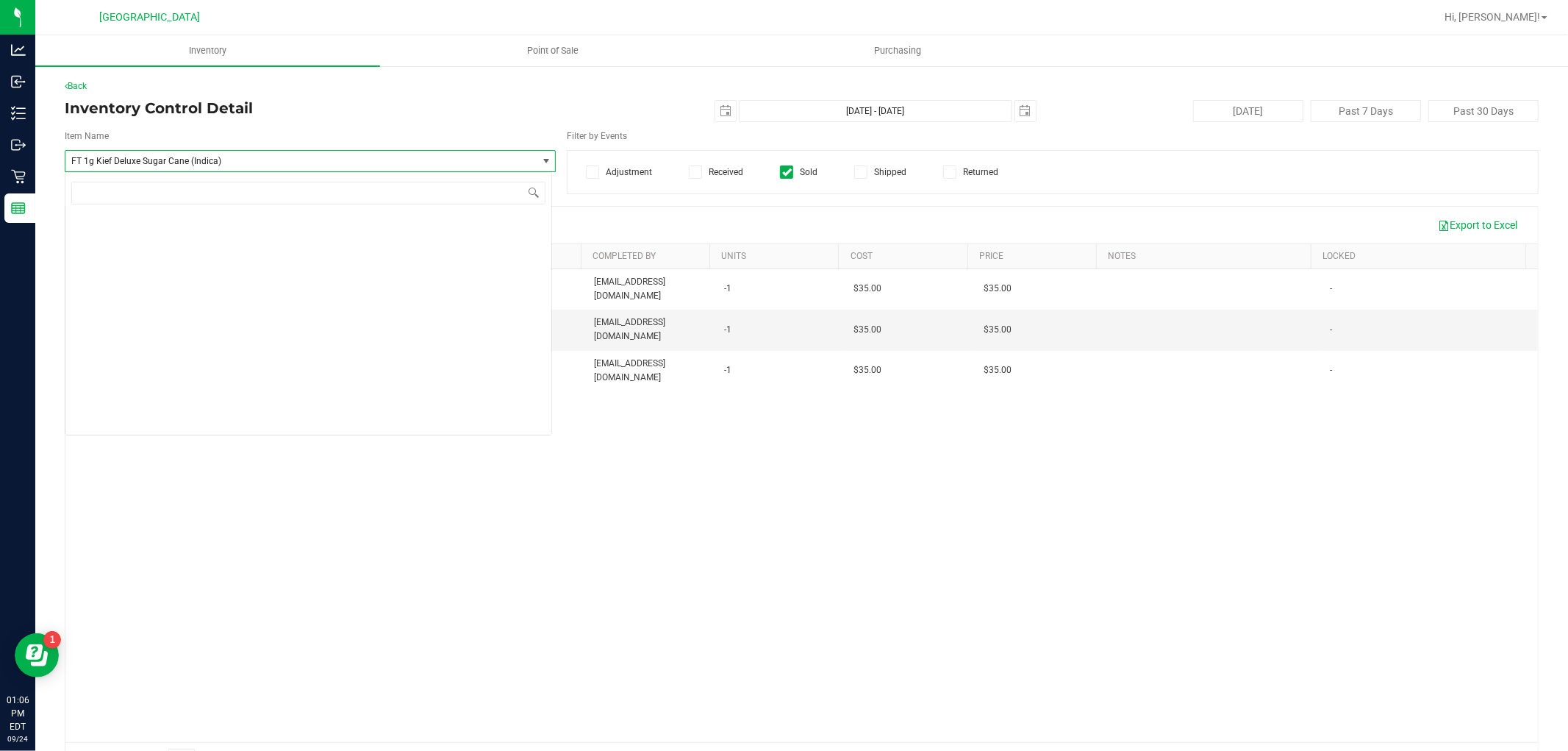
scroll to position [29571, 0]
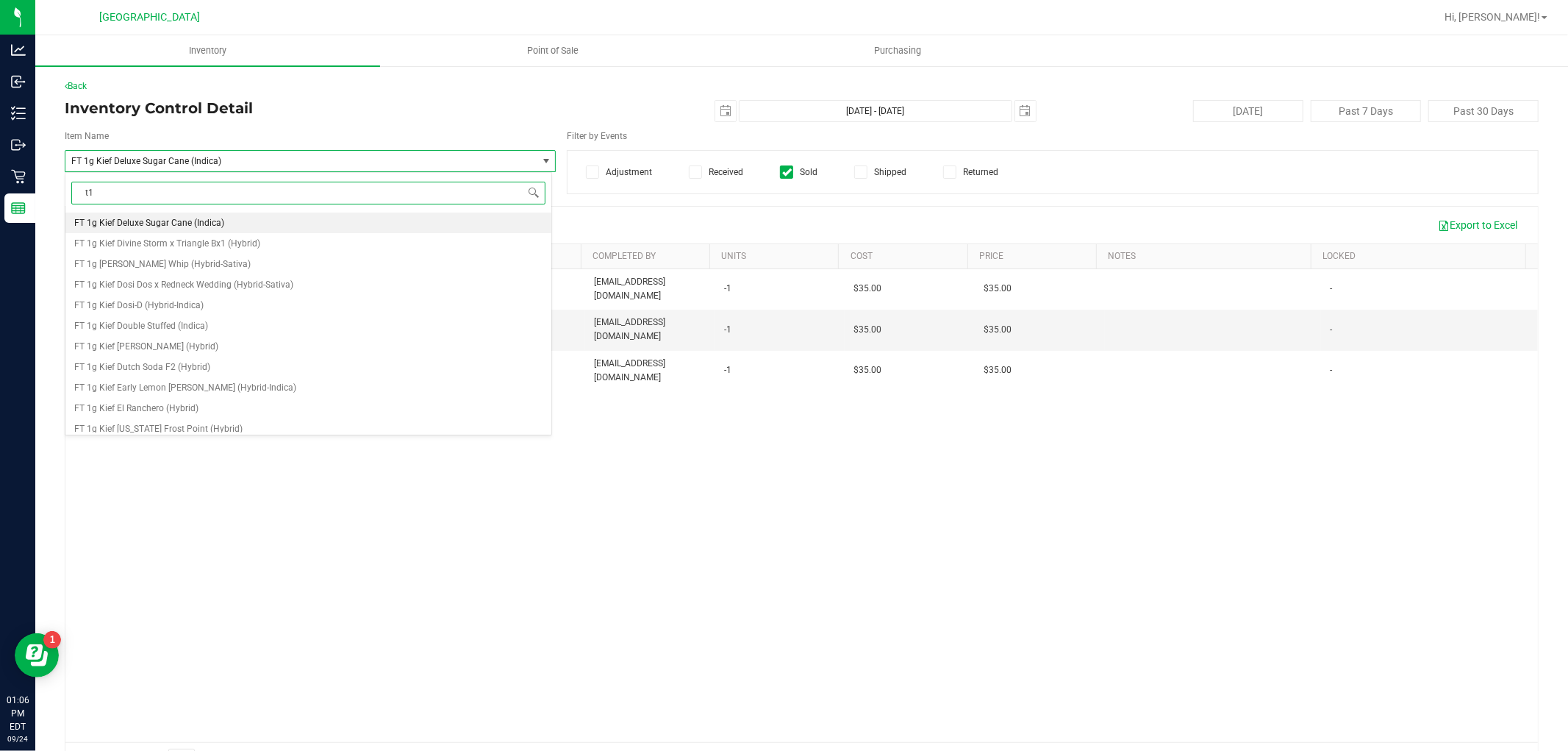
type input "t17"
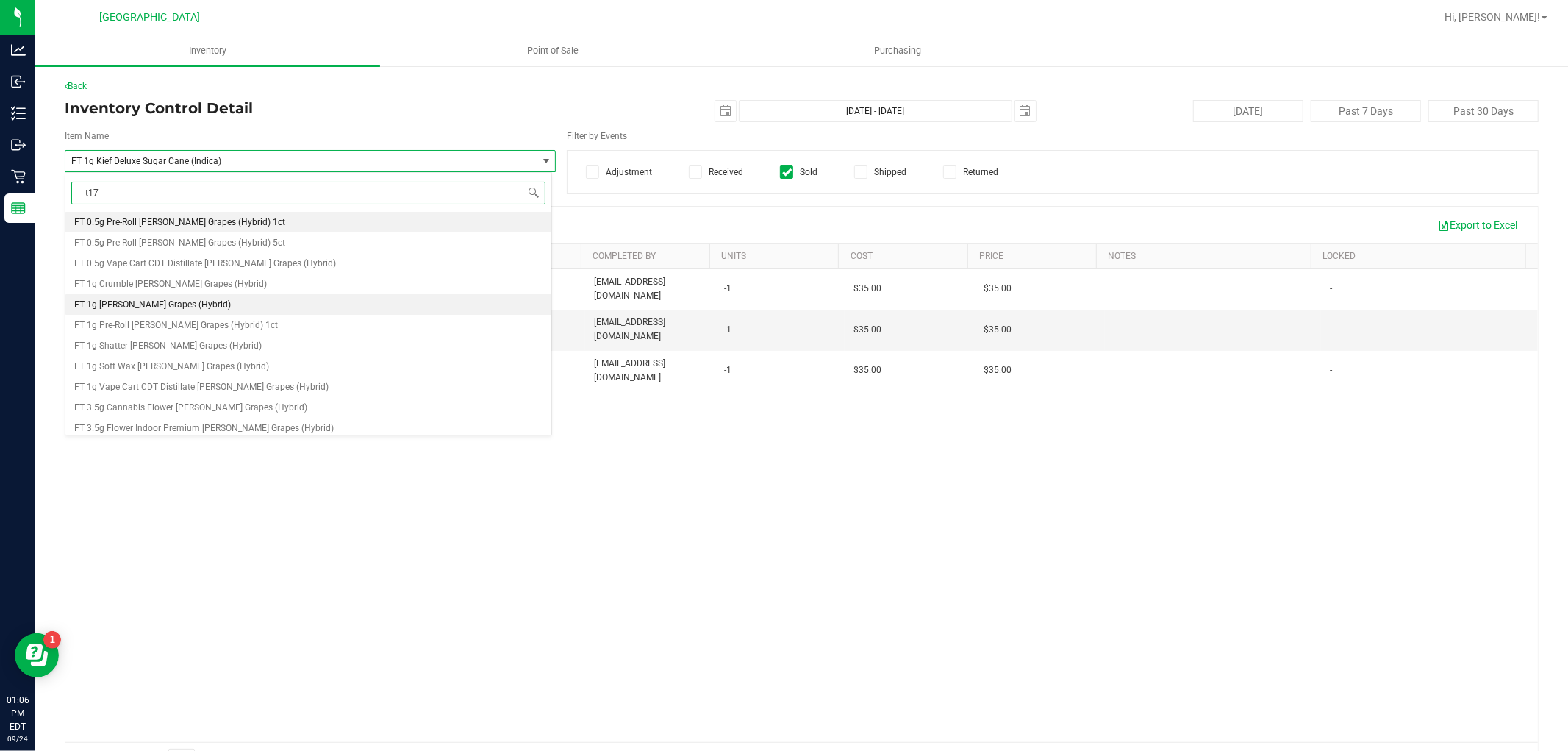
click at [221, 312] on li "FT 1g Kief Gaspar's Grapes (Hybrid)" at bounding box center [309, 304] width 486 height 21
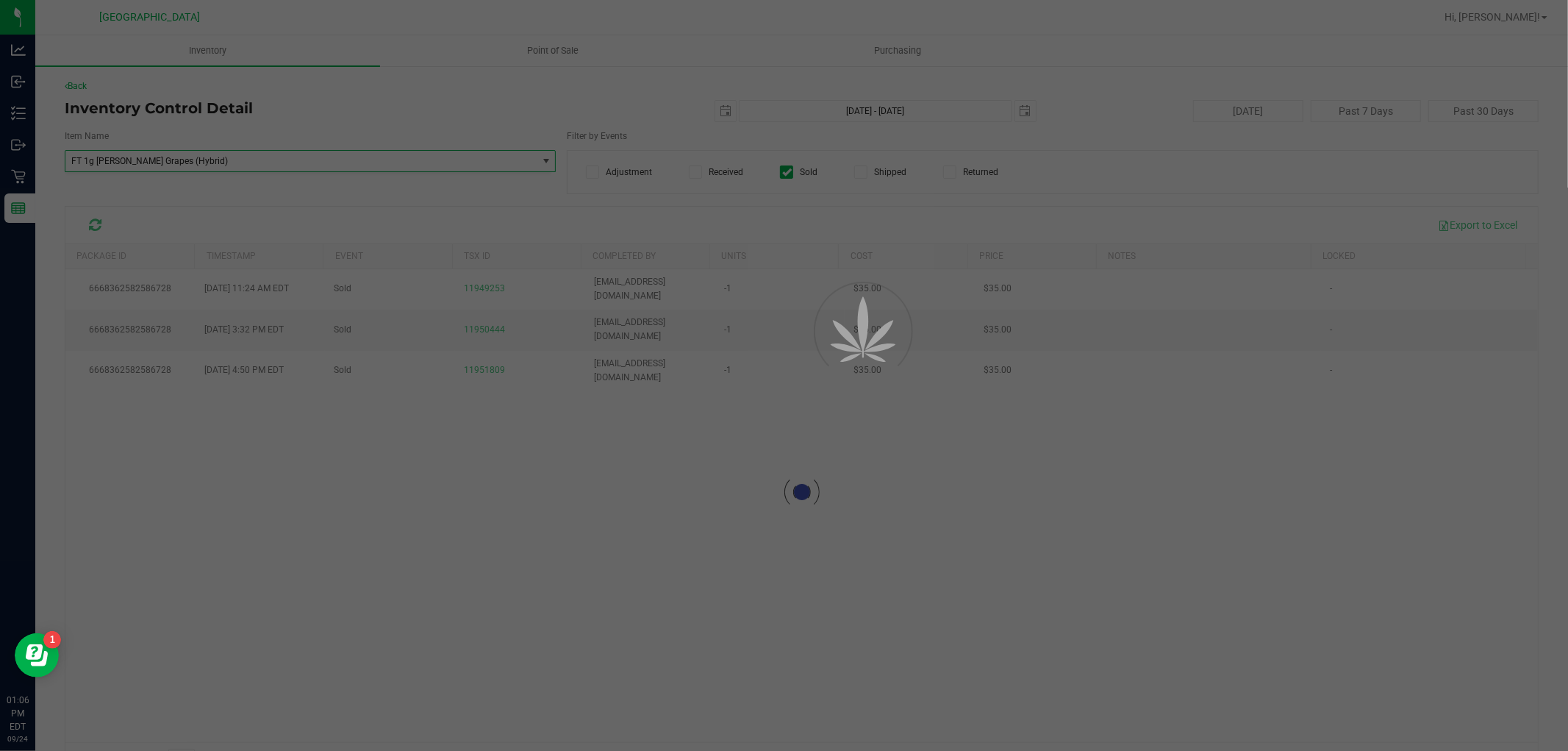
scroll to position [29963, 0]
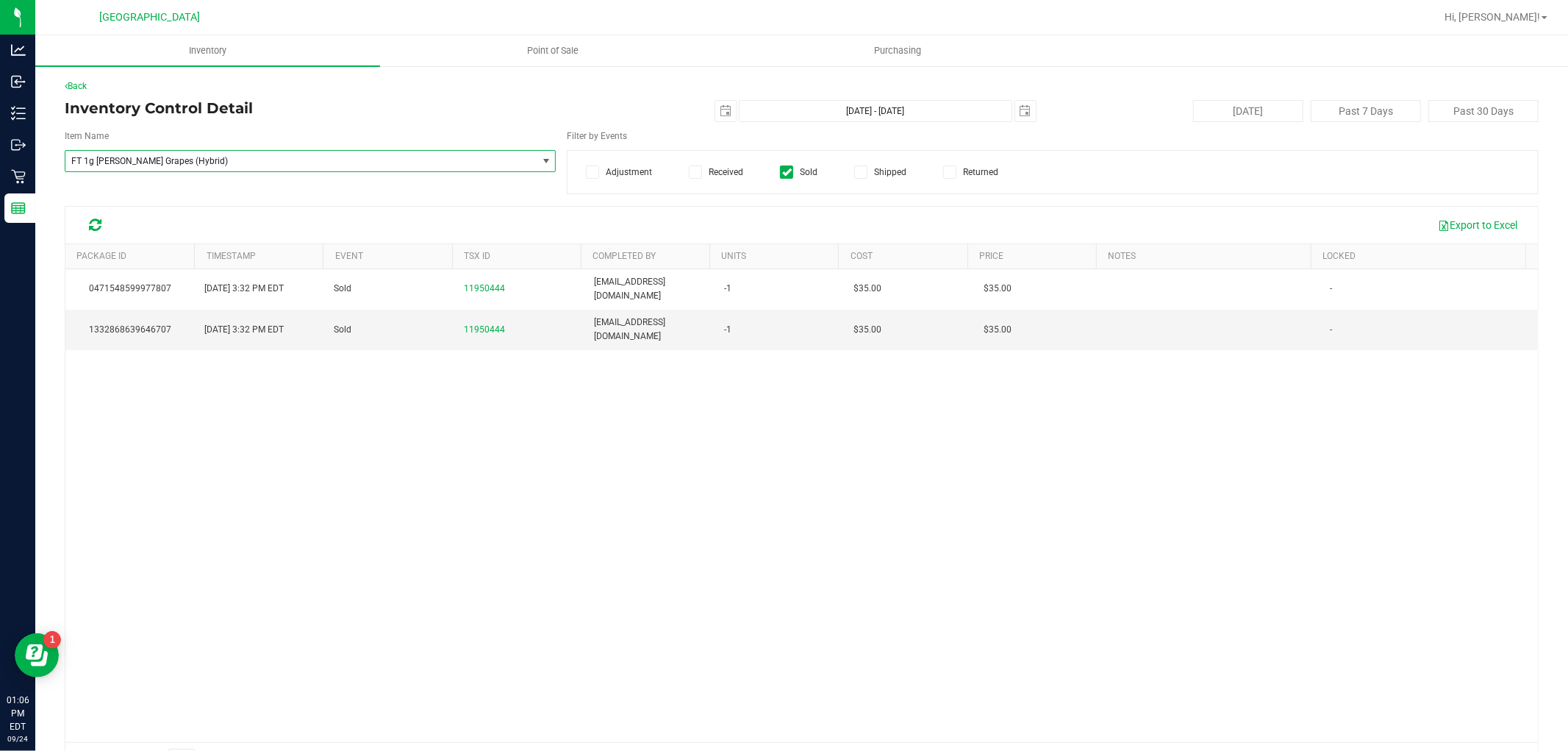
click at [450, 407] on div "0471548599977807 Sep 14, 2025 3:32 PM EDT Sold 11950444 jharrison@liveparallel.…" at bounding box center [802, 506] width 1472 height 473
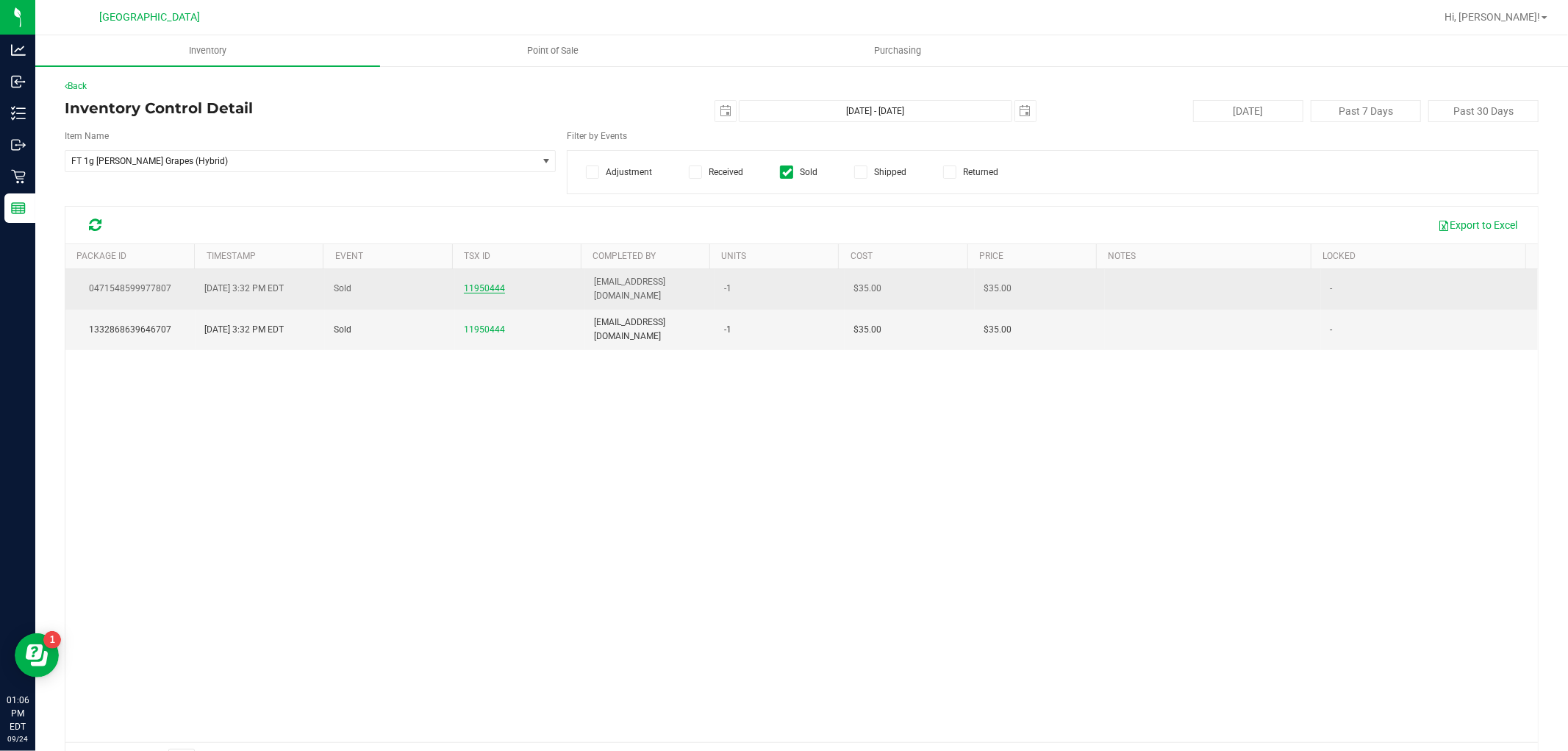
click at [484, 283] on span "11950444" at bounding box center [484, 288] width 41 height 10
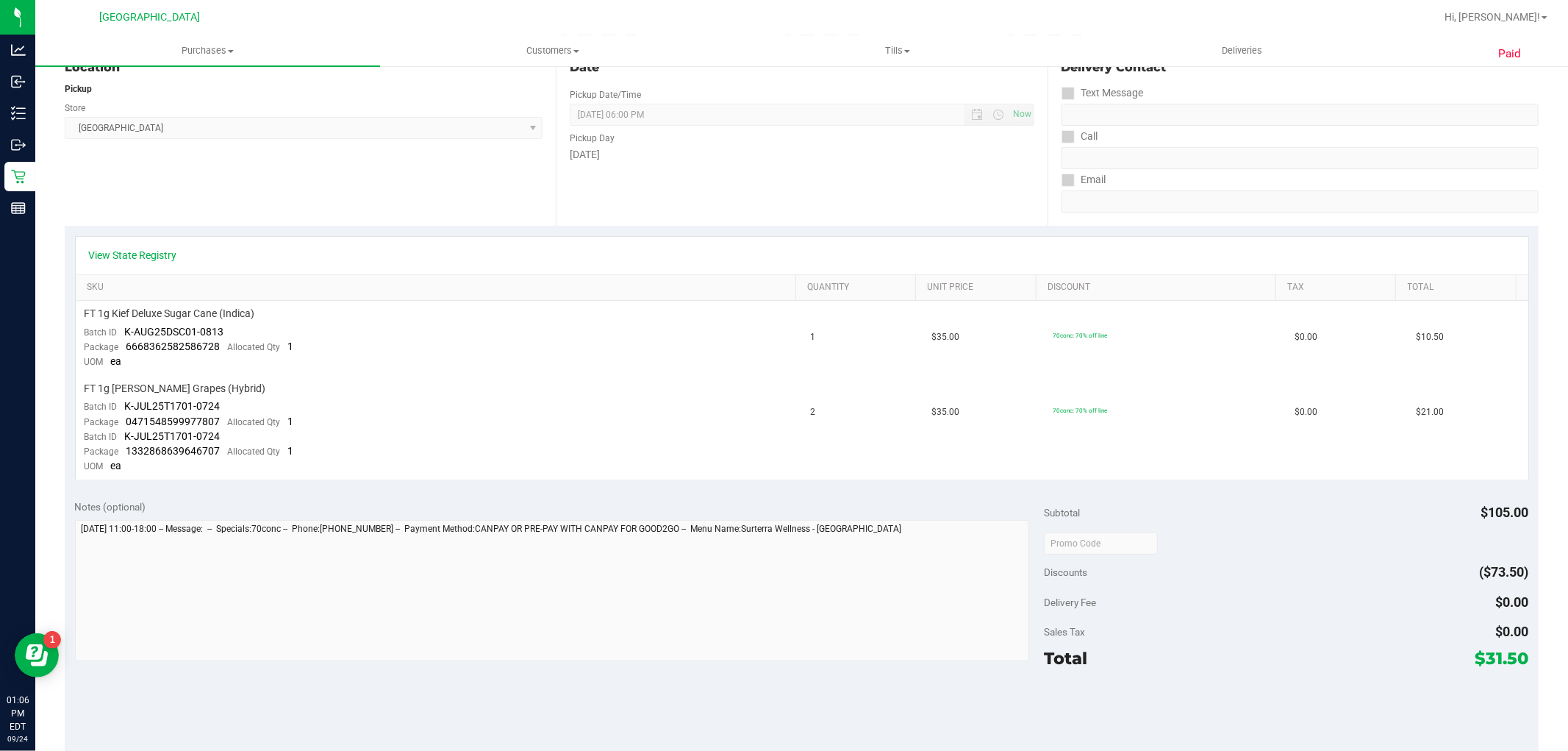
scroll to position [408, 0]
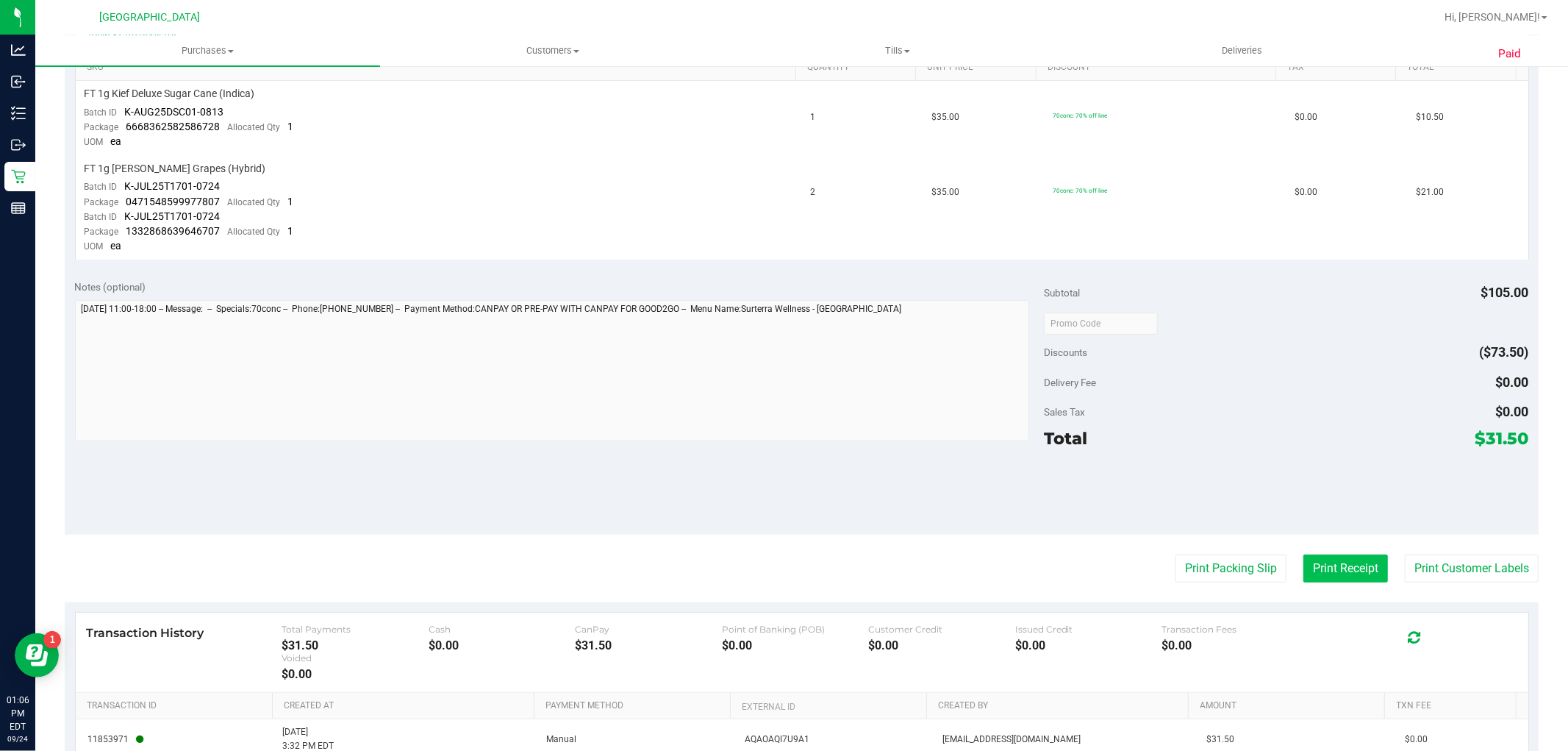
click at [1303, 569] on button "Print Receipt" at bounding box center [1345, 568] width 85 height 28
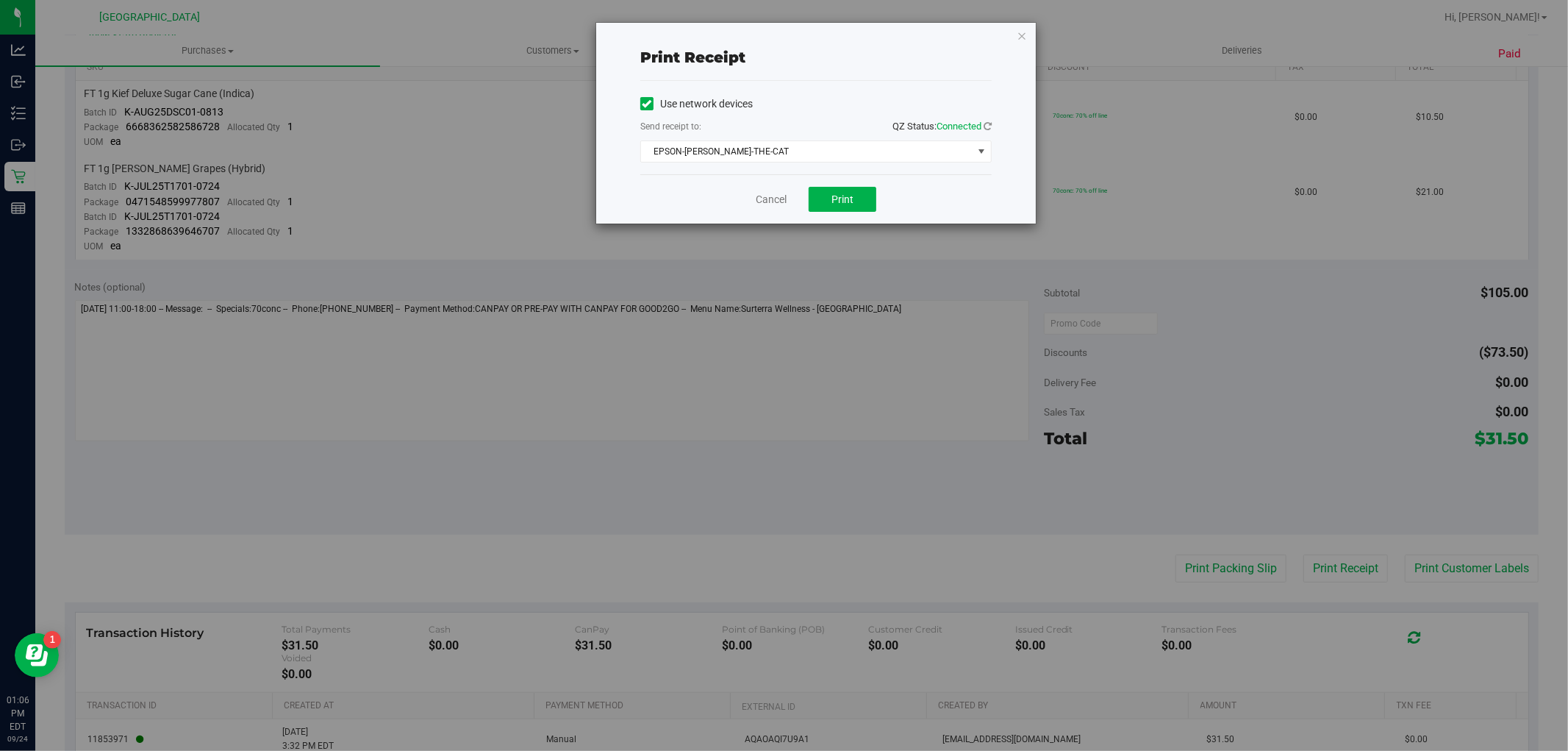
click at [841, 186] on div "Cancel Print" at bounding box center [816, 198] width 351 height 49
click at [842, 203] on span "Print" at bounding box center [843, 198] width 22 height 12
click at [758, 208] on div "Cancel Print" at bounding box center [816, 198] width 351 height 49
click at [776, 198] on link "Cancel" at bounding box center [772, 199] width 31 height 15
